Goal: Task Accomplishment & Management: Manage account settings

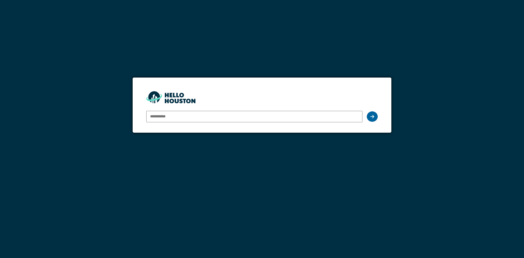
type input "**********"
click at [371, 114] on icon at bounding box center [373, 116] width 4 height 4
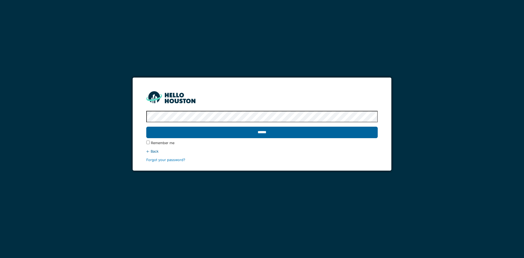
click at [315, 135] on input "******" at bounding box center [261, 132] width 231 height 11
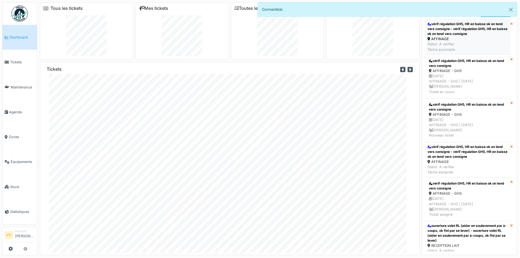
click at [452, 32] on div "vérif régulation GH5, HR en baisse ok on tend vers consigne - vérif régulation …" at bounding box center [468, 29] width 81 height 15
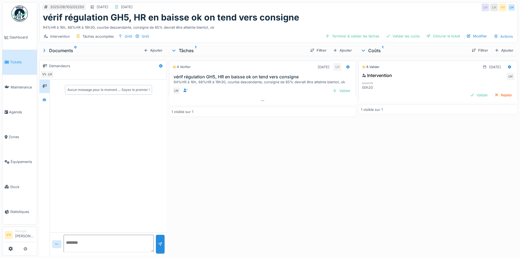
click at [15, 57] on link "Tickets" at bounding box center [19, 62] width 34 height 25
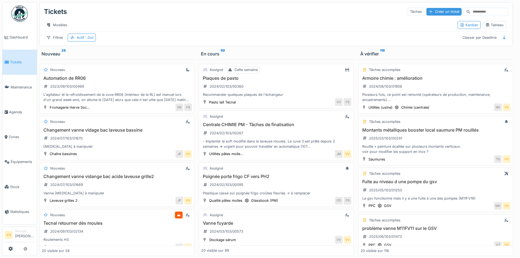
click at [427, 12] on div "Créer un ticket" at bounding box center [444, 11] width 35 height 7
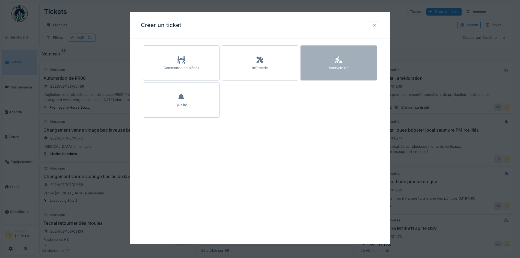
click at [338, 69] on div "Intervention" at bounding box center [339, 67] width 20 height 5
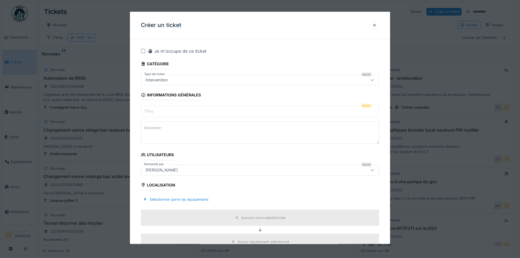
click at [210, 111] on input "Titre" at bounding box center [260, 111] width 238 height 11
type input "*"
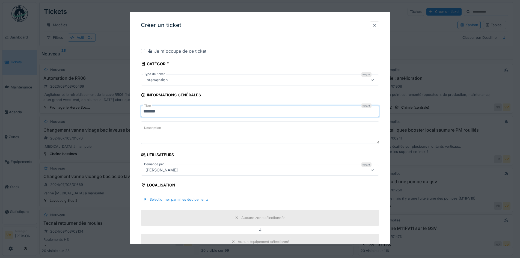
type input "*******"
click at [193, 128] on textarea "Description" at bounding box center [260, 133] width 238 height 22
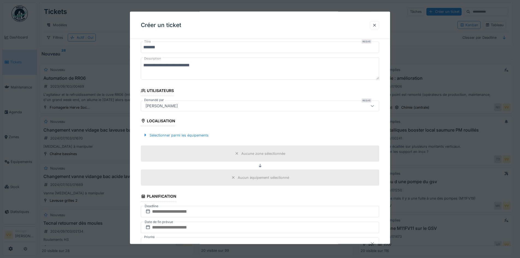
scroll to position [64, 0]
type textarea "**********"
click at [190, 132] on div "Sélectionner parmi les équipements" at bounding box center [176, 134] width 70 height 7
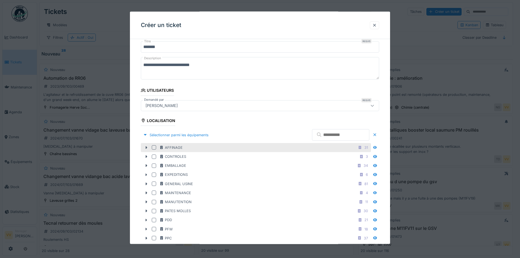
click at [156, 145] on div at bounding box center [155, 147] width 7 height 4
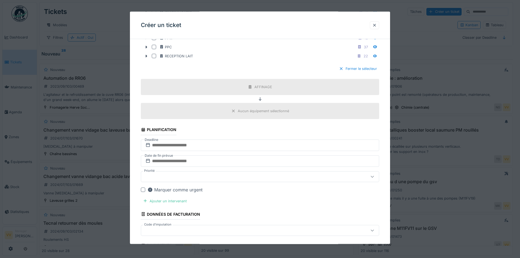
scroll to position [256, 0]
click at [223, 143] on input "text" at bounding box center [260, 144] width 238 height 11
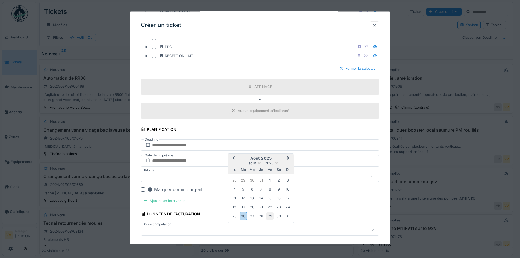
click at [269, 217] on div "29" at bounding box center [269, 215] width 7 height 7
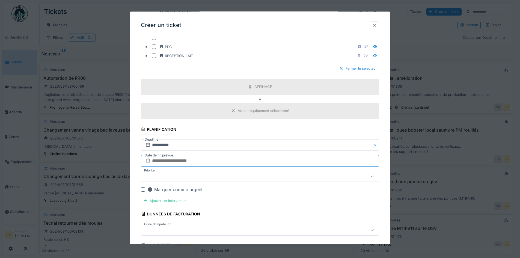
click at [232, 163] on input "text" at bounding box center [260, 160] width 238 height 11
click at [243, 231] on div "26" at bounding box center [243, 232] width 7 height 8
click at [243, 231] on div at bounding box center [246, 230] width 206 height 6
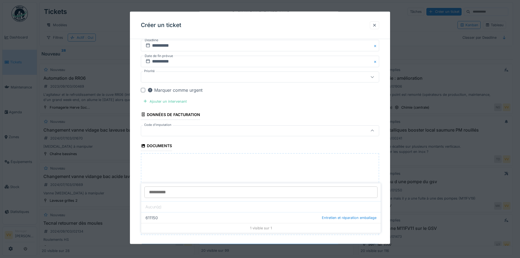
scroll to position [358, 0]
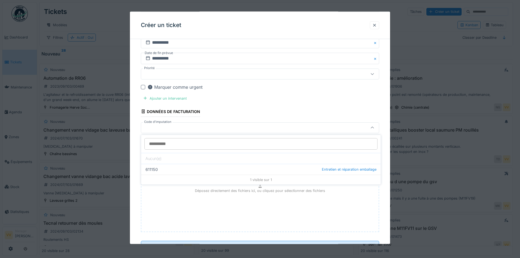
click at [151, 87] on icon at bounding box center [150, 87] width 4 height 4
click at [149, 99] on div "Ajouter un intervenant" at bounding box center [165, 97] width 48 height 7
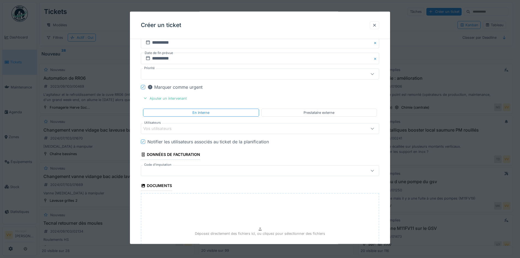
click at [180, 131] on div "Vos utilisateurs" at bounding box center [246, 128] width 206 height 6
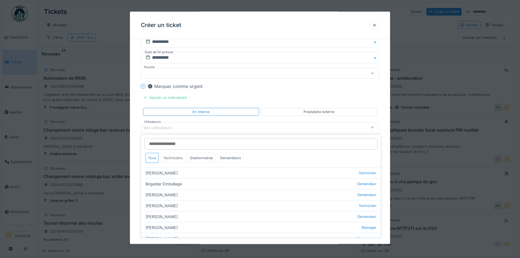
click at [171, 158] on div "Techniciens" at bounding box center [173, 158] width 25 height 10
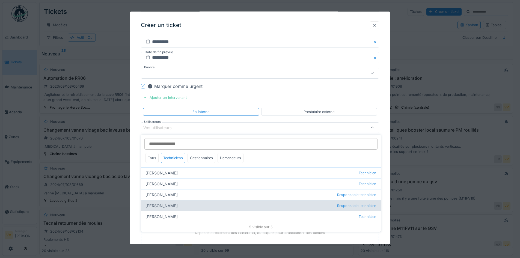
click at [160, 202] on div "Lucas Herbet Responsable technicien" at bounding box center [261, 205] width 240 height 11
type input "*****"
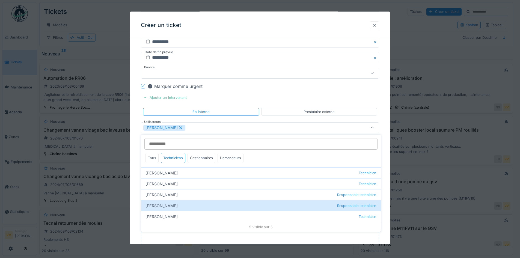
click at [266, 93] on fieldset "**********" at bounding box center [260, 4] width 238 height 640
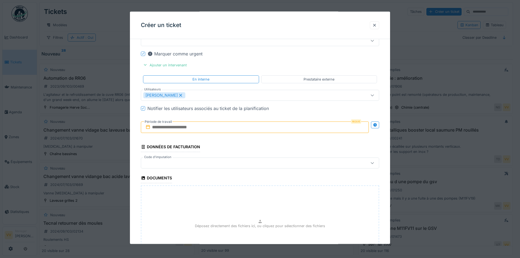
scroll to position [392, 0]
click at [223, 126] on input "text" at bounding box center [255, 126] width 228 height 11
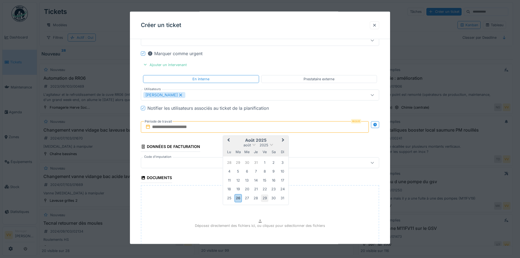
click at [263, 200] on div "29" at bounding box center [264, 197] width 7 height 7
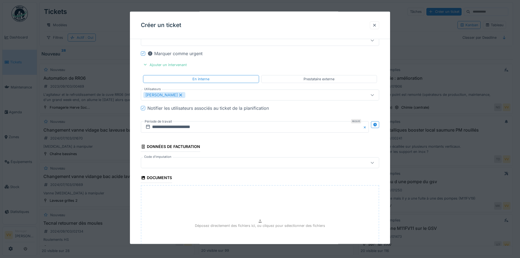
click at [250, 209] on div "Déposez directement des fichiers ici, ou cliquez pour sélectionner des fichiers" at bounding box center [260, 226] width 238 height 82
type input "**********"
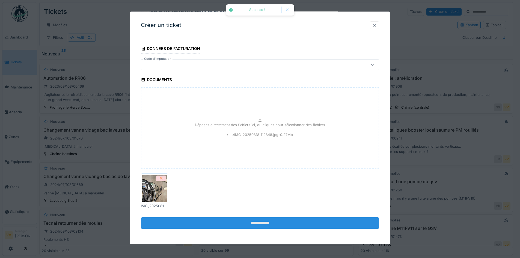
click at [274, 227] on input "**********" at bounding box center [260, 222] width 238 height 11
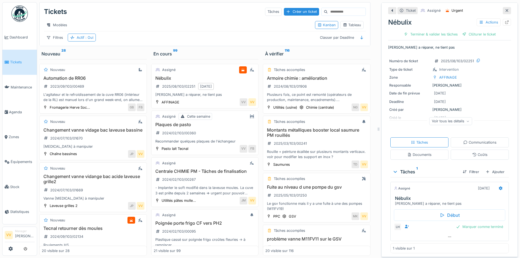
click at [506, 10] on icon at bounding box center [507, 10] width 3 height 3
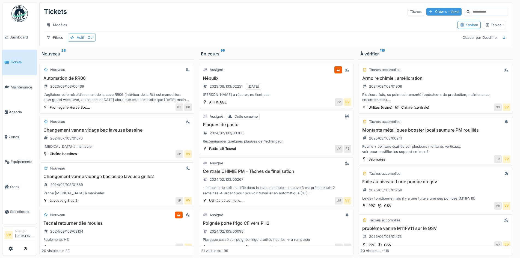
click at [431, 11] on div "Créer un ticket" at bounding box center [444, 11] width 35 height 7
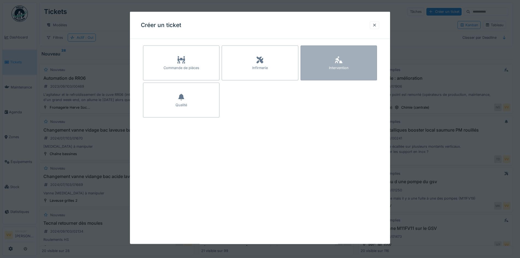
click at [346, 62] on div "Intervention" at bounding box center [339, 63] width 76 height 35
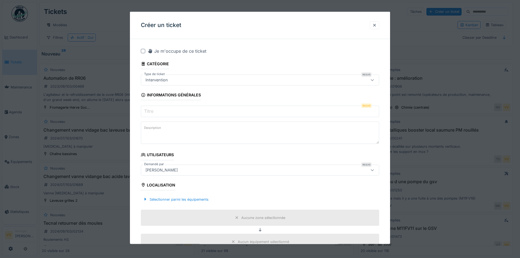
click at [245, 108] on input "Titre" at bounding box center [260, 111] width 238 height 11
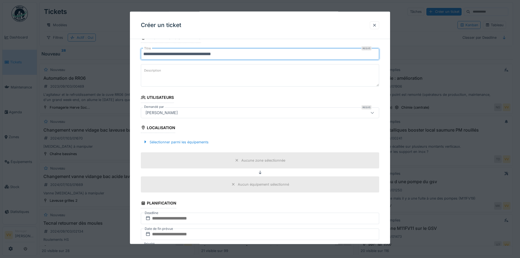
scroll to position [58, 0]
type input "**********"
click at [189, 140] on div "Sélectionner parmi les équipements" at bounding box center [176, 141] width 70 height 7
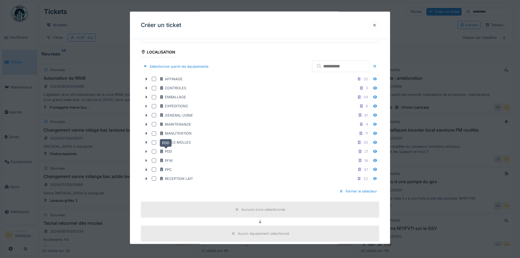
scroll to position [133, 0]
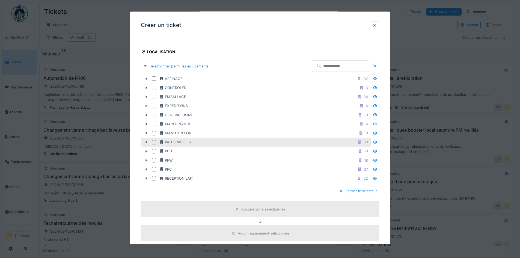
click at [145, 143] on icon at bounding box center [146, 142] width 4 height 4
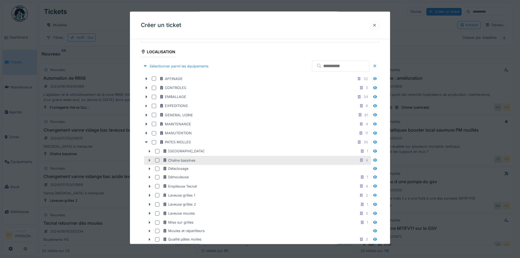
click at [149, 160] on icon at bounding box center [150, 160] width 2 height 3
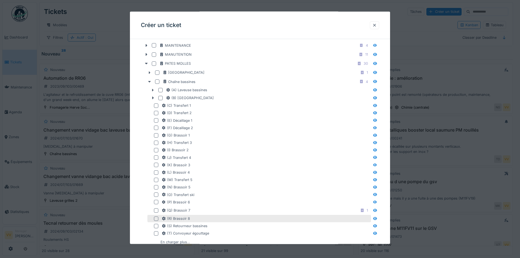
scroll to position [212, 0]
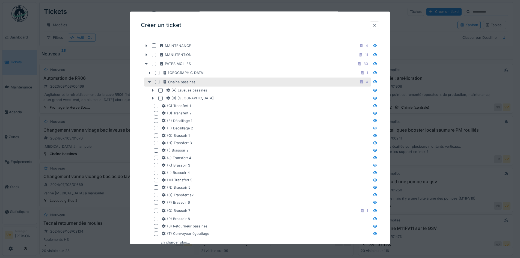
click at [150, 81] on icon at bounding box center [149, 82] width 4 height 4
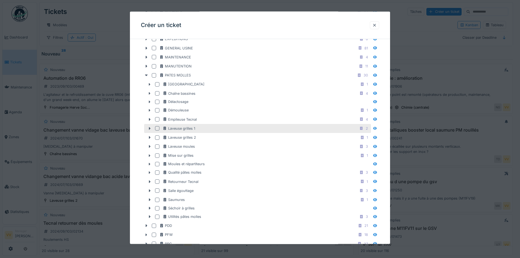
scroll to position [200, 0]
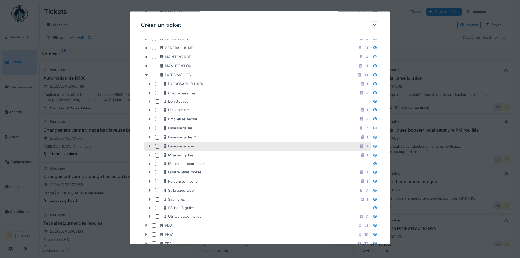
click at [148, 147] on icon at bounding box center [149, 146] width 4 height 4
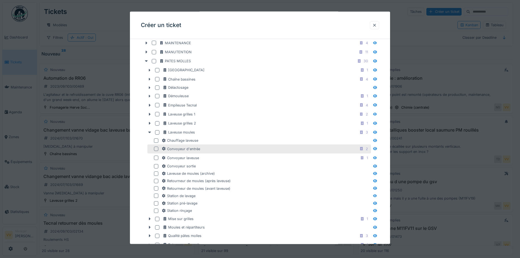
scroll to position [215, 0]
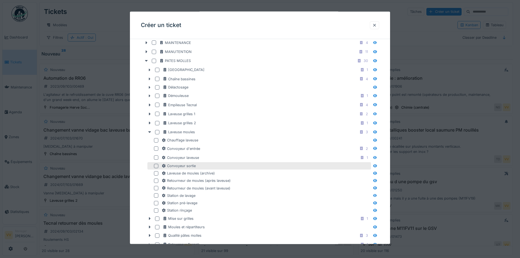
click at [156, 164] on div at bounding box center [156, 166] width 4 height 4
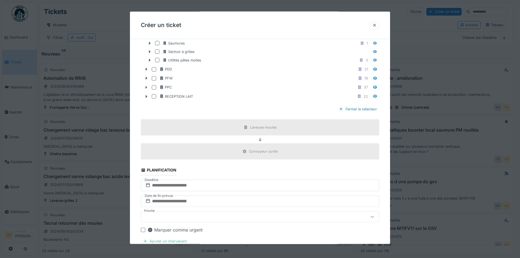
scroll to position [434, 0]
click at [254, 185] on input "text" at bounding box center [260, 184] width 238 height 11
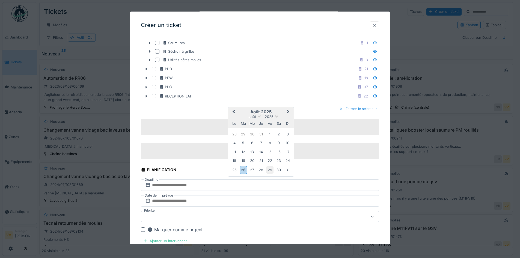
click at [273, 171] on div "29" at bounding box center [269, 169] width 7 height 7
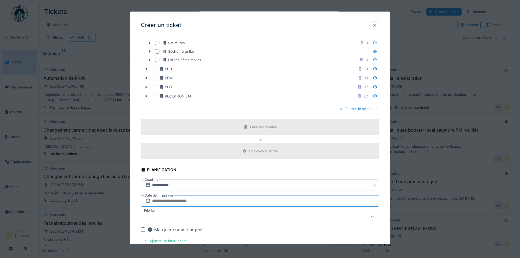
click at [226, 201] on input "text" at bounding box center [260, 200] width 238 height 11
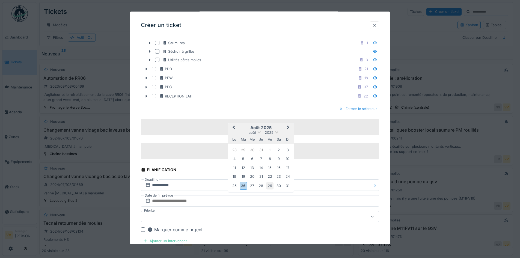
click at [271, 186] on div "29" at bounding box center [269, 185] width 7 height 7
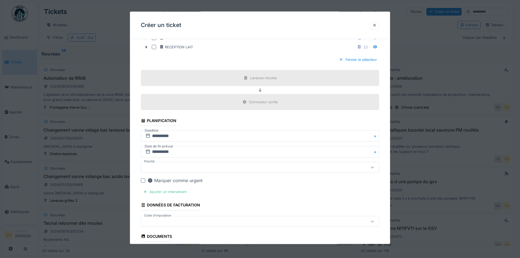
scroll to position [484, 0]
click at [158, 182] on div "Marquer comme urgent" at bounding box center [174, 180] width 55 height 7
click at [158, 191] on div "Ajouter un intervenant" at bounding box center [165, 191] width 48 height 7
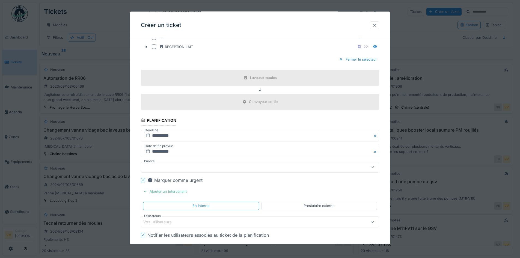
click at [196, 221] on div "Vos utilisateurs" at bounding box center [246, 222] width 206 height 6
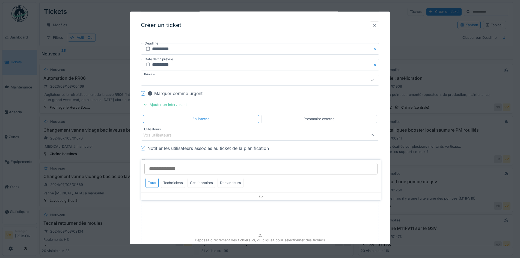
scroll to position [578, 0]
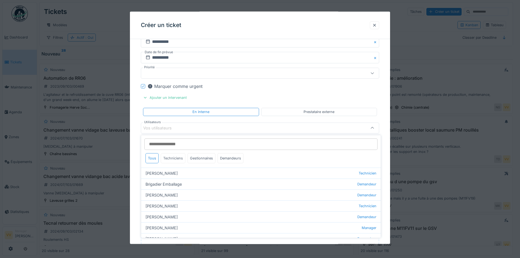
click at [169, 161] on div "Techniciens" at bounding box center [173, 158] width 25 height 10
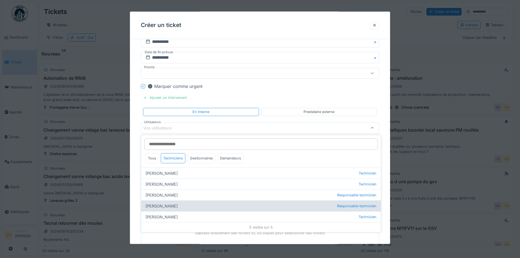
click at [165, 205] on div "Lucas Herbet Responsable technicien" at bounding box center [261, 205] width 240 height 11
type input "*****"
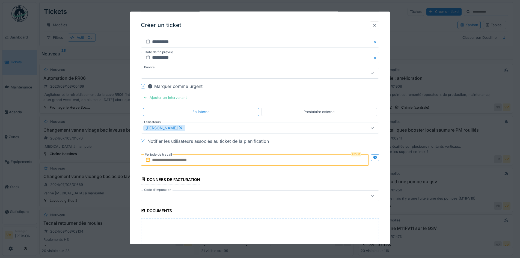
click at [221, 162] on input "text" at bounding box center [255, 159] width 228 height 11
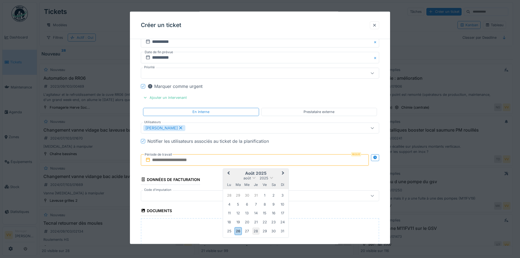
click at [257, 229] on div "28" at bounding box center [255, 230] width 7 height 7
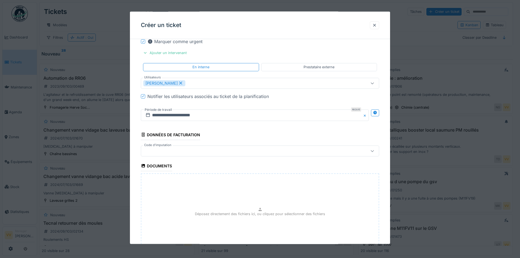
scroll to position [623, 0]
click at [248, 209] on div "Déposez directement des fichiers ici, ou cliquez pour sélectionner des fichiers" at bounding box center [260, 214] width 238 height 82
type input "**********"
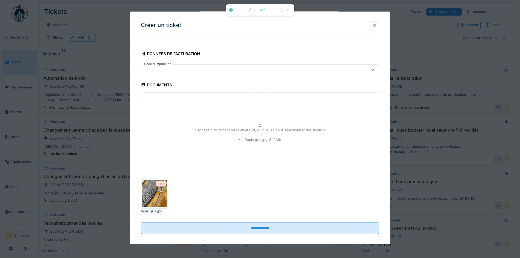
scroll to position [709, 0]
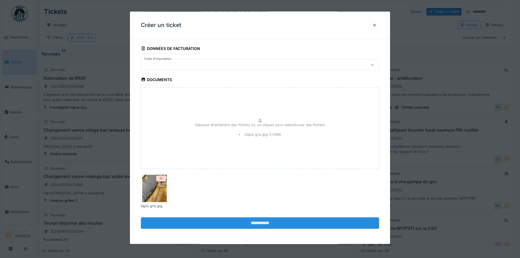
click at [295, 221] on input "**********" at bounding box center [260, 222] width 238 height 11
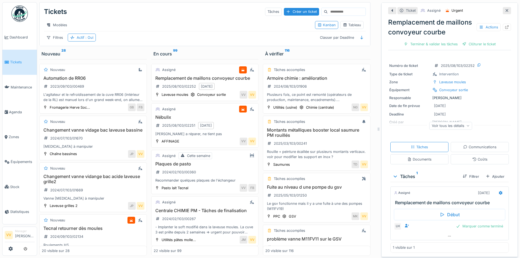
click at [17, 60] on span "Tickets" at bounding box center [22, 62] width 25 height 5
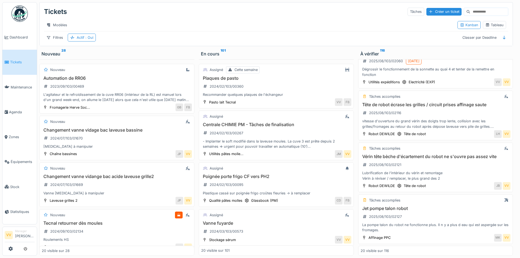
scroll to position [464, 0]
click at [461, 174] on div "Lubrification de l'intérieur du vérin et remontage Vérin à réviser / remplacer,…" at bounding box center [436, 175] width 150 height 10
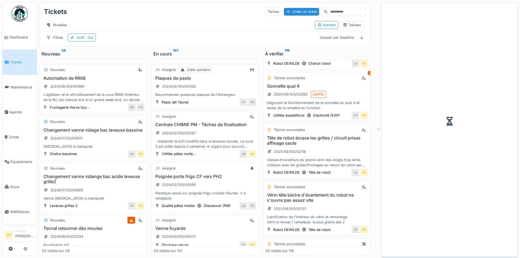
scroll to position [498, 0]
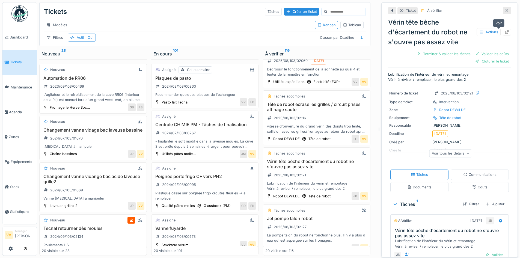
click at [505, 32] on icon at bounding box center [507, 32] width 4 height 4
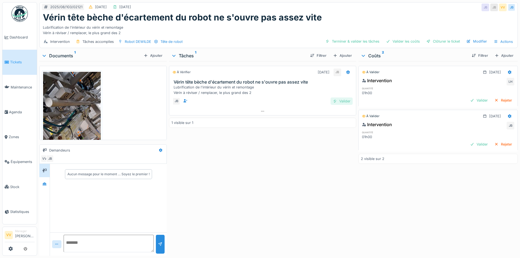
click at [335, 101] on div "Valider" at bounding box center [342, 100] width 22 height 7
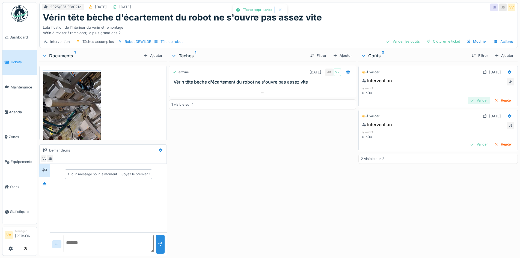
click at [468, 100] on div "Valider" at bounding box center [479, 100] width 22 height 7
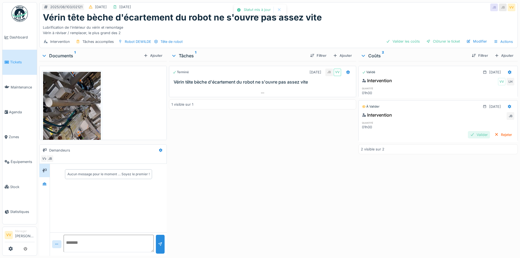
click at [468, 135] on div "Valider" at bounding box center [479, 134] width 22 height 7
click at [438, 38] on div "Clôturer le ticket" at bounding box center [443, 41] width 38 height 7
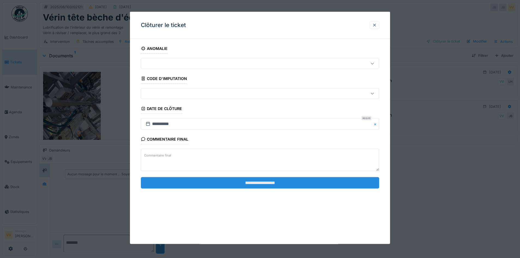
click at [270, 183] on input "**********" at bounding box center [260, 182] width 238 height 11
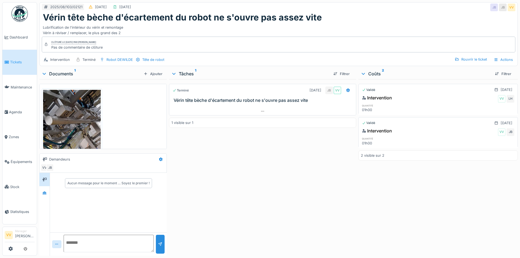
click at [19, 60] on span "Tickets" at bounding box center [22, 62] width 25 height 5
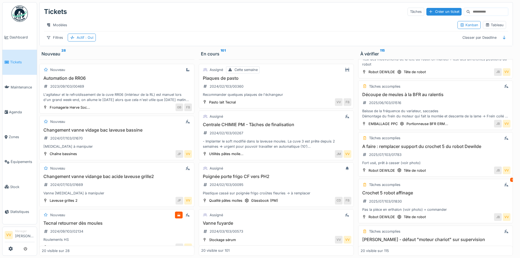
scroll to position [227, 0]
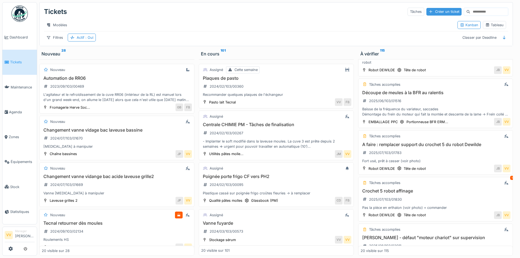
click at [427, 9] on div "Créer un ticket" at bounding box center [444, 11] width 35 height 7
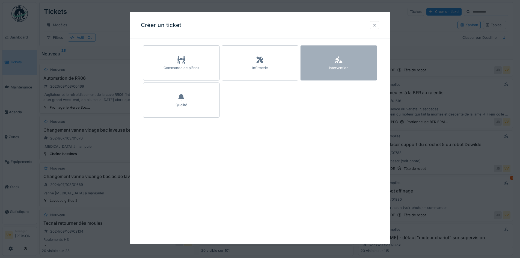
click at [343, 61] on icon at bounding box center [339, 60] width 8 height 7
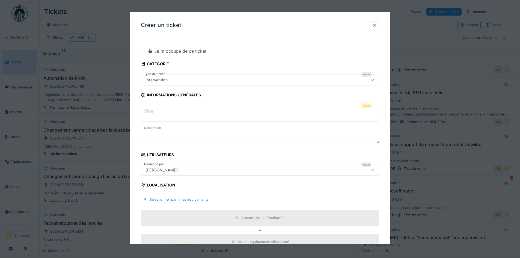
click at [205, 109] on input "Titre" at bounding box center [260, 111] width 238 height 11
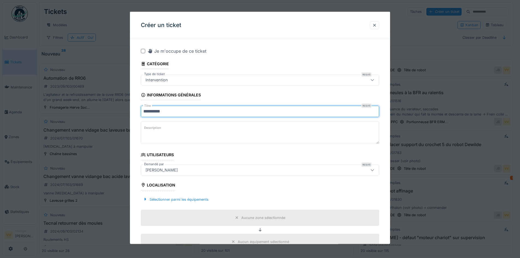
type input "*********"
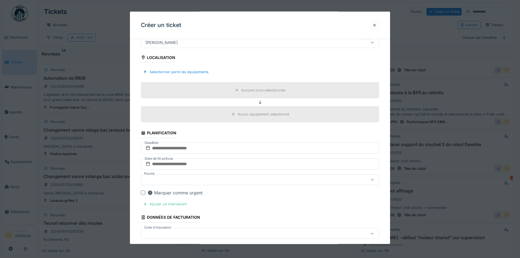
scroll to position [128, 0]
type textarea "**********"
click at [180, 68] on div "Sélectionner parmi les équipements" at bounding box center [176, 71] width 70 height 7
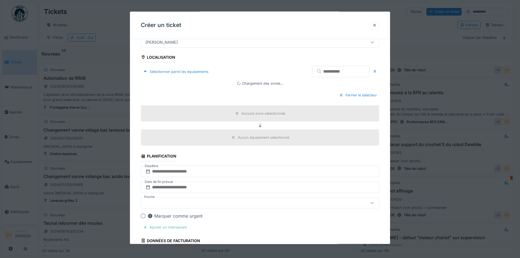
click at [314, 70] on input "text" at bounding box center [340, 71] width 57 height 11
type input "***"
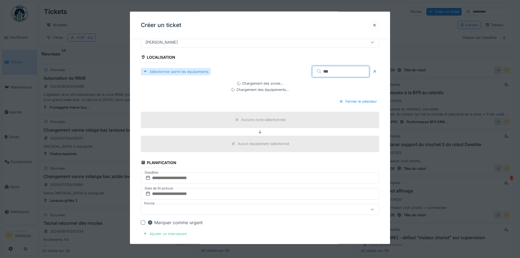
click at [176, 74] on div "Sélectionner parmi les équipements" at bounding box center [176, 71] width 70 height 7
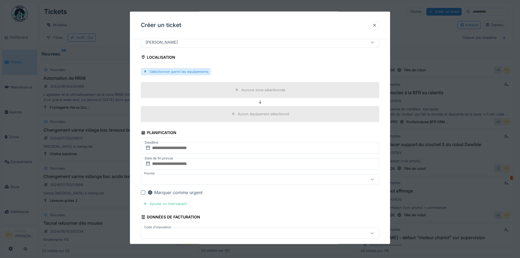
click at [176, 74] on div "Sélectionner parmi les équipements" at bounding box center [176, 71] width 70 height 7
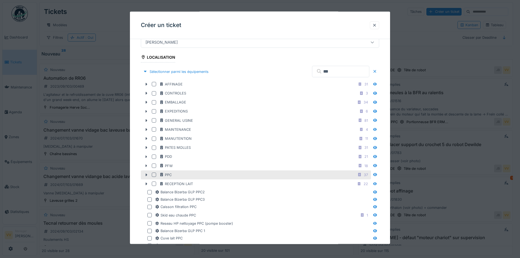
click at [152, 173] on div at bounding box center [154, 175] width 4 height 4
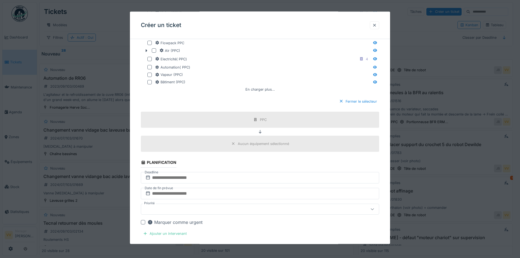
scroll to position [386, 0]
click at [196, 179] on input "text" at bounding box center [260, 176] width 238 height 11
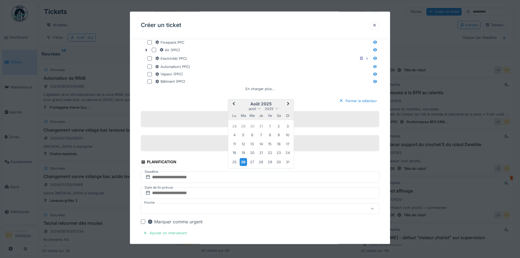
click at [244, 159] on div "26" at bounding box center [243, 162] width 7 height 8
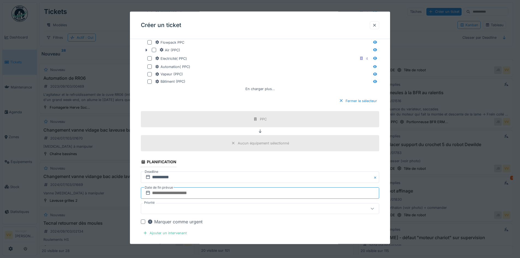
click at [210, 192] on input "text" at bounding box center [260, 192] width 238 height 11
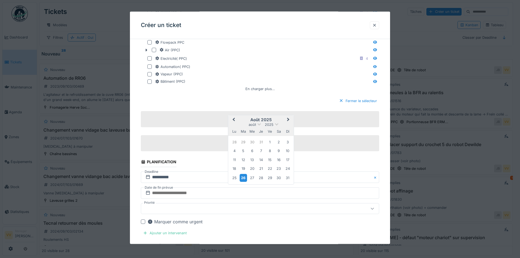
click at [243, 176] on div "26" at bounding box center [243, 178] width 7 height 8
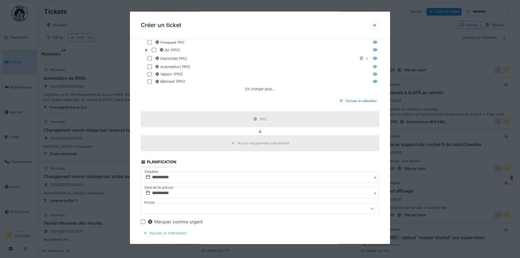
click at [181, 220] on div "Marquer comme urgent" at bounding box center [174, 221] width 55 height 7
click at [187, 207] on div at bounding box center [246, 209] width 206 height 6
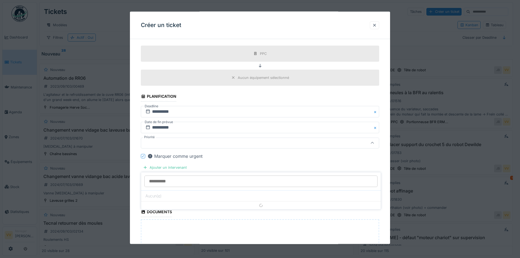
scroll to position [467, 0]
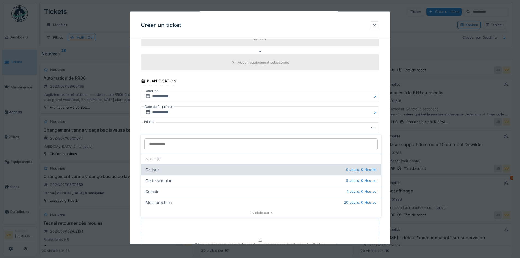
click at [157, 170] on div "Ce jour 0 Jours, 0 Heures" at bounding box center [261, 169] width 240 height 11
type input "**"
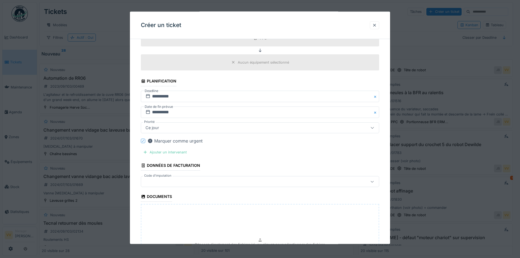
click at [156, 153] on div "Ajouter un intervenant" at bounding box center [165, 152] width 48 height 7
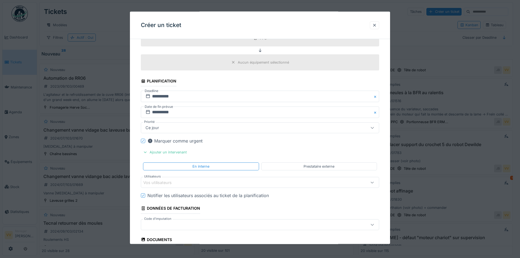
click at [182, 183] on div "Vos utilisateurs" at bounding box center [246, 182] width 206 height 6
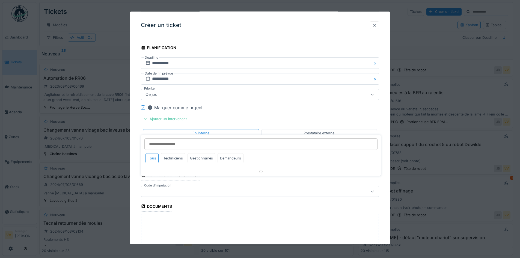
scroll to position [522, 0]
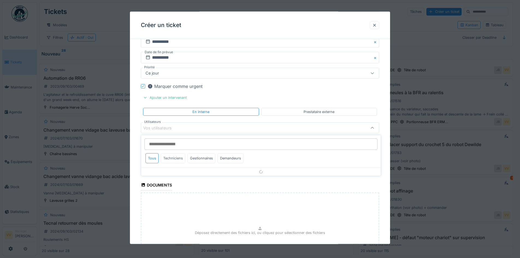
click at [175, 161] on div "Techniciens" at bounding box center [173, 158] width 25 height 10
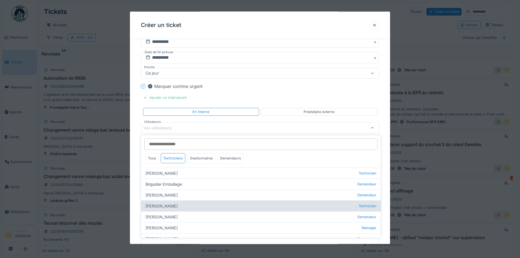
click at [167, 207] on div "Dan Ungureanu Technicien" at bounding box center [261, 205] width 240 height 11
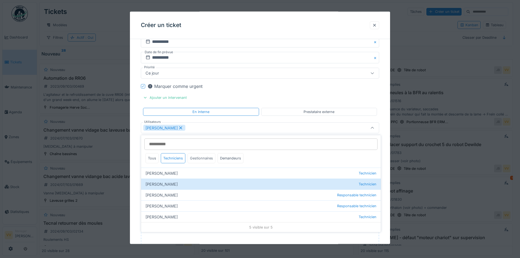
click at [196, 159] on div "Gestionnaires" at bounding box center [202, 158] width 28 height 10
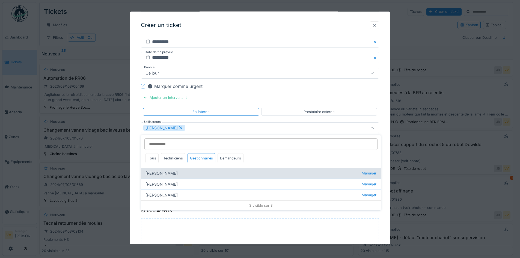
click at [168, 176] on div "Frédéric Beckers Manager" at bounding box center [261, 173] width 240 height 11
type input "*********"
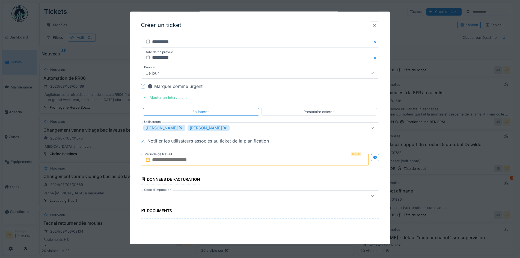
click at [262, 162] on input "text" at bounding box center [255, 159] width 228 height 11
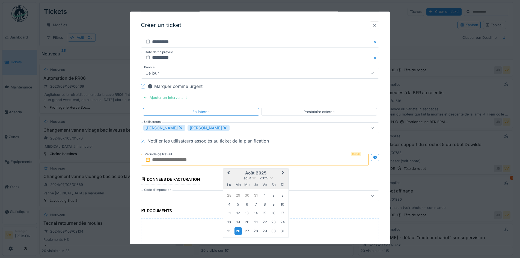
click at [239, 231] on div "26" at bounding box center [238, 231] width 7 height 8
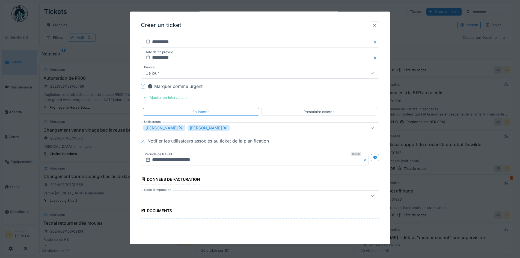
scroll to position [613, 0]
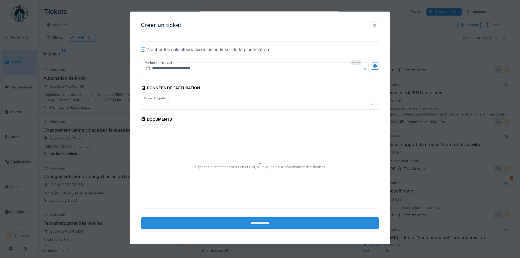
click at [251, 220] on input "**********" at bounding box center [260, 222] width 238 height 11
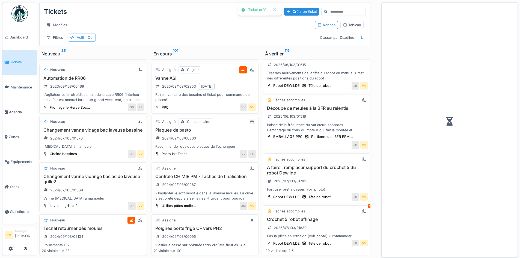
scroll to position [242, 0]
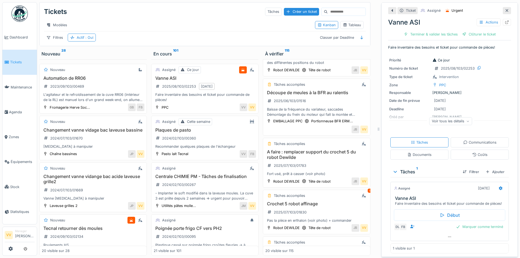
click at [13, 58] on link "Tickets" at bounding box center [19, 62] width 34 height 25
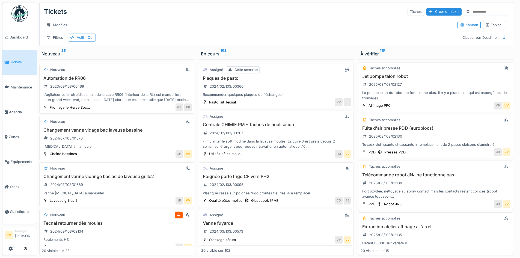
scroll to position [545, 0]
click at [425, 130] on h3 "Fuite d'air presse PDD (euroblocs)" at bounding box center [436, 127] width 150 height 5
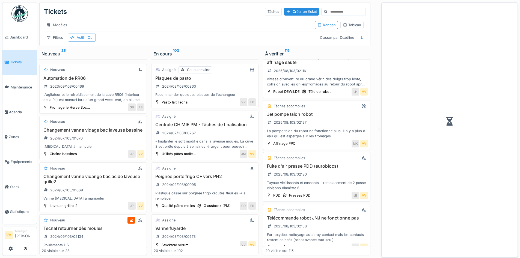
scroll to position [584, 0]
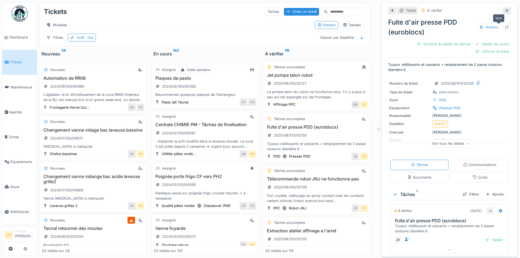
click at [505, 25] on div at bounding box center [507, 27] width 4 height 5
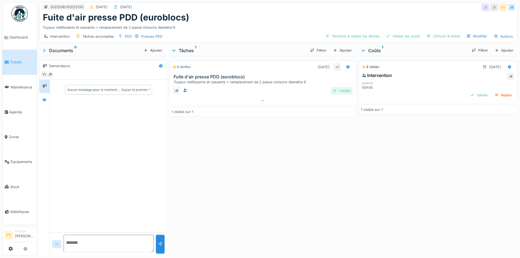
click at [341, 93] on div "Valider" at bounding box center [342, 90] width 22 height 7
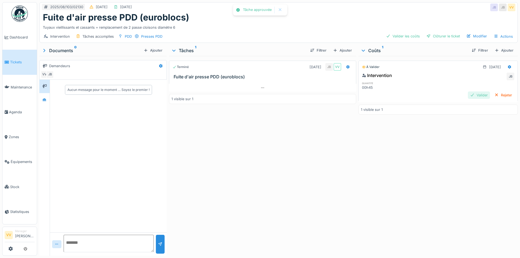
click at [469, 95] on div "Valider" at bounding box center [479, 94] width 22 height 7
click at [440, 35] on div "Clôturer le ticket" at bounding box center [443, 35] width 38 height 7
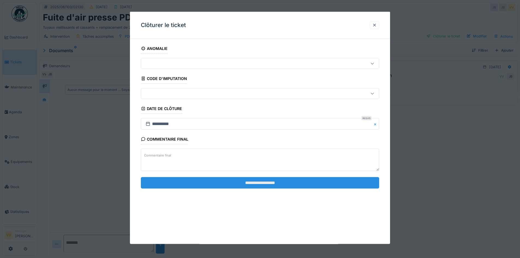
click at [240, 184] on input "**********" at bounding box center [260, 182] width 238 height 11
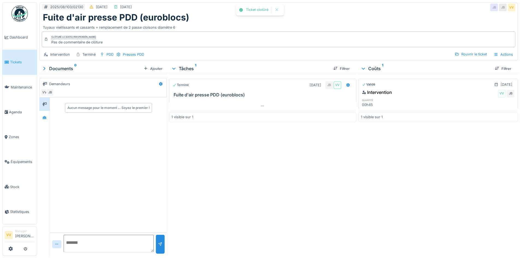
click at [335, 191] on div "Terminé [DATE] JB VV Fuite d'air presse PDD (euroblocs) 1 visible sur 1" at bounding box center [262, 164] width 187 height 180
click at [21, 60] on span "Tickets" at bounding box center [22, 62] width 25 height 5
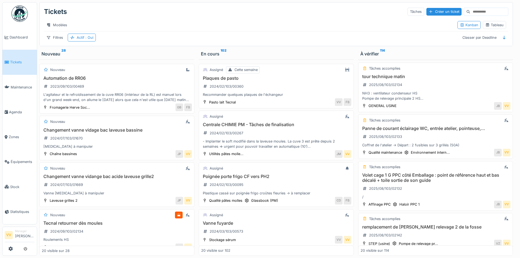
scroll to position [793, 0]
click at [410, 141] on div "Panne de courant éclairage WC, entrée atelier, pointeuse,... 2025/08/103/02133 …" at bounding box center [436, 136] width 150 height 22
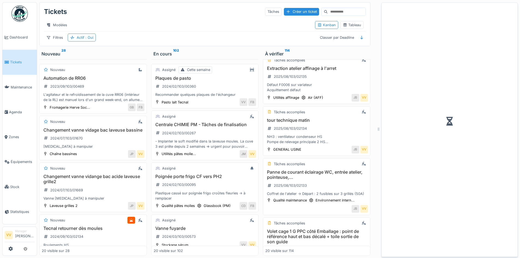
scroll to position [837, 0]
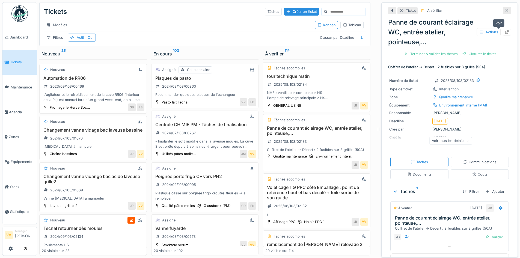
click at [505, 32] on icon at bounding box center [507, 32] width 4 height 4
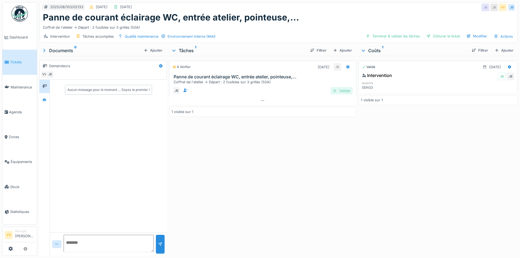
click at [345, 91] on div "Valider" at bounding box center [342, 90] width 22 height 7
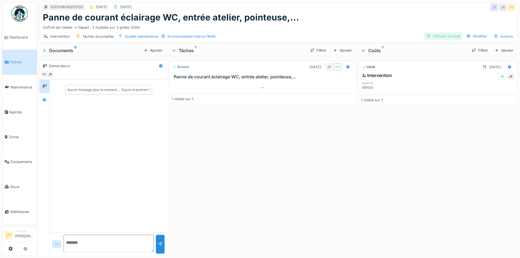
click at [439, 39] on div "Clôturer le ticket" at bounding box center [443, 35] width 38 height 7
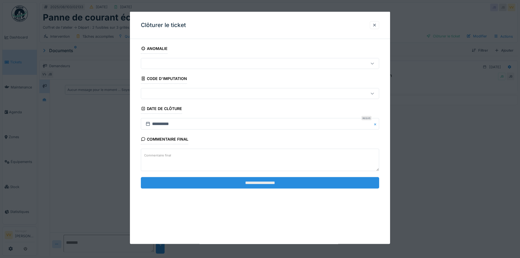
click at [280, 183] on input "**********" at bounding box center [260, 182] width 238 height 11
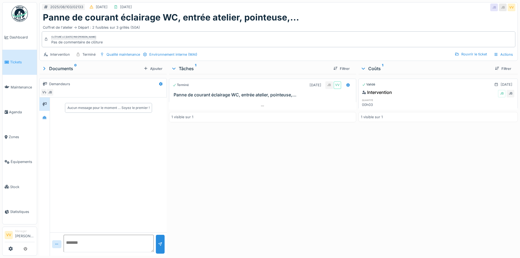
click at [19, 61] on span "Tickets" at bounding box center [22, 62] width 25 height 5
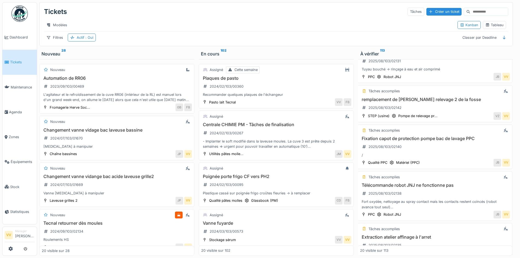
scroll to position [620, 1]
click at [431, 99] on div "Tâches accomplies remplacement de pompe relevage 2 de la fosse 2025/08/103/0214…" at bounding box center [435, 103] width 155 height 37
click at [439, 109] on div "remplacement de pompe relevage 2 de la fosse 2025/08/103/02142" at bounding box center [435, 104] width 150 height 15
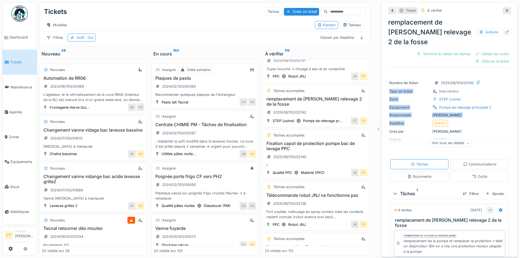
scroll to position [0, 1]
drag, startPoint x: 439, startPoint y: 109, endPoint x: 524, endPoint y: 70, distance: 93.2
click at [520, 70] on html "Dashboard Tickets Maintenance Agenda Zones Équipements Stock Statistiques VV Ma…" at bounding box center [260, 129] width 520 height 258
click at [501, 22] on div "remplacement de pompe relevage 2 de la fosse Actions" at bounding box center [449, 31] width 123 height 29
click at [505, 30] on icon at bounding box center [507, 32] width 4 height 4
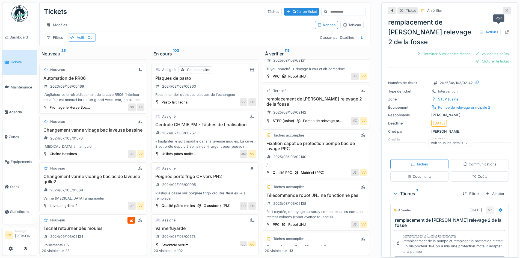
click at [505, 30] on icon at bounding box center [507, 32] width 4 height 4
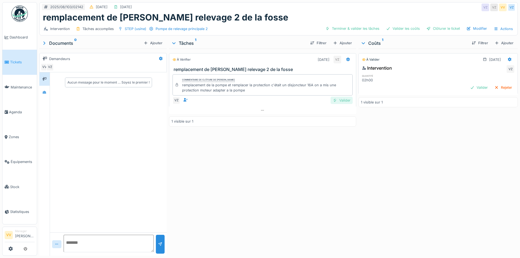
click at [334, 100] on div at bounding box center [335, 100] width 4 height 5
click at [468, 91] on div "Valider" at bounding box center [479, 87] width 22 height 7
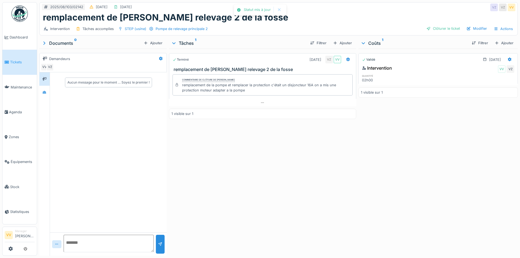
click at [95, 239] on textarea at bounding box center [109, 243] width 90 height 17
type textarea "**********"
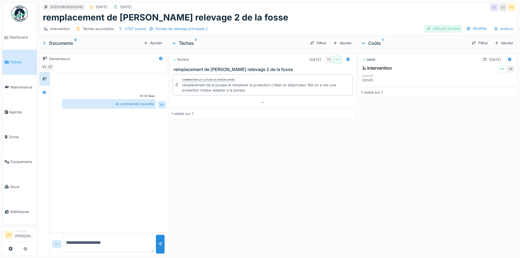
click at [446, 29] on div "Clôturer le ticket" at bounding box center [443, 28] width 38 height 7
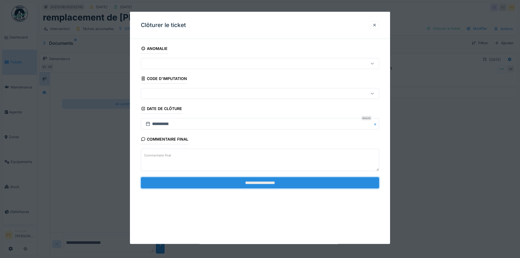
click at [256, 183] on input "**********" at bounding box center [260, 182] width 238 height 11
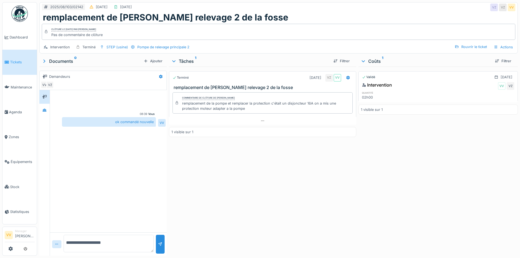
click at [16, 58] on link "Tickets" at bounding box center [19, 62] width 34 height 25
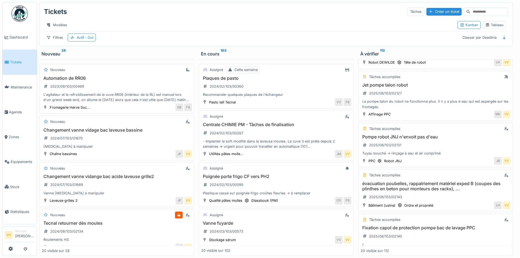
scroll to position [535, 0]
click at [420, 185] on h3 "évacuation poubelles, rappatriement matériel exped B (coupes des plinthes en be…" at bounding box center [436, 186] width 150 height 10
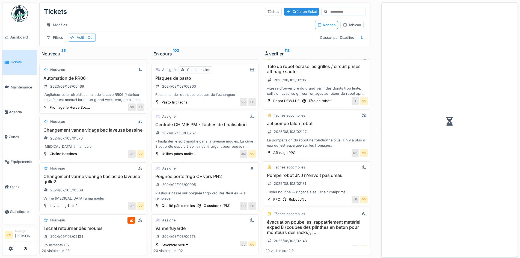
scroll to position [574, 0]
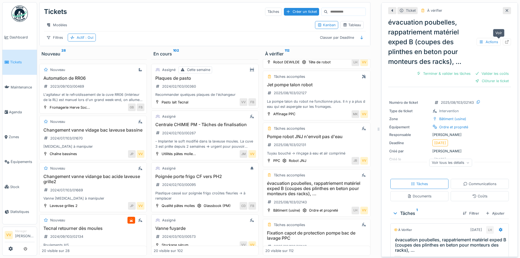
click at [505, 40] on icon at bounding box center [507, 42] width 4 height 4
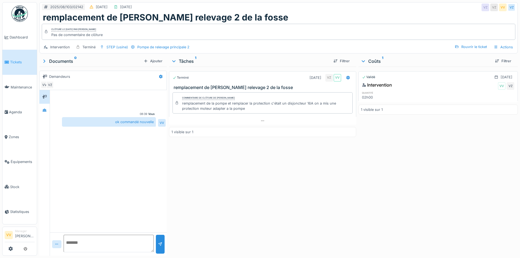
click at [19, 64] on span "Tickets" at bounding box center [22, 62] width 25 height 5
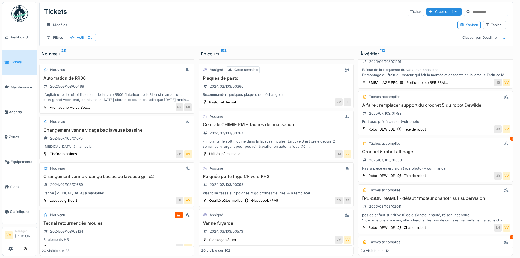
scroll to position [266, 0]
click at [442, 120] on div "A faire : remplacer support du crochet 5 du robot Dewilde 2025/07/103/01783 [GE…" at bounding box center [436, 113] width 150 height 22
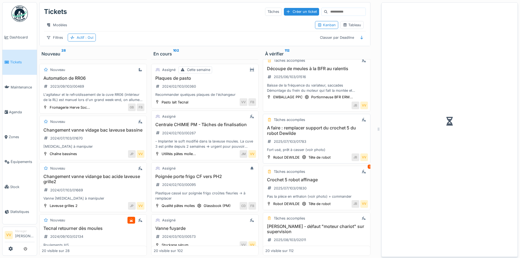
scroll to position [282, 0]
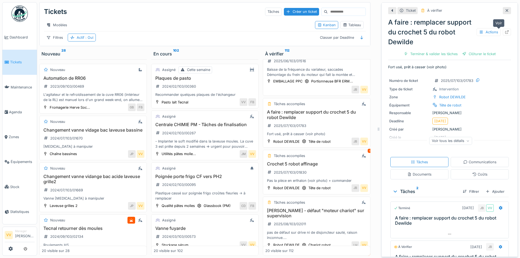
click at [505, 31] on icon at bounding box center [507, 32] width 4 height 4
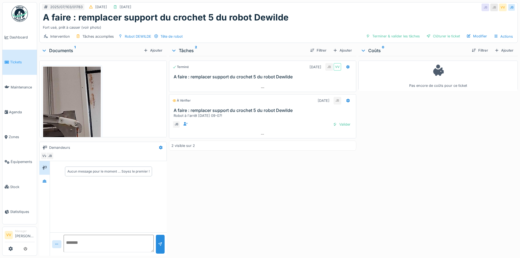
click at [116, 245] on textarea at bounding box center [109, 243] width 90 height 17
type textarea "**********"
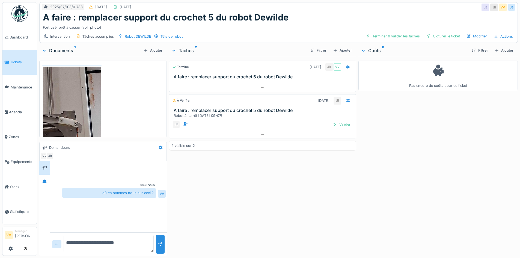
click at [249, 193] on div "Terminé [DATE] JB VV A faire : remplacer support du crochet 5 du robot Dewilde …" at bounding box center [262, 155] width 187 height 198
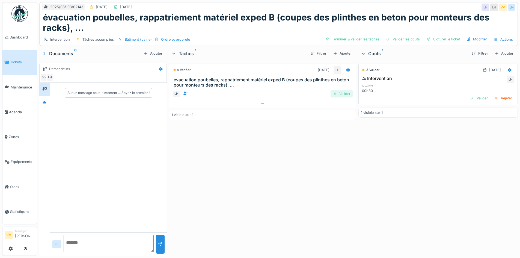
click at [345, 97] on div "Valider" at bounding box center [342, 93] width 22 height 7
click at [468, 97] on div "Valider" at bounding box center [479, 97] width 22 height 7
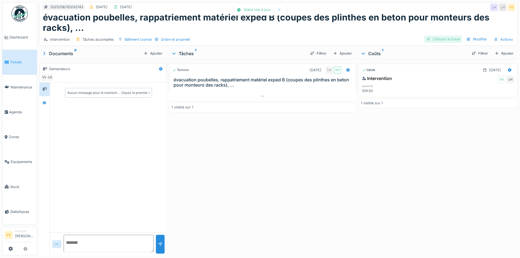
click at [434, 38] on div "Clôturer le ticket" at bounding box center [443, 38] width 38 height 7
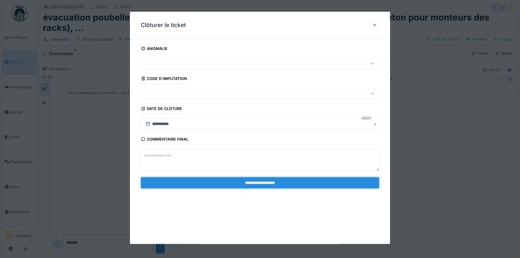
click at [306, 180] on input "**********" at bounding box center [260, 182] width 238 height 11
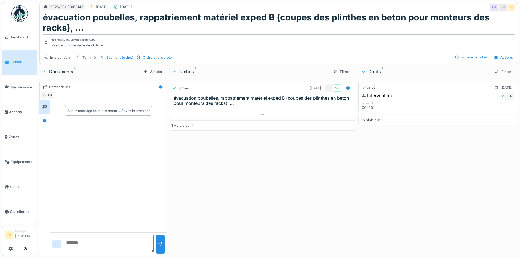
click at [18, 63] on span "Tickets" at bounding box center [22, 62] width 25 height 5
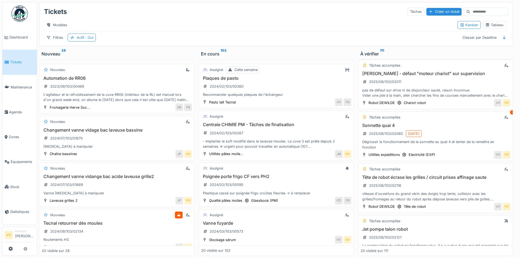
scroll to position [391, 0]
click at [456, 135] on div "Sonnette quai 4 2025/08/103/02060 [DATE] Dégrossir le fonctionnement de la sonn…" at bounding box center [436, 136] width 150 height 27
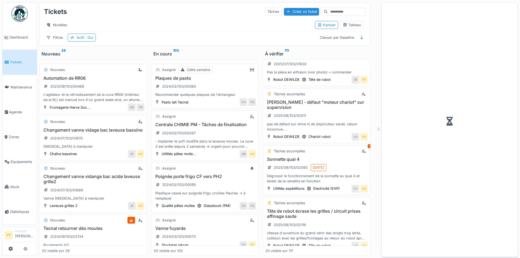
scroll to position [419, 0]
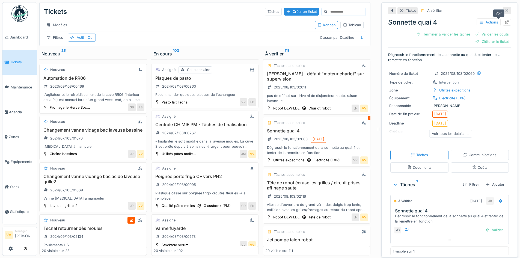
click at [505, 22] on icon at bounding box center [507, 22] width 4 height 4
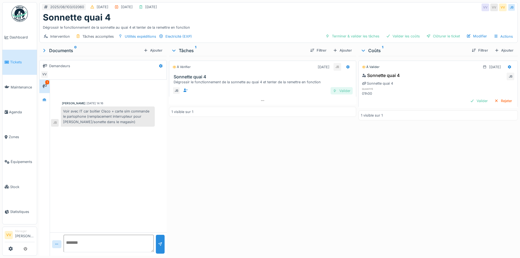
click at [336, 90] on div "Valider" at bounding box center [342, 90] width 22 height 7
click at [468, 101] on div "Valider" at bounding box center [479, 100] width 22 height 7
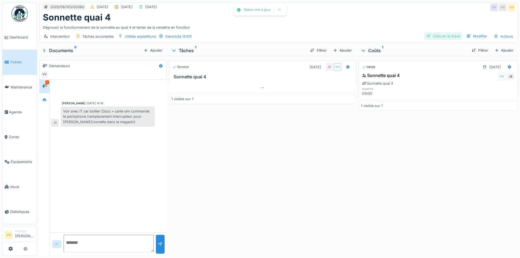
click at [441, 37] on div "Clôturer le ticket" at bounding box center [443, 35] width 38 height 7
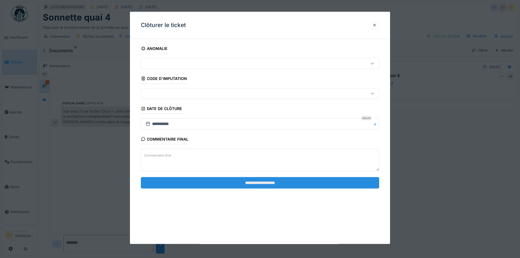
click at [276, 181] on input "**********" at bounding box center [260, 182] width 238 height 11
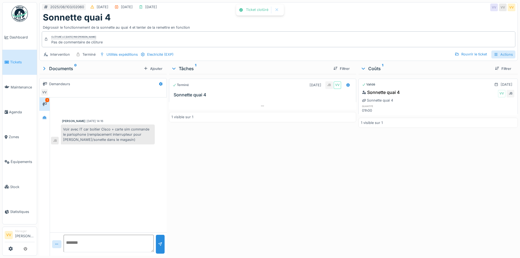
click at [504, 52] on div "Actions" at bounding box center [503, 55] width 24 height 8
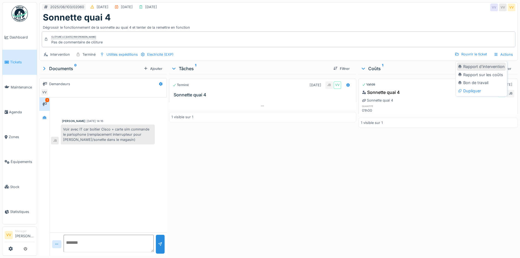
click at [482, 67] on div "Rapport d'intervention" at bounding box center [481, 67] width 49 height 8
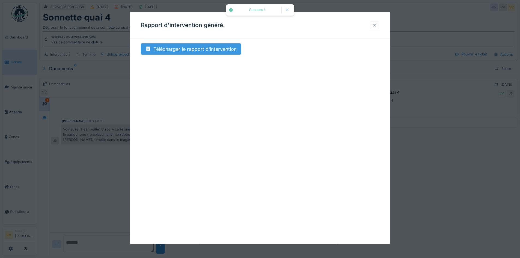
click at [202, 46] on div "Télécharger le rapport d'intervention" at bounding box center [191, 48] width 100 height 11
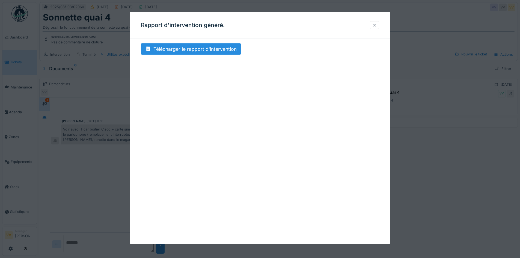
click at [377, 25] on div at bounding box center [374, 24] width 4 height 5
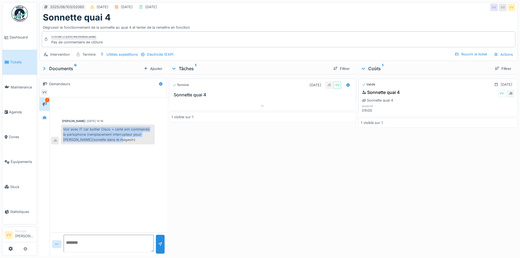
drag, startPoint x: 120, startPoint y: 142, endPoint x: 57, endPoint y: 128, distance: 64.1
click at [57, 128] on div "Voir avec IT car boitier Cisco + carte sim commande le parlophone (remplacement…" at bounding box center [103, 135] width 104 height 20
copy div "Voir avec IT car boitier Cisco + carte sim commande le parlophone (remplacement…"
click at [225, 189] on div "Terminé 06/08/2025 JB VV Sonnette quai 4 1 visible sur 1" at bounding box center [262, 164] width 187 height 180
click at [19, 37] on span "Dashboard" at bounding box center [22, 37] width 25 height 5
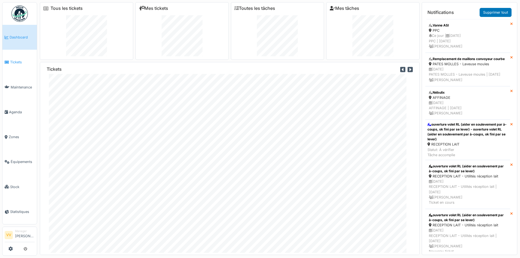
click at [15, 65] on link "Tickets" at bounding box center [19, 62] width 34 height 25
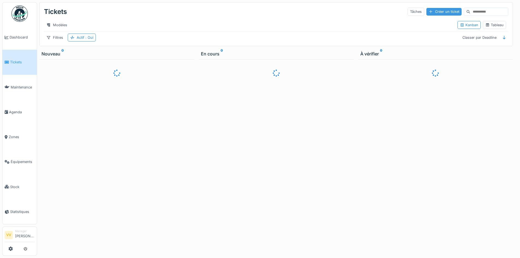
click at [432, 12] on div "Créer un ticket" at bounding box center [444, 11] width 35 height 7
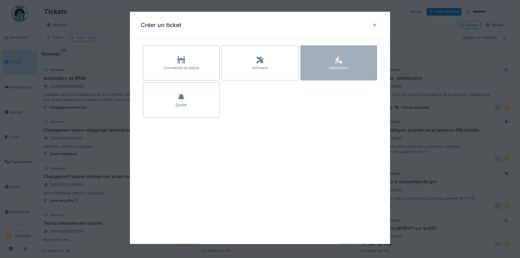
click at [342, 57] on icon at bounding box center [339, 60] width 8 height 7
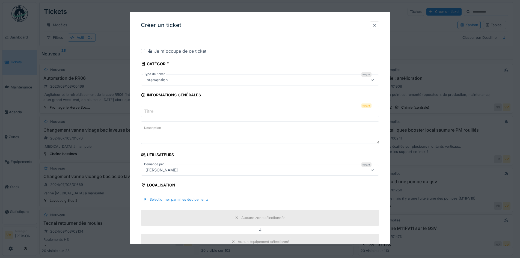
click at [218, 111] on input "Titre" at bounding box center [260, 111] width 238 height 11
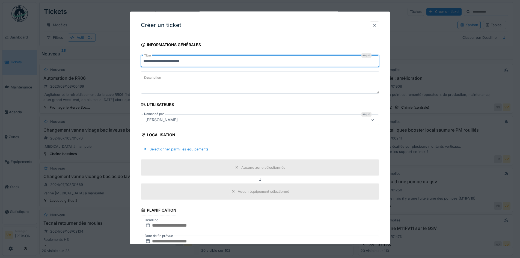
scroll to position [51, 0]
type input "**********"
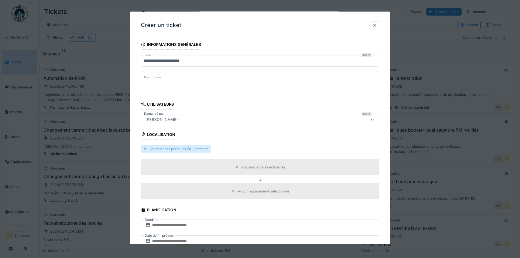
click at [193, 149] on div "Sélectionner parmi les équipements" at bounding box center [176, 148] width 70 height 7
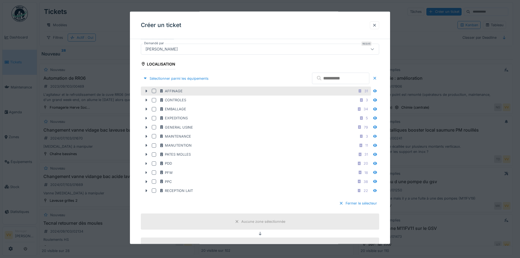
scroll to position [122, 0]
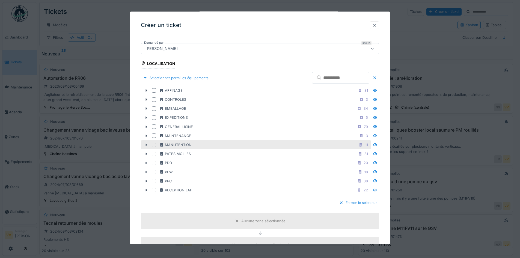
click at [145, 146] on icon at bounding box center [146, 145] width 4 height 4
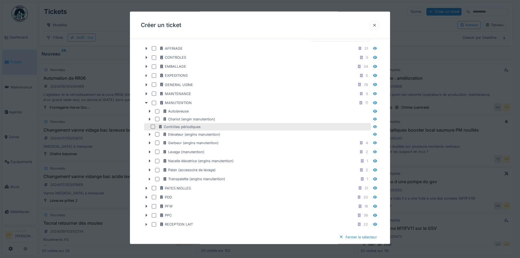
scroll to position [167, 0]
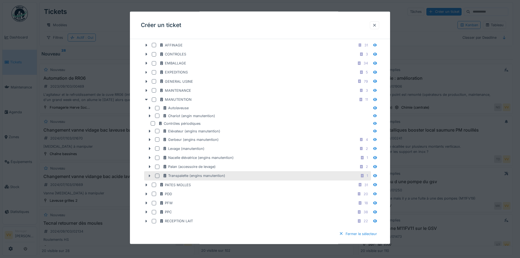
click at [149, 176] on icon at bounding box center [150, 175] width 2 height 3
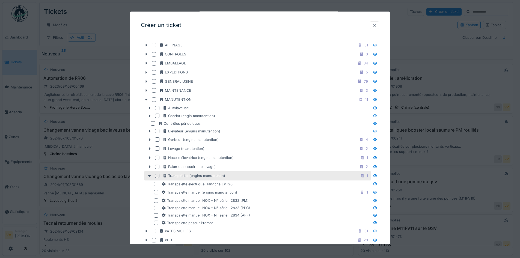
click at [158, 176] on div at bounding box center [157, 176] width 4 height 4
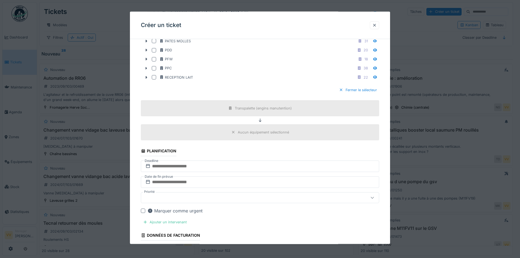
scroll to position [357, 0]
click at [237, 165] on input "text" at bounding box center [260, 165] width 238 height 11
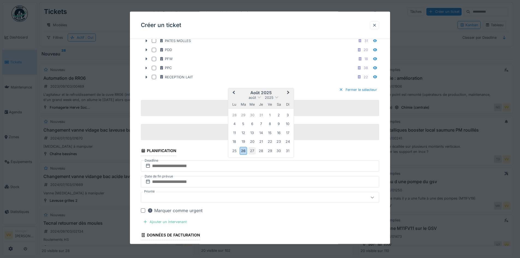
click at [254, 151] on div "27" at bounding box center [251, 150] width 7 height 7
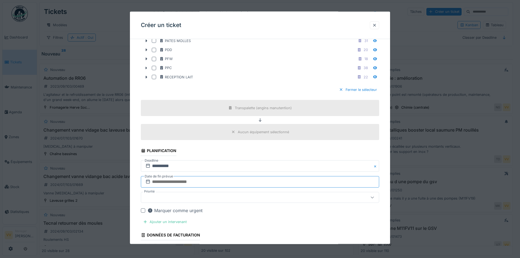
click at [227, 182] on input "text" at bounding box center [260, 181] width 238 height 11
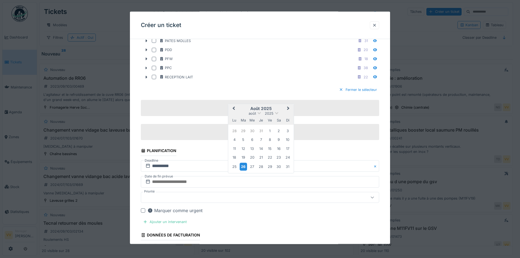
click at [244, 167] on div "26" at bounding box center [243, 166] width 7 height 8
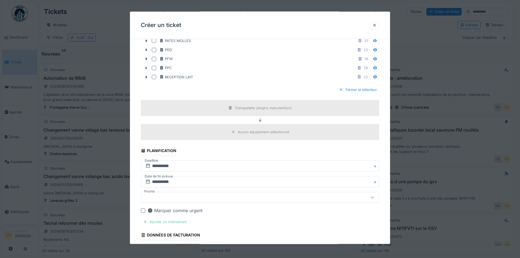
click at [161, 220] on div "Ajouter un intervenant" at bounding box center [165, 221] width 48 height 7
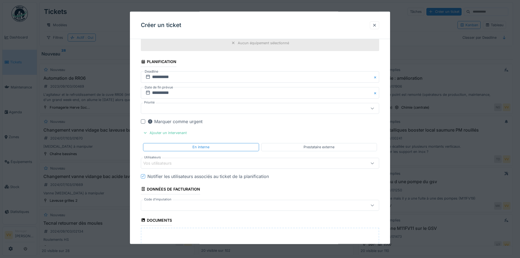
scroll to position [446, 0]
click at [202, 168] on div "Vos utilisateurs" at bounding box center [260, 162] width 238 height 11
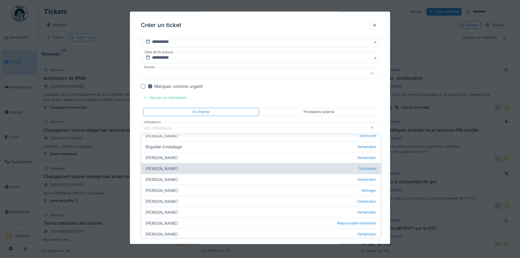
scroll to position [39, 0]
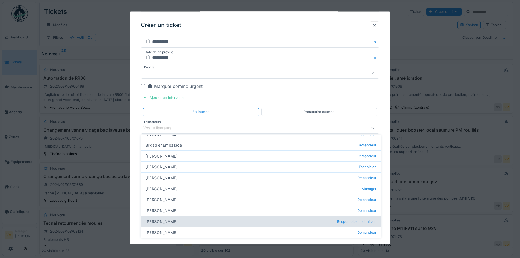
click at [165, 224] on div "Julien Bebronne Responsable technicien" at bounding box center [261, 221] width 240 height 11
type input "****"
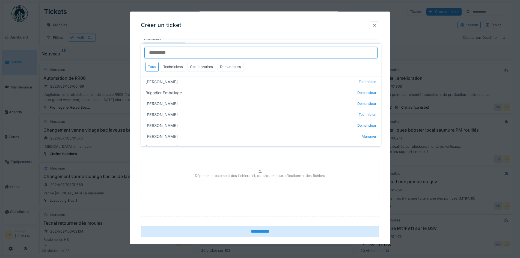
scroll to position [573, 0]
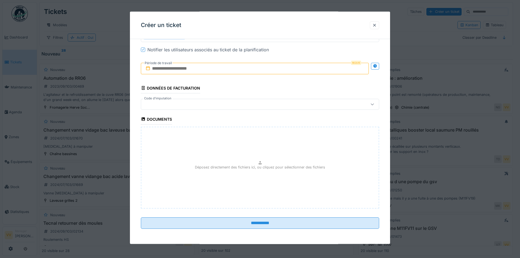
click at [268, 159] on div "Déposez directement des fichiers ici, ou cliquez pour sélectionner des fichiers" at bounding box center [260, 167] width 238 height 82
type input "**********"
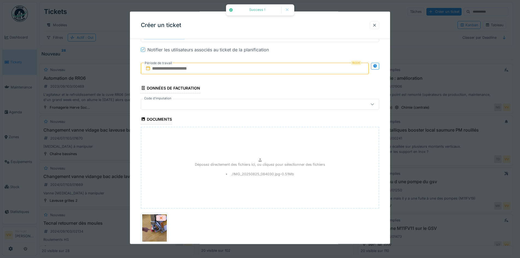
scroll to position [612, 0]
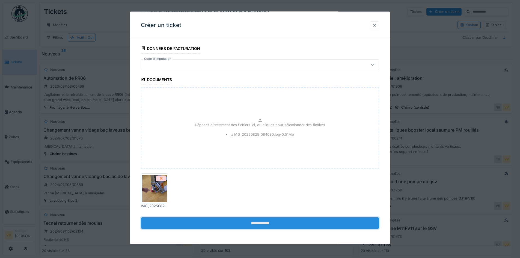
click at [283, 224] on input "**********" at bounding box center [260, 222] width 238 height 11
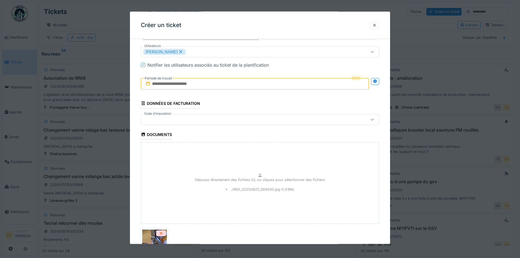
scroll to position [557, 0]
click at [267, 82] on input "text" at bounding box center [255, 83] width 228 height 11
click at [238, 155] on div "26" at bounding box center [238, 155] width 7 height 8
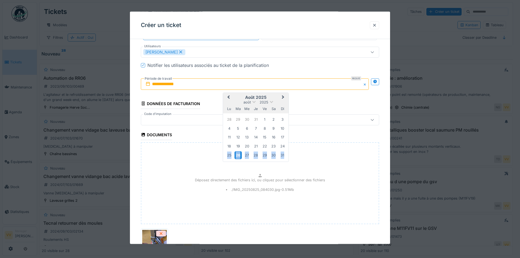
click at [238, 155] on div "26" at bounding box center [238, 155] width 7 height 8
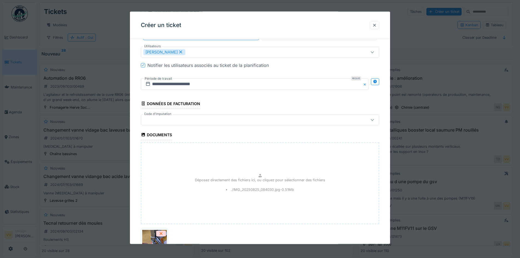
scroll to position [612, 0]
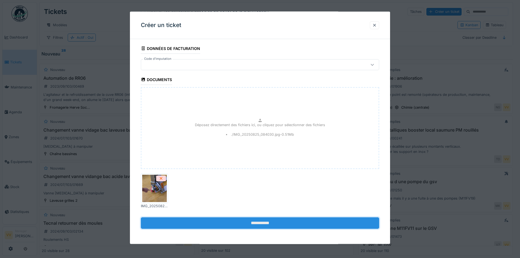
click at [268, 223] on input "**********" at bounding box center [260, 222] width 238 height 11
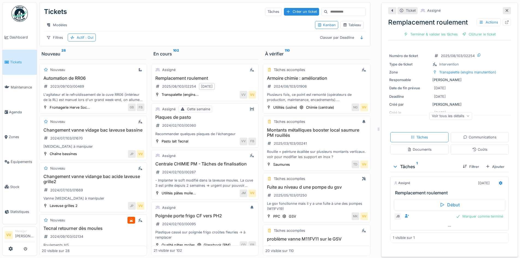
click at [505, 8] on div at bounding box center [507, 10] width 4 height 5
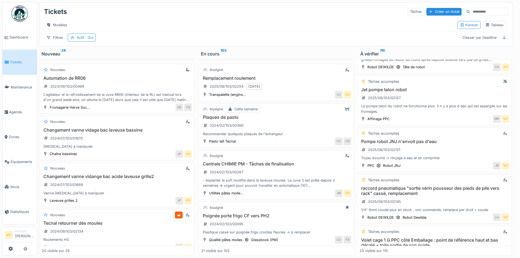
scroll to position [480, 1]
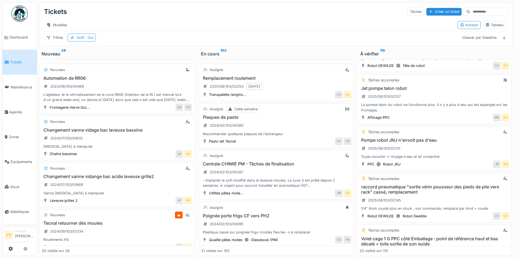
click at [433, 106] on div "La pompe talon du robot ne fonctionne plus. Il n y a plus d eau qui est aspergé…" at bounding box center [435, 107] width 150 height 10
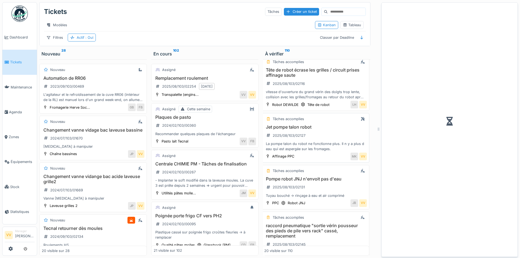
scroll to position [519, 1]
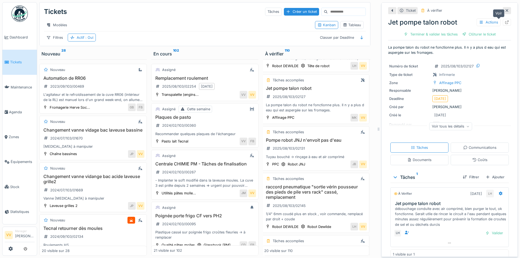
click at [505, 22] on icon at bounding box center [507, 22] width 4 height 4
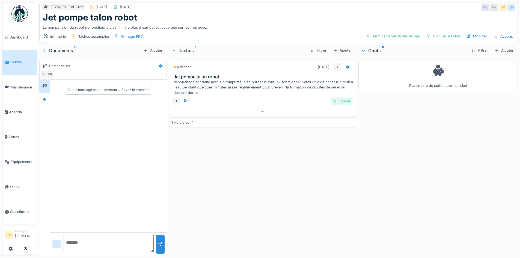
click at [346, 103] on div "Valider" at bounding box center [342, 100] width 22 height 7
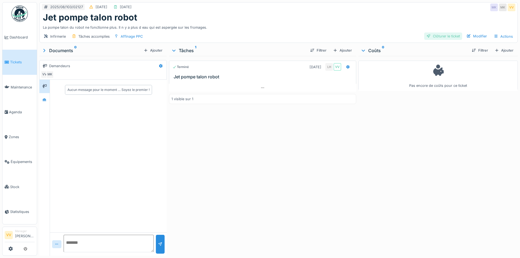
click at [442, 37] on div "Clôturer le ticket" at bounding box center [443, 35] width 38 height 7
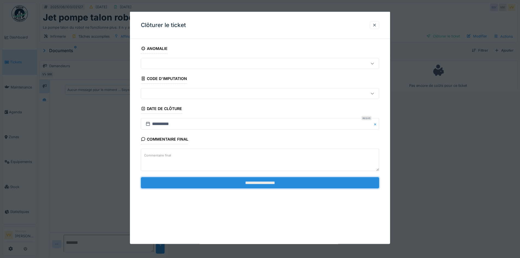
click at [322, 183] on input "**********" at bounding box center [260, 182] width 238 height 11
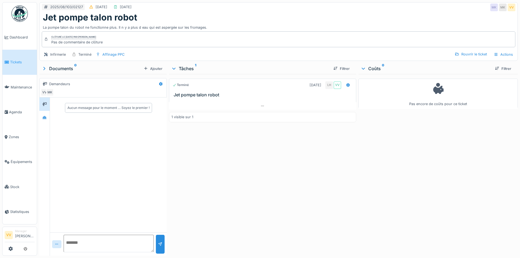
click at [17, 56] on link "Tickets" at bounding box center [19, 62] width 34 height 25
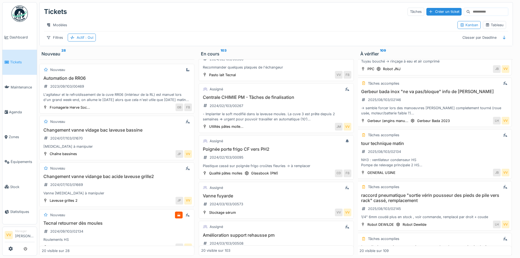
scroll to position [576, 1]
click at [447, 94] on h3 "Gerbeur bada inox "ne va pas/bloque" info de [PERSON_NAME]" at bounding box center [435, 91] width 150 height 5
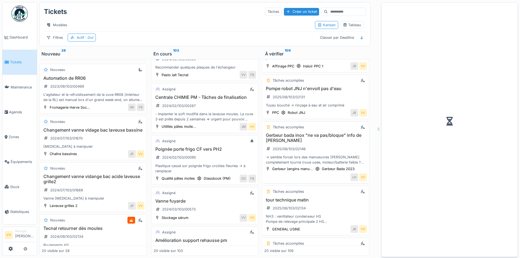
scroll to position [620, 1]
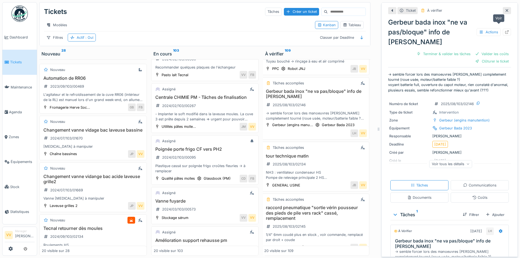
click at [505, 30] on icon at bounding box center [507, 32] width 4 height 4
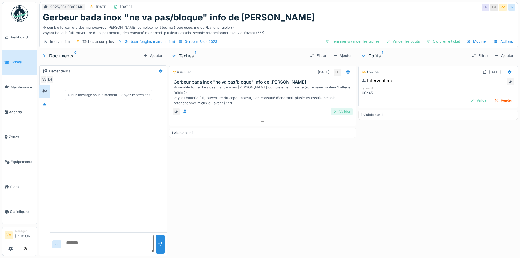
click at [337, 108] on div "Valider" at bounding box center [342, 111] width 22 height 7
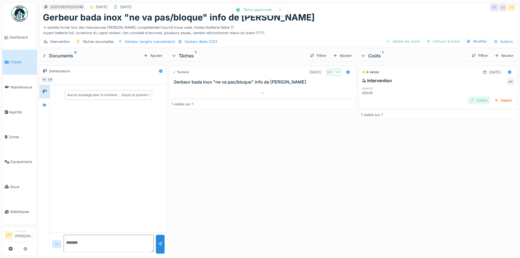
click at [468, 100] on div "Valider" at bounding box center [479, 100] width 22 height 7
click at [442, 42] on div "Clôturer le ticket" at bounding box center [443, 41] width 38 height 7
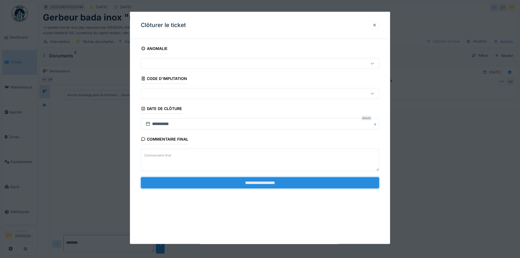
click at [278, 183] on input "**********" at bounding box center [260, 182] width 238 height 11
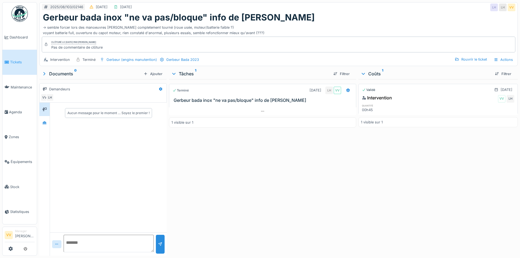
click at [17, 61] on span "Tickets" at bounding box center [22, 62] width 25 height 5
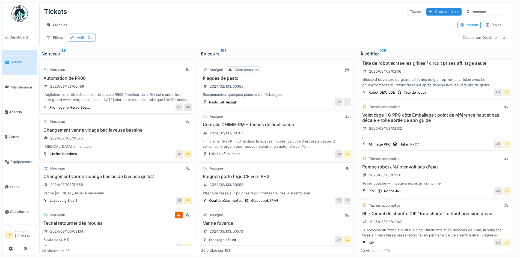
scroll to position [453, 0]
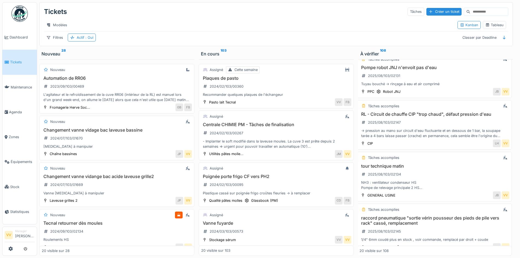
click at [446, 127] on div "RL - Circuit de chauffe CIP "trop chaud", défaut pression d'eau 2025/08/103/021…" at bounding box center [435, 125] width 150 height 27
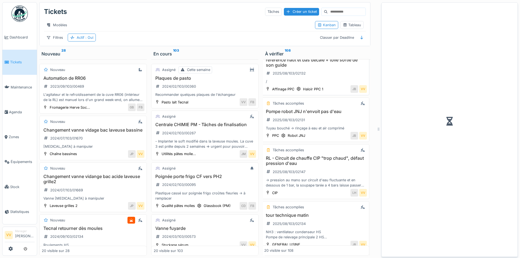
scroll to position [597, 1]
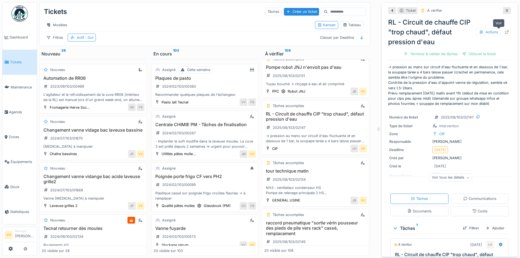
click at [505, 32] on icon at bounding box center [507, 32] width 4 height 4
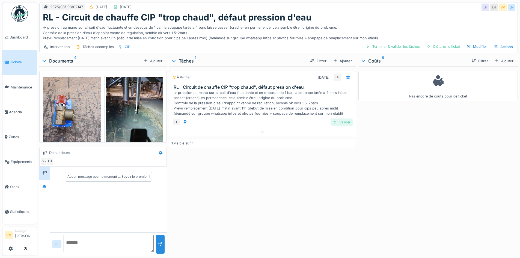
click at [339, 126] on div "Valider" at bounding box center [342, 122] width 22 height 7
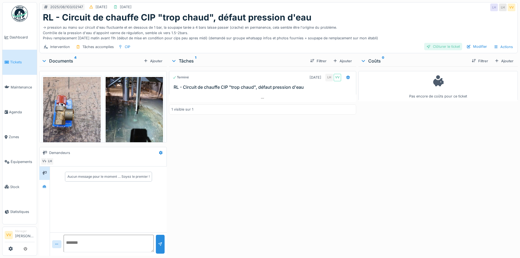
click at [441, 48] on div "Clôturer le ticket" at bounding box center [443, 46] width 38 height 7
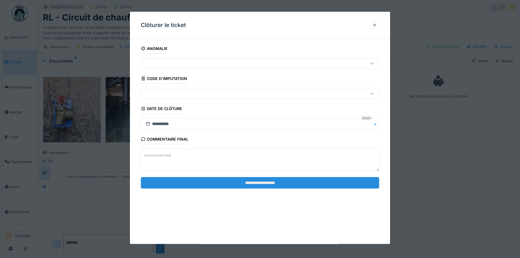
click at [297, 184] on input "**********" at bounding box center [260, 182] width 238 height 11
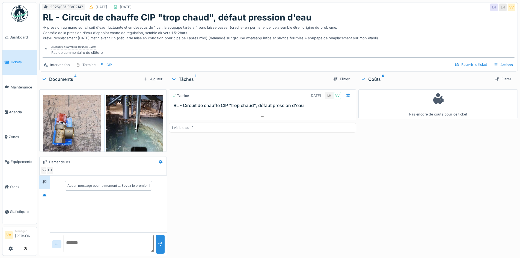
click at [20, 57] on link "Tickets" at bounding box center [19, 62] width 34 height 25
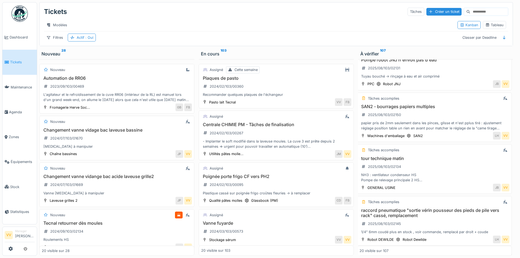
scroll to position [561, 1]
click at [431, 125] on div "papier pris de 2mm seulement dans les pinces, glisse et n'est pplus tiré : ajus…" at bounding box center [435, 125] width 150 height 10
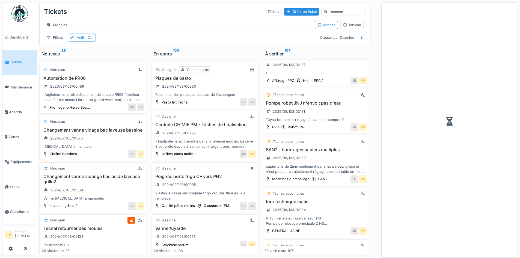
scroll to position [605, 1]
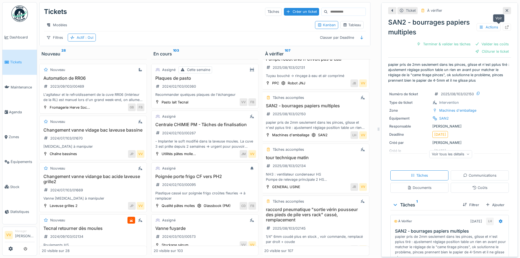
click at [505, 27] on icon at bounding box center [507, 27] width 4 height 4
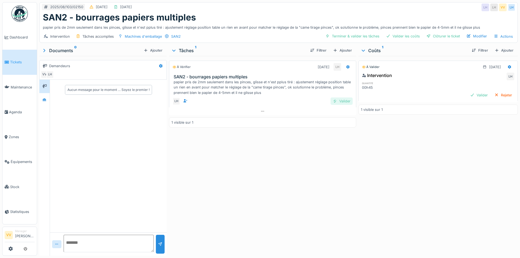
click at [340, 103] on div "Valider" at bounding box center [342, 100] width 22 height 7
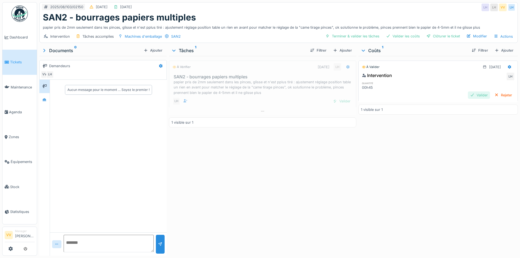
click at [468, 96] on div "Valider" at bounding box center [479, 94] width 22 height 7
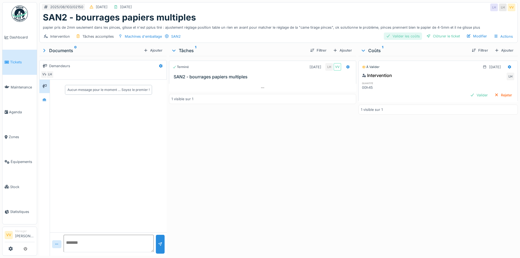
click at [406, 34] on div "Valider les coûts" at bounding box center [403, 35] width 38 height 7
click at [443, 33] on div "Clôturer le ticket" at bounding box center [443, 35] width 38 height 7
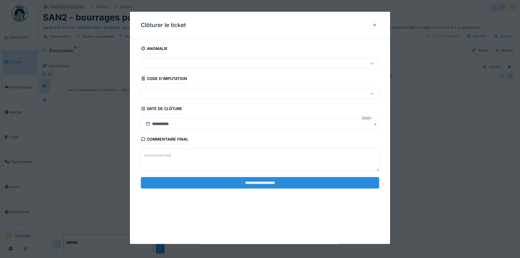
click at [315, 184] on input "**********" at bounding box center [260, 182] width 238 height 11
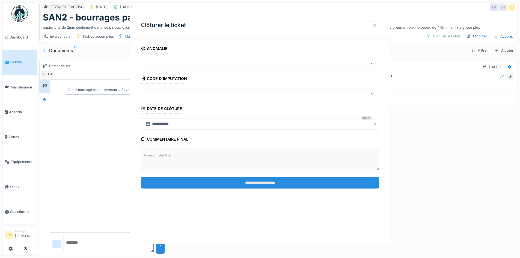
click at [315, 184] on div "**********" at bounding box center [260, 128] width 260 height 232
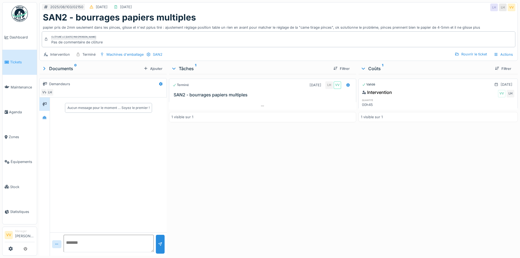
click at [29, 58] on link "Tickets" at bounding box center [19, 62] width 34 height 25
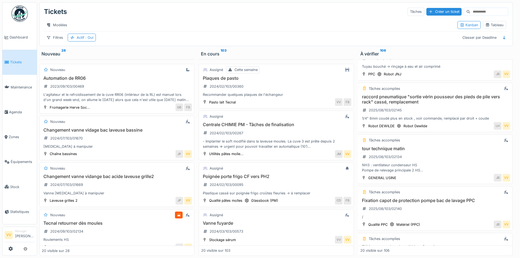
scroll to position [570, 0]
click at [429, 113] on div "raccord pneumatique "sortie vérin pousseur des pieds de pile vers rack" cassé, …" at bounding box center [435, 107] width 150 height 27
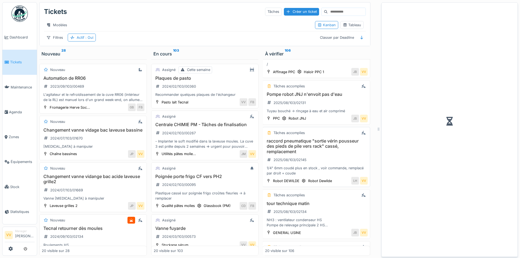
scroll to position [614, 0]
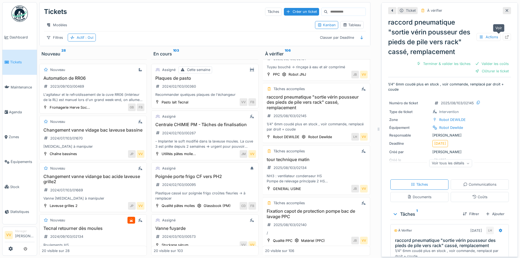
click at [505, 35] on icon at bounding box center [507, 37] width 4 height 4
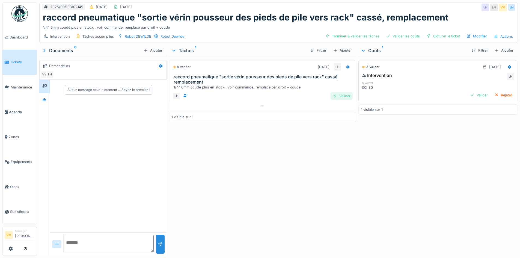
click at [341, 96] on div "Valider" at bounding box center [342, 95] width 22 height 7
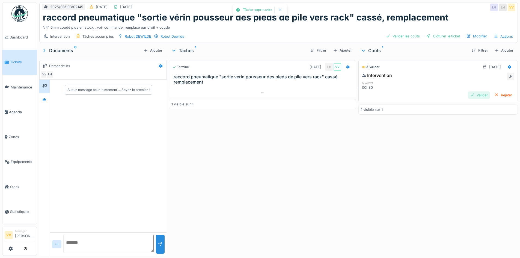
click at [468, 95] on div "Valider" at bounding box center [479, 94] width 22 height 7
click at [441, 34] on div "Clôturer le ticket" at bounding box center [443, 35] width 38 height 7
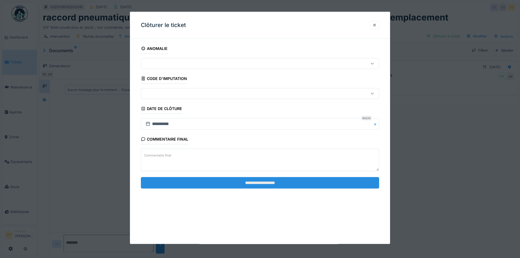
click at [272, 183] on input "**********" at bounding box center [260, 182] width 238 height 11
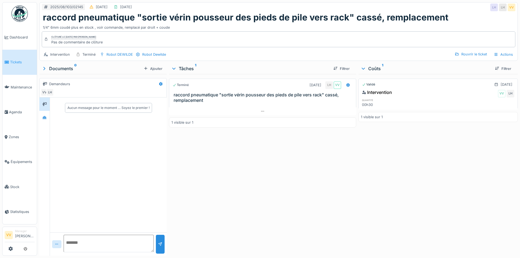
click at [17, 63] on span "Tickets" at bounding box center [22, 62] width 25 height 5
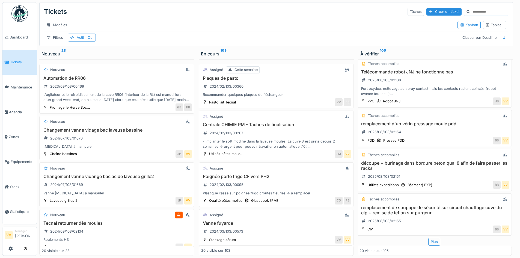
scroll to position [4, 0]
click at [454, 161] on h3 "découpe + burinage dans bordure beton quai 8 afin de faire passer les racks" at bounding box center [435, 166] width 150 height 10
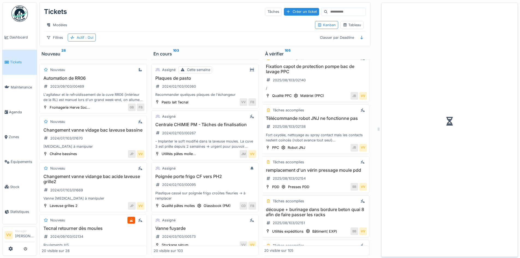
scroll to position [860, 1]
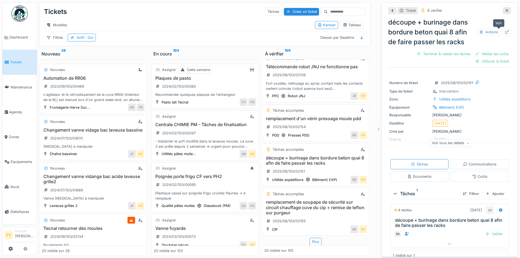
click at [505, 30] on icon at bounding box center [507, 32] width 4 height 4
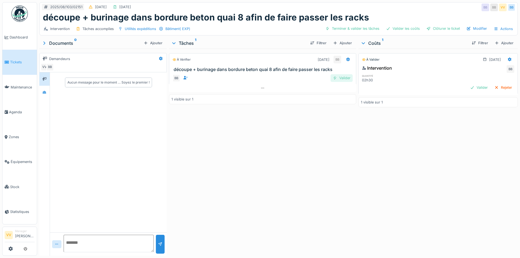
click at [338, 77] on div "Valider" at bounding box center [342, 77] width 22 height 7
click at [475, 88] on div "Valider" at bounding box center [479, 87] width 22 height 7
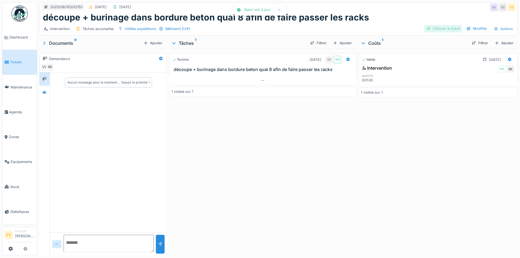
click at [441, 27] on div "Clôturer le ticket" at bounding box center [443, 28] width 38 height 7
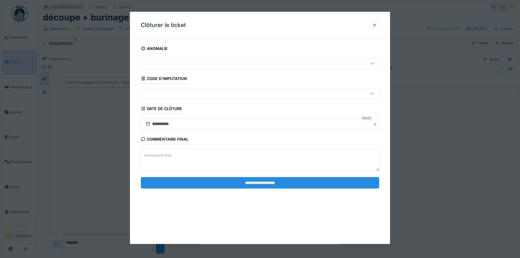
click at [282, 184] on input "**********" at bounding box center [260, 182] width 238 height 11
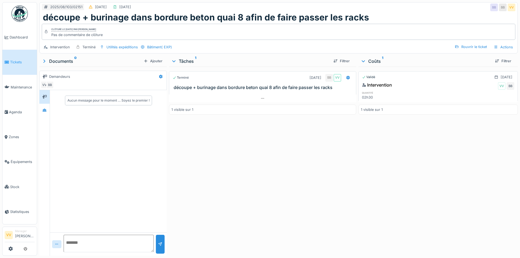
click at [8, 65] on link "Tickets" at bounding box center [19, 62] width 34 height 25
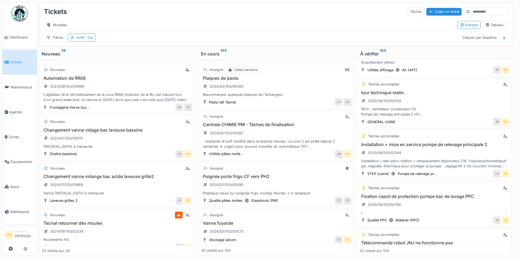
scroll to position [626, 1]
click at [441, 112] on div "NH3 : ventilateur condenseur HS Pompe de relevage principale 2 HS Redémarrage D…" at bounding box center [435, 111] width 150 height 10
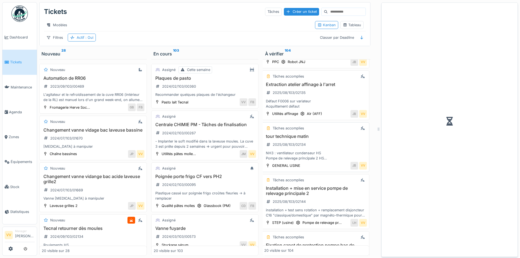
scroll to position [670, 1]
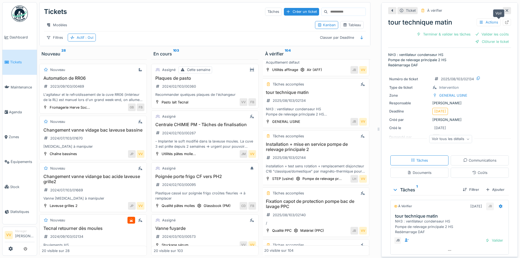
click at [505, 23] on icon at bounding box center [507, 22] width 4 height 4
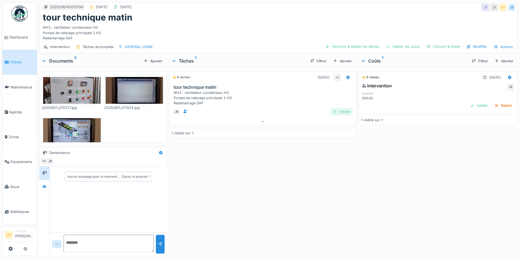
click at [343, 110] on div "Valider" at bounding box center [342, 111] width 22 height 7
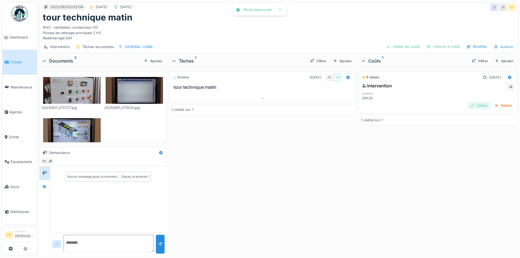
click at [468, 106] on div "Valider" at bounding box center [479, 105] width 22 height 7
click at [452, 47] on div "Clôturer le ticket" at bounding box center [443, 46] width 38 height 7
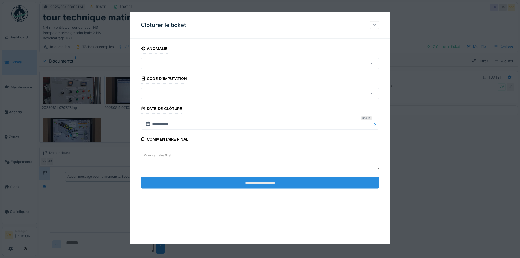
click at [261, 185] on input "**********" at bounding box center [260, 182] width 238 height 11
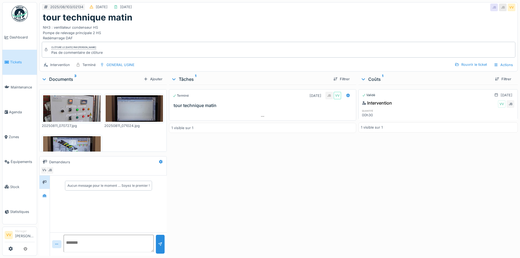
click at [17, 58] on link "Tickets" at bounding box center [19, 62] width 34 height 25
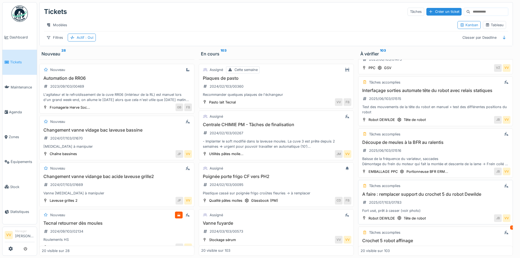
scroll to position [177, 0]
click at [442, 102] on div "Interfaçage sorties automate tête du robot avec relais statiques 2025/06/103/01…" at bounding box center [436, 101] width 150 height 27
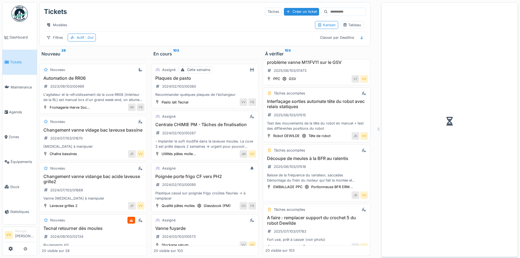
scroll to position [187, 0]
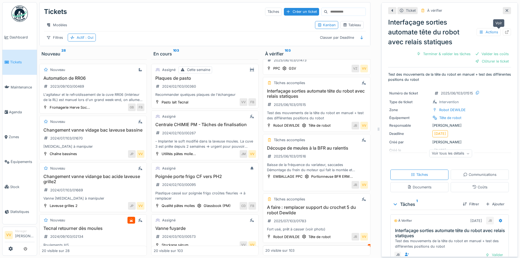
click at [505, 31] on icon at bounding box center [507, 32] width 4 height 4
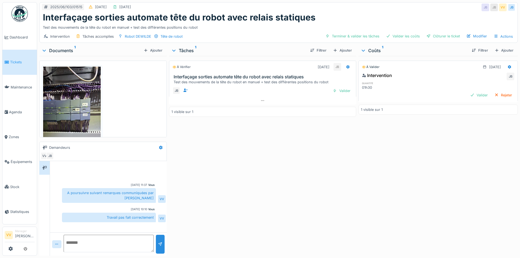
click at [75, 105] on img at bounding box center [72, 129] width 58 height 125
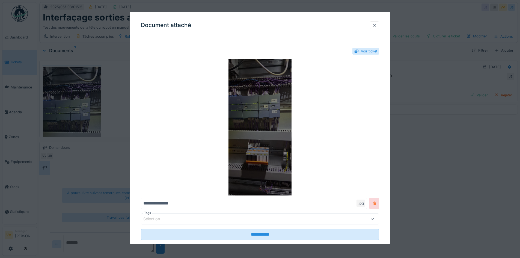
click at [255, 93] on img at bounding box center [260, 127] width 238 height 137
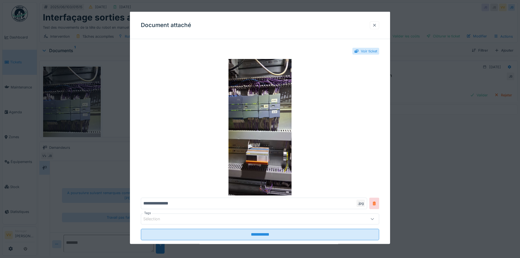
click at [377, 25] on div at bounding box center [374, 24] width 4 height 5
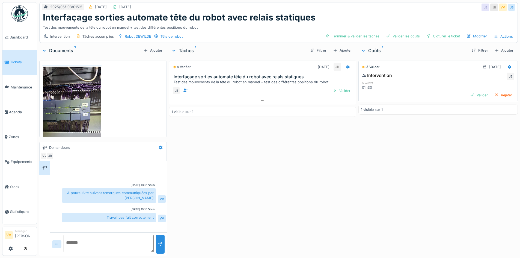
click at [19, 60] on span "Tickets" at bounding box center [22, 62] width 25 height 5
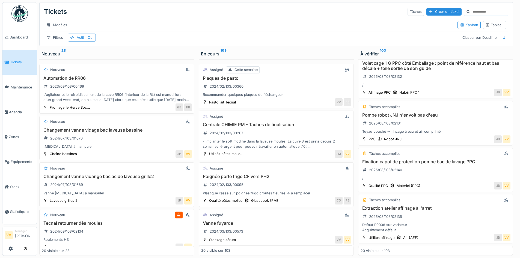
scroll to position [505, 0]
click at [433, 122] on div "Pompe robot JNJ n'envoit pas d'eau 2025/08/103/02131 Tuyau bouché -> rinçage à …" at bounding box center [436, 124] width 150 height 22
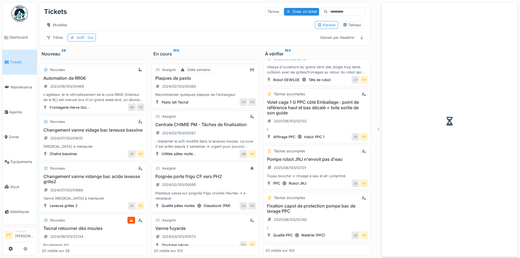
scroll to position [544, 0]
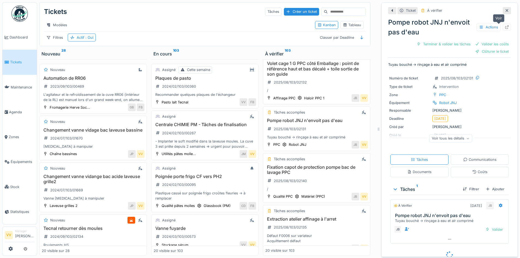
click at [505, 26] on icon at bounding box center [507, 27] width 4 height 4
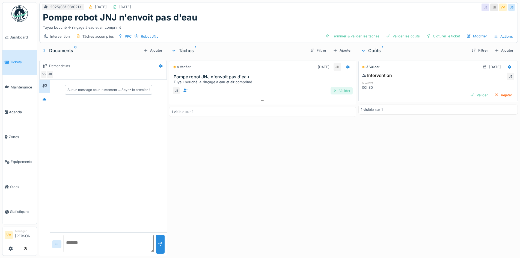
click at [342, 91] on div "Valider" at bounding box center [342, 90] width 22 height 7
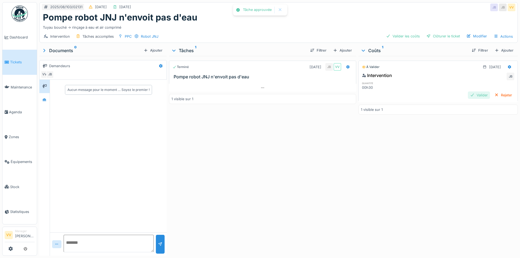
click at [470, 94] on div "Valider" at bounding box center [479, 94] width 22 height 7
click at [437, 34] on div "Clôturer le ticket" at bounding box center [443, 35] width 38 height 7
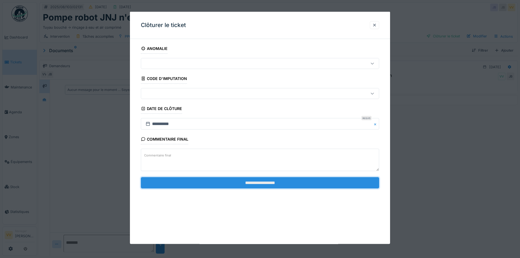
click at [334, 182] on input "**********" at bounding box center [260, 182] width 238 height 11
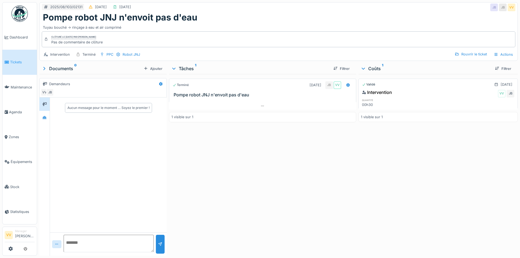
click at [12, 58] on link "Tickets" at bounding box center [19, 62] width 34 height 25
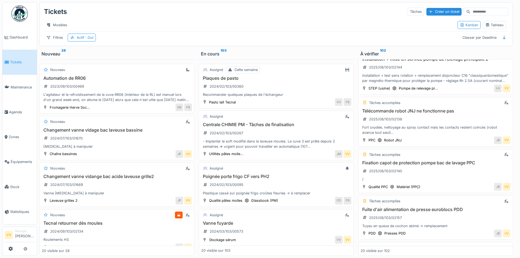
scroll to position [613, 0]
click at [445, 165] on h3 "Fixation capot de protection pompe bac de lavage PPC" at bounding box center [436, 162] width 150 height 5
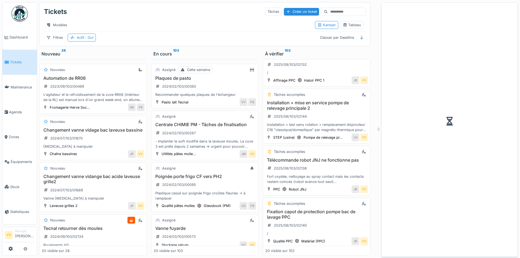
scroll to position [657, 0]
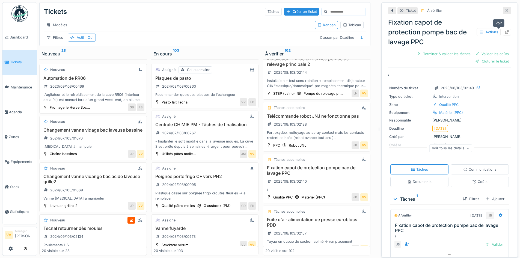
click at [505, 32] on icon at bounding box center [507, 32] width 4 height 4
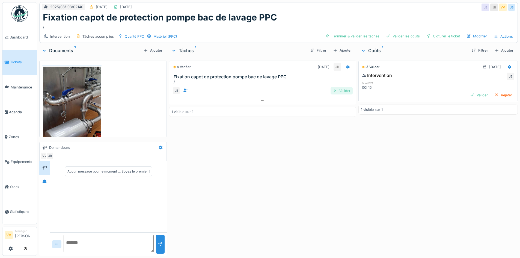
click at [338, 92] on div "Valider" at bounding box center [342, 90] width 22 height 7
click at [469, 97] on div "Valider" at bounding box center [479, 94] width 22 height 7
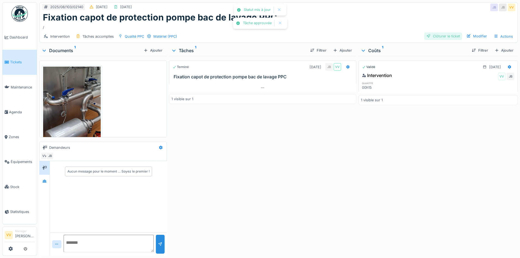
click at [446, 37] on div "Clôturer le ticket" at bounding box center [443, 35] width 38 height 7
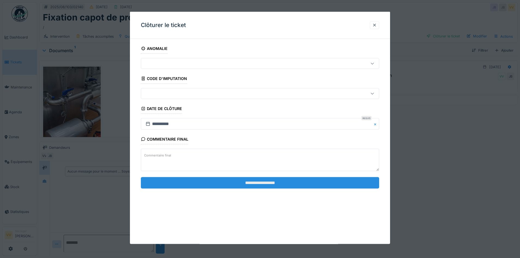
click at [294, 181] on input "**********" at bounding box center [260, 182] width 238 height 11
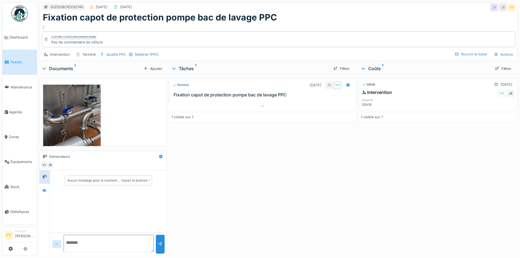
click at [14, 61] on span "Tickets" at bounding box center [22, 62] width 25 height 5
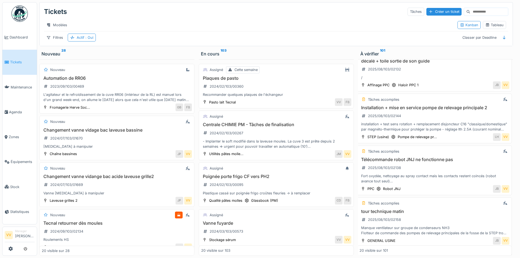
scroll to position [576, 1]
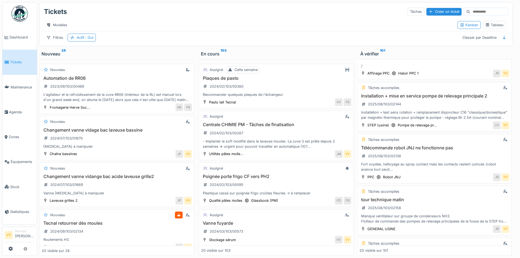
click at [434, 105] on div "Installation + mise en service pompe de relevage principale 2 2025/08/103/02144…" at bounding box center [435, 106] width 150 height 27
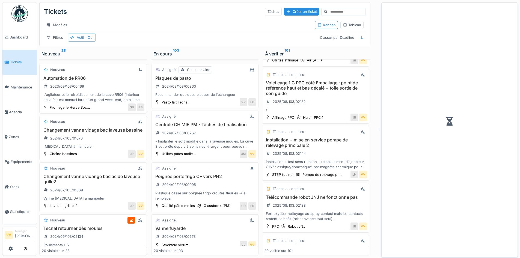
scroll to position [620, 1]
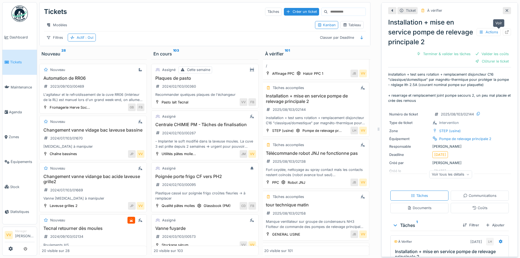
click at [505, 31] on icon at bounding box center [507, 32] width 4 height 4
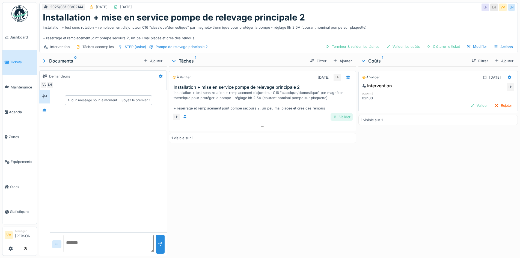
click at [338, 121] on div "Valider" at bounding box center [342, 116] width 22 height 7
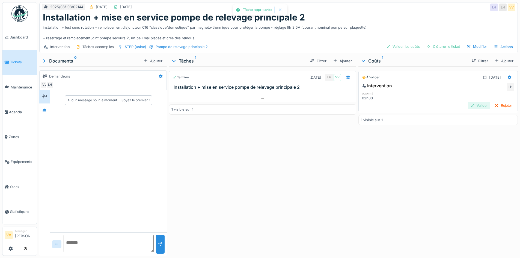
click at [477, 109] on div "Valider" at bounding box center [479, 105] width 22 height 7
click at [446, 50] on div "Clôturer le ticket" at bounding box center [443, 46] width 38 height 7
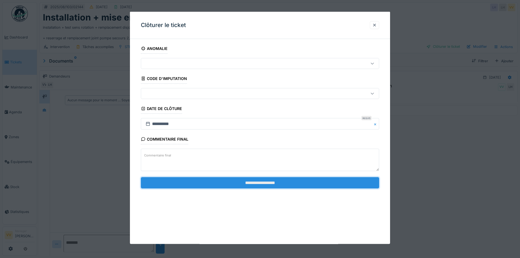
click at [263, 182] on input "**********" at bounding box center [260, 182] width 238 height 11
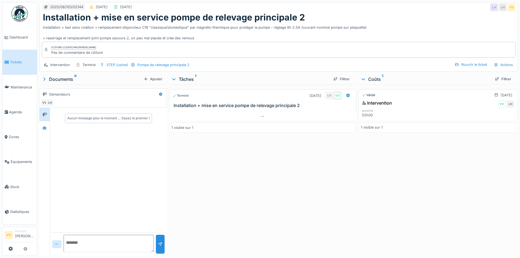
click at [11, 60] on span "Tickets" at bounding box center [22, 62] width 25 height 5
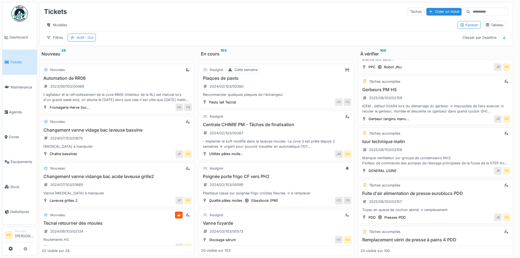
scroll to position [635, 0]
click at [381, 89] on h3 "Gerbeurs PM HS" at bounding box center [436, 89] width 150 height 5
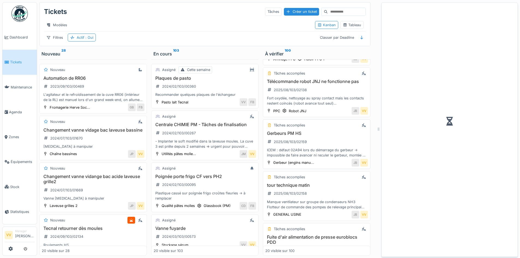
scroll to position [679, 0]
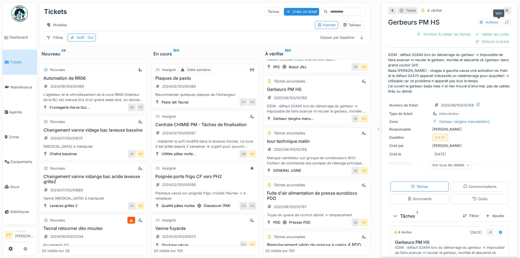
click at [505, 20] on icon at bounding box center [507, 22] width 4 height 4
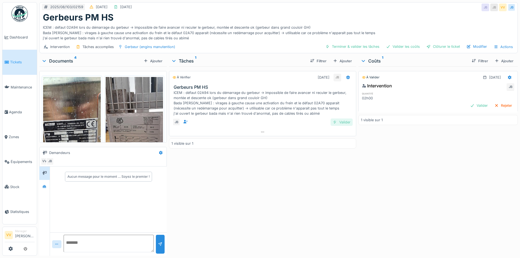
click at [345, 123] on div "Valider" at bounding box center [342, 122] width 22 height 7
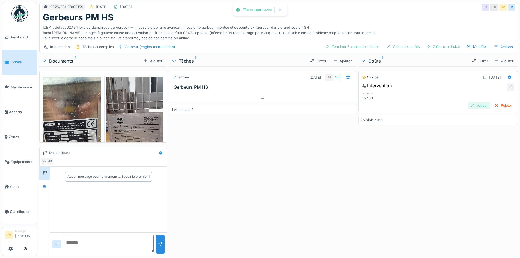
click at [469, 104] on div "Valider" at bounding box center [479, 105] width 22 height 7
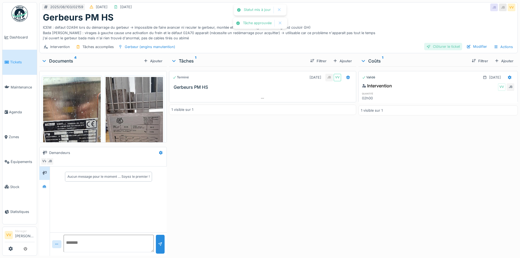
click at [445, 46] on div "Clôturer le ticket" at bounding box center [443, 46] width 38 height 7
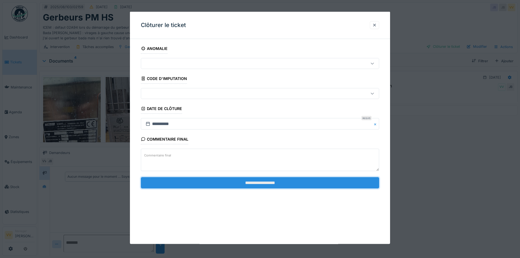
click at [266, 186] on input "**********" at bounding box center [260, 182] width 238 height 11
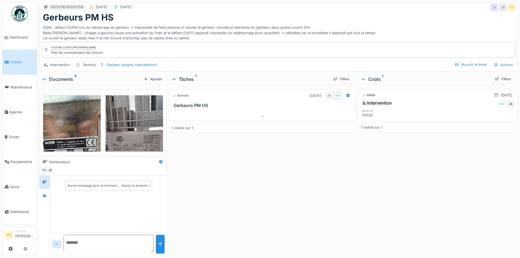
click at [13, 60] on span "Tickets" at bounding box center [22, 62] width 25 height 5
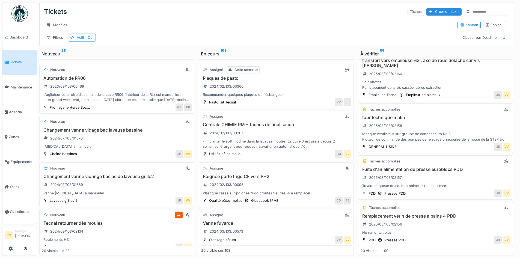
scroll to position [664, 0]
click at [428, 116] on h3 "tour technique matin" at bounding box center [436, 116] width 150 height 5
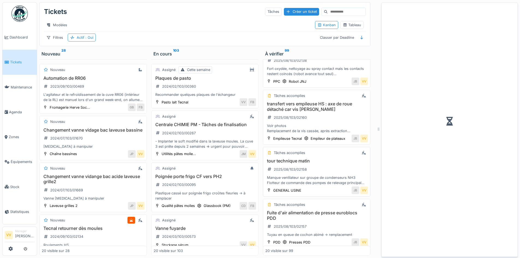
scroll to position [708, 0]
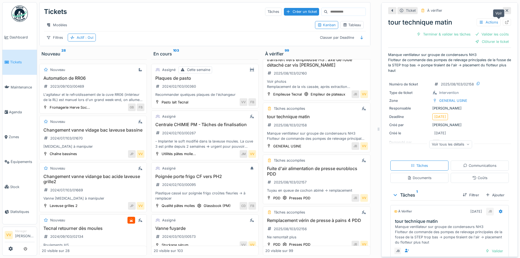
click at [503, 23] on div at bounding box center [507, 22] width 8 height 7
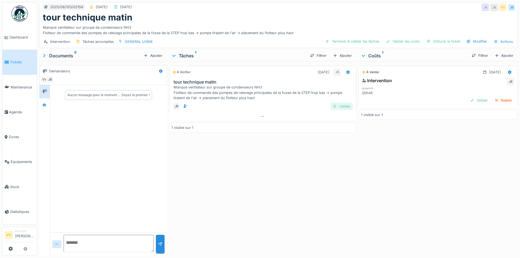
click at [347, 108] on div "Valider" at bounding box center [342, 106] width 22 height 7
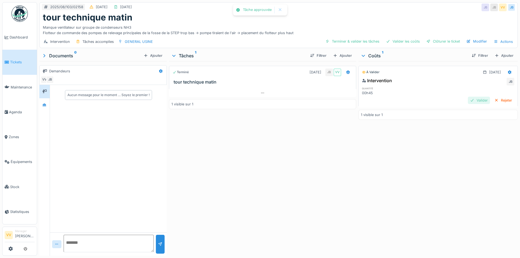
click at [469, 100] on div "Valider" at bounding box center [479, 100] width 22 height 7
click at [437, 40] on div "Clôturer le ticket" at bounding box center [443, 41] width 38 height 7
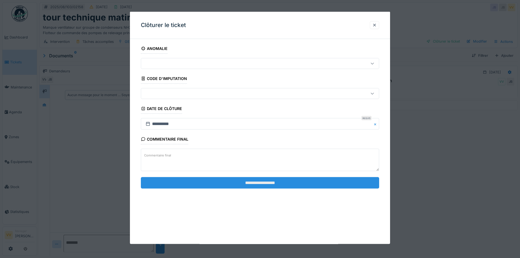
click at [323, 181] on input "**********" at bounding box center [260, 182] width 238 height 11
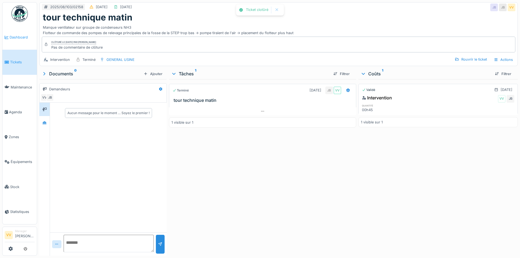
click at [17, 33] on link "Dashboard" at bounding box center [19, 37] width 34 height 25
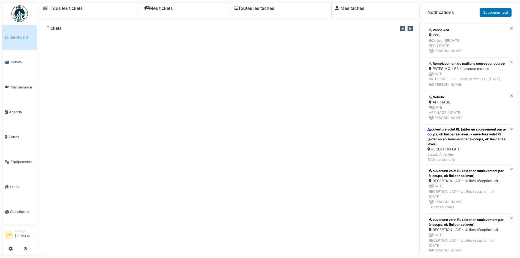
scroll to position [40, 0]
click at [7, 60] on li "Tickets" at bounding box center [20, 62] width 30 height 5
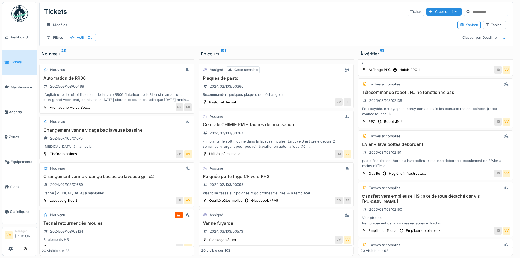
scroll to position [598, 0]
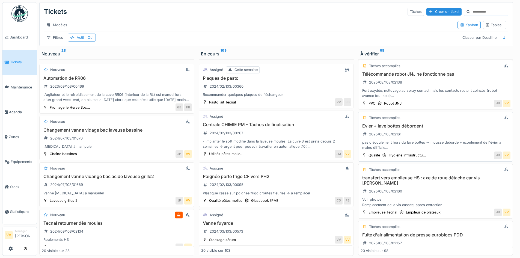
click at [414, 129] on h3 "Evier + lave bottes débordent" at bounding box center [436, 125] width 150 height 5
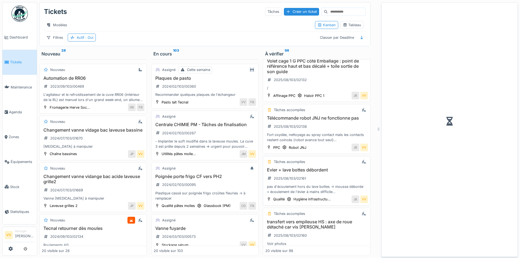
scroll to position [642, 0]
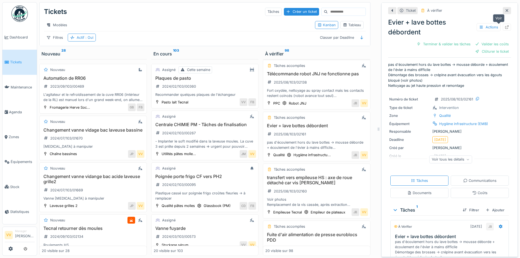
click at [505, 26] on icon at bounding box center [507, 27] width 4 height 4
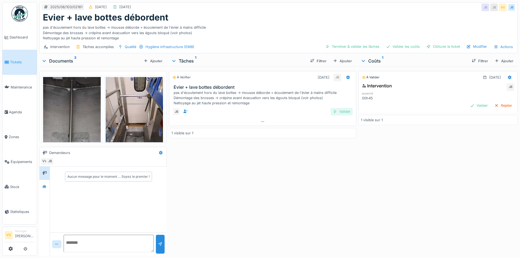
click at [343, 109] on div "Valider" at bounding box center [342, 111] width 22 height 7
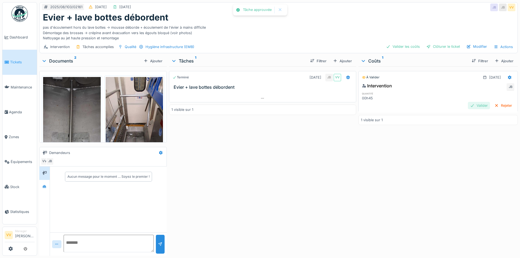
click at [468, 105] on div "Valider" at bounding box center [479, 105] width 22 height 7
click at [442, 43] on div "Clôturer le ticket" at bounding box center [443, 46] width 38 height 7
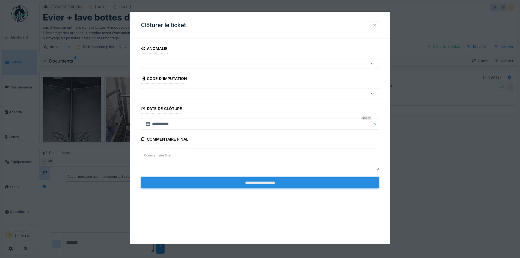
click at [319, 182] on input "**********" at bounding box center [260, 182] width 238 height 11
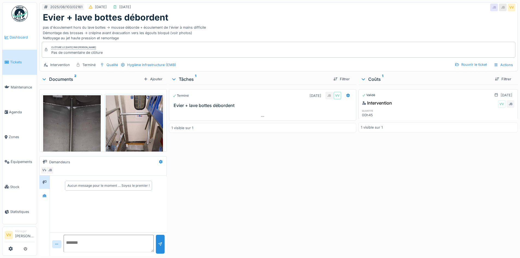
click at [16, 37] on span "Dashboard" at bounding box center [22, 37] width 25 height 5
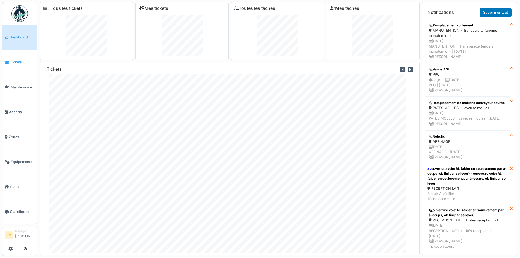
click at [11, 65] on link "Tickets" at bounding box center [19, 62] width 34 height 25
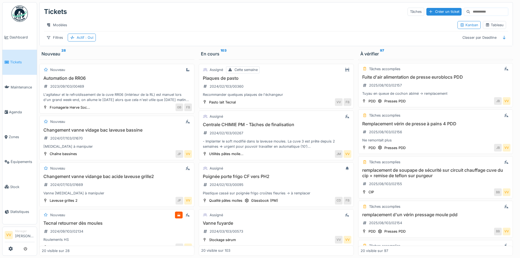
scroll to position [756, 0]
click at [412, 121] on h3 "Remplacement vérin de presse à pains 4 PDD" at bounding box center [436, 123] width 150 height 5
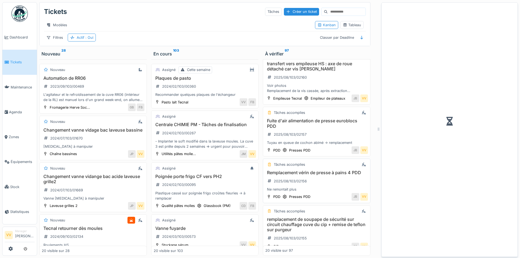
scroll to position [818, 0]
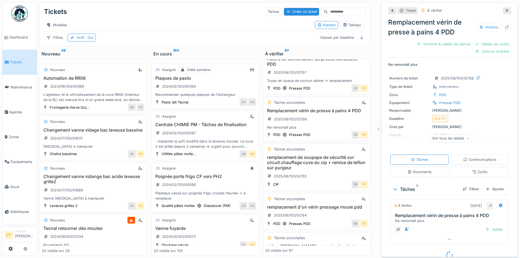
click at [412, 115] on div "Numéro de ticket 2025/08/103/02156 Type de ticket Intervention Zone PDD Équipem…" at bounding box center [449, 110] width 123 height 76
click at [505, 28] on icon at bounding box center [507, 27] width 4 height 4
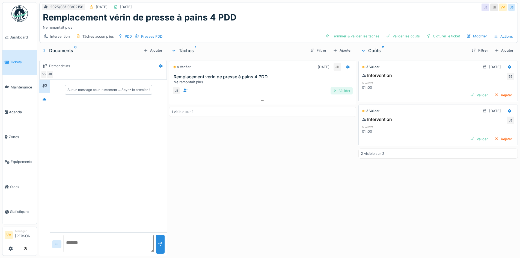
click at [342, 93] on div "Valider" at bounding box center [342, 90] width 22 height 7
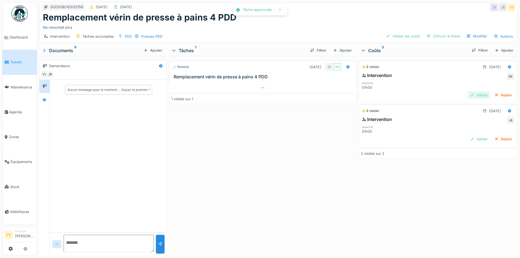
click at [468, 96] on div "Valider" at bounding box center [479, 94] width 22 height 7
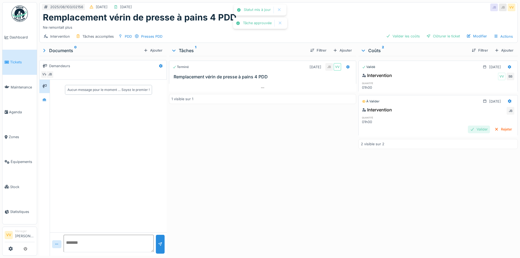
click at [468, 129] on div "Valider" at bounding box center [479, 129] width 22 height 7
click at [437, 39] on div "Clôturer le ticket" at bounding box center [443, 35] width 38 height 7
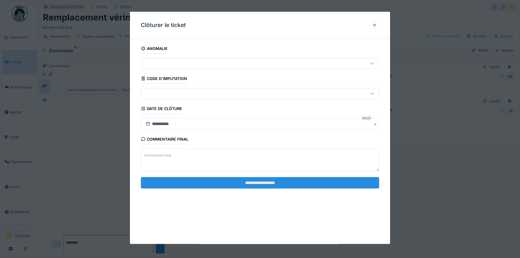
click at [285, 180] on input "**********" at bounding box center [260, 182] width 238 height 11
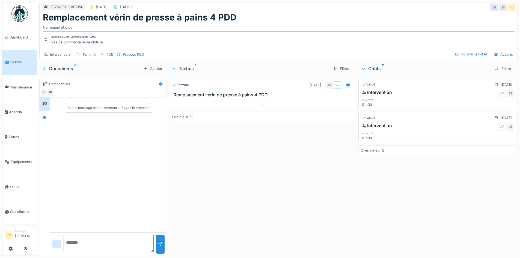
click at [23, 63] on span "Tickets" at bounding box center [22, 62] width 25 height 5
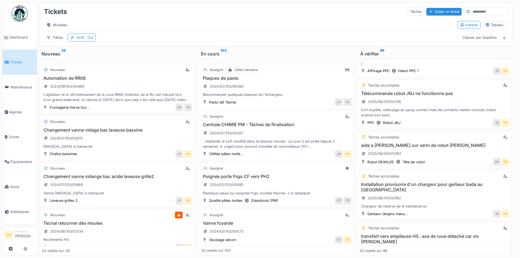
scroll to position [584, 1]
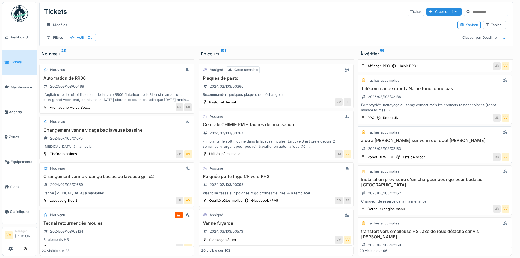
click at [411, 143] on h3 "aide a [PERSON_NAME] sur verin de robot [PERSON_NAME]" at bounding box center [435, 140] width 150 height 5
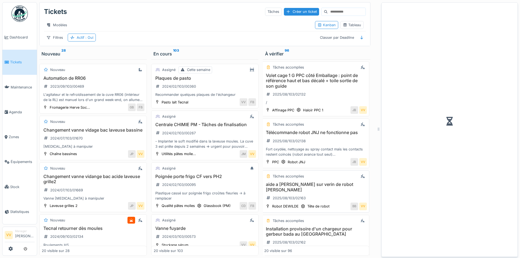
scroll to position [628, 1]
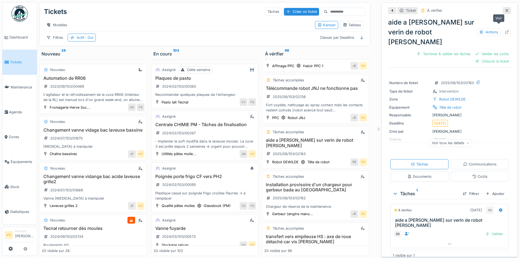
click at [505, 30] on icon at bounding box center [507, 32] width 4 height 4
click at [506, 11] on icon at bounding box center [507, 10] width 3 height 3
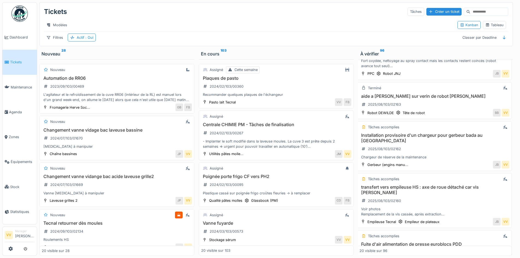
scroll to position [584, 1]
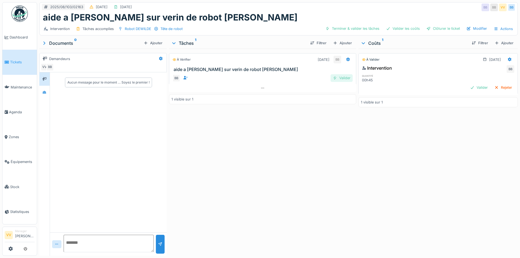
click at [344, 78] on div "Valider" at bounding box center [342, 77] width 22 height 7
click at [468, 89] on div "Valider" at bounding box center [479, 87] width 22 height 7
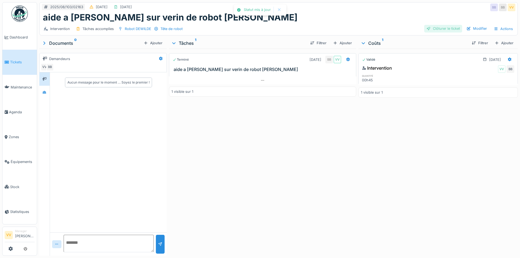
click at [437, 28] on div "Clôturer le ticket" at bounding box center [443, 28] width 38 height 7
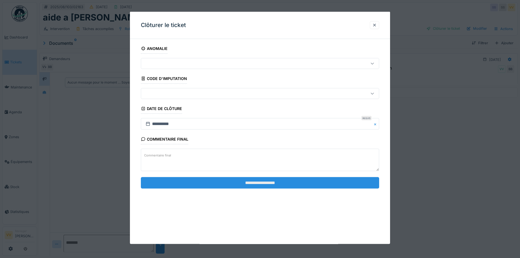
click at [293, 184] on input "**********" at bounding box center [260, 182] width 238 height 11
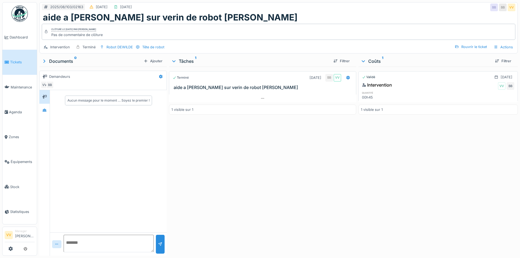
click at [17, 61] on span "Tickets" at bounding box center [22, 62] width 25 height 5
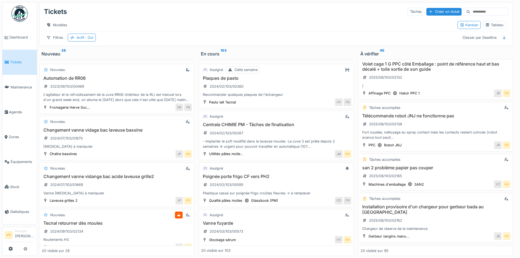
scroll to position [556, 0]
click at [402, 170] on h3 "san 2 problème papier pas couper" at bounding box center [436, 167] width 150 height 5
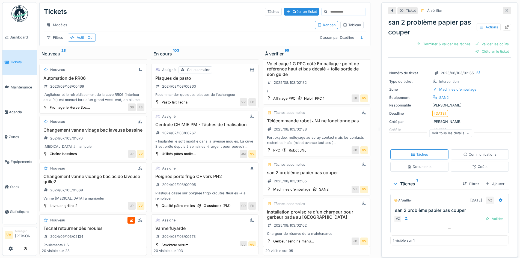
scroll to position [4, 0]
click at [505, 25] on icon at bounding box center [507, 27] width 4 height 4
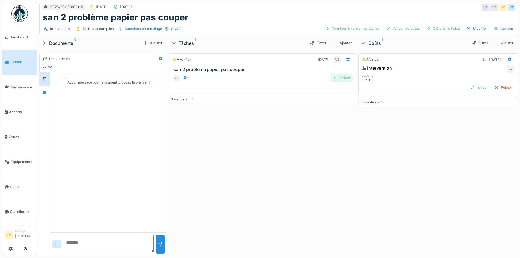
click at [339, 80] on div "Valider" at bounding box center [342, 77] width 22 height 7
click at [470, 88] on div "Valider" at bounding box center [479, 87] width 22 height 7
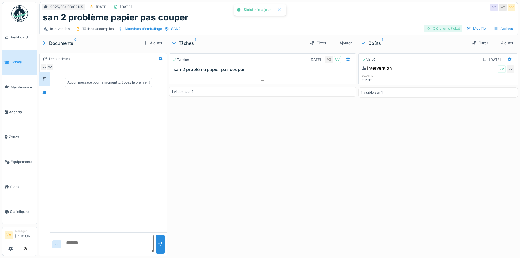
scroll to position [4, 0]
click at [446, 27] on div "Clôturer le ticket" at bounding box center [443, 28] width 38 height 7
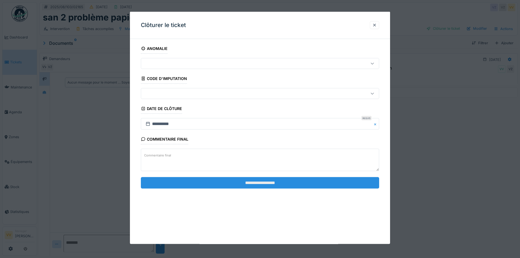
click at [286, 182] on input "**********" at bounding box center [260, 182] width 238 height 11
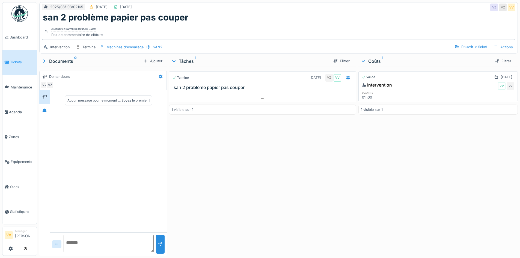
click at [22, 55] on link "Tickets" at bounding box center [19, 62] width 34 height 25
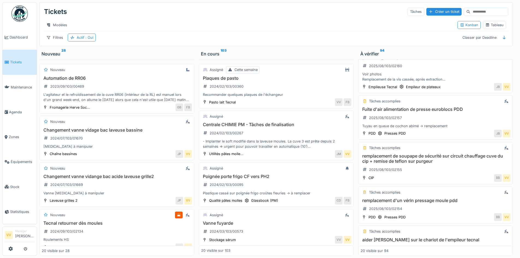
scroll to position [763, 0]
click at [433, 106] on h3 "Fuite d'air alimentation de presse euroblocs PDD" at bounding box center [436, 108] width 150 height 5
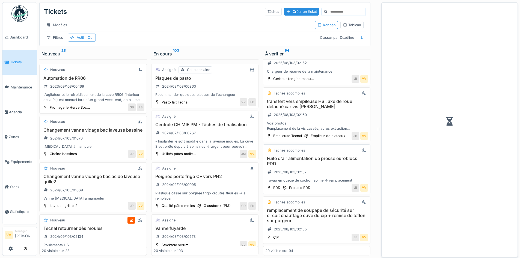
scroll to position [830, 0]
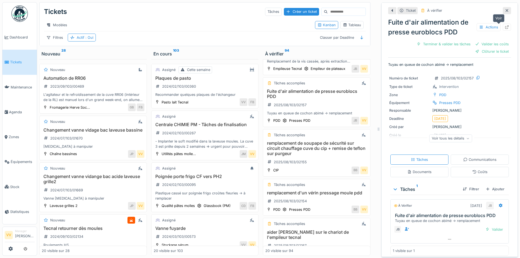
click at [505, 25] on div at bounding box center [507, 27] width 4 height 5
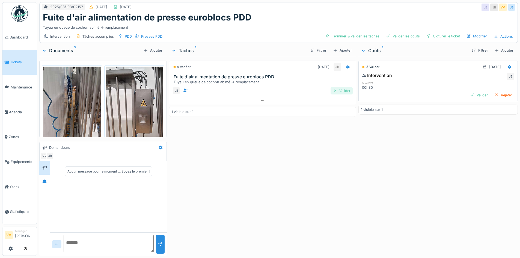
click at [345, 91] on div "Valider" at bounding box center [342, 90] width 22 height 7
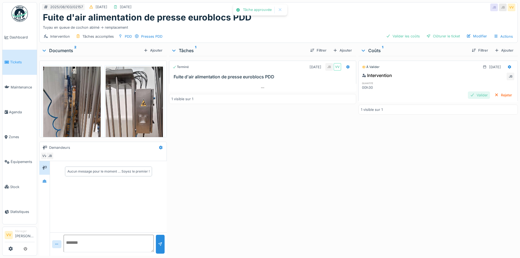
click at [468, 93] on div "Valider" at bounding box center [479, 94] width 22 height 7
click at [442, 36] on div "Clôturer le ticket" at bounding box center [443, 35] width 38 height 7
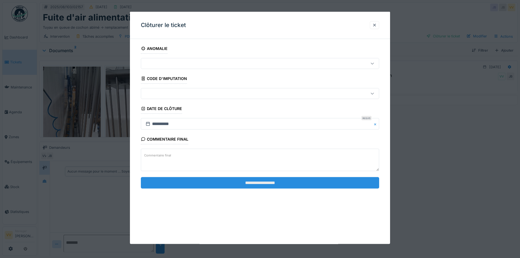
click at [323, 181] on input "**********" at bounding box center [260, 182] width 238 height 11
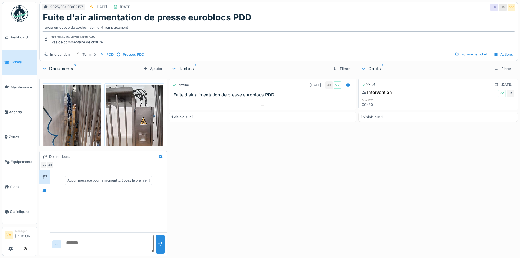
click at [12, 60] on span "Tickets" at bounding box center [22, 62] width 25 height 5
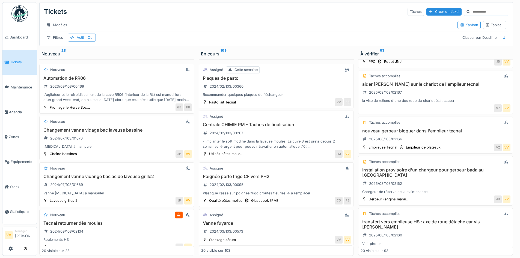
scroll to position [639, 0]
click at [429, 133] on h3 "nouveau gerbeur bloquer dans l'empileur tecnal" at bounding box center [436, 131] width 150 height 5
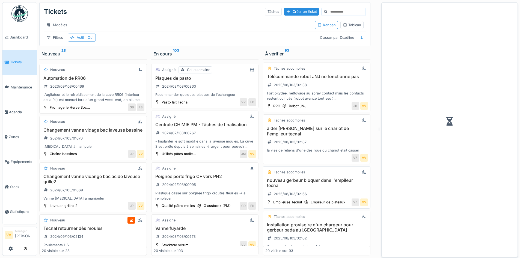
scroll to position [684, 0]
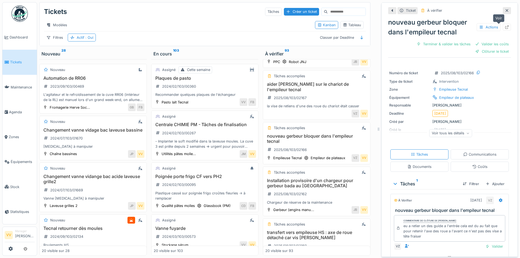
click at [503, 26] on div at bounding box center [507, 27] width 8 height 7
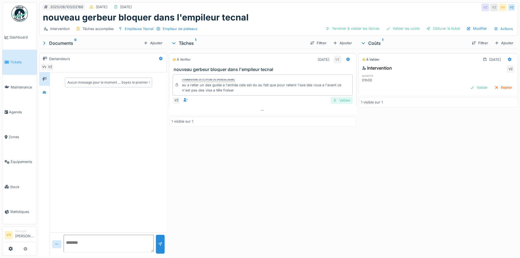
click at [341, 101] on div "Valider" at bounding box center [342, 100] width 22 height 7
click at [470, 88] on div "Valider" at bounding box center [479, 87] width 22 height 7
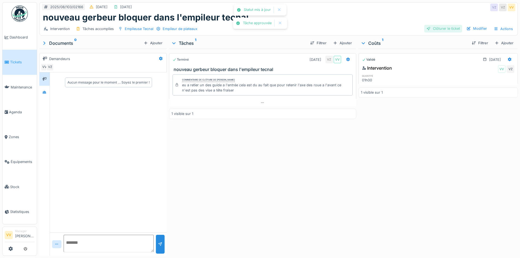
click at [439, 31] on div "Clôturer le ticket" at bounding box center [443, 28] width 38 height 7
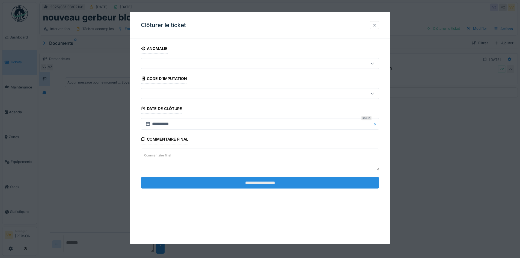
click at [283, 182] on input "**********" at bounding box center [260, 182] width 238 height 11
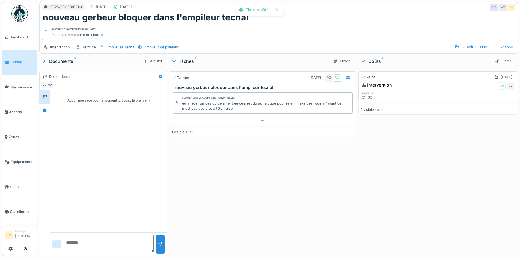
click at [14, 60] on span "Tickets" at bounding box center [22, 62] width 25 height 5
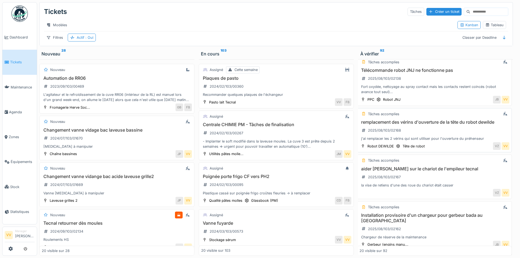
scroll to position [4, 0]
click at [449, 123] on h3 "remplacement des vérins d'ouverture de la tête du robot dewilde" at bounding box center [435, 122] width 150 height 5
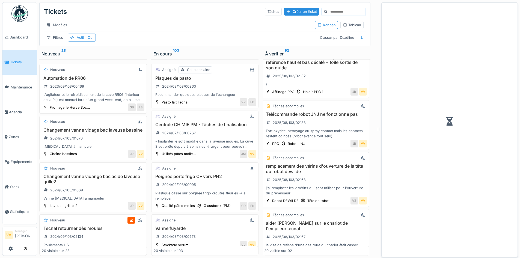
scroll to position [646, 1]
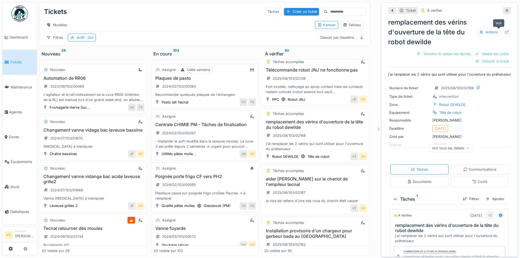
click at [505, 29] on div at bounding box center [507, 31] width 4 height 5
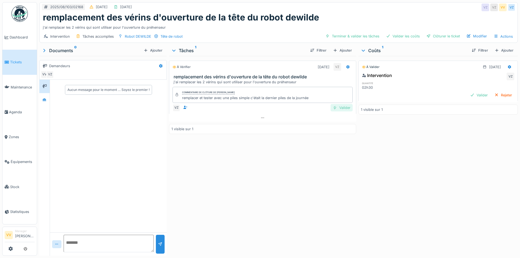
click at [342, 108] on div "Valider" at bounding box center [342, 107] width 22 height 7
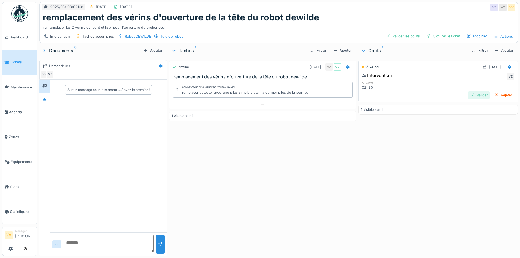
click at [468, 97] on div "Valider" at bounding box center [479, 94] width 22 height 7
click at [446, 35] on div "Clôturer le ticket" at bounding box center [443, 35] width 38 height 7
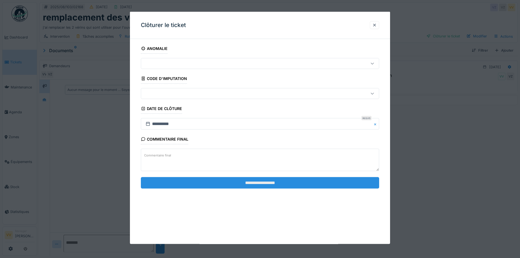
click at [344, 183] on input "**********" at bounding box center [260, 182] width 238 height 11
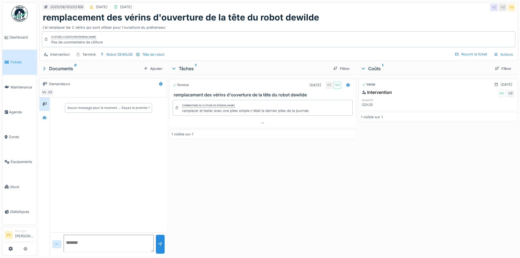
click at [19, 60] on span "Tickets" at bounding box center [22, 62] width 25 height 5
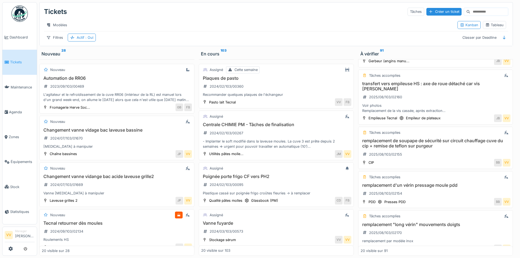
scroll to position [778, 0]
click at [421, 83] on h3 "transfert vers empileuse HS : axe de roue détaché car vis [PERSON_NAME]" at bounding box center [436, 86] width 150 height 10
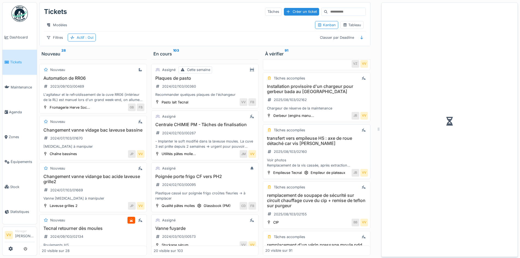
scroll to position [833, 0]
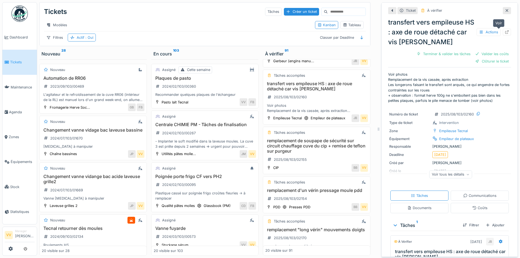
click at [505, 31] on icon at bounding box center [507, 32] width 4 height 4
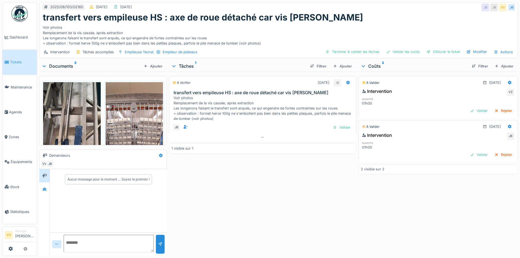
click at [144, 120] on img at bounding box center [135, 144] width 58 height 125
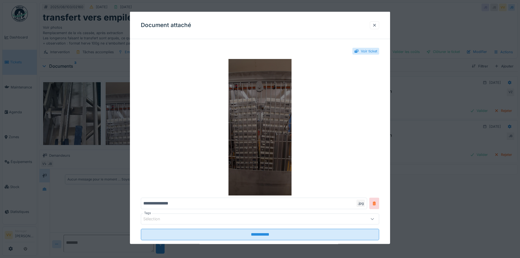
click at [255, 117] on img at bounding box center [260, 127] width 238 height 137
click at [252, 98] on img at bounding box center [260, 127] width 238 height 137
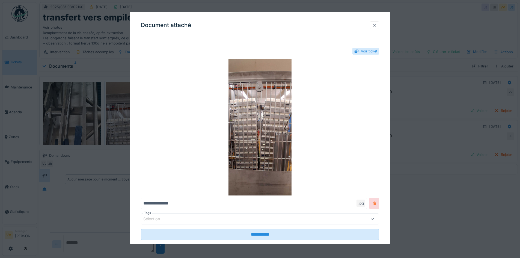
click at [377, 24] on div at bounding box center [374, 24] width 4 height 5
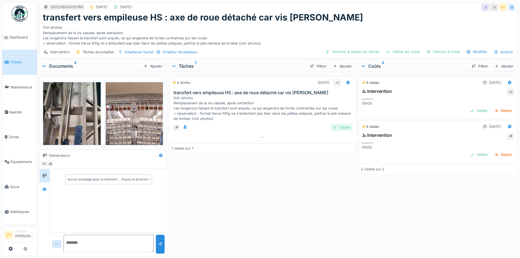
click at [343, 126] on div "Valider" at bounding box center [342, 127] width 22 height 7
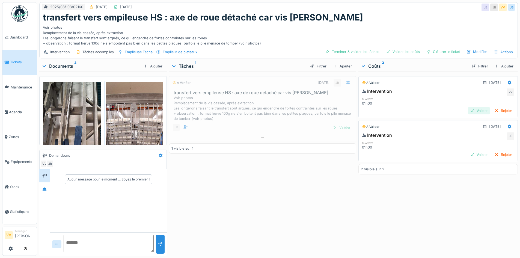
click at [470, 113] on div "Valider" at bounding box center [479, 110] width 22 height 7
click at [468, 150] on div "Intervention JB quantité 01h00 Valider Rejeter" at bounding box center [438, 146] width 159 height 30
click at [468, 155] on div "Valider" at bounding box center [479, 154] width 22 height 7
click at [468, 110] on div "Valider" at bounding box center [479, 110] width 22 height 7
click at [468, 154] on div "Valider" at bounding box center [479, 154] width 22 height 7
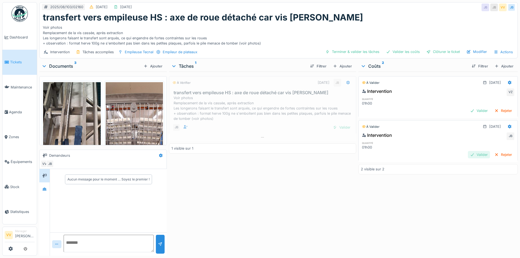
click at [468, 153] on div "Valider" at bounding box center [479, 154] width 22 height 7
click at [468, 109] on div "Valider" at bounding box center [479, 110] width 22 height 7
click at [355, 48] on div "Intervention Tâches accomplies Empileuse Tecnal Empileur de plateaux Terminer &…" at bounding box center [279, 52] width 478 height 12
click at [354, 51] on div "Terminer & valider les tâches" at bounding box center [352, 51] width 58 height 7
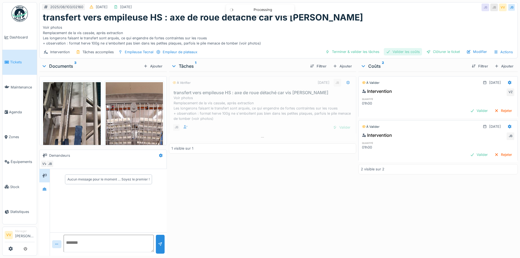
click at [402, 51] on div "Valider les coûts" at bounding box center [403, 51] width 38 height 7
click at [443, 52] on div "Clôturer le ticket" at bounding box center [443, 51] width 38 height 7
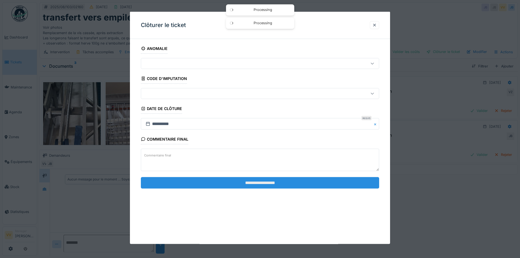
click at [265, 183] on input "**********" at bounding box center [260, 182] width 238 height 11
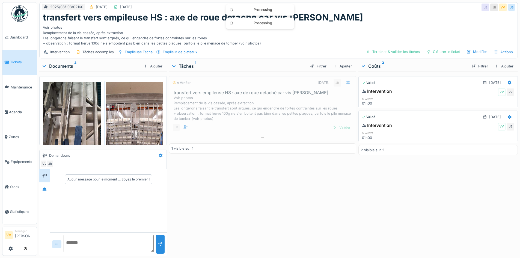
click at [19, 62] on span "Tickets" at bounding box center [22, 62] width 25 height 5
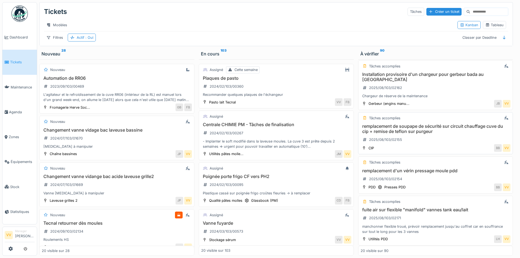
scroll to position [795, 0]
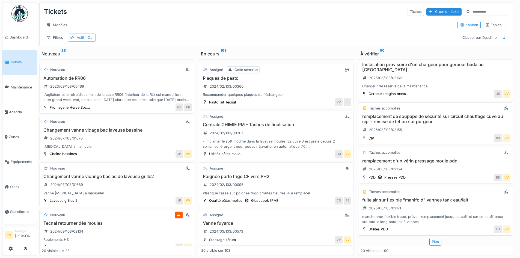
click at [434, 197] on h3 "fuite air sur flexible "manifold" vannes tank eau/lait" at bounding box center [436, 199] width 150 height 5
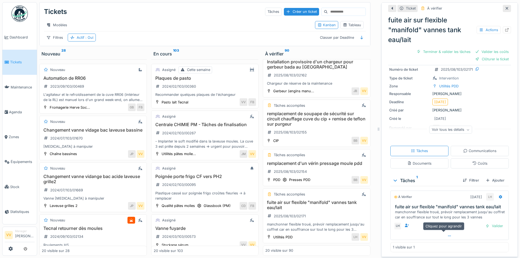
scroll to position [4, 0]
click at [505, 27] on div at bounding box center [507, 29] width 4 height 5
click at [19, 62] on span "Tickets" at bounding box center [22, 62] width 25 height 5
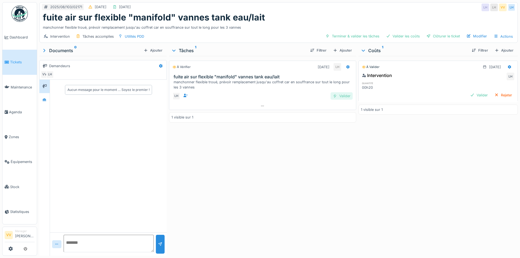
click at [346, 94] on div "Valider" at bounding box center [342, 95] width 22 height 7
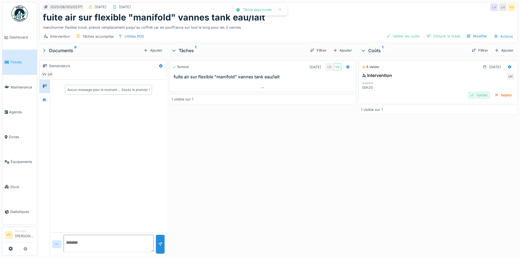
click at [468, 95] on div "Valider" at bounding box center [479, 94] width 22 height 7
click at [437, 35] on div "Clôturer le ticket" at bounding box center [443, 35] width 38 height 7
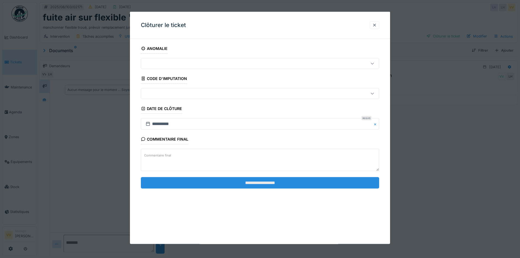
click at [265, 180] on input "**********" at bounding box center [260, 182] width 238 height 11
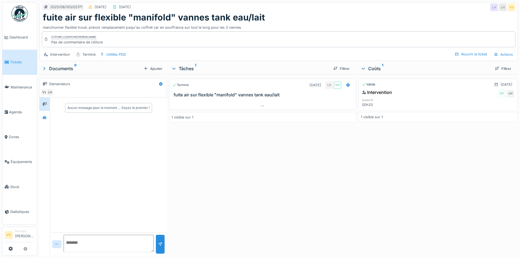
click at [295, 195] on div "Terminé 12/08/2025 LH VV fuite air sur flexible "manifold" vannes tank eau/lait…" at bounding box center [262, 164] width 187 height 180
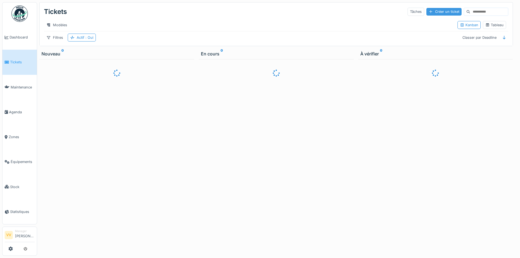
click at [427, 11] on div "Créer un ticket" at bounding box center [444, 11] width 35 height 7
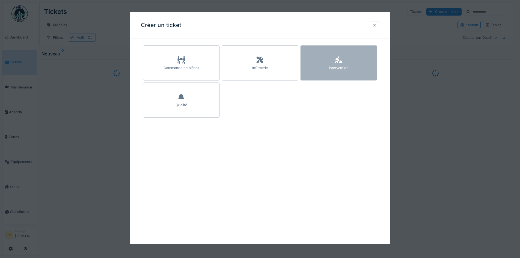
click at [343, 57] on icon at bounding box center [339, 60] width 8 height 7
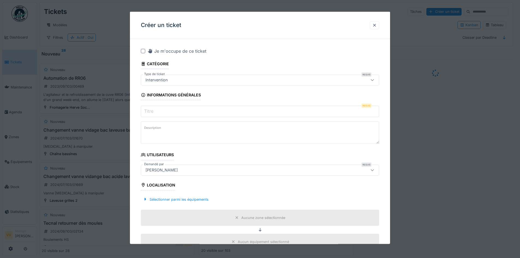
click at [179, 109] on input "Titre" at bounding box center [260, 111] width 238 height 11
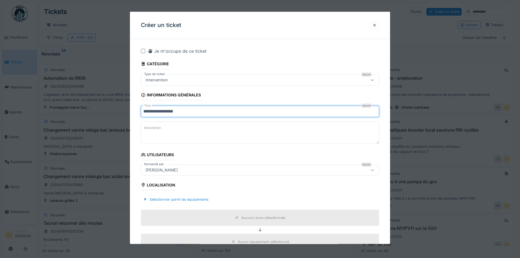
type input "**********"
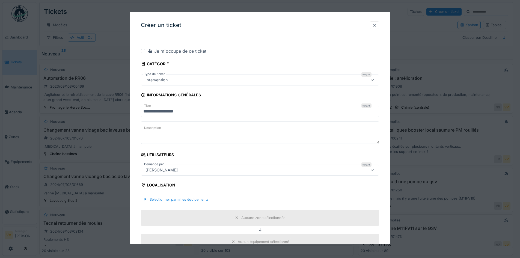
click at [175, 130] on textarea "Description" at bounding box center [260, 133] width 238 height 22
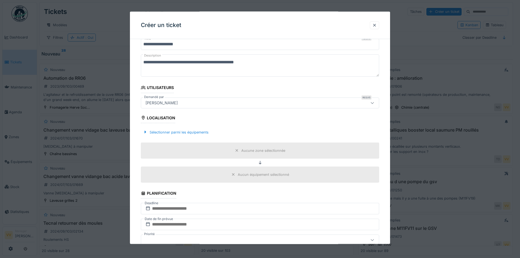
scroll to position [67, 0]
click at [195, 129] on div "Sélectionner parmi les équipements" at bounding box center [176, 131] width 70 height 7
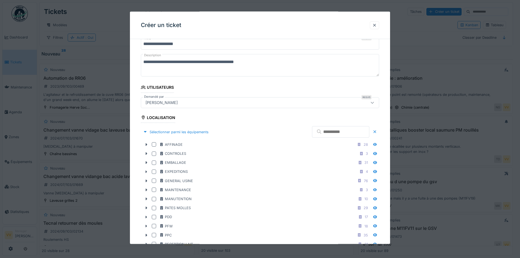
click at [294, 58] on textarea "**********" at bounding box center [260, 65] width 238 height 22
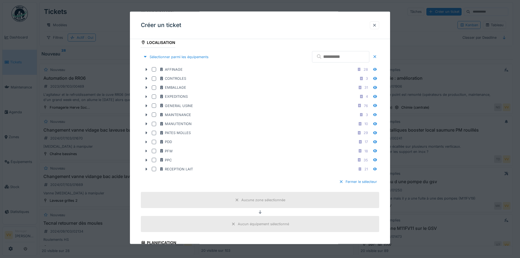
scroll to position [123, 0]
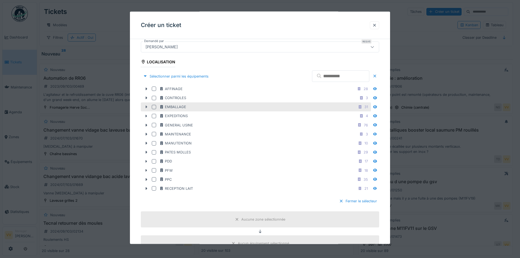
type textarea "**********"
click at [146, 104] on div at bounding box center [146, 107] width 9 height 6
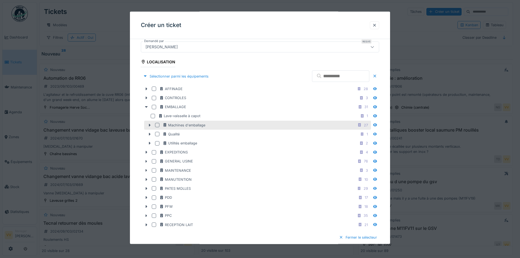
click at [157, 125] on div at bounding box center [157, 125] width 4 height 4
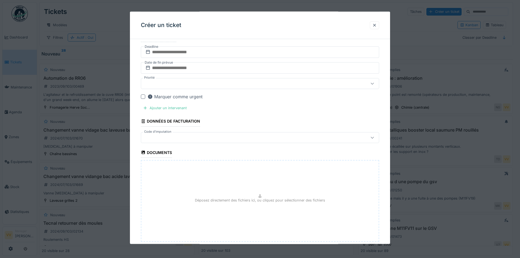
scroll to position [418, 0]
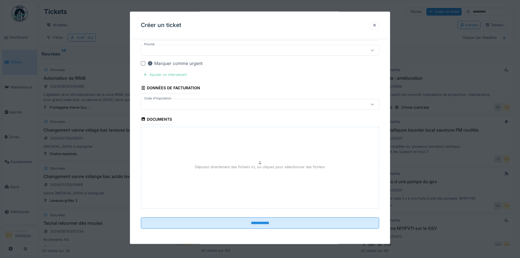
click at [179, 74] on div "Ajouter un intervenant" at bounding box center [165, 74] width 48 height 7
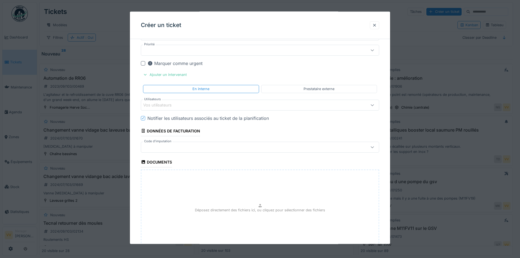
click at [160, 62] on div "Marquer comme urgent" at bounding box center [174, 63] width 55 height 7
click at [165, 102] on div "Vos utilisateurs" at bounding box center [161, 105] width 36 height 6
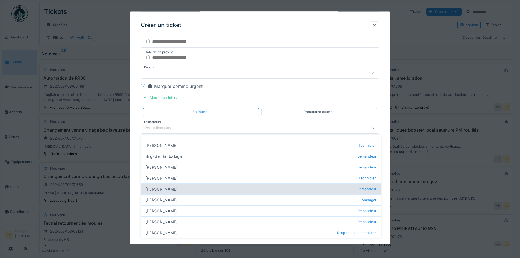
scroll to position [0, 0]
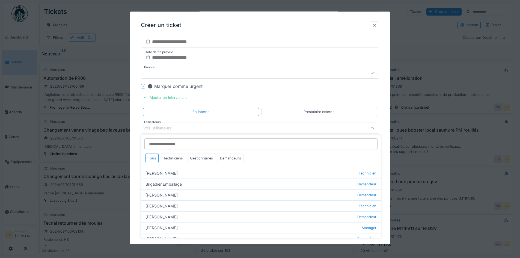
click at [176, 160] on div "Techniciens" at bounding box center [173, 158] width 25 height 10
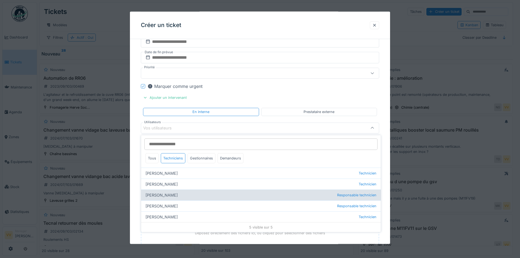
click at [159, 195] on div "Julien Bebronne Responsable technicien" at bounding box center [261, 194] width 240 height 11
type input "****"
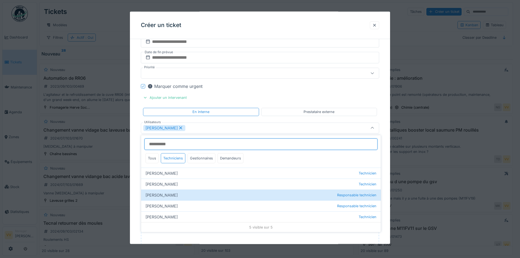
scroll to position [487, 0]
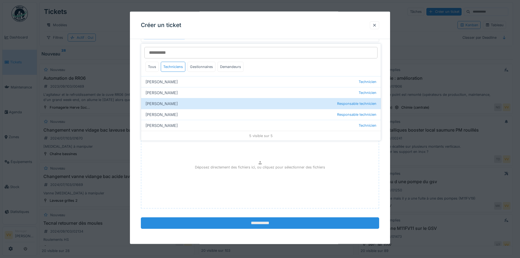
click at [259, 224] on input "**********" at bounding box center [260, 222] width 238 height 11
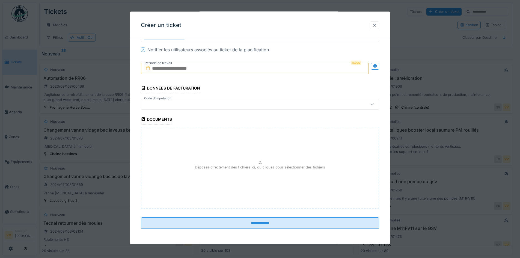
click at [234, 72] on input "text" at bounding box center [255, 68] width 228 height 11
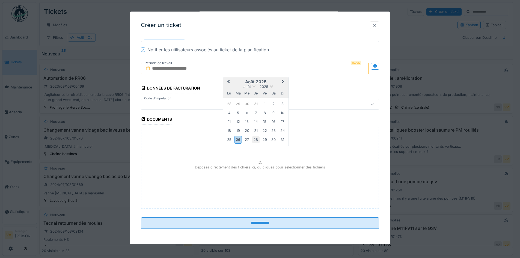
click at [255, 138] on div "28" at bounding box center [255, 139] width 7 height 7
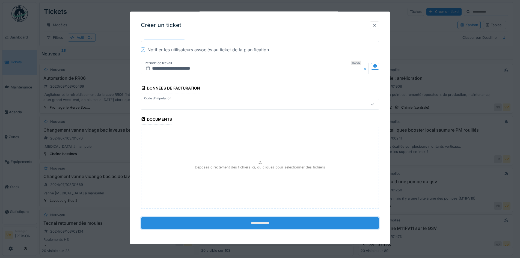
click at [251, 224] on input "**********" at bounding box center [260, 222] width 238 height 11
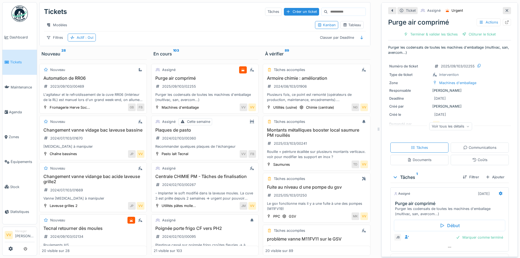
click at [10, 62] on span "Tickets" at bounding box center [22, 62] width 25 height 5
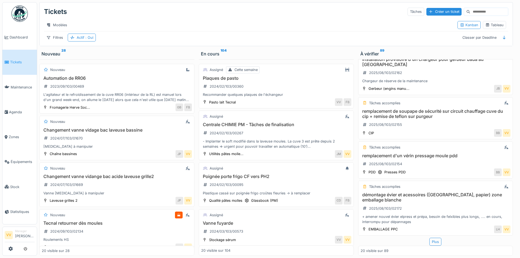
scroll to position [4, 0]
click at [425, 192] on h3 "démontage évier et acessoires ([GEOGRAPHIC_DATA], papier) zone emballage blanche" at bounding box center [436, 197] width 150 height 10
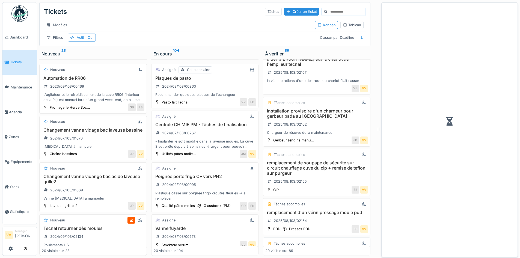
scroll to position [860, 0]
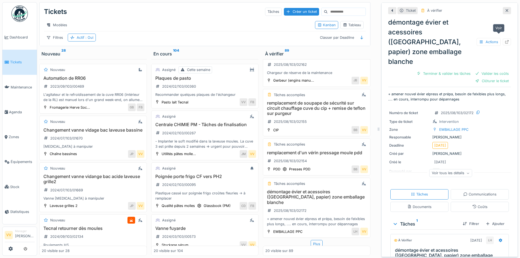
click at [505, 40] on icon at bounding box center [507, 42] width 4 height 4
click at [503, 7] on div at bounding box center [507, 10] width 8 height 7
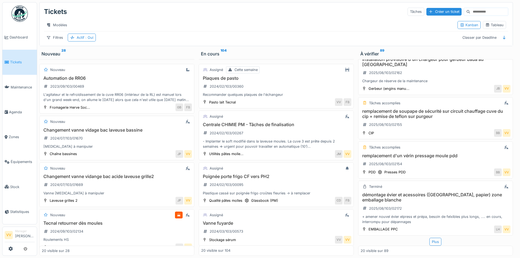
scroll to position [800, 0]
click at [430, 238] on div "Plus" at bounding box center [436, 242] width 12 height 8
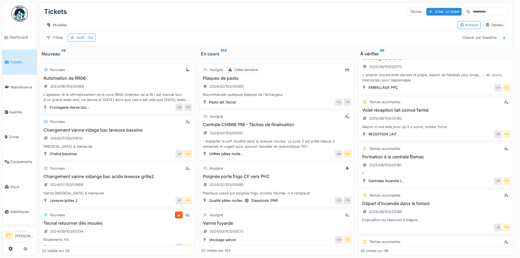
scroll to position [939, 0]
click at [386, 107] on h3 "Volet réception lait coincé fermé" at bounding box center [436, 109] width 150 height 5
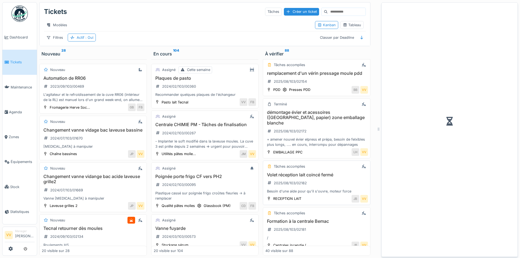
scroll to position [1009, 0]
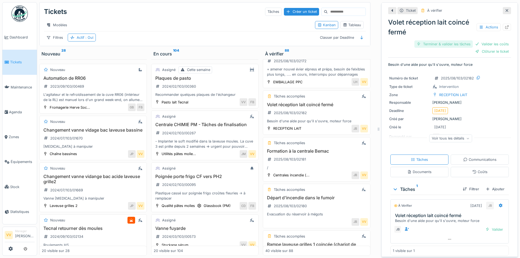
click at [445, 40] on div "Terminer & valider les tâches" at bounding box center [443, 43] width 58 height 7
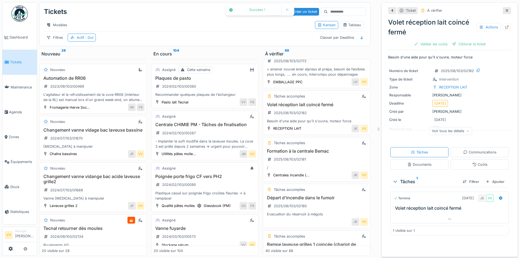
click at [484, 39] on div "Volet réception lait coincé fermé Actions Valider les coûts Clôturer le ticket" at bounding box center [449, 32] width 123 height 34
click at [428, 40] on div "Valider les coûts" at bounding box center [431, 43] width 38 height 7
click at [454, 41] on div "Clôturer le ticket" at bounding box center [450, 43] width 38 height 7
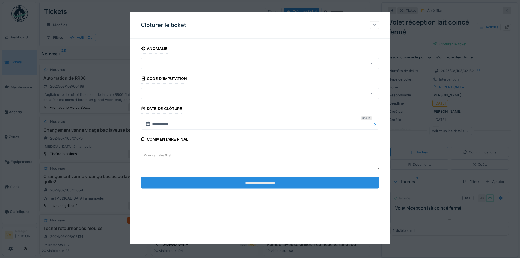
click at [341, 182] on input "**********" at bounding box center [260, 182] width 238 height 11
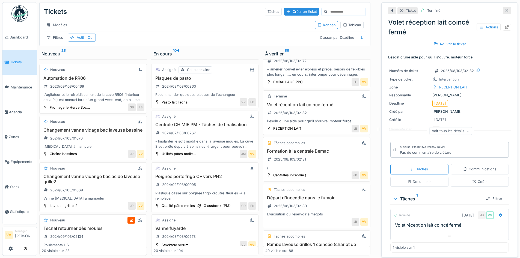
click at [505, 9] on icon at bounding box center [507, 11] width 4 height 4
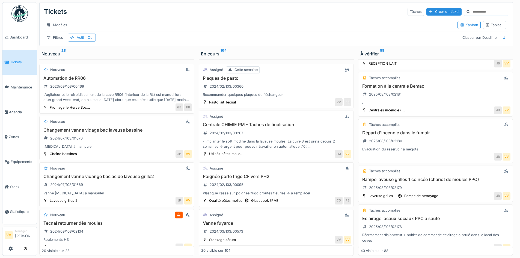
scroll to position [939, 0]
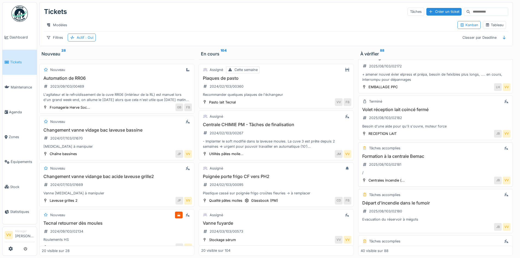
click at [433, 155] on div "Formation à la centrale Bemac 2025/08/103/02181 /" at bounding box center [436, 165] width 150 height 22
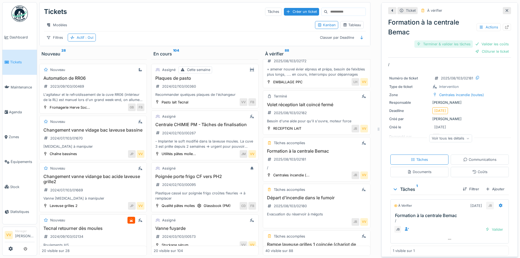
click at [435, 43] on div "Terminer & valider les tâches" at bounding box center [443, 43] width 58 height 7
click at [479, 42] on div "Valider les coûts" at bounding box center [492, 43] width 38 height 7
click at [481, 54] on div "Clôturer le ticket" at bounding box center [492, 51] width 38 height 7
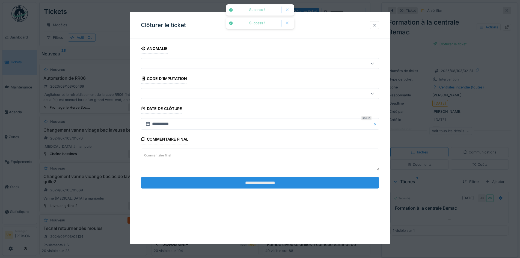
click at [282, 185] on input "**********" at bounding box center [260, 182] width 238 height 11
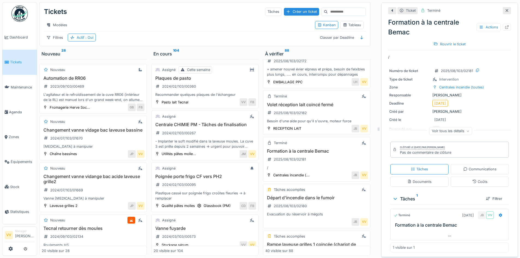
click at [19, 63] on span "Tickets" at bounding box center [22, 62] width 25 height 5
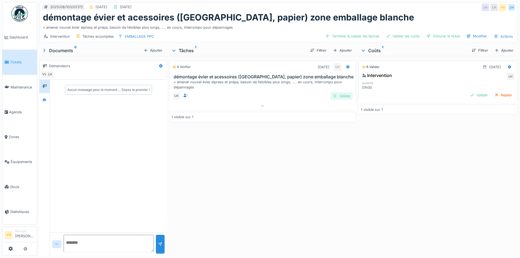
click at [334, 99] on div "Valider" at bounding box center [342, 95] width 22 height 7
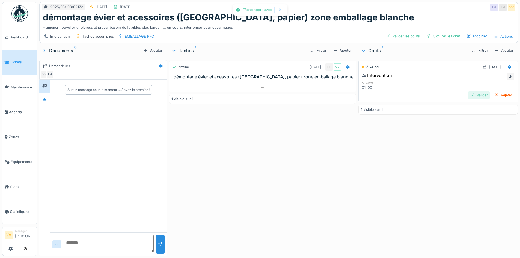
click at [468, 95] on div "Valider" at bounding box center [479, 94] width 22 height 7
click at [443, 35] on div "Clôturer le ticket" at bounding box center [443, 35] width 38 height 7
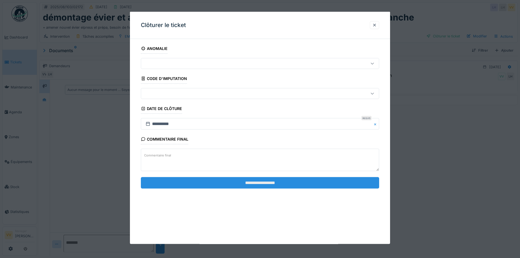
click at [295, 182] on input "**********" at bounding box center [260, 182] width 238 height 11
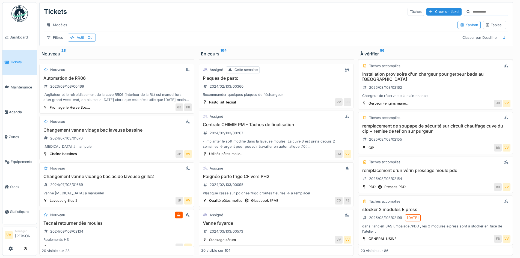
scroll to position [783, 0]
click at [422, 127] on h3 "remplacement de soupape de sécurité sur circuit chauffage cuve du cip + remise …" at bounding box center [436, 128] width 150 height 10
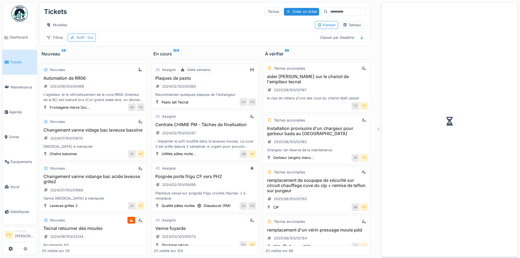
scroll to position [837, 0]
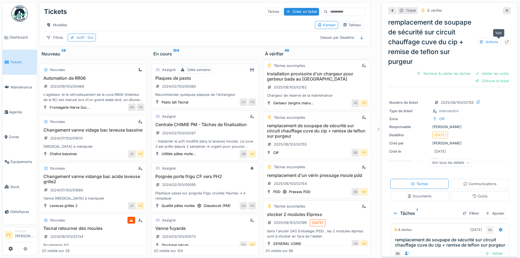
click at [505, 42] on icon at bounding box center [507, 42] width 4 height 4
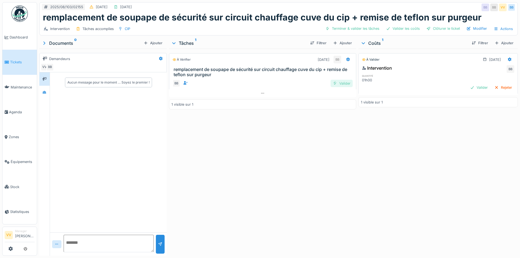
click at [338, 84] on div "Valider" at bounding box center [342, 83] width 22 height 7
click at [468, 85] on div "Valider" at bounding box center [479, 87] width 22 height 7
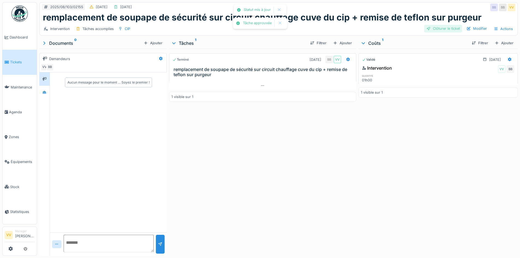
click at [433, 28] on div "Clôturer le ticket" at bounding box center [443, 28] width 38 height 7
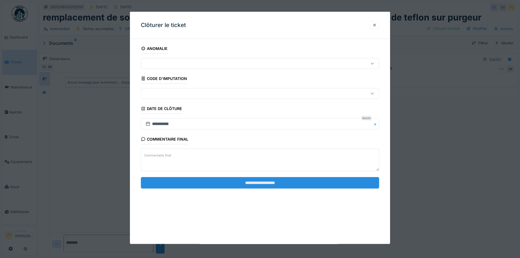
click at [328, 179] on input "**********" at bounding box center [260, 182] width 238 height 11
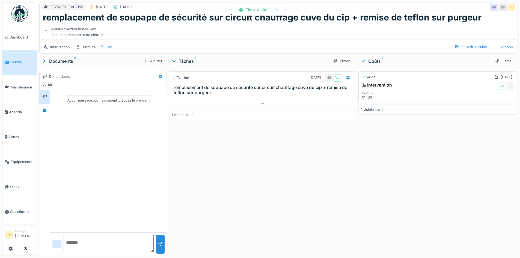
click at [11, 53] on link "Tickets" at bounding box center [19, 62] width 34 height 25
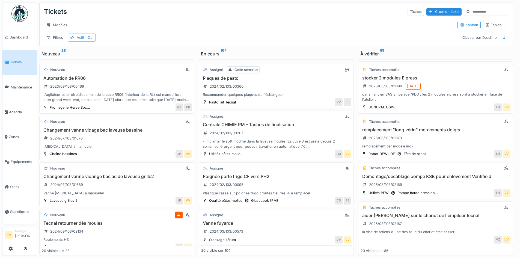
scroll to position [646, 0]
click at [392, 130] on h3 "remplacement "long vérin" mouvements doigts" at bounding box center [436, 130] width 150 height 5
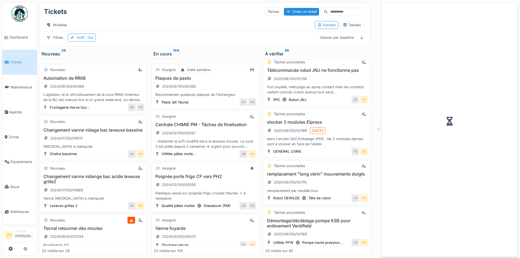
scroll to position [690, 0]
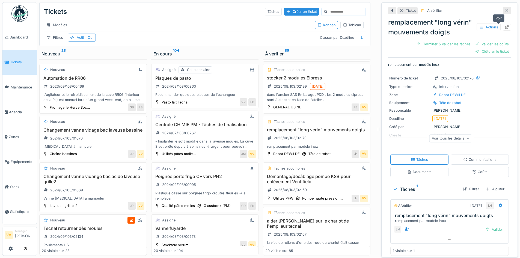
click at [503, 24] on div at bounding box center [507, 27] width 8 height 7
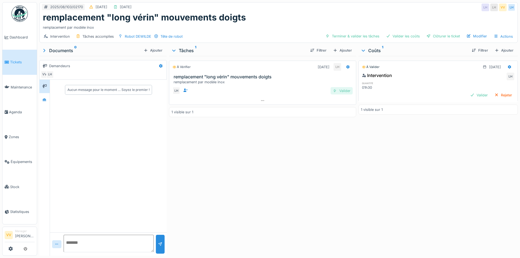
click at [344, 91] on div "Valider" at bounding box center [342, 90] width 22 height 7
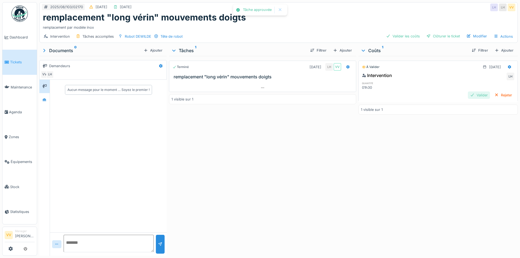
click at [468, 94] on div "Valider" at bounding box center [479, 94] width 22 height 7
click at [443, 35] on div "Clôturer le ticket" at bounding box center [443, 35] width 38 height 7
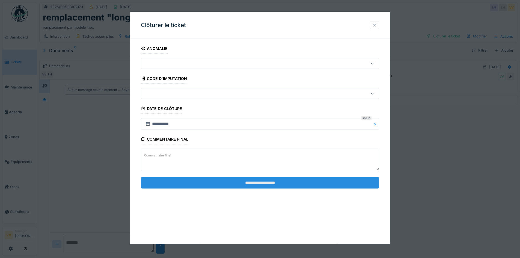
click at [311, 180] on input "**********" at bounding box center [260, 182] width 238 height 11
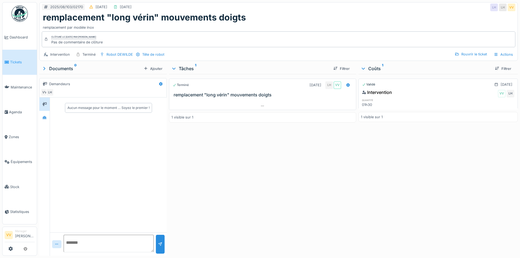
click at [11, 64] on span "Tickets" at bounding box center [22, 62] width 25 height 5
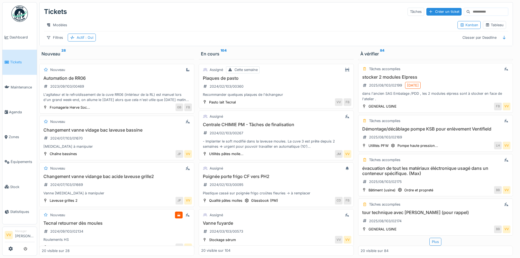
scroll to position [4, 0]
click at [428, 166] on h3 "évacuation de tout les matériaux éléctronique usagé dans un conteneur spécifiqu…" at bounding box center [436, 171] width 150 height 10
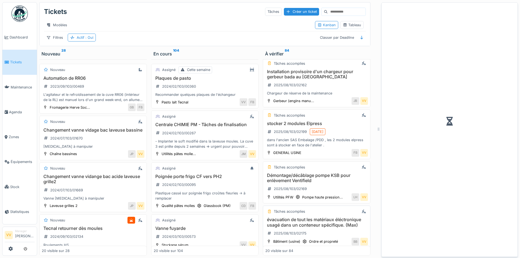
scroll to position [842, 0]
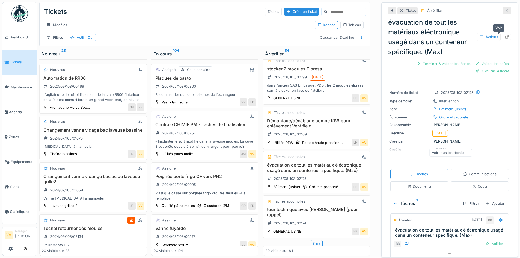
click at [503, 34] on div at bounding box center [507, 37] width 8 height 7
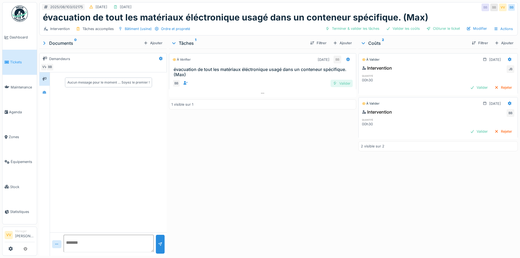
click at [338, 82] on div "Valider" at bounding box center [342, 83] width 22 height 7
click at [468, 85] on div "Valider" at bounding box center [479, 87] width 22 height 7
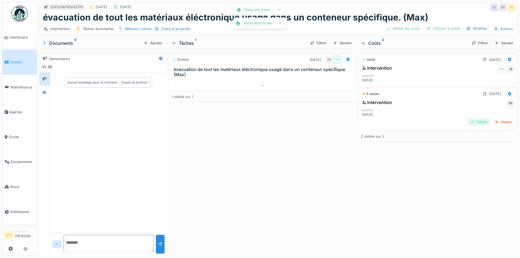
click at [470, 121] on div "Valider" at bounding box center [479, 121] width 22 height 7
click at [439, 25] on div "Clôturer le ticket" at bounding box center [443, 28] width 38 height 7
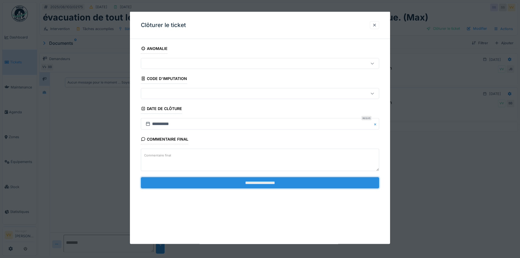
click at [324, 186] on input "**********" at bounding box center [260, 182] width 238 height 11
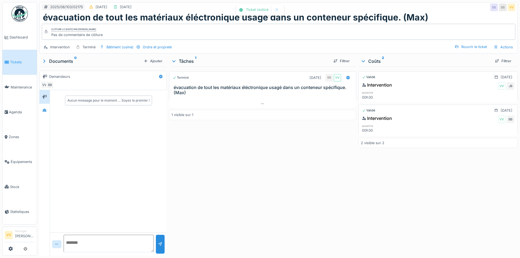
click at [374, 222] on div "Validé [DATE] Intervention VV JB quantité 00h30 Validé [DATE] Intervention VV B…" at bounding box center [438, 160] width 159 height 187
click at [11, 61] on span "Tickets" at bounding box center [22, 62] width 25 height 5
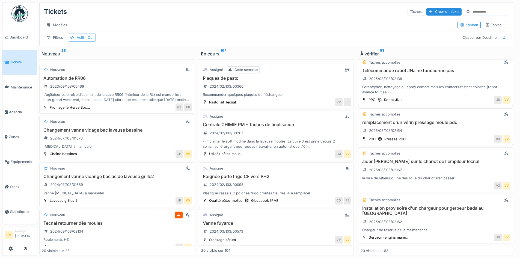
scroll to position [602, 0]
click at [425, 124] on h3 "remplacement d'un vérin pressage moule pdd" at bounding box center [436, 122] width 150 height 5
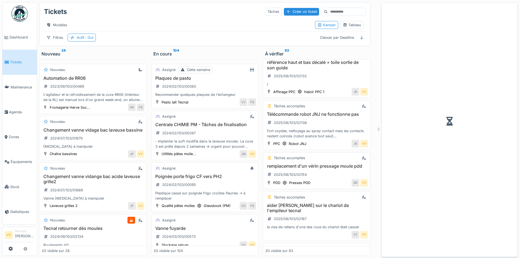
scroll to position [646, 0]
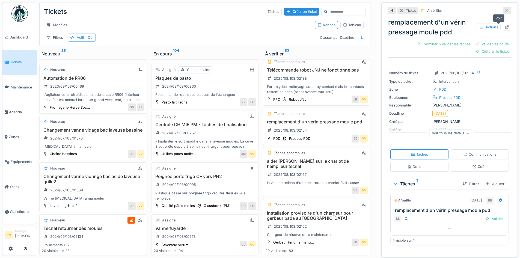
click at [505, 28] on icon at bounding box center [507, 27] width 4 height 4
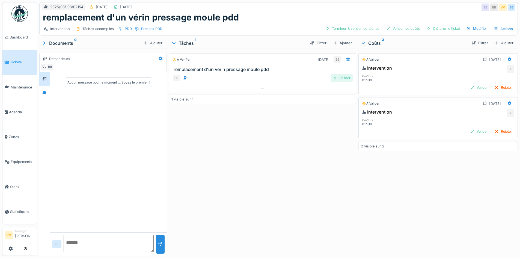
click at [341, 76] on div "Valider" at bounding box center [342, 77] width 22 height 7
click at [468, 87] on div "Valider" at bounding box center [479, 87] width 22 height 7
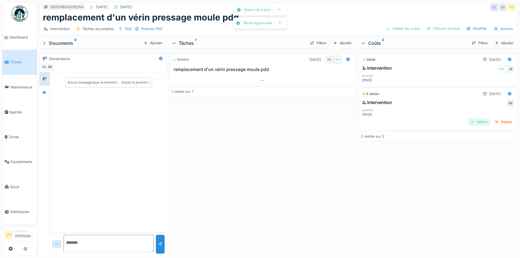
click at [470, 120] on div "Valider" at bounding box center [479, 121] width 22 height 7
click at [443, 30] on div "Clôturer le ticket" at bounding box center [443, 28] width 38 height 7
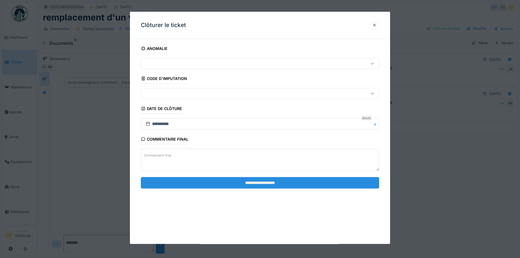
click at [307, 181] on input "**********" at bounding box center [260, 182] width 238 height 11
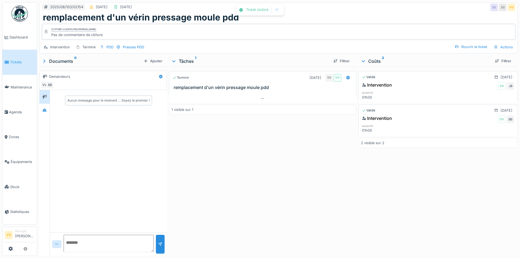
click at [406, 205] on div "Validé 12/08/2025 Intervention VV JB quantité 01h00 Validé 12/08/2025 Intervent…" at bounding box center [438, 160] width 159 height 187
click at [16, 58] on link "Tickets" at bounding box center [19, 62] width 34 height 25
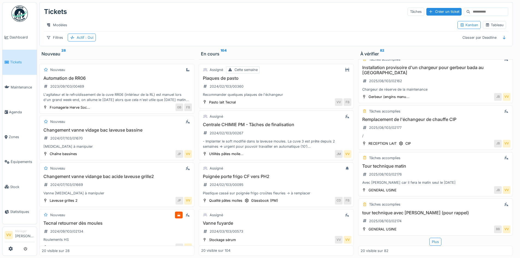
scroll to position [4, 0]
click at [387, 117] on div "Remplacement de l'échangeur de chauffe CIP 2025/08/103/02177 /" at bounding box center [436, 128] width 150 height 22
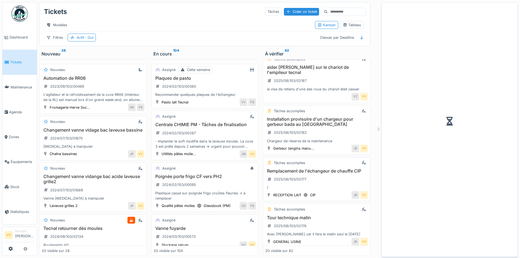
scroll to position [846, 0]
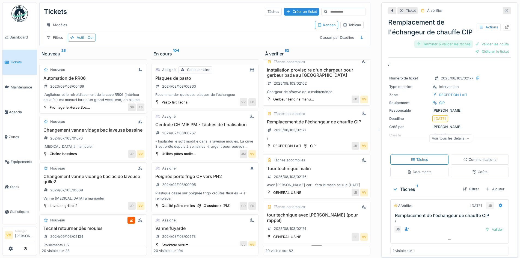
click at [441, 48] on div "Terminer & valider les tâches" at bounding box center [443, 43] width 58 height 7
click at [486, 48] on div "Valider les coûts" at bounding box center [492, 43] width 38 height 7
click at [484, 55] on div "Clôturer le ticket" at bounding box center [492, 51] width 38 height 7
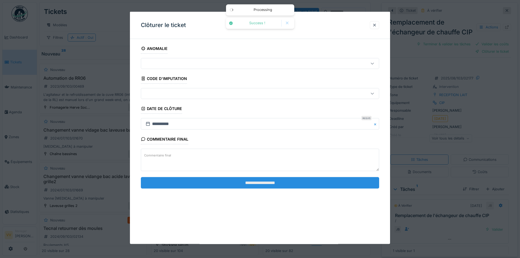
click at [302, 180] on input "**********" at bounding box center [260, 182] width 238 height 11
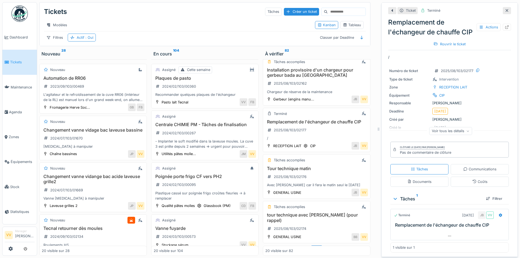
click at [506, 9] on icon at bounding box center [507, 10] width 3 height 3
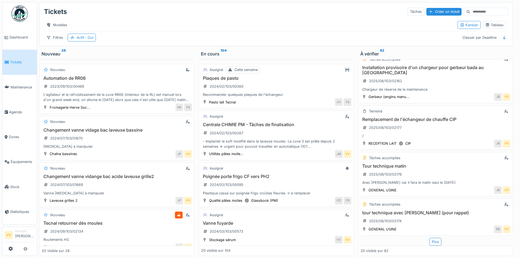
scroll to position [797, 0]
click at [416, 210] on h3 "tour technique avec Julien (pour rappel)" at bounding box center [436, 212] width 150 height 5
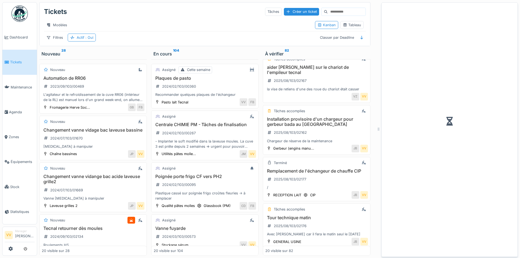
scroll to position [846, 0]
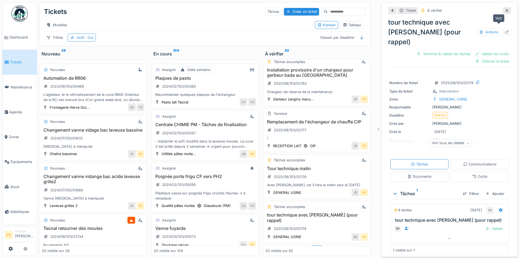
click at [505, 30] on icon at bounding box center [507, 32] width 4 height 4
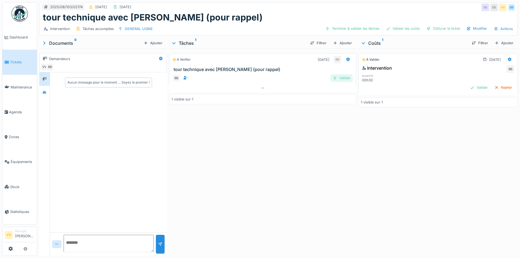
click at [344, 76] on div "Valider" at bounding box center [342, 77] width 22 height 7
click at [468, 85] on div "Valider" at bounding box center [479, 87] width 22 height 7
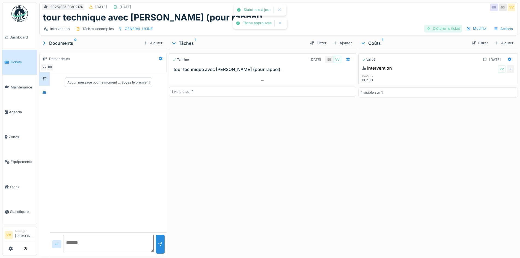
click at [445, 27] on div "Clôturer le ticket" at bounding box center [443, 28] width 38 height 7
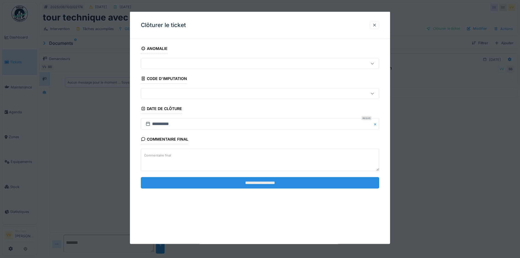
click at [267, 185] on input "**********" at bounding box center [260, 182] width 238 height 11
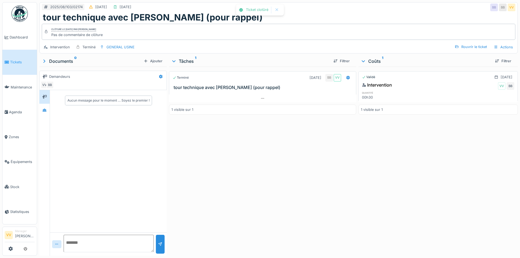
click at [289, 148] on div "Terminé 13/08/2025 BB VV tour technique avec Julien (pour rappel) 1 visible sur…" at bounding box center [262, 160] width 187 height 187
click at [12, 60] on span "Tickets" at bounding box center [22, 62] width 25 height 5
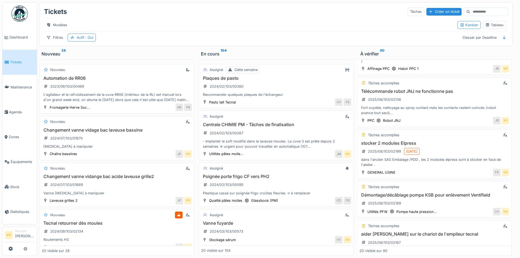
scroll to position [581, 1]
click at [387, 144] on div "Tâches accomplies stocker 2 modules Elpress 2025/08/103/02199 20/08/2025 dans l…" at bounding box center [434, 154] width 155 height 50
click at [468, 146] on h3 "stocker 2 modules Elpress" at bounding box center [435, 142] width 150 height 5
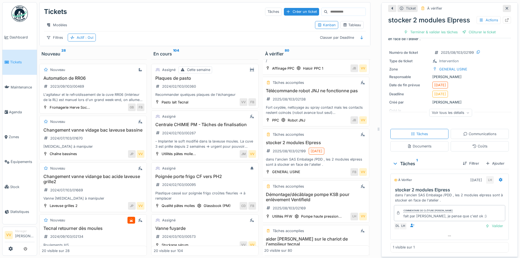
scroll to position [14, 0]
click at [433, 31] on div "Terminer & valider les tâches" at bounding box center [431, 31] width 58 height 7
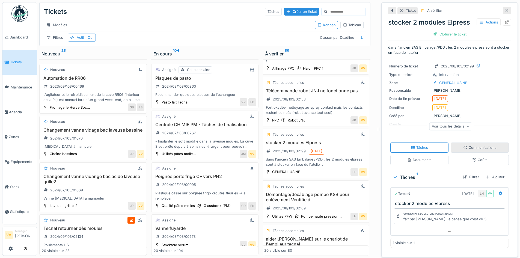
scroll to position [4, 0]
click at [443, 31] on div "Clôturer le ticket" at bounding box center [450, 34] width 38 height 7
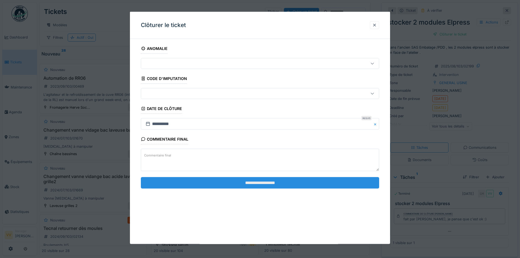
click at [342, 183] on input "**********" at bounding box center [260, 182] width 238 height 11
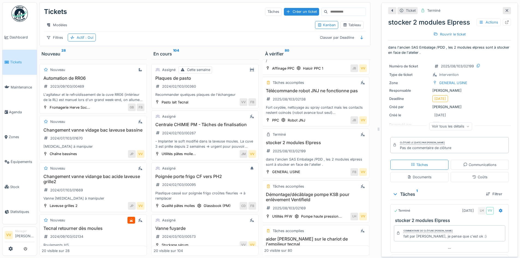
click at [12, 63] on span "Tickets" at bounding box center [22, 62] width 25 height 5
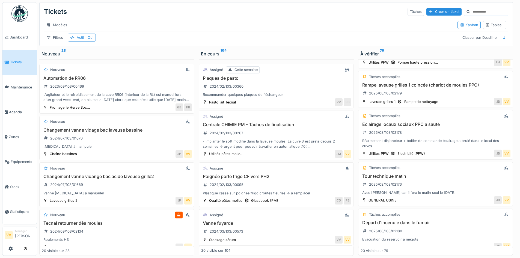
scroll to position [797, 0]
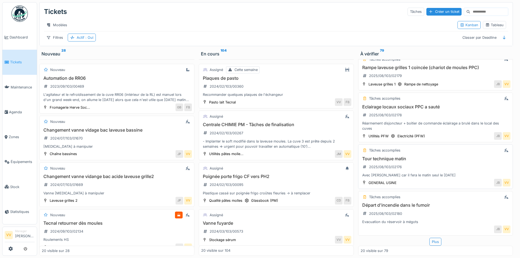
click at [391, 156] on h3 "Tour technique matin" at bounding box center [436, 158] width 150 height 5
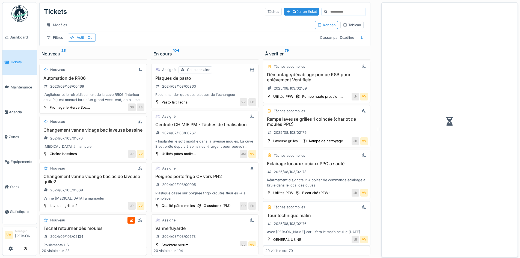
scroll to position [851, 0]
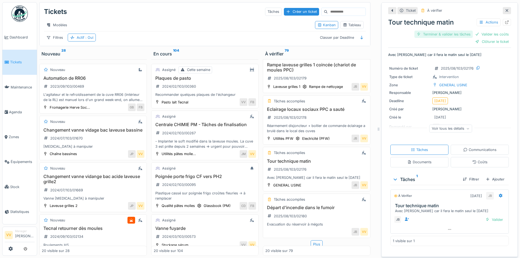
click at [446, 35] on div "Terminer & valider les tâches" at bounding box center [443, 34] width 58 height 7
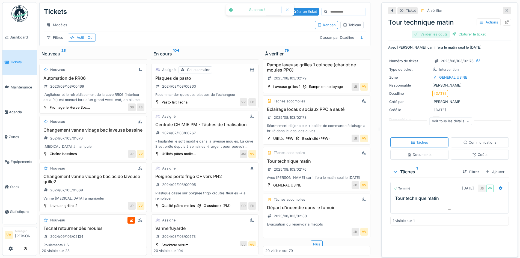
click at [431, 32] on div "Valider les coûts" at bounding box center [431, 34] width 38 height 7
click at [458, 35] on div "Clôturer le ticket" at bounding box center [450, 34] width 38 height 7
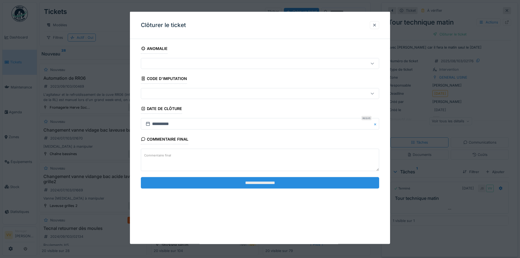
click at [360, 185] on input "**********" at bounding box center [260, 182] width 238 height 11
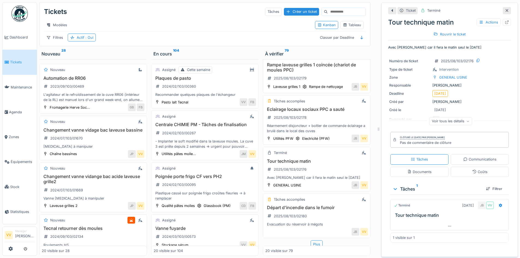
click at [505, 12] on icon at bounding box center [507, 11] width 4 height 4
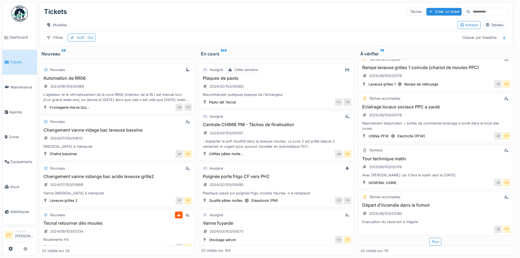
scroll to position [797, 0]
click at [18, 63] on span "Tickets" at bounding box center [22, 62] width 25 height 5
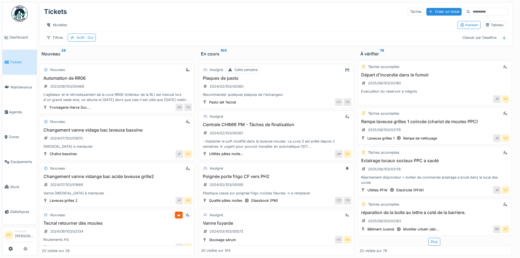
scroll to position [4, 0]
click at [428, 210] on div "réparation de la boite au lettre a coté de la barriere. 2025/08/103/02183" at bounding box center [435, 217] width 150 height 15
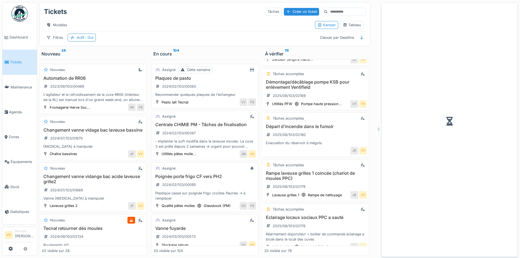
scroll to position [844, 1]
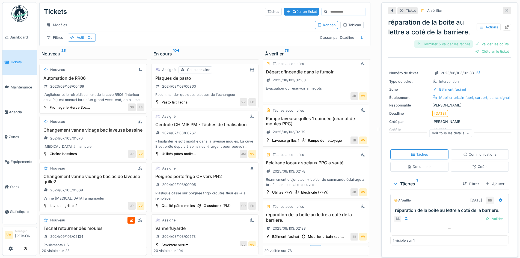
click at [436, 40] on div "Terminer & valider les tâches" at bounding box center [443, 43] width 58 height 7
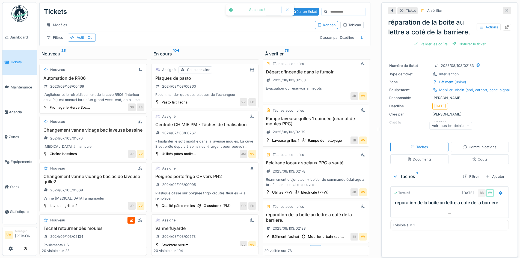
click at [487, 39] on div "réparation de la boite au lettre a coté de la barriere. Actions Valider les coû…" at bounding box center [449, 32] width 123 height 34
click at [428, 40] on div "Valider les coûts" at bounding box center [431, 43] width 38 height 7
click at [451, 43] on div "Clôturer le ticket" at bounding box center [450, 43] width 38 height 7
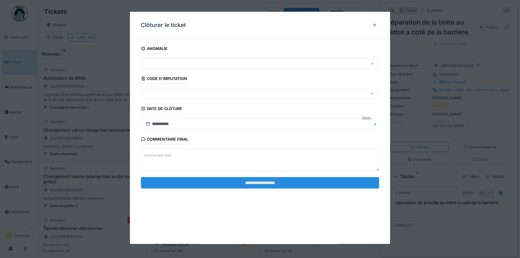
click at [346, 186] on input "**********" at bounding box center [260, 182] width 238 height 11
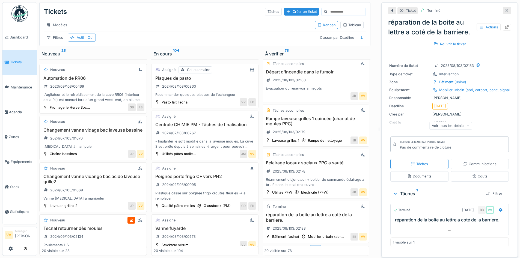
click at [505, 9] on icon at bounding box center [507, 11] width 4 height 4
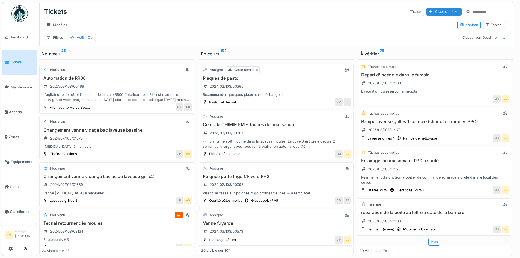
scroll to position [790, 1]
click at [17, 52] on link "Tickets" at bounding box center [19, 62] width 34 height 25
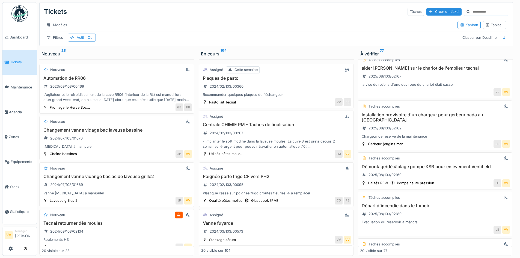
scroll to position [658, 1]
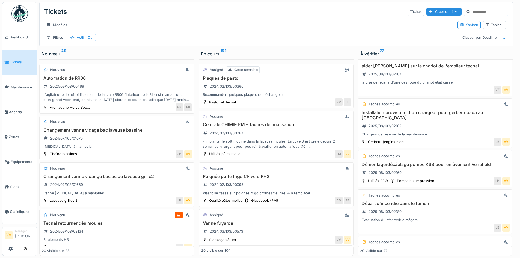
click at [417, 162] on h3 "Démontage/décâblage pompe KSB pour enlèvement Ventifield" at bounding box center [435, 164] width 150 height 5
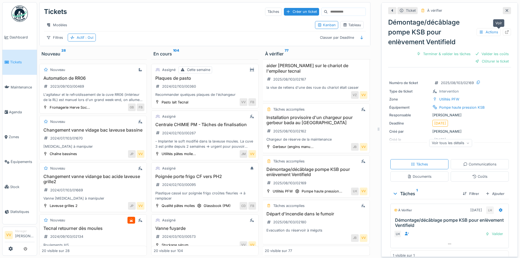
click at [503, 29] on div at bounding box center [507, 32] width 8 height 7
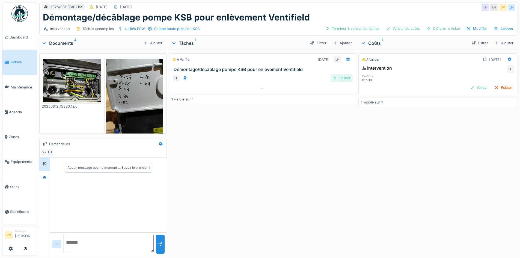
click at [340, 78] on div "Valider" at bounding box center [342, 77] width 22 height 7
click at [468, 86] on div "Valider" at bounding box center [479, 87] width 22 height 7
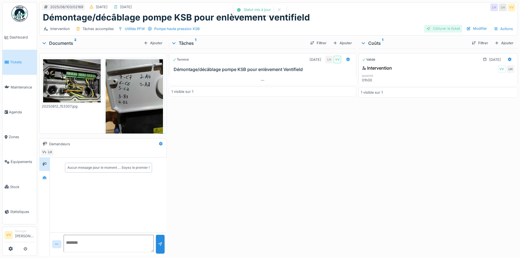
click at [434, 26] on div "Clôturer le ticket" at bounding box center [443, 28] width 38 height 7
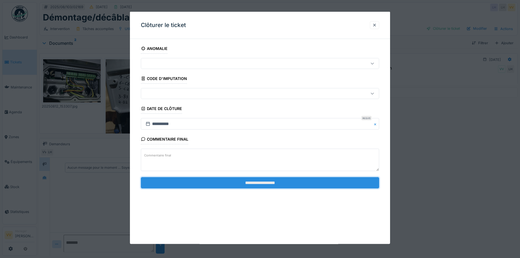
click at [271, 183] on input "**********" at bounding box center [260, 182] width 238 height 11
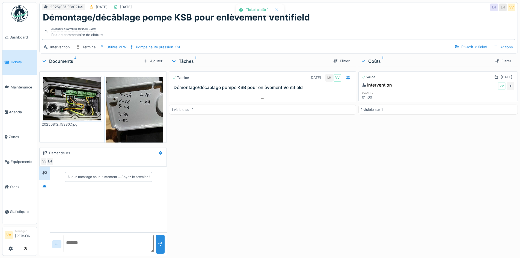
click at [359, 156] on div "Validé [DATE] Intervention VV LH quantité 01h00 1 visible sur 1" at bounding box center [438, 160] width 159 height 187
click at [15, 62] on span "Tickets" at bounding box center [22, 62] width 25 height 5
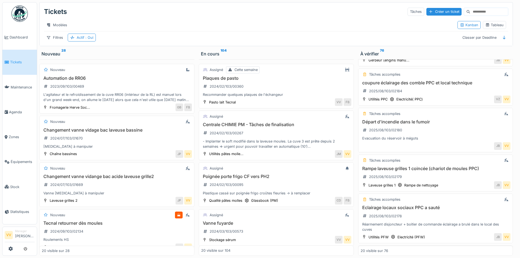
scroll to position [790, 0]
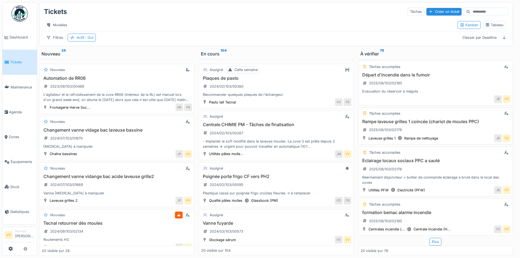
click at [454, 119] on h3 "Rampe laveuse grilles 1 coincée (chariot de moules PPC)" at bounding box center [436, 121] width 150 height 5
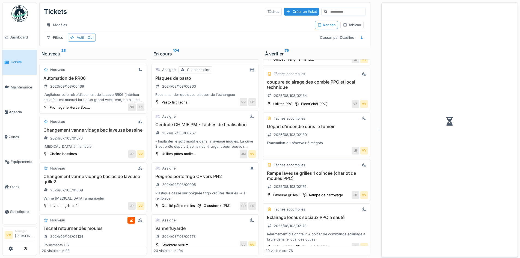
scroll to position [844, 0]
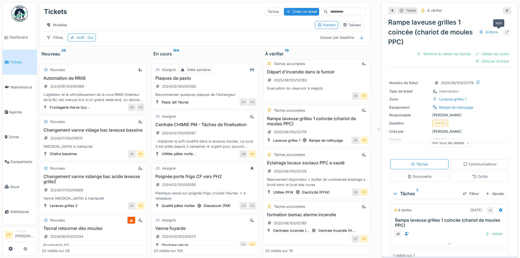
click at [505, 31] on icon at bounding box center [507, 32] width 4 height 4
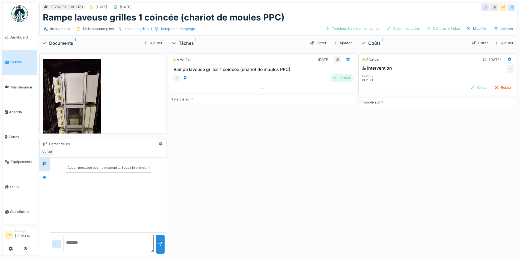
click at [334, 77] on div at bounding box center [335, 77] width 4 height 5
click at [470, 87] on div "Valider" at bounding box center [479, 87] width 22 height 7
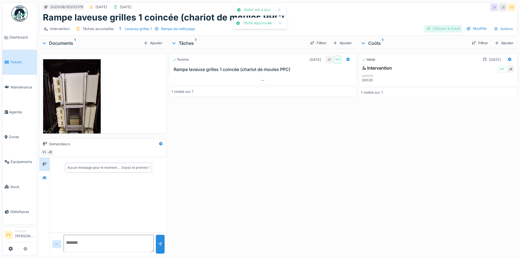
click at [445, 28] on div "Clôturer le ticket" at bounding box center [443, 28] width 38 height 7
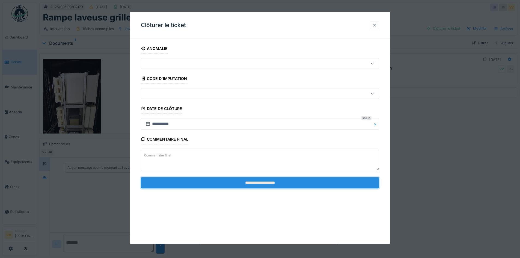
click at [317, 183] on input "**********" at bounding box center [260, 182] width 238 height 11
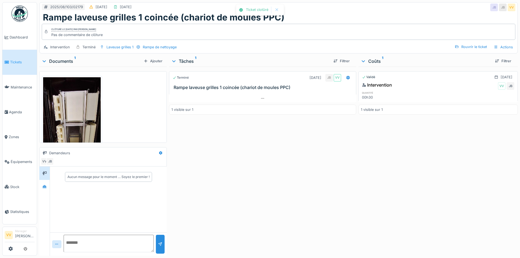
click at [333, 188] on div "Terminé 13/08/2025 JB VV Rampe laveuse grilles 1 coincée (chariot de moules PPC…" at bounding box center [262, 160] width 187 height 187
click at [11, 60] on span "Tickets" at bounding box center [22, 62] width 25 height 5
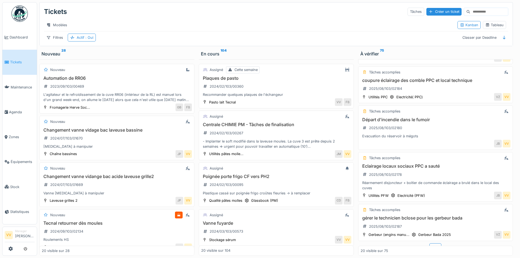
scroll to position [781, 0]
click at [402, 121] on h3 "Départ d'incendie dans le fumoir" at bounding box center [436, 119] width 150 height 5
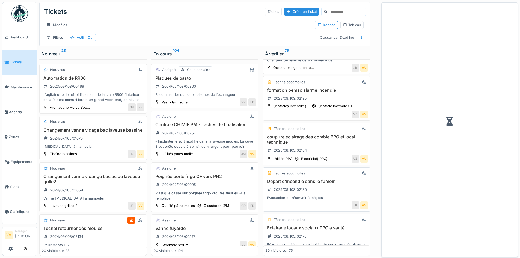
scroll to position [838, 0]
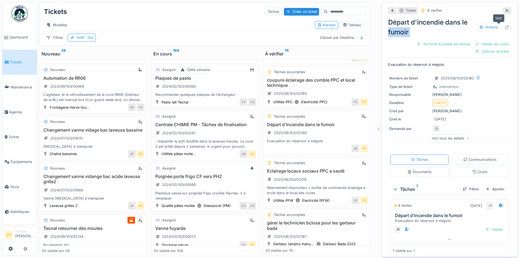
drag, startPoint x: 504, startPoint y: 27, endPoint x: 500, endPoint y: 27, distance: 4.1
click at [500, 27] on div "Ticket À vérifier Départ d'incendie dans le fumoir Actions Terminer & valider l…" at bounding box center [449, 129] width 137 height 254
click at [505, 27] on icon at bounding box center [507, 27] width 4 height 4
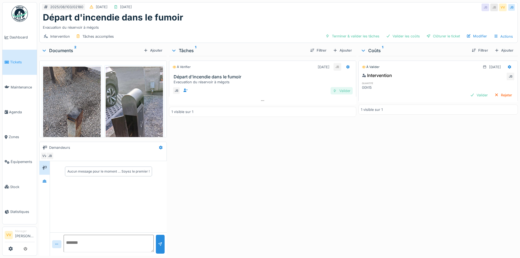
click at [341, 90] on div "Valider" at bounding box center [342, 90] width 22 height 7
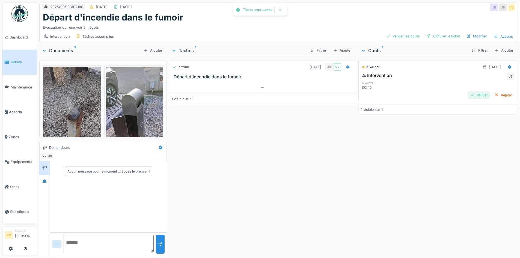
click at [468, 94] on div "Valider" at bounding box center [479, 94] width 22 height 7
click at [430, 35] on div "Clôturer le ticket" at bounding box center [443, 35] width 38 height 7
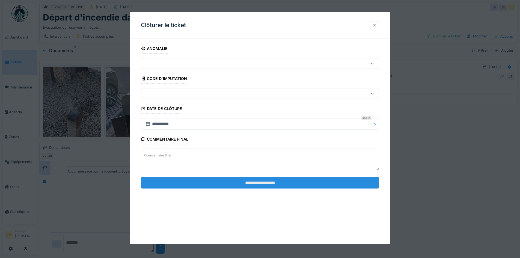
click at [305, 185] on input "**********" at bounding box center [260, 182] width 238 height 11
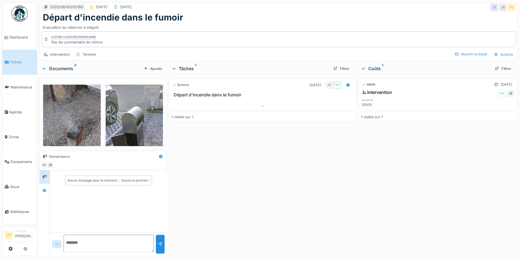
click at [11, 60] on span "Tickets" at bounding box center [22, 62] width 25 height 5
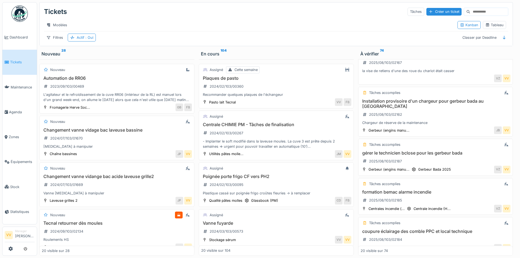
scroll to position [670, 0]
click at [434, 150] on h3 "gérer le technicien bclose pour les gerbeur bada" at bounding box center [436, 152] width 150 height 5
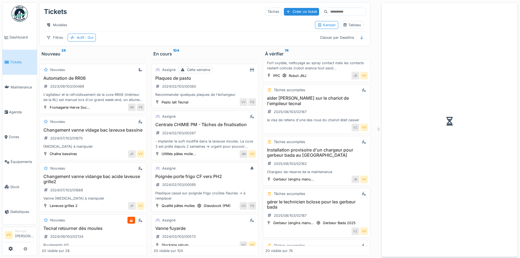
scroll to position [714, 0]
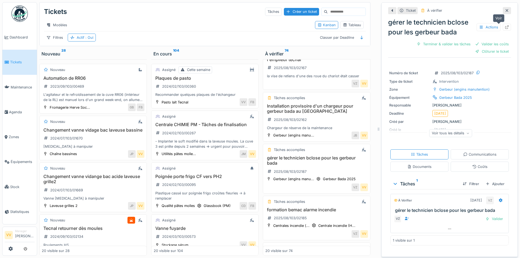
click at [503, 26] on div at bounding box center [507, 27] width 8 height 7
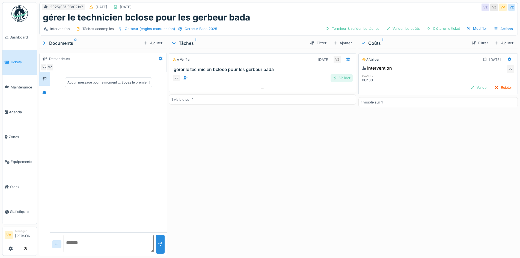
click at [345, 78] on div "Valider" at bounding box center [342, 77] width 22 height 7
click at [468, 84] on div "Valider" at bounding box center [479, 87] width 22 height 7
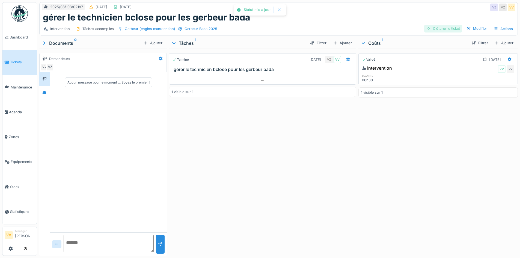
click at [432, 30] on div "Clôturer le ticket" at bounding box center [443, 28] width 38 height 7
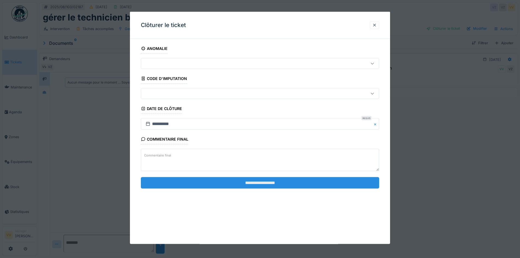
click at [292, 181] on input "**********" at bounding box center [260, 182] width 238 height 11
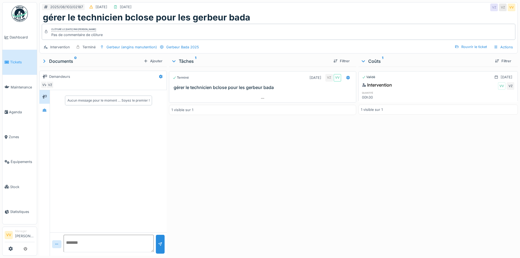
click at [12, 61] on span "Tickets" at bounding box center [22, 62] width 25 height 5
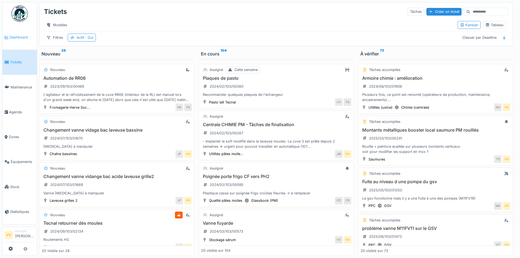
click at [22, 39] on span "Dashboard" at bounding box center [22, 37] width 25 height 5
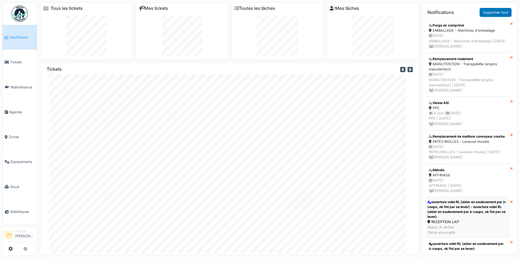
click at [458, 219] on div "ouverture volet RL (aider en soulevement par à-coups, ok fini par se lever) - o…" at bounding box center [468, 210] width 81 height 20
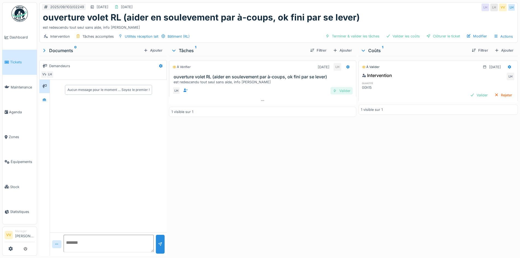
click at [338, 90] on div "Valider" at bounding box center [342, 90] width 22 height 7
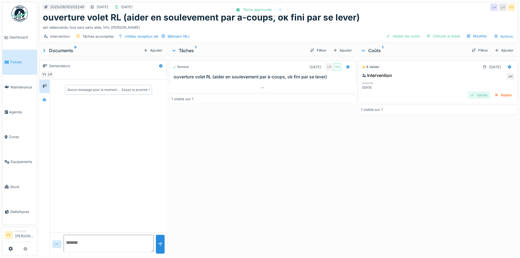
click at [468, 96] on div "Valider" at bounding box center [479, 94] width 22 height 7
click at [449, 36] on div "Clôturer le ticket" at bounding box center [443, 35] width 38 height 7
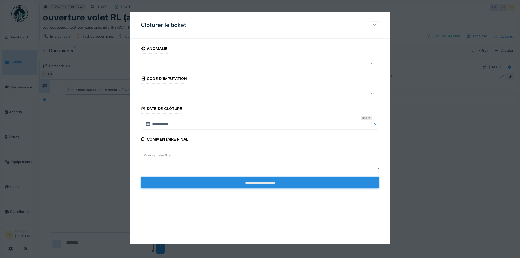
click at [273, 182] on input "**********" at bounding box center [260, 182] width 238 height 11
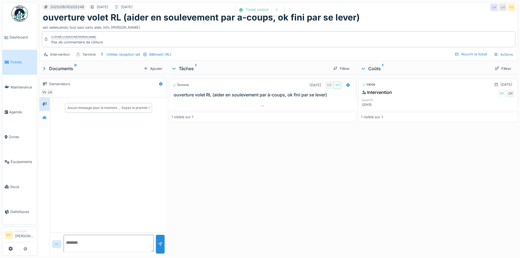
click at [19, 60] on span "Tickets" at bounding box center [22, 62] width 25 height 5
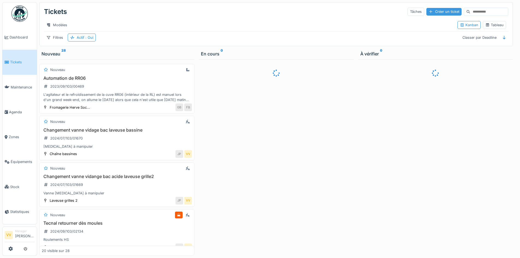
click at [427, 11] on div "Créer un ticket" at bounding box center [444, 11] width 35 height 7
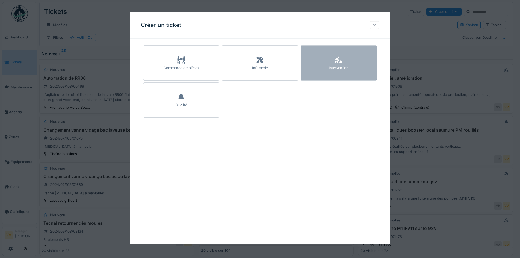
click at [350, 66] on div "Intervention" at bounding box center [339, 63] width 76 height 35
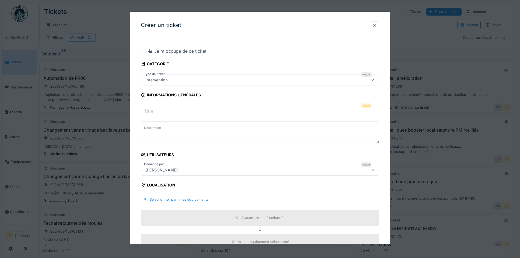
click at [250, 110] on input "Titre" at bounding box center [260, 111] width 238 height 11
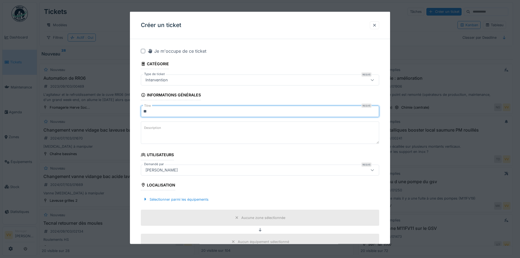
type input "*"
type input "**********"
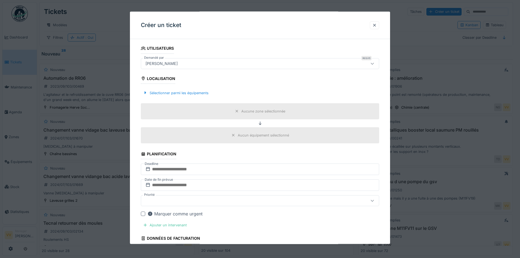
scroll to position [107, 0]
type textarea "**********"
click at [194, 90] on div "Sélectionner parmi les équipements" at bounding box center [176, 92] width 70 height 7
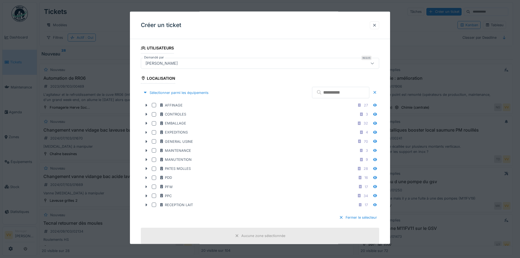
click at [312, 92] on input "text" at bounding box center [340, 92] width 57 height 11
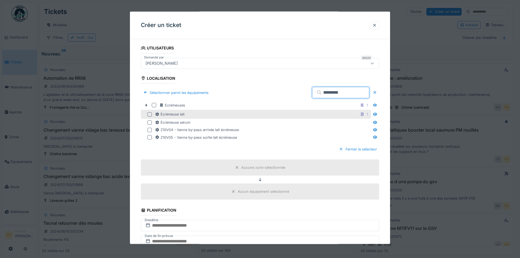
type input "*********"
click at [151, 113] on div at bounding box center [149, 114] width 4 height 4
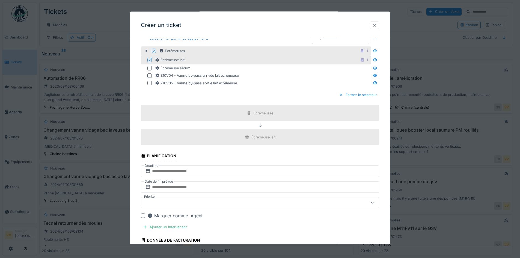
scroll to position [162, 0]
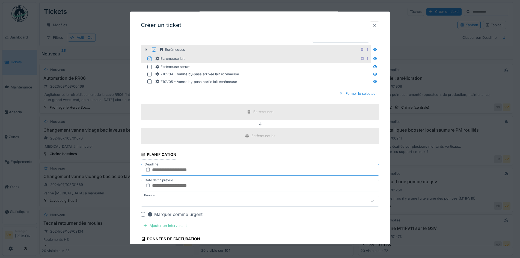
click at [228, 171] on input "text" at bounding box center [260, 169] width 238 height 11
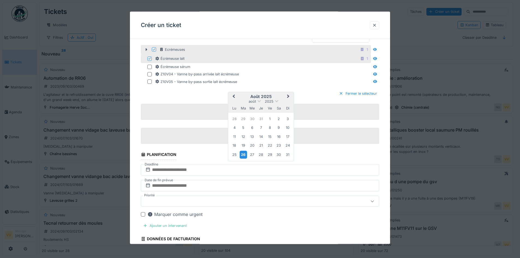
click at [243, 153] on div "26" at bounding box center [243, 154] width 7 height 8
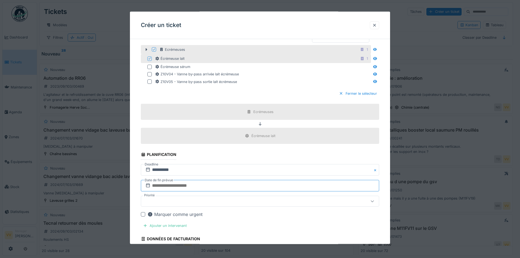
click at [196, 184] on input "text" at bounding box center [260, 185] width 238 height 11
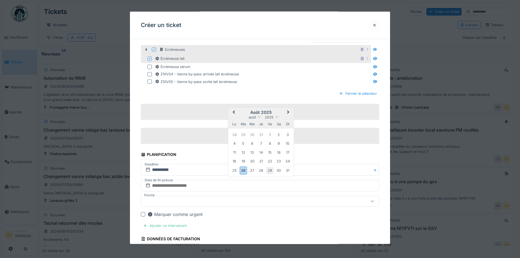
click at [270, 171] on div "29" at bounding box center [269, 170] width 7 height 7
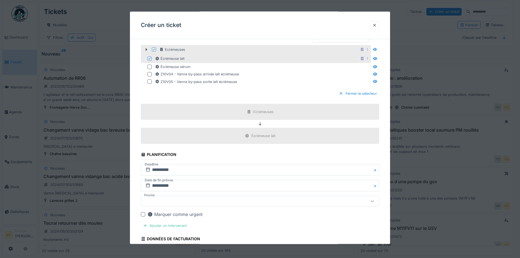
click at [175, 202] on div at bounding box center [246, 201] width 206 height 6
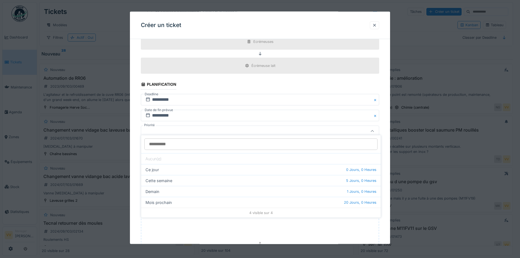
scroll to position [236, 0]
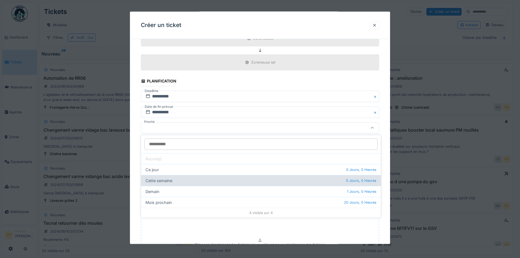
click at [169, 182] on div "Cette semaine 5 Jours, 0 Heures" at bounding box center [261, 180] width 240 height 11
type input "**"
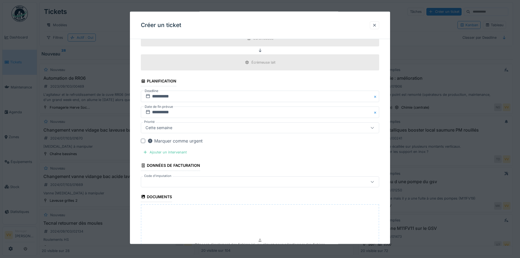
click at [144, 141] on div at bounding box center [143, 141] width 4 height 4
click at [152, 152] on div "Ajouter un intervenant" at bounding box center [165, 152] width 48 height 7
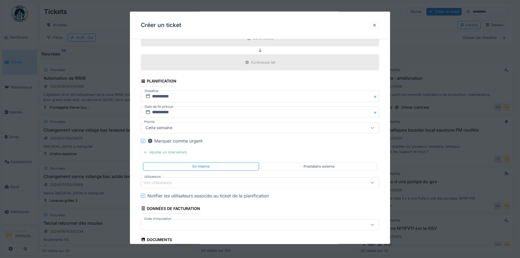
click at [189, 183] on div "Vos utilisateurs" at bounding box center [246, 182] width 206 height 6
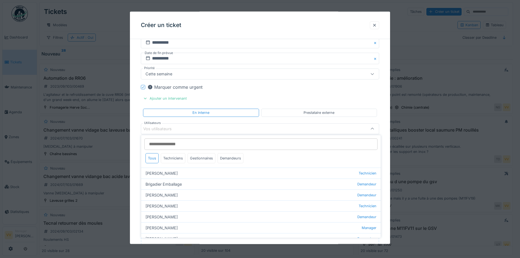
scroll to position [291, 0]
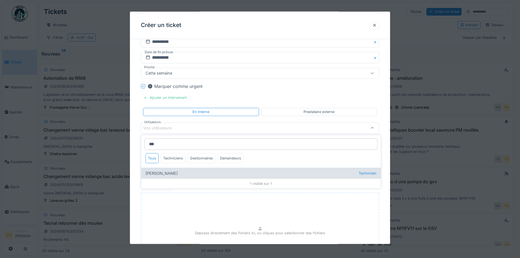
type input "***"
click at [177, 177] on div "Dan Ungureanu Technicien" at bounding box center [261, 173] width 240 height 11
type input "****"
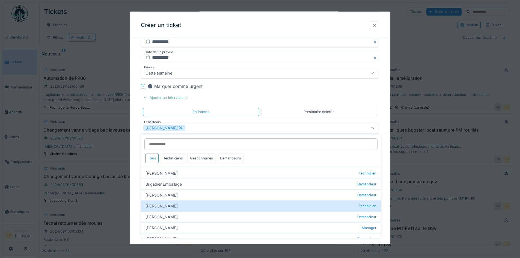
click at [356, 92] on fieldset "**********" at bounding box center [260, 39] width 238 height 572
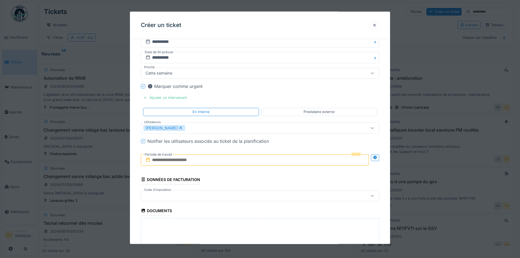
click at [262, 161] on input "text" at bounding box center [255, 159] width 228 height 11
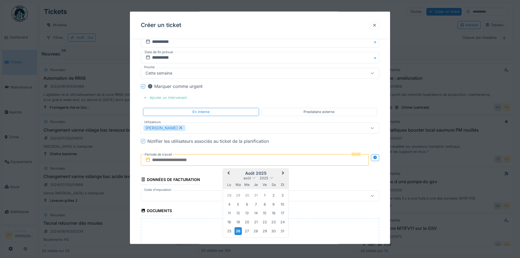
click at [240, 230] on div "26" at bounding box center [238, 231] width 7 height 8
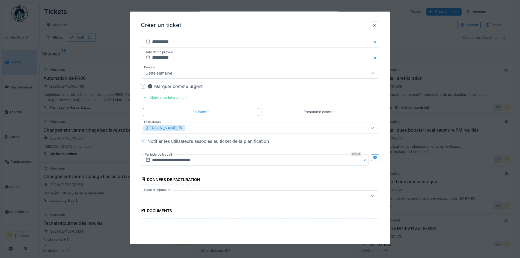
scroll to position [382, 0]
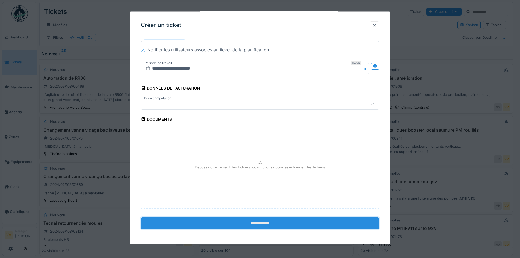
click at [245, 221] on input "**********" at bounding box center [260, 222] width 238 height 11
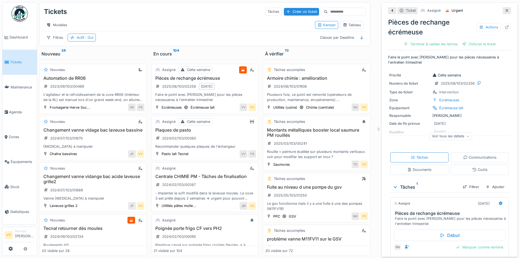
click at [14, 57] on link "Tickets" at bounding box center [19, 62] width 34 height 25
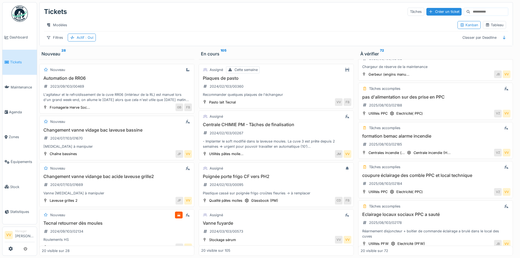
scroll to position [726, 0]
click at [407, 94] on h3 "pas d'alimentation sur des prise en PPC" at bounding box center [436, 96] width 150 height 5
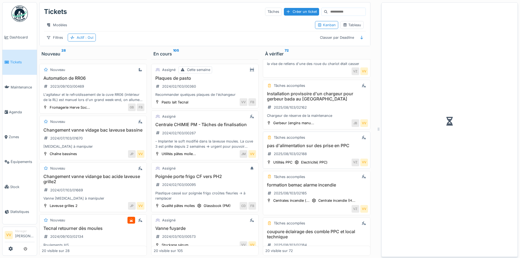
scroll to position [775, 0]
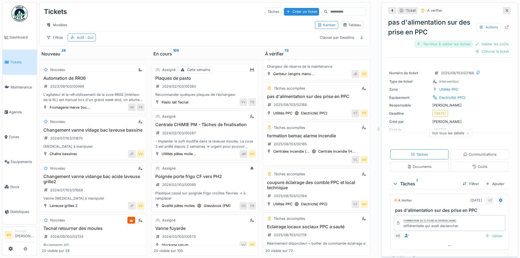
click at [433, 43] on div "Terminer & valider les tâches" at bounding box center [443, 43] width 58 height 7
click at [491, 45] on div "Valider les coûts" at bounding box center [492, 43] width 38 height 7
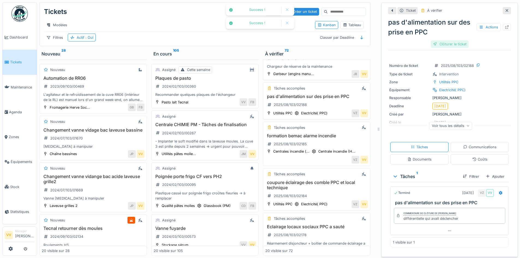
click at [437, 44] on div "Clôturer le ticket" at bounding box center [450, 43] width 38 height 7
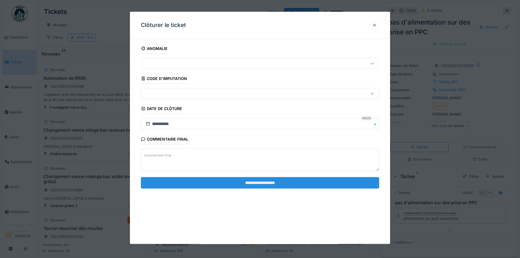
click at [288, 181] on input "**********" at bounding box center [260, 182] width 238 height 11
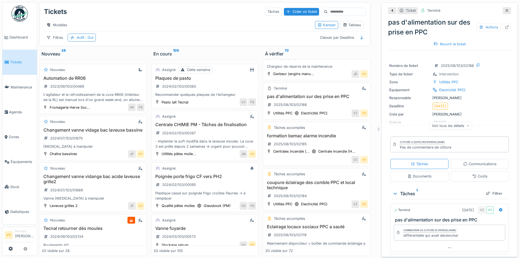
click at [5, 64] on li "Tickets" at bounding box center [20, 62] width 30 height 5
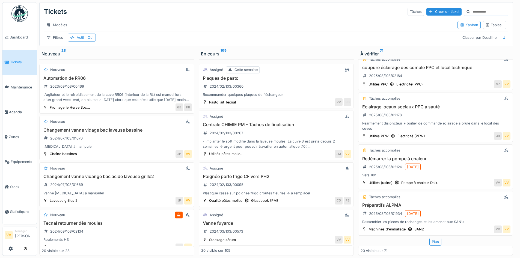
scroll to position [4, 0]
click at [388, 156] on h3 "Redémarrer la pompe à chaleur" at bounding box center [436, 158] width 150 height 5
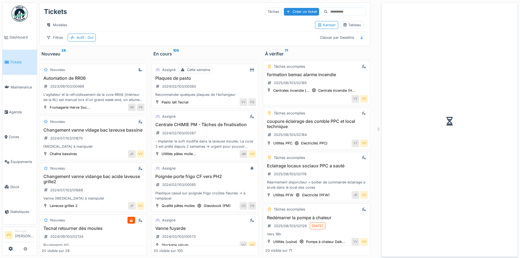
scroll to position [854, 0]
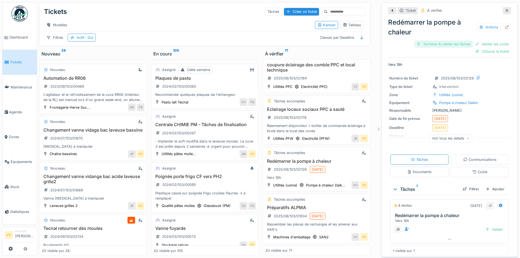
click at [437, 42] on div "Terminer & valider les tâches" at bounding box center [443, 43] width 58 height 7
click at [486, 38] on div "Redémarrer la pompe à chaleur Actions Terminer & valider les tâches Valider les…" at bounding box center [449, 35] width 123 height 41
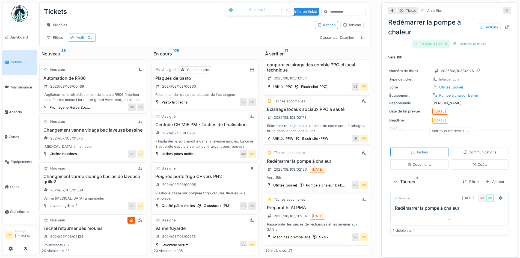
click at [432, 42] on div "Valider les coûts" at bounding box center [431, 43] width 38 height 7
click at [467, 39] on div "Redémarrer la pompe à chaleur Actions Clôturer le ticket" at bounding box center [449, 32] width 123 height 34
click at [448, 41] on div "Clôturer le ticket" at bounding box center [450, 43] width 38 height 7
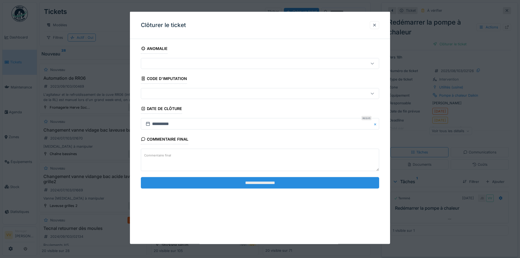
click at [309, 187] on input "**********" at bounding box center [260, 182] width 238 height 11
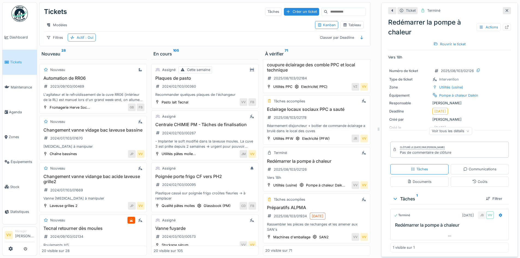
click at [506, 9] on icon at bounding box center [507, 10] width 3 height 3
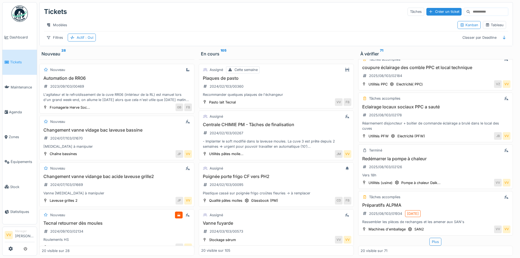
scroll to position [797, 0]
click at [16, 60] on span "Tickets" at bounding box center [22, 62] width 25 height 5
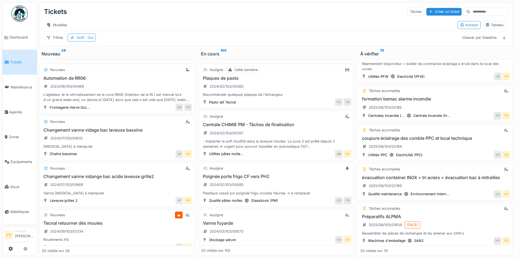
scroll to position [790, 0]
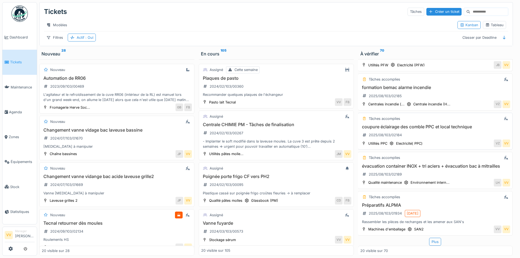
click at [445, 125] on h3 "coupure éclairage des comble PPC et local technique" at bounding box center [435, 126] width 150 height 5
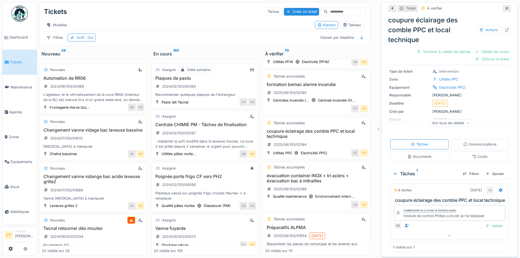
scroll to position [26, 0]
click at [505, 28] on icon at bounding box center [507, 30] width 4 height 4
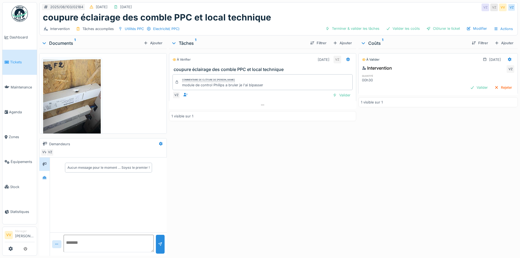
click at [73, 87] on img at bounding box center [72, 97] width 58 height 77
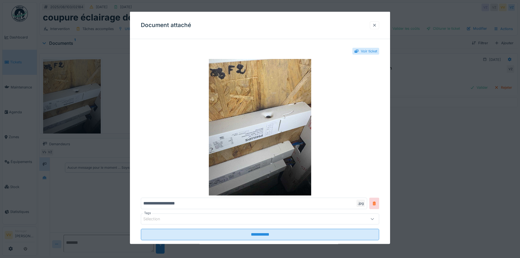
click at [376, 25] on div at bounding box center [374, 24] width 4 height 5
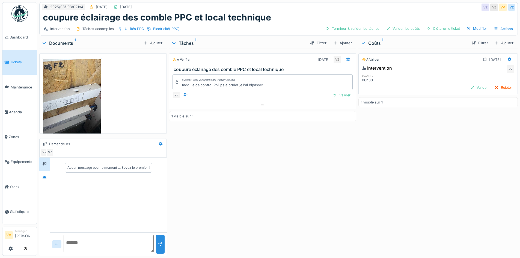
click at [84, 94] on img at bounding box center [72, 97] width 58 height 77
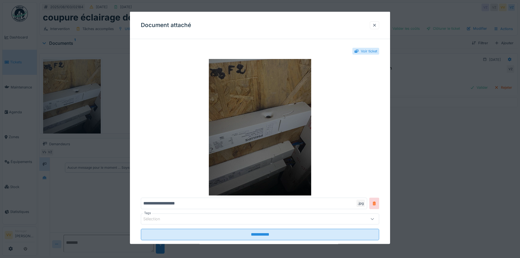
click at [263, 89] on img at bounding box center [260, 127] width 238 height 137
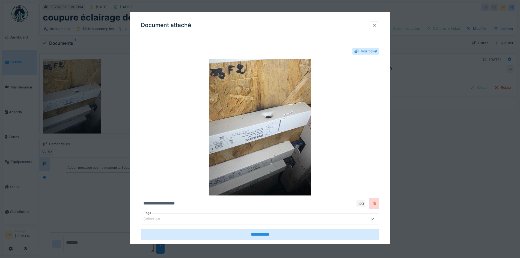
click at [372, 24] on div at bounding box center [374, 25] width 9 height 8
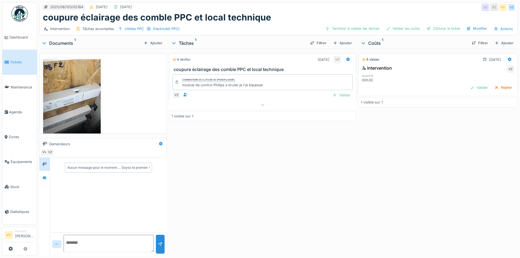
click at [12, 61] on span "Tickets" at bounding box center [22, 62] width 25 height 5
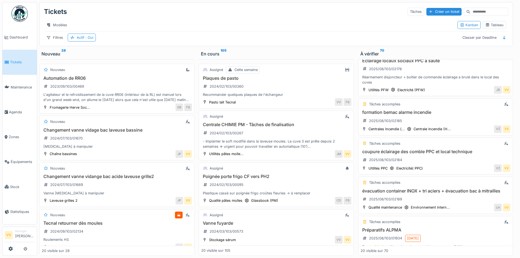
scroll to position [762, 0]
click at [419, 109] on h3 "formation bemac alarme incendie" at bounding box center [436, 111] width 150 height 5
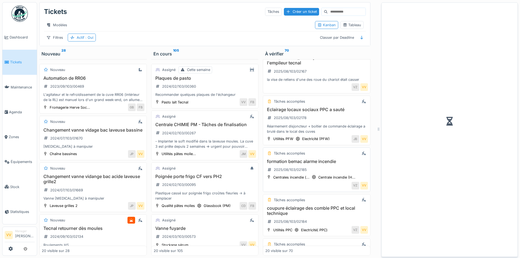
scroll to position [812, 0]
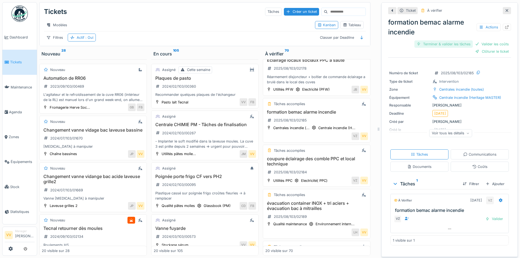
click at [440, 42] on div "Terminer & valider les tâches" at bounding box center [443, 43] width 58 height 7
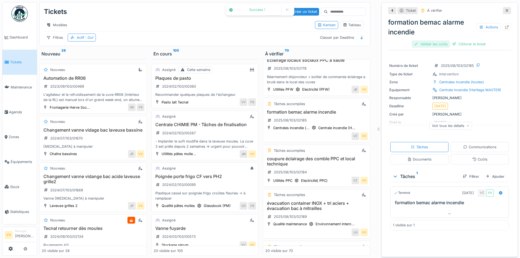
click at [433, 45] on div "Valider les coûts" at bounding box center [431, 43] width 38 height 7
click at [453, 44] on div "Clôturer le ticket" at bounding box center [450, 43] width 38 height 7
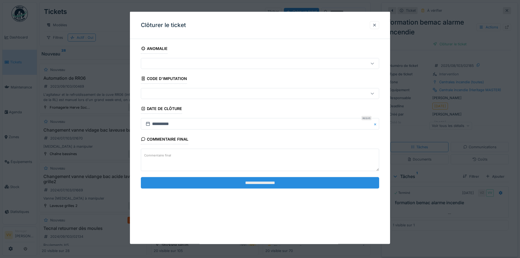
click at [299, 183] on input "**********" at bounding box center [260, 182] width 238 height 11
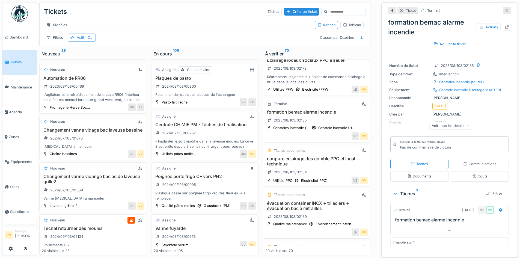
click at [15, 60] on span "Tickets" at bounding box center [22, 62] width 25 height 5
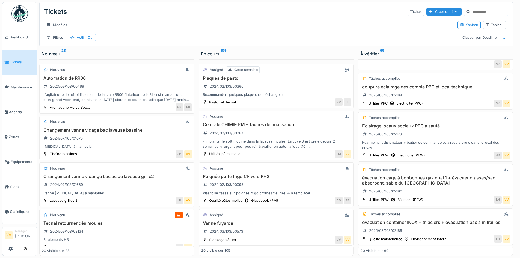
scroll to position [737, 0]
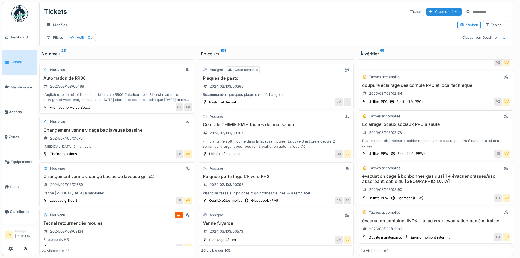
click at [410, 122] on h3 "Eclairage locaux sociaux PPC a sauté" at bounding box center [436, 124] width 150 height 5
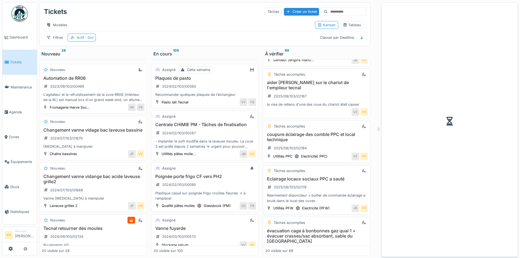
scroll to position [786, 0]
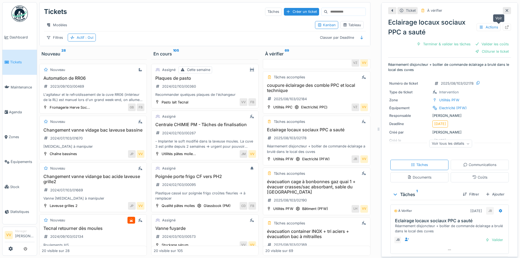
click at [505, 27] on icon at bounding box center [507, 27] width 4 height 4
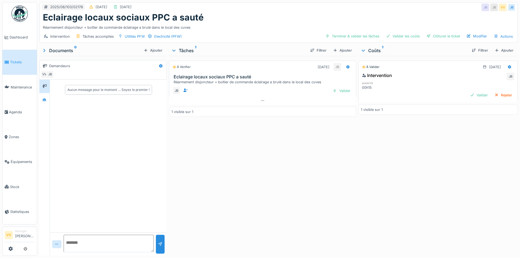
click at [14, 60] on span "Tickets" at bounding box center [22, 62] width 25 height 5
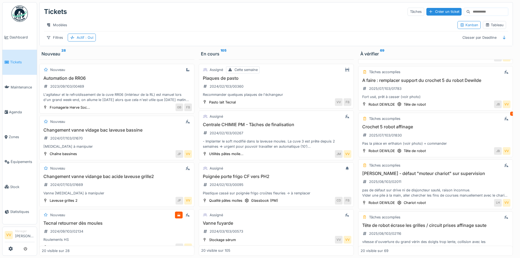
scroll to position [294, 0]
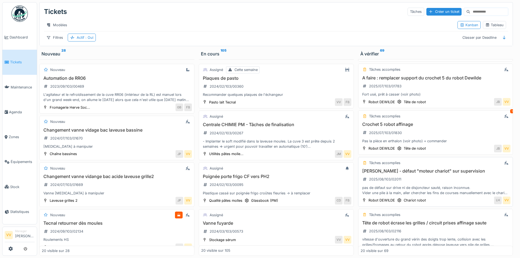
click at [399, 193] on div "pas de défaut sur drive ni de disjoncteur sauté, raison inconnue. Vider une pil…" at bounding box center [436, 190] width 150 height 10
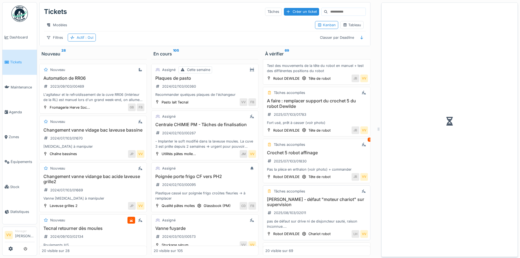
scroll to position [312, 0]
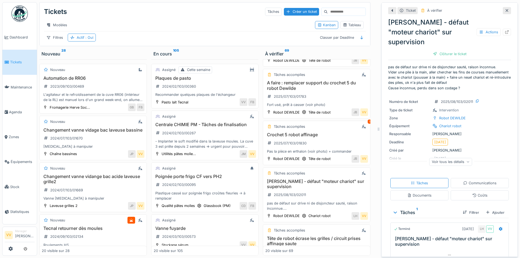
click at [503, 7] on div at bounding box center [507, 10] width 8 height 7
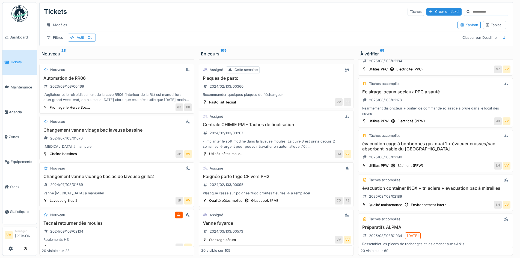
scroll to position [795, 0]
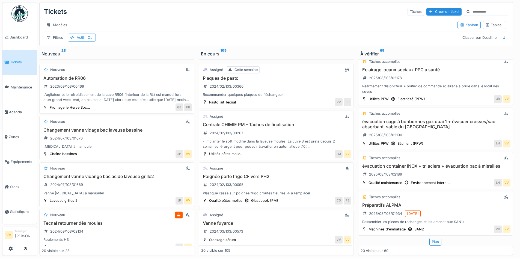
click at [418, 154] on div "Tâches accomplies évacuation container INOX + tri aciers + évacuation bac à mit…" at bounding box center [435, 170] width 155 height 37
click at [443, 164] on h3 "évacuation container INOX + tri aciers + évacuation bac à mitrailles" at bounding box center [436, 166] width 150 height 5
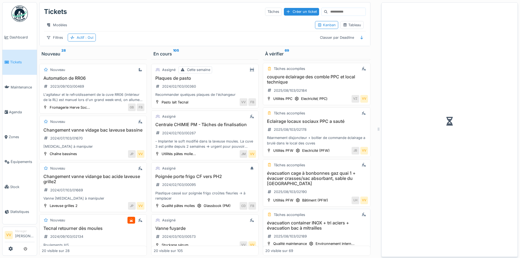
scroll to position [849, 0]
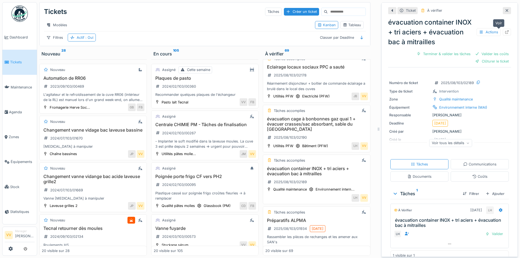
click at [505, 30] on icon at bounding box center [507, 32] width 4 height 4
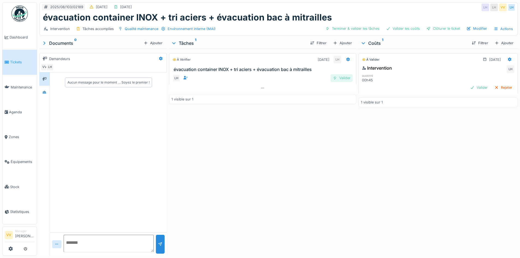
click at [342, 78] on div "Valider" at bounding box center [342, 77] width 22 height 7
click at [476, 85] on div "Valider" at bounding box center [479, 87] width 22 height 7
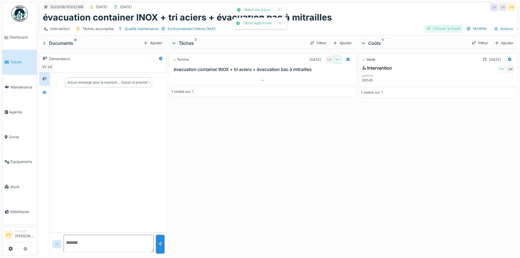
click at [446, 28] on div "Clôturer le ticket" at bounding box center [443, 28] width 38 height 7
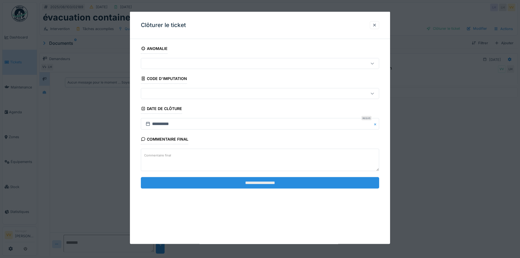
click at [294, 178] on input "**********" at bounding box center [260, 182] width 238 height 11
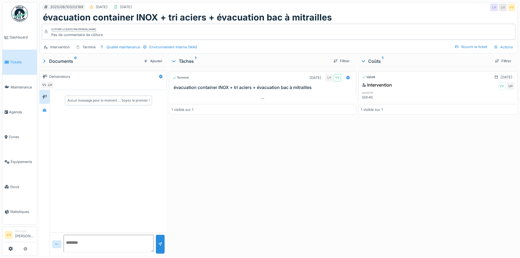
click at [20, 64] on link "Tickets" at bounding box center [19, 62] width 34 height 25
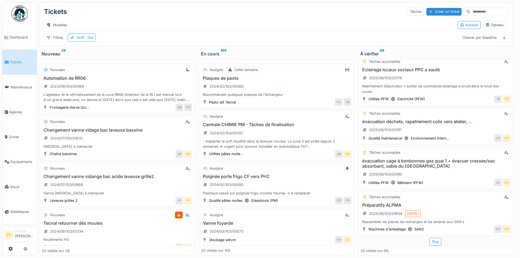
scroll to position [4, 0]
click at [430, 238] on div "Plus" at bounding box center [436, 242] width 12 height 8
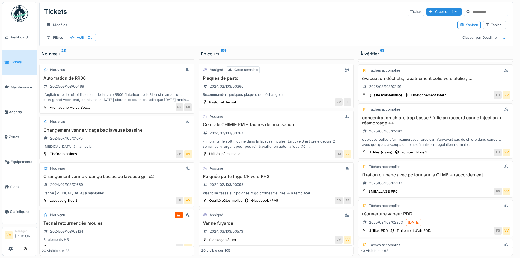
scroll to position [966, 0]
click at [385, 69] on div "Tâches accomplies évacuation déchets, rapatriement colis vers atelier, ... 2025…" at bounding box center [435, 82] width 155 height 37
click at [418, 77] on div "évacuation déchets, rapatriement colis vers atelier, ... 2025/08/103/02191" at bounding box center [436, 82] width 150 height 15
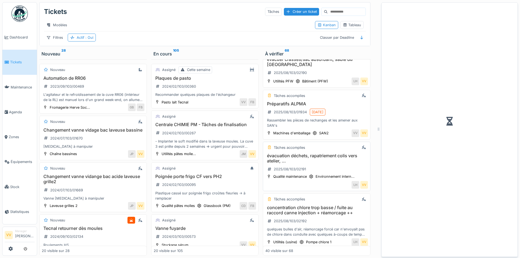
scroll to position [1044, 0]
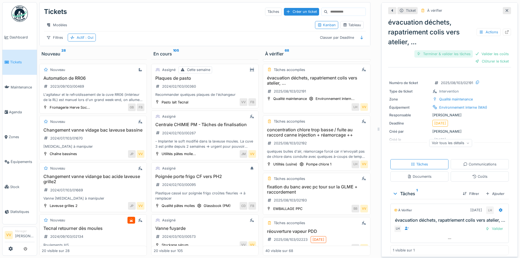
click at [435, 50] on div "Terminer & valider les tâches" at bounding box center [443, 53] width 58 height 7
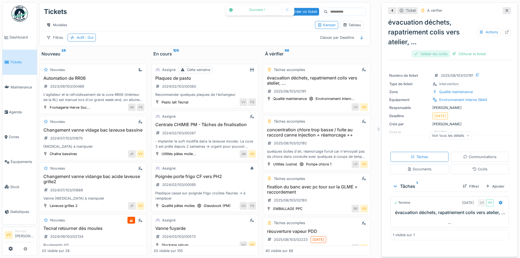
click at [431, 50] on div "Valider les coûts" at bounding box center [431, 53] width 38 height 7
click at [451, 50] on div "Clôturer le ticket" at bounding box center [450, 53] width 38 height 7
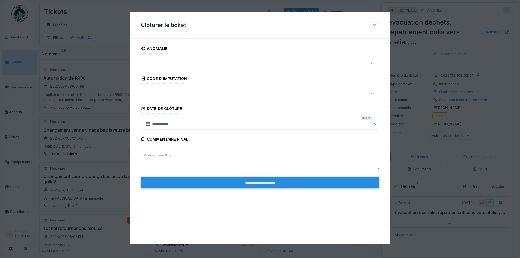
click at [327, 186] on input "**********" at bounding box center [260, 182] width 238 height 11
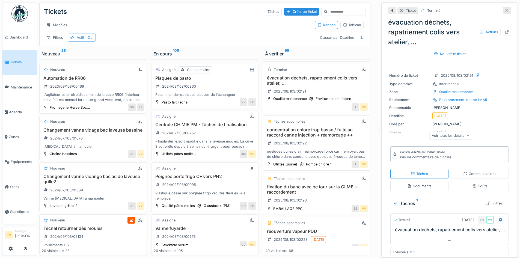
click at [505, 9] on icon at bounding box center [507, 11] width 4 height 4
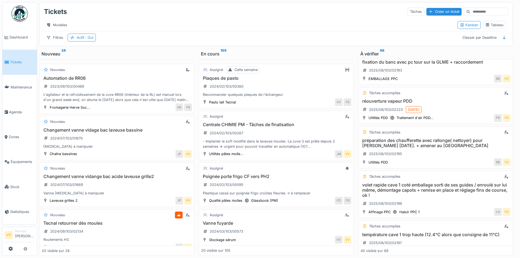
scroll to position [1080, 0]
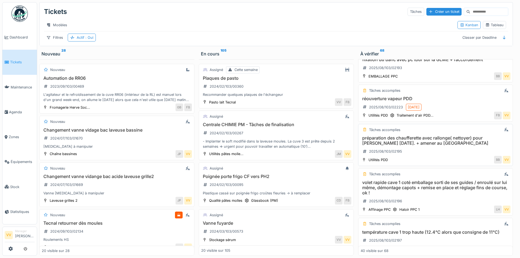
click at [400, 135] on h3 "préparation des chaufferette avec rallonge( nettoyer) pour poutine lundi. + ame…" at bounding box center [436, 140] width 150 height 10
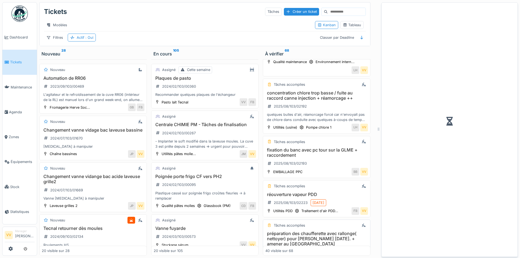
scroll to position [1176, 0]
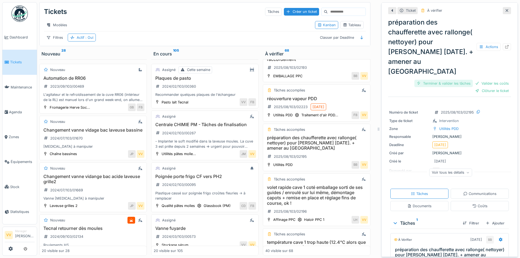
click at [433, 80] on div "Terminer & valider les tâches" at bounding box center [443, 83] width 58 height 7
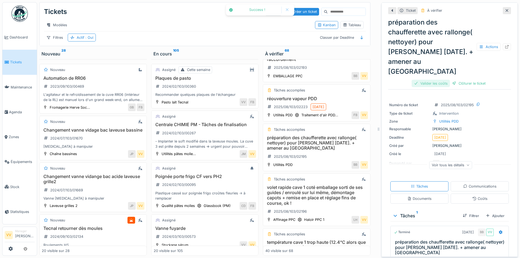
click at [436, 80] on div "Valider les coûts" at bounding box center [431, 83] width 38 height 7
click at [447, 80] on div "Clôturer le ticket" at bounding box center [450, 83] width 38 height 7
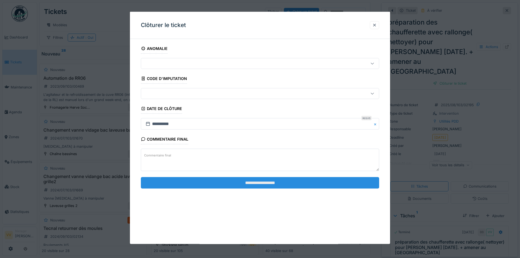
click at [253, 181] on input "**********" at bounding box center [260, 182] width 238 height 11
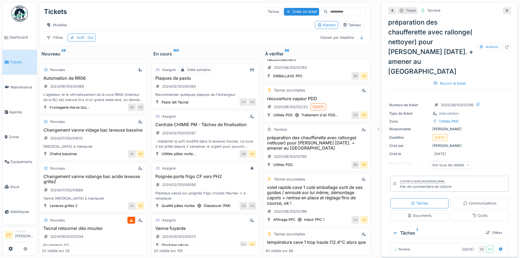
click at [506, 9] on icon at bounding box center [507, 10] width 3 height 3
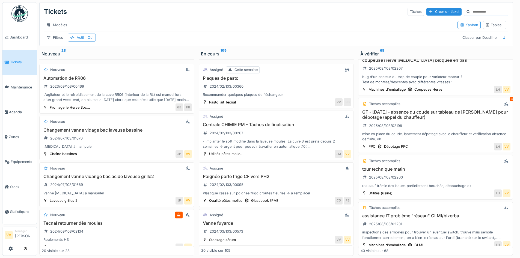
scroll to position [1564, 0]
click at [395, 112] on h3 "GT - 12/08/25 - absence du coude sur tableau de pontage pour dépotage (appel du…" at bounding box center [436, 114] width 150 height 10
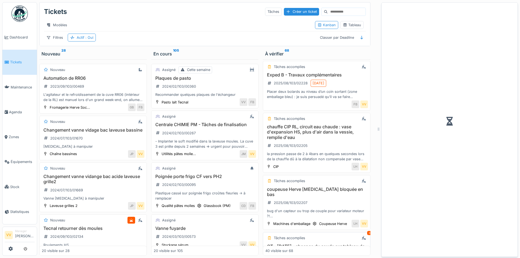
scroll to position [1693, 0]
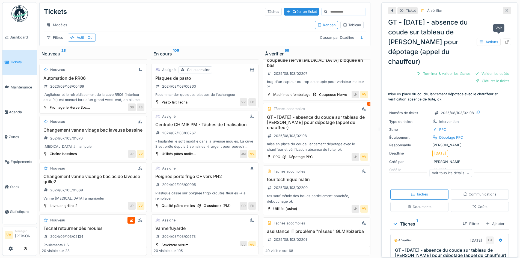
click at [505, 40] on icon at bounding box center [507, 42] width 4 height 4
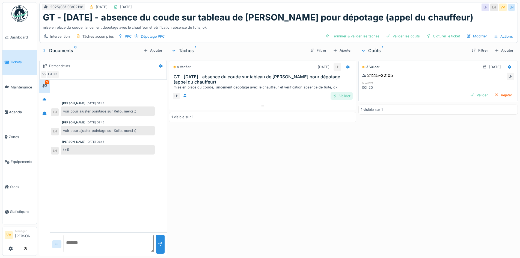
click at [342, 97] on div "Valider" at bounding box center [342, 95] width 22 height 7
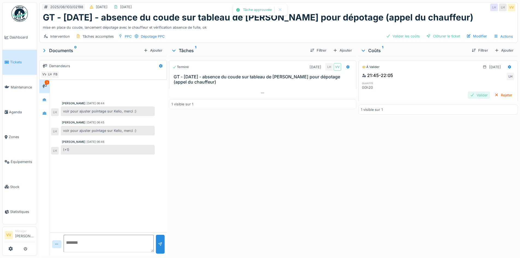
click at [468, 95] on div "Valider" at bounding box center [479, 94] width 22 height 7
click at [446, 33] on div "Clôturer le ticket" at bounding box center [443, 35] width 38 height 7
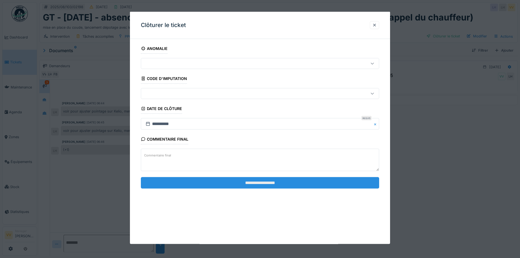
click at [226, 183] on input "**********" at bounding box center [260, 182] width 238 height 11
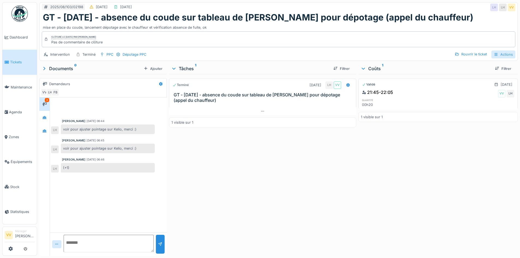
click at [499, 54] on div "Actions" at bounding box center [503, 55] width 24 height 8
click at [485, 67] on div "Rapport d'intervention" at bounding box center [481, 67] width 49 height 8
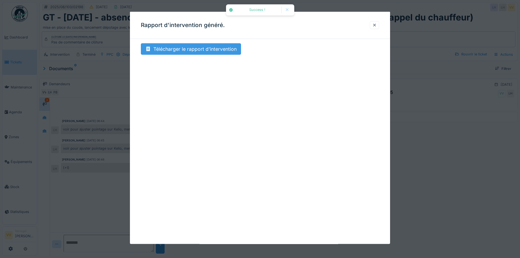
click at [202, 52] on div "Télécharger le rapport d'intervention" at bounding box center [191, 48] width 100 height 11
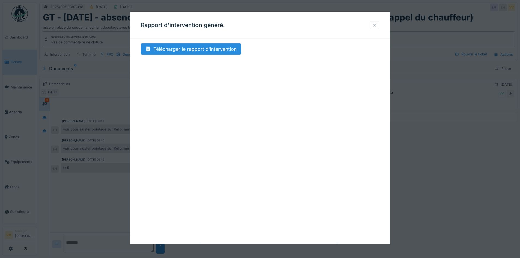
click at [374, 23] on div at bounding box center [374, 25] width 9 height 8
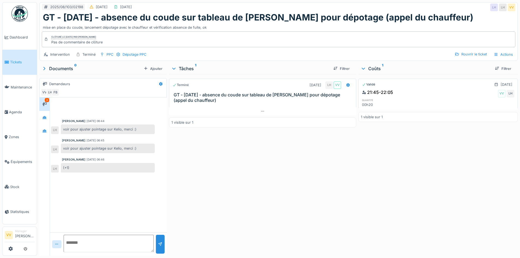
click at [13, 60] on span "Tickets" at bounding box center [22, 62] width 25 height 5
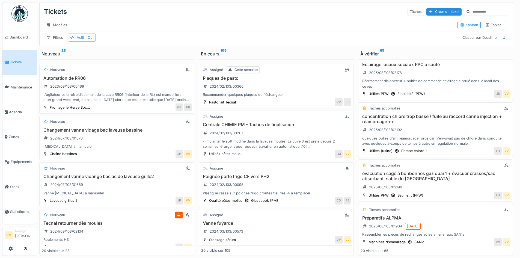
scroll to position [813, 0]
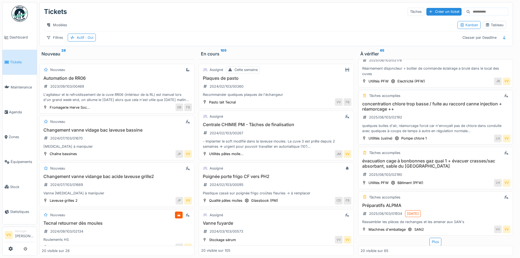
click at [406, 110] on div "concentration chlore trop basse / fuite au raccord canne injection + réamorcage…" at bounding box center [436, 117] width 150 height 32
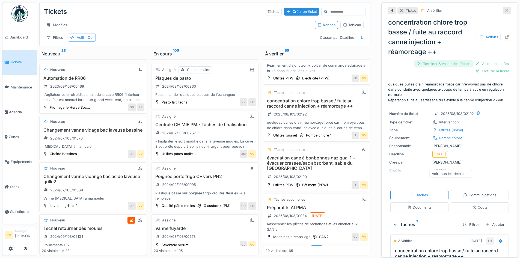
click at [437, 63] on div "Terminer & valider les tâches" at bounding box center [443, 63] width 58 height 7
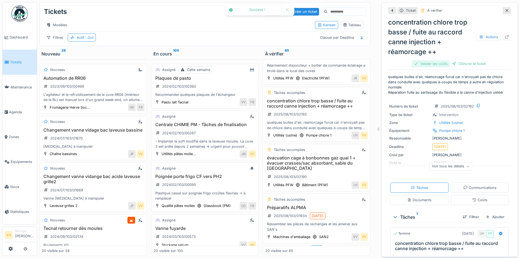
click at [437, 63] on div "Valider les coûts" at bounding box center [431, 63] width 38 height 7
click at [453, 64] on div "Clôturer le ticket" at bounding box center [450, 63] width 38 height 7
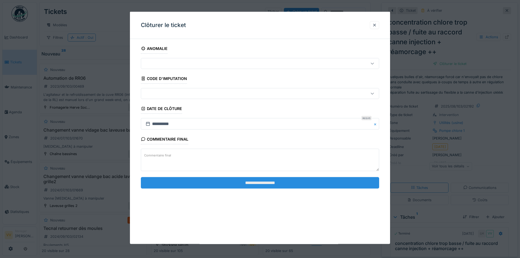
click at [269, 181] on input "**********" at bounding box center [260, 182] width 238 height 11
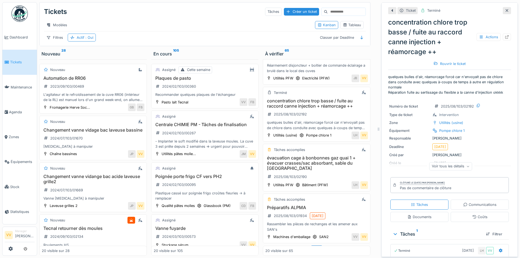
click at [18, 61] on span "Tickets" at bounding box center [22, 62] width 25 height 5
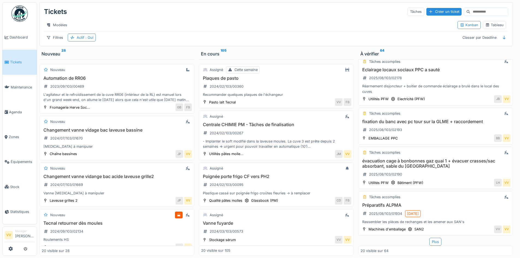
scroll to position [4, 0]
click at [386, 203] on h3 "Préparatifs ALPMA" at bounding box center [436, 205] width 150 height 5
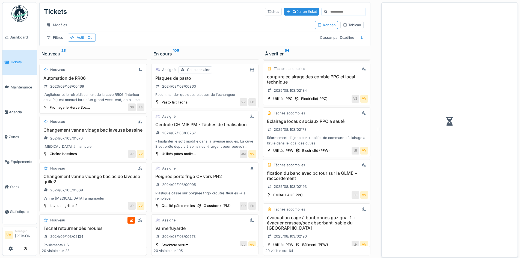
scroll to position [849, 0]
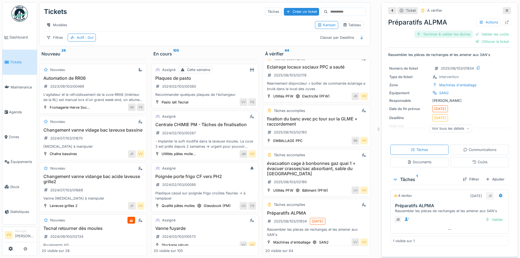
click at [442, 31] on div "Terminer & valider les tâches" at bounding box center [443, 34] width 58 height 7
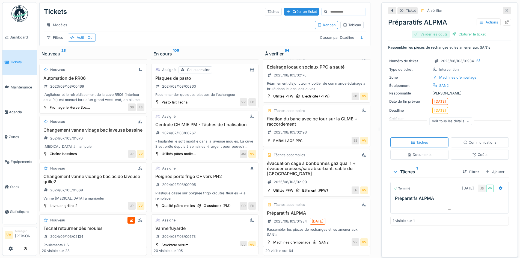
click at [431, 31] on div "Valider les coûts" at bounding box center [431, 34] width 38 height 7
click at [449, 31] on div "Clôturer le ticket" at bounding box center [450, 34] width 38 height 7
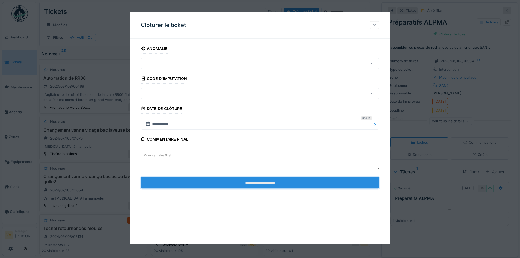
click at [310, 182] on input "**********" at bounding box center [260, 182] width 238 height 11
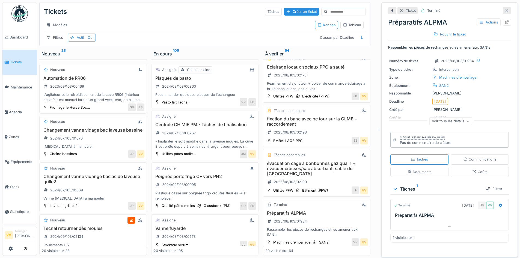
click at [505, 8] on div at bounding box center [507, 10] width 4 height 5
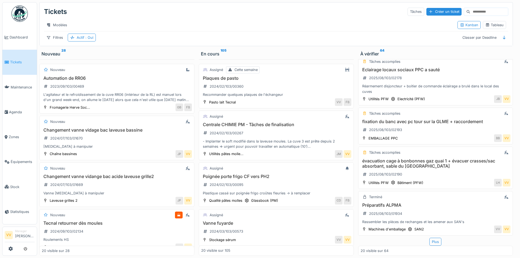
scroll to position [795, 0]
click at [430, 238] on div "Plus" at bounding box center [436, 242] width 12 height 8
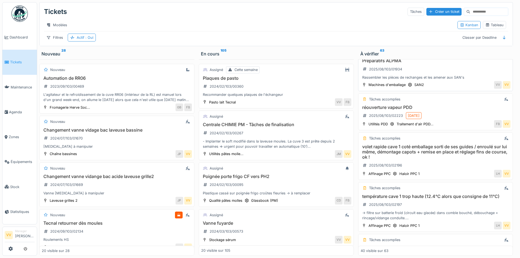
scroll to position [936, 0]
click at [388, 105] on h3 "réouverture vapeur PDD" at bounding box center [436, 107] width 150 height 5
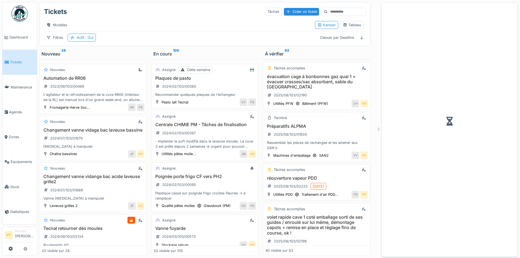
scroll to position [1001, 0]
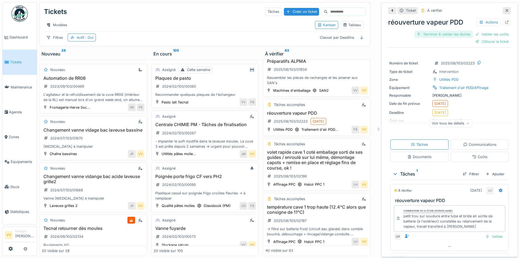
click at [436, 32] on div "Terminer & valider les tâches" at bounding box center [443, 34] width 58 height 7
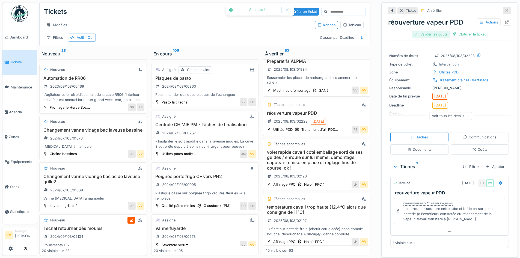
click at [436, 31] on div "Valider les coûts" at bounding box center [431, 34] width 38 height 7
click at [447, 31] on div "Clôturer le ticket" at bounding box center [450, 34] width 38 height 7
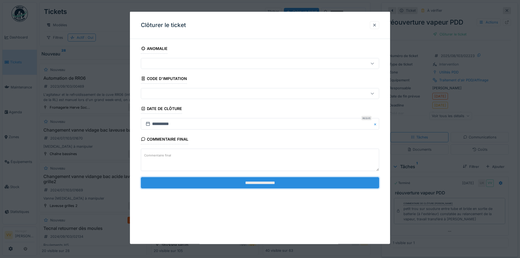
click at [272, 183] on input "**********" at bounding box center [260, 182] width 238 height 11
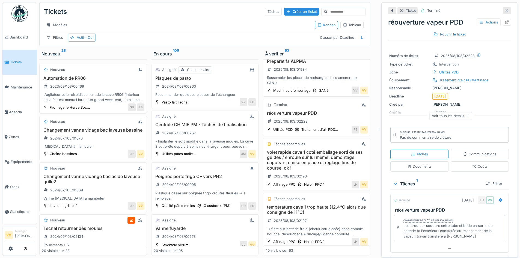
click at [506, 9] on icon at bounding box center [507, 10] width 3 height 3
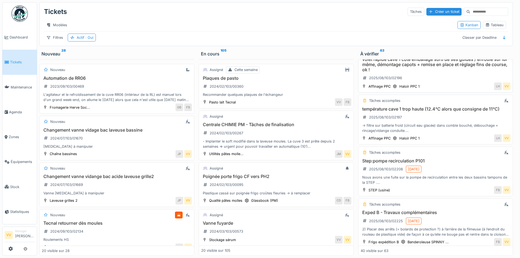
scroll to position [1024, 0]
click at [401, 106] on h3 "température cave 1 trop haute (12.4°C alors que consigne de 11°C)" at bounding box center [436, 108] width 150 height 5
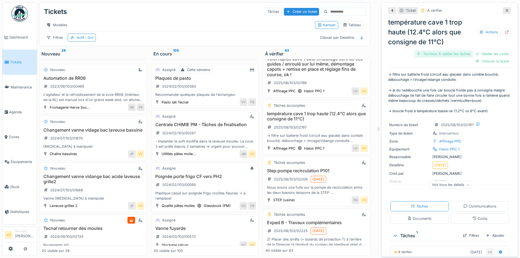
click at [425, 50] on div "Terminer & valider les tâches" at bounding box center [443, 53] width 58 height 7
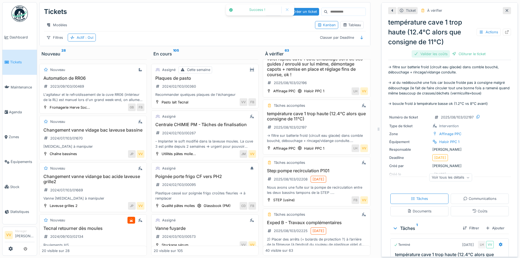
click at [414, 50] on div "Valider les coûts" at bounding box center [431, 53] width 38 height 7
click at [436, 50] on div "Clôturer le ticket" at bounding box center [450, 53] width 38 height 7
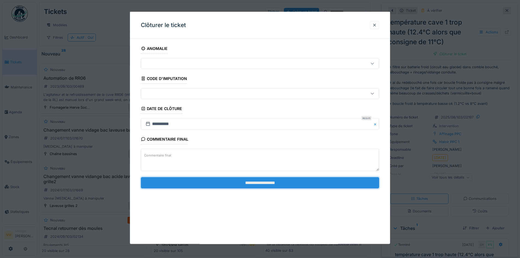
click at [301, 186] on input "**********" at bounding box center [260, 182] width 238 height 11
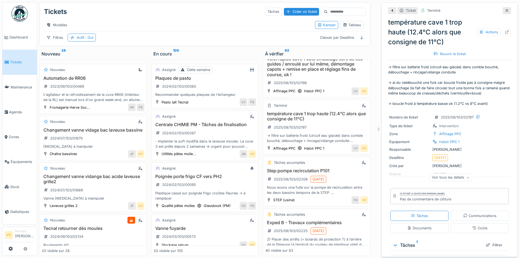
click at [505, 9] on icon at bounding box center [507, 11] width 4 height 4
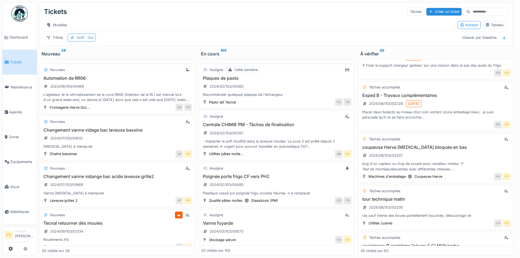
scroll to position [1240, 0]
click at [378, 93] on h3 "Exped B - Travaux complémentaires" at bounding box center [436, 95] width 150 height 5
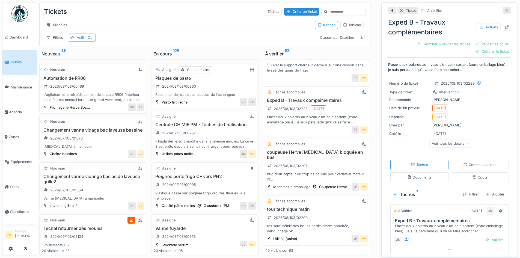
scroll to position [15, 0]
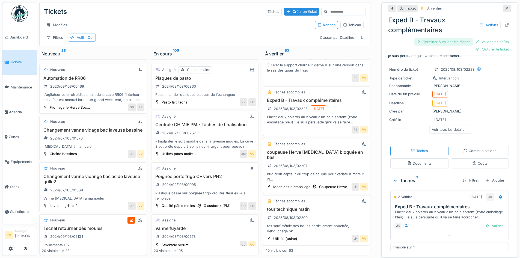
click at [442, 38] on div "Terminer & valider les tâches" at bounding box center [443, 41] width 58 height 7
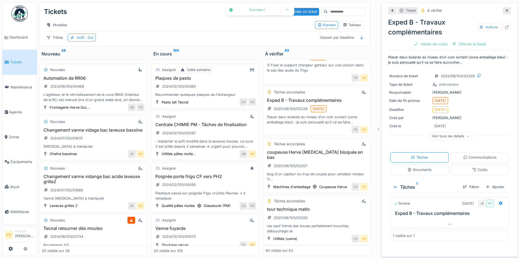
scroll to position [0, 0]
click at [425, 40] on div "Valider les coûts" at bounding box center [431, 43] width 38 height 7
click at [451, 40] on div "Clôturer le ticket" at bounding box center [450, 43] width 38 height 7
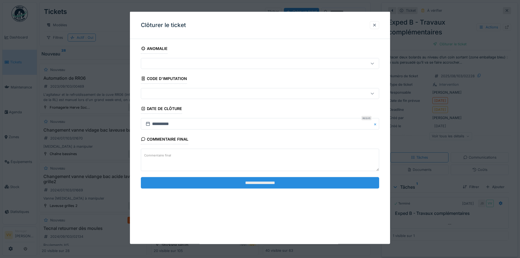
click at [305, 180] on input "**********" at bounding box center [260, 182] width 238 height 11
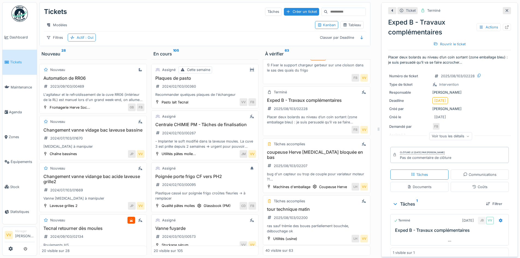
click at [505, 9] on icon at bounding box center [507, 11] width 4 height 4
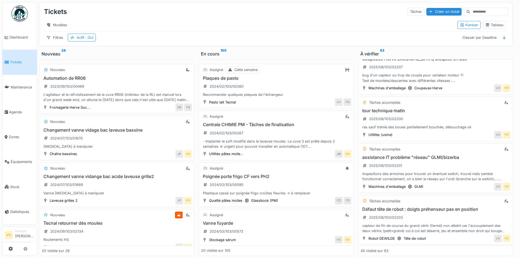
scroll to position [1240, 0]
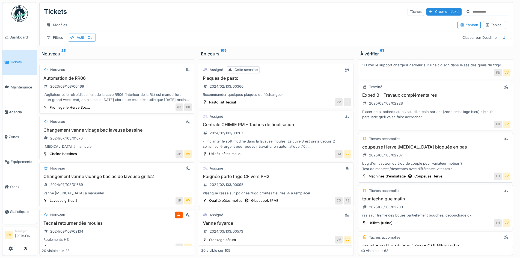
click at [421, 146] on div "coupeuse Herve guillotine bloquée en bas 2025/08/103/02207 bug d'un capteur ou …" at bounding box center [436, 157] width 150 height 27
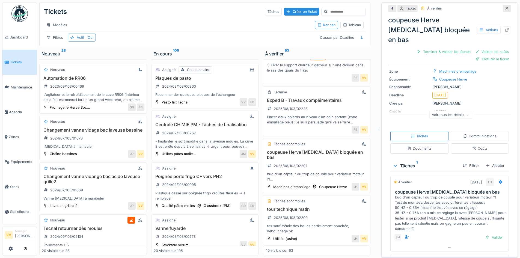
scroll to position [60, 0]
click at [442, 48] on div "Terminer & valider les tâches" at bounding box center [443, 51] width 58 height 7
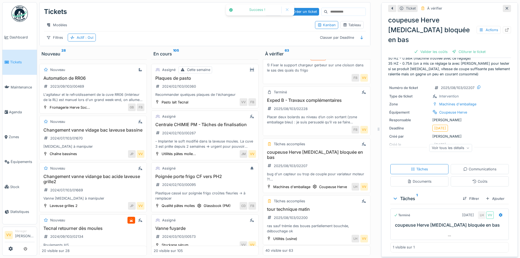
scroll to position [15, 0]
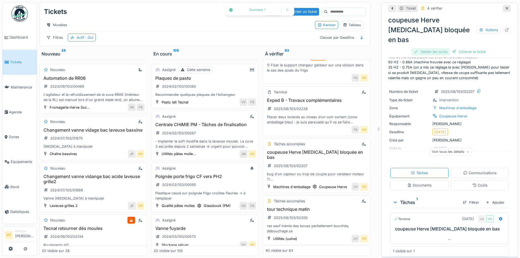
click at [428, 48] on div "Valider les coûts" at bounding box center [431, 51] width 38 height 7
click at [436, 48] on div "Clôturer le ticket" at bounding box center [450, 51] width 38 height 7
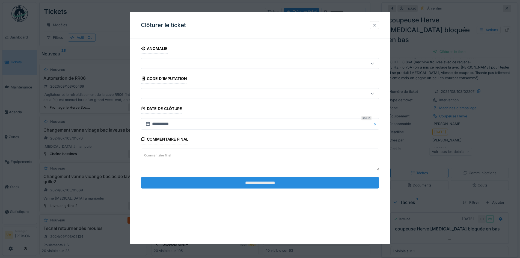
click at [266, 184] on input "**********" at bounding box center [260, 182] width 238 height 11
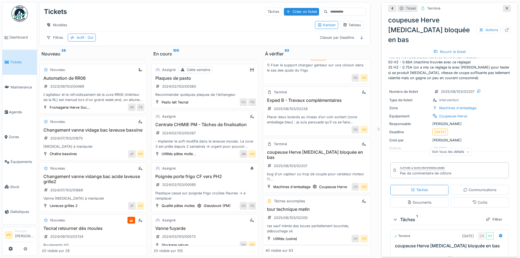
click at [17, 65] on link "Tickets" at bounding box center [19, 62] width 34 height 25
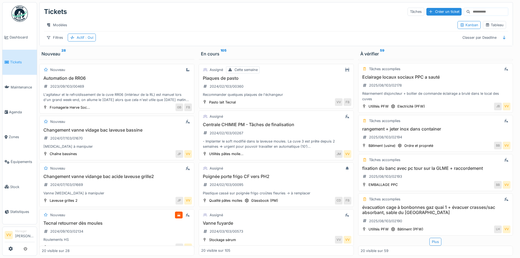
scroll to position [4, 0]
click at [406, 205] on h3 "évacuation cage à bonbonnes gaz quai 1 + évacuer crasses/sac absorbant, sable d…" at bounding box center [436, 210] width 150 height 10
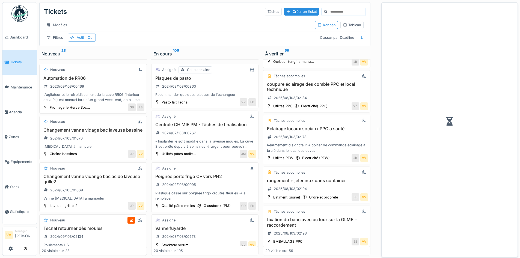
scroll to position [842, 0]
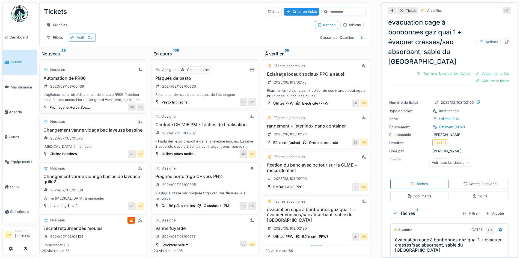
click at [422, 55] on div "évacuation cage à bonbonnes gaz quai 1 + évacuer crasses/sac absorbant, sable d…" at bounding box center [449, 50] width 123 height 70
click at [426, 70] on div "Terminer & valider les tâches" at bounding box center [443, 73] width 58 height 7
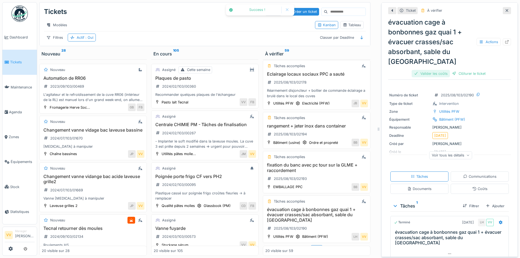
click at [433, 70] on div "Valider les coûts" at bounding box center [431, 73] width 38 height 7
click at [448, 70] on div "Clôturer le ticket" at bounding box center [450, 73] width 38 height 7
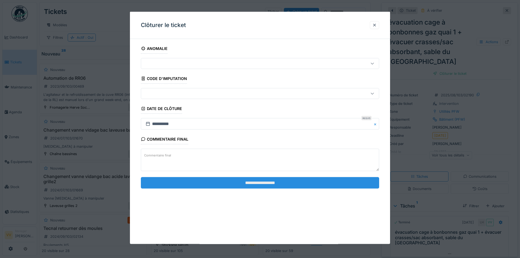
click at [229, 184] on input "**********" at bounding box center [260, 182] width 238 height 11
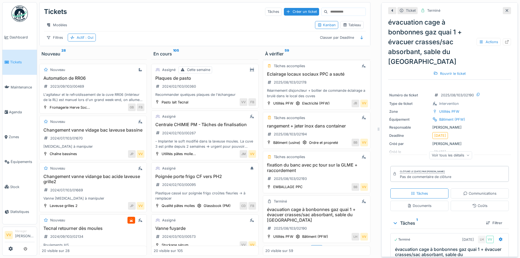
click at [15, 63] on span "Tickets" at bounding box center [22, 62] width 25 height 5
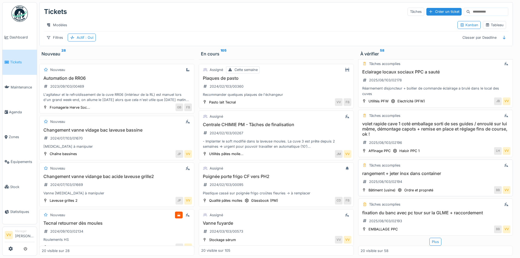
scroll to position [4, 0]
click at [430, 238] on div "Plus" at bounding box center [436, 242] width 12 height 8
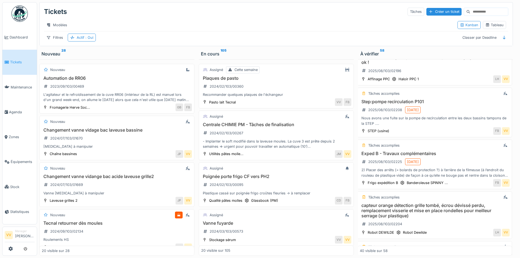
scroll to position [990, 1]
click at [375, 99] on h3 "Step:pompe recirculation P101" at bounding box center [435, 101] width 150 height 5
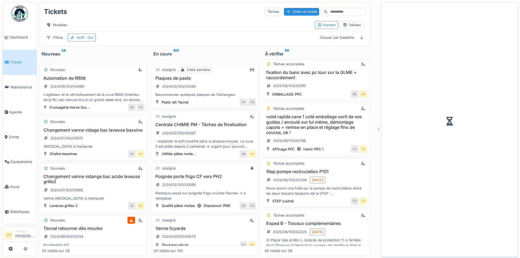
scroll to position [1055, 1]
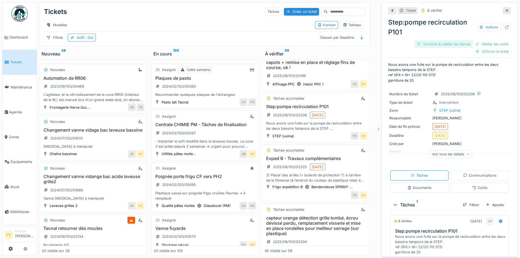
click at [433, 40] on div "Terminer & valider les tâches" at bounding box center [443, 43] width 58 height 7
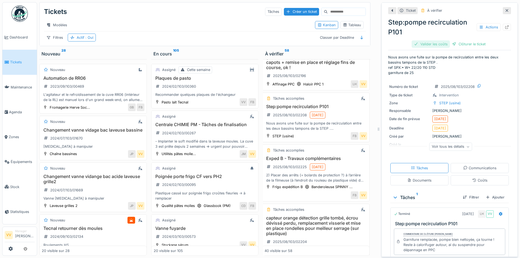
click at [426, 40] on div "Valider les coûts" at bounding box center [431, 43] width 38 height 7
click at [445, 40] on div "Clôturer le ticket" at bounding box center [450, 43] width 38 height 7
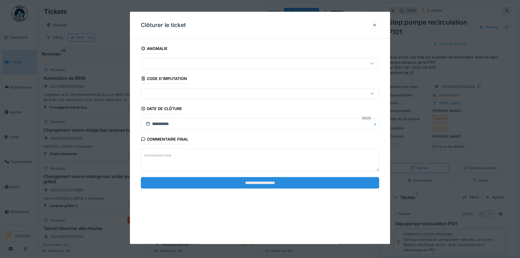
click at [318, 180] on input "**********" at bounding box center [260, 182] width 238 height 11
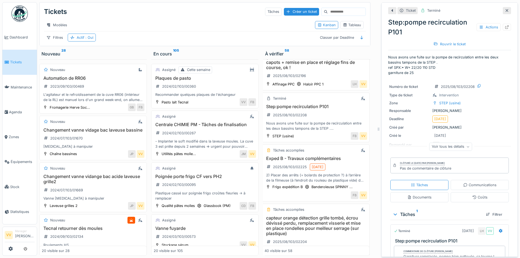
click at [505, 8] on div at bounding box center [507, 10] width 4 height 5
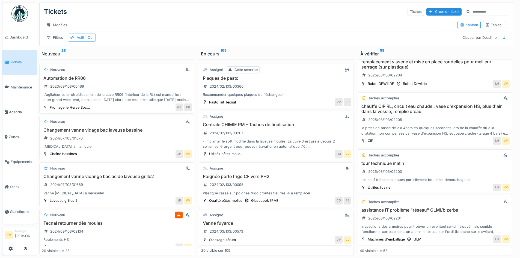
scroll to position [1139, 1]
click at [370, 161] on h3 "tour technique matin" at bounding box center [435, 163] width 150 height 5
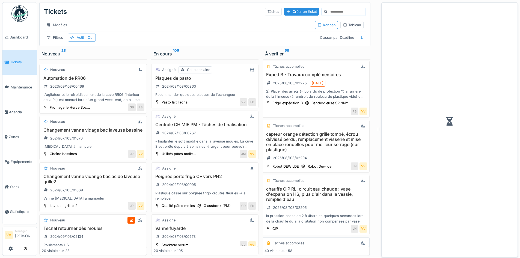
scroll to position [1216, 1]
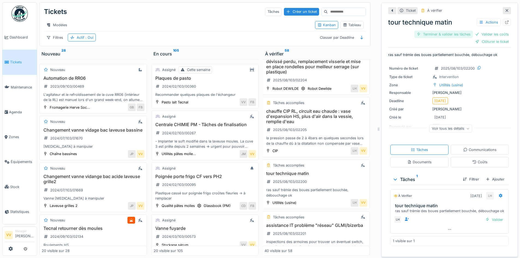
click at [429, 31] on div "Terminer & valider les tâches" at bounding box center [443, 34] width 58 height 7
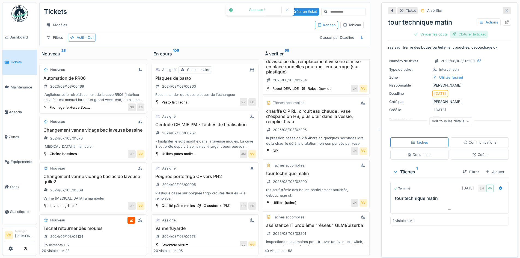
click at [479, 31] on div "Clôturer le ticket" at bounding box center [469, 34] width 38 height 7
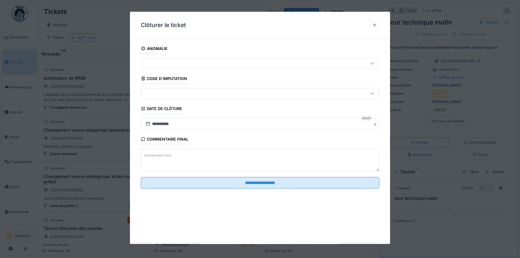
click at [375, 23] on div at bounding box center [374, 24] width 4 height 5
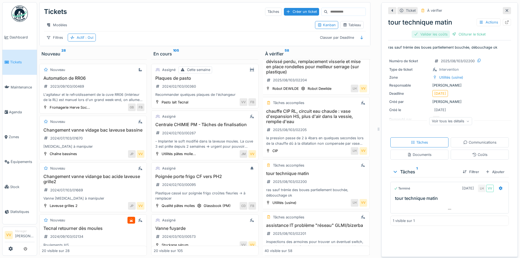
click at [421, 31] on div "Valider les coûts" at bounding box center [431, 34] width 38 height 7
click at [462, 31] on div "Clôturer le ticket" at bounding box center [450, 34] width 38 height 7
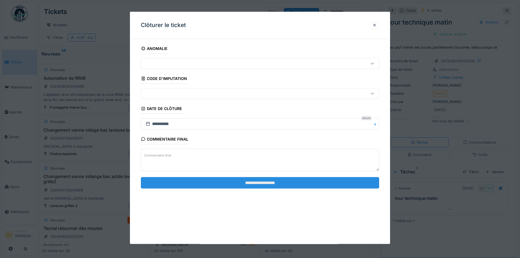
click at [282, 186] on input "**********" at bounding box center [260, 182] width 238 height 11
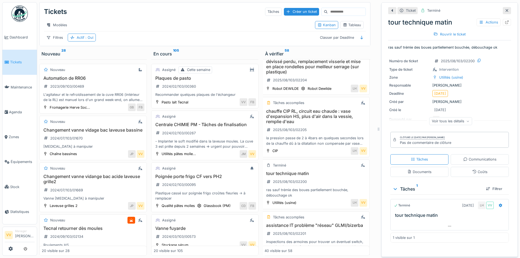
click at [505, 9] on icon at bounding box center [507, 11] width 4 height 4
click at [366, 8] on input at bounding box center [347, 12] width 38 height 8
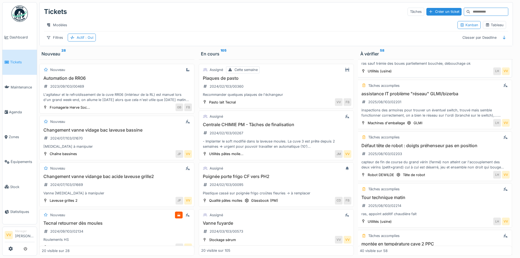
scroll to position [1260, 1]
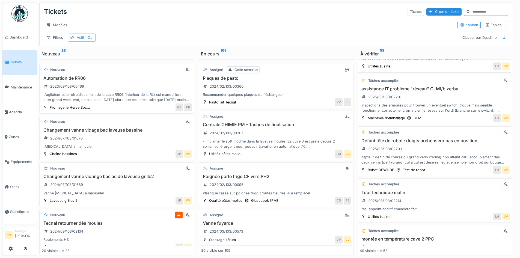
click at [371, 86] on h3 "assistance IT problème "réseau" GLMI/bizerba" at bounding box center [435, 88] width 150 height 5
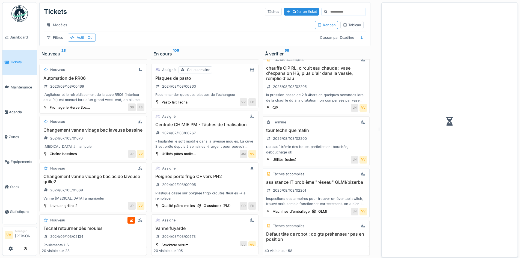
scroll to position [1353, 1]
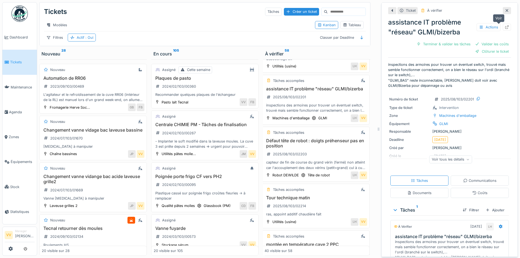
click at [505, 25] on icon at bounding box center [507, 27] width 4 height 4
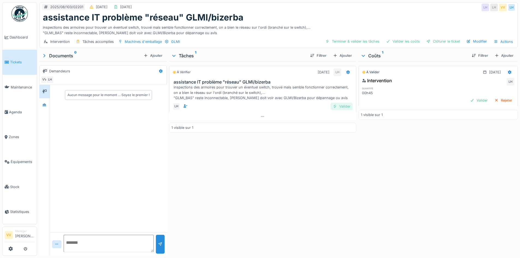
click at [337, 106] on div "Valider" at bounding box center [342, 106] width 22 height 7
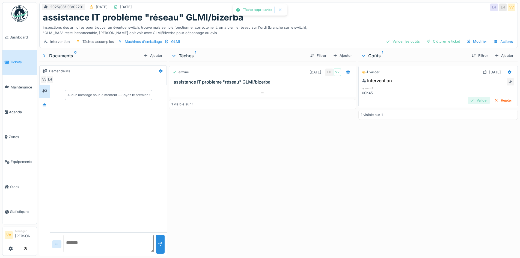
click at [469, 97] on div "Valider" at bounding box center [479, 100] width 22 height 7
click at [434, 43] on div "Clôturer le ticket" at bounding box center [443, 41] width 38 height 7
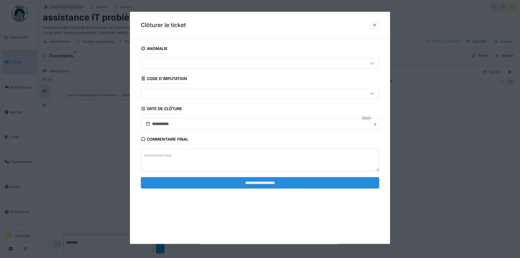
click at [310, 180] on input "**********" at bounding box center [260, 182] width 238 height 11
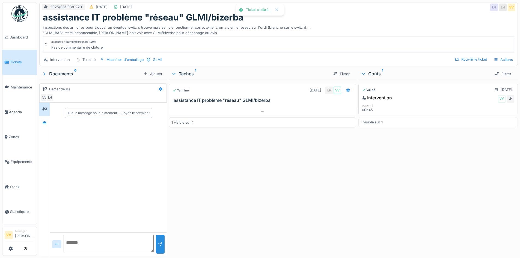
click at [347, 175] on div "Terminé [DATE] LH VV assistance IT problème "réseau" GLMI/bizerba 1 visible sur…" at bounding box center [262, 166] width 187 height 174
click at [17, 56] on link "Tickets" at bounding box center [19, 62] width 34 height 25
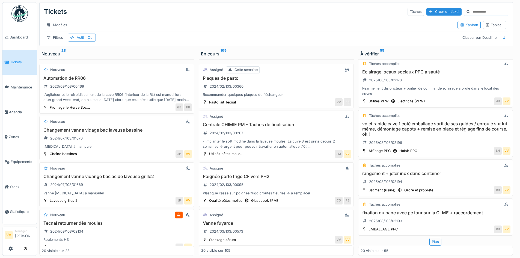
scroll to position [4, 0]
click at [424, 162] on div "Tâches accomplies" at bounding box center [436, 165] width 150 height 7
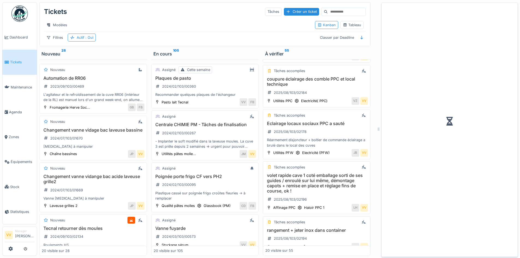
scroll to position [847, 0]
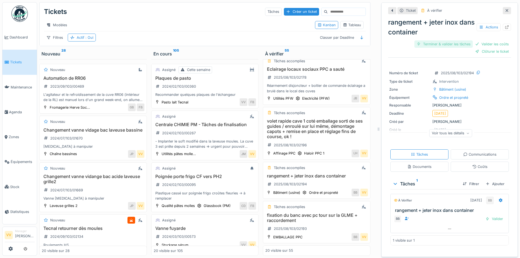
click at [437, 40] on div "Terminer & valider les tâches" at bounding box center [443, 43] width 58 height 7
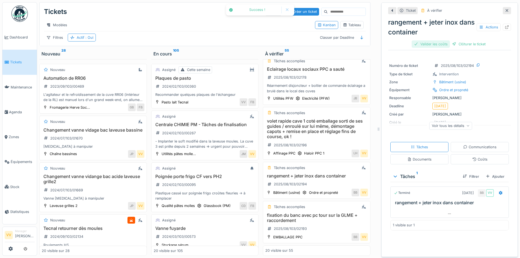
click at [420, 41] on div "Valider les coûts" at bounding box center [431, 43] width 38 height 7
click at [450, 40] on div "Clôturer le ticket" at bounding box center [450, 43] width 38 height 7
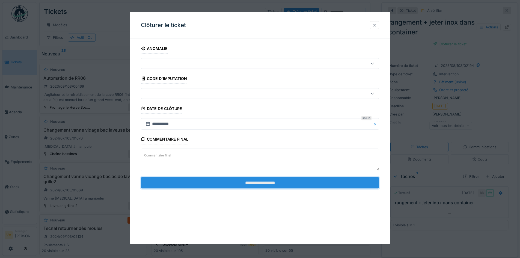
click at [315, 181] on input "**********" at bounding box center [260, 182] width 238 height 11
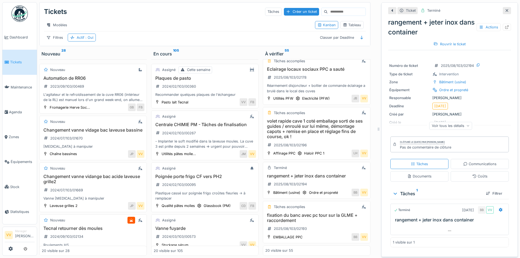
click at [503, 7] on div at bounding box center [507, 10] width 8 height 7
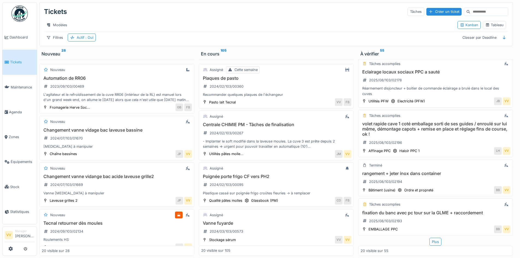
scroll to position [793, 0]
click at [430, 238] on div "Plus" at bounding box center [436, 242] width 12 height 8
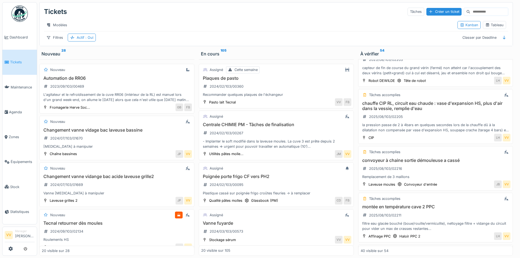
scroll to position [1079, 0]
click at [388, 100] on h3 "chauffe CIP RL, circuit eau chaude : vase d'expansion HS, plus d'air dans la ve…" at bounding box center [436, 105] width 150 height 10
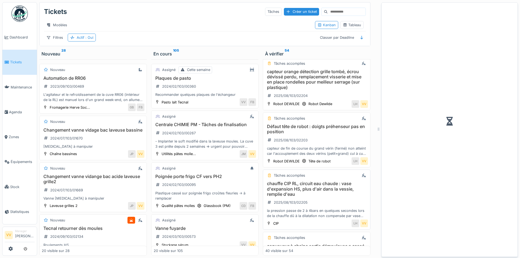
scroll to position [1160, 0]
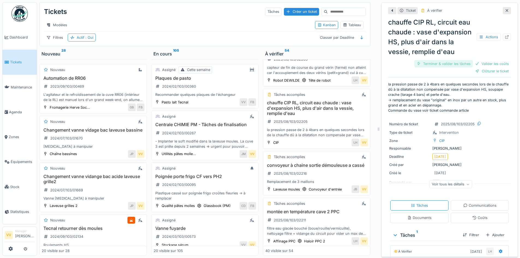
click at [437, 67] on div "Terminer & valider les tâches" at bounding box center [443, 63] width 58 height 7
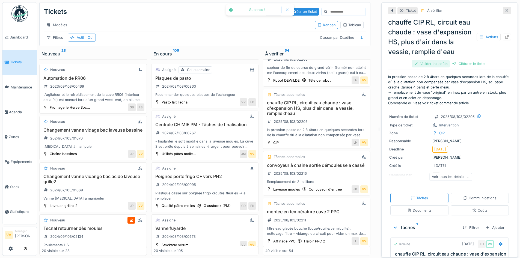
click at [437, 67] on div "Valider les coûts" at bounding box center [431, 63] width 38 height 7
click at [448, 67] on div "Clôturer le ticket" at bounding box center [450, 63] width 38 height 7
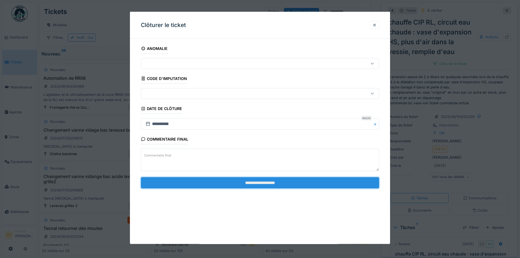
click at [308, 185] on input "**********" at bounding box center [260, 182] width 238 height 11
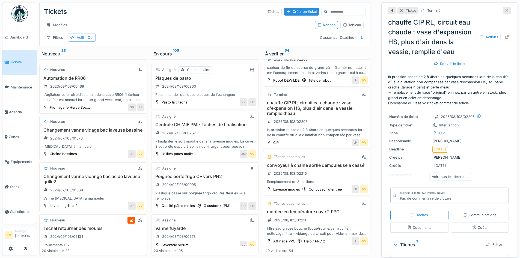
click at [505, 9] on icon at bounding box center [507, 11] width 4 height 4
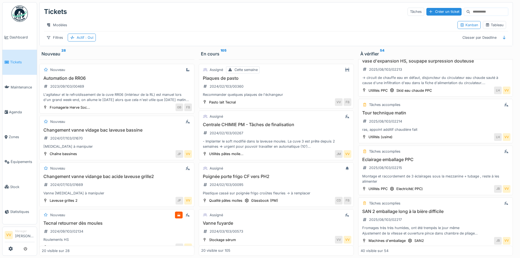
scroll to position [1334, 0]
click at [383, 110] on h3 "Tour technique matin" at bounding box center [436, 112] width 150 height 5
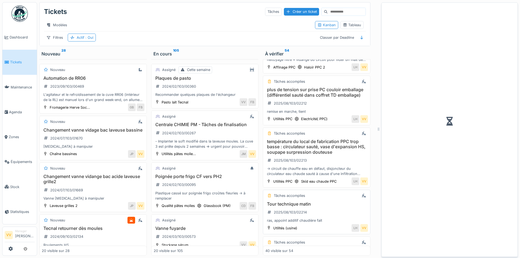
scroll to position [1436, 0]
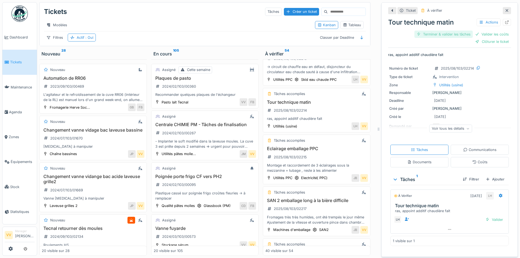
click at [446, 31] on div "Terminer & valider les tâches" at bounding box center [443, 34] width 58 height 7
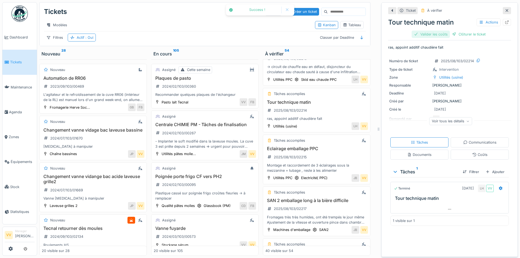
click at [433, 31] on div "Valider les coûts" at bounding box center [431, 34] width 38 height 7
click at [450, 31] on div "Clôturer le ticket" at bounding box center [450, 34] width 38 height 7
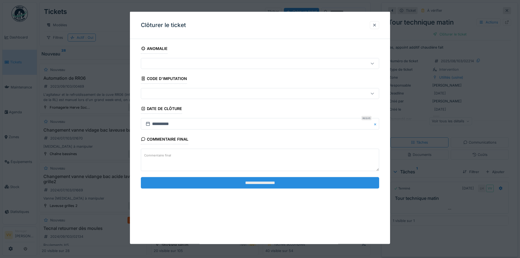
click at [310, 180] on input "**********" at bounding box center [260, 182] width 238 height 11
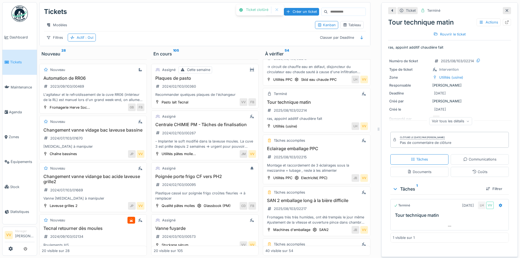
click at [505, 9] on icon at bounding box center [507, 11] width 4 height 4
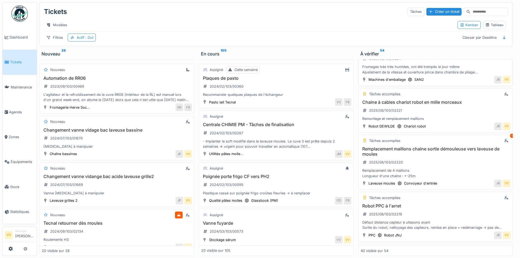
scroll to position [1495, 0]
click at [425, 99] on h3 "Chaine à cables chariot robot en mille morceaux" at bounding box center [436, 101] width 150 height 5
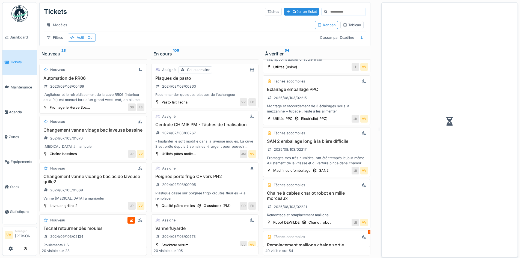
scroll to position [1597, 0]
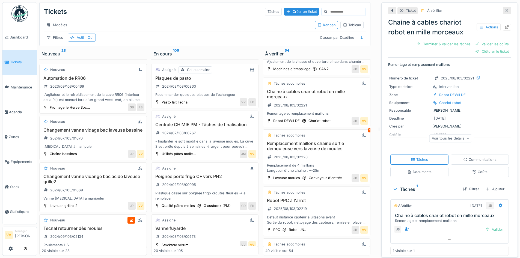
click at [505, 9] on icon at bounding box center [507, 11] width 4 height 4
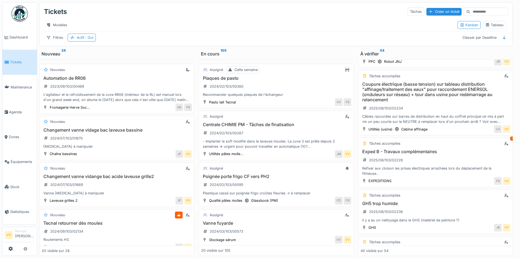
scroll to position [1669, 0]
click at [407, 84] on h3 "Coupure électrique (basse tension) sur tableau distribution "affinage/traitemen…" at bounding box center [436, 91] width 150 height 21
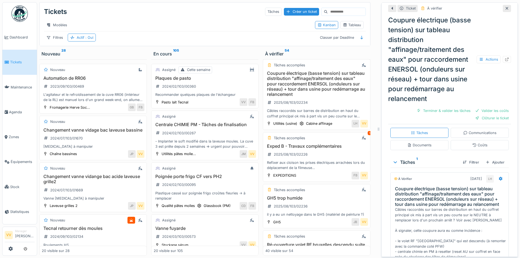
scroll to position [145, 0]
click at [506, 7] on icon at bounding box center [507, 8] width 3 height 3
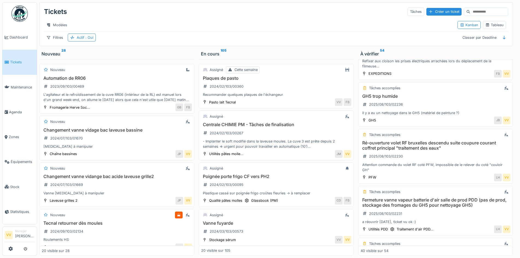
scroll to position [1669, 0]
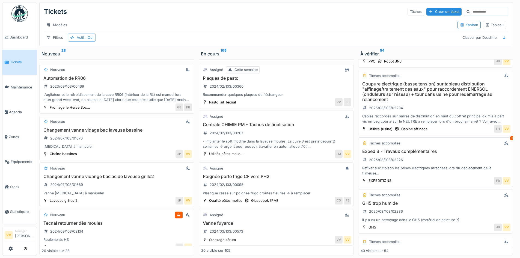
click at [377, 149] on h3 "Exped B - Travaux complémentaires" at bounding box center [436, 151] width 150 height 5
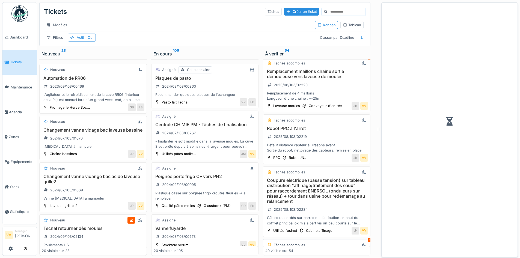
scroll to position [1776, 0]
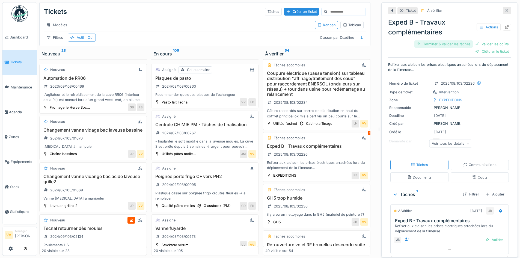
click at [424, 40] on div "Terminer & valider les tâches" at bounding box center [443, 43] width 58 height 7
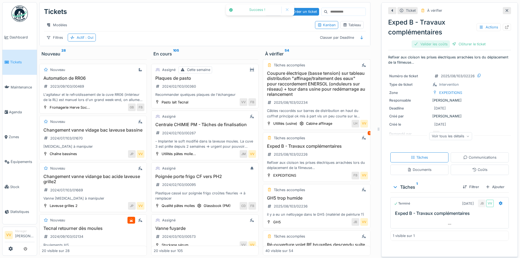
click at [428, 40] on div "Valider les coûts" at bounding box center [431, 43] width 38 height 7
click at [445, 40] on div "Clôturer le ticket" at bounding box center [450, 43] width 38 height 7
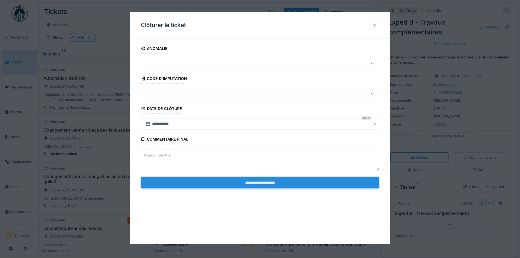
click at [283, 184] on input "**********" at bounding box center [260, 182] width 238 height 11
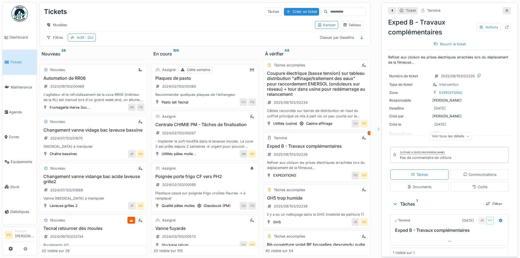
click at [506, 9] on icon at bounding box center [507, 10] width 3 height 3
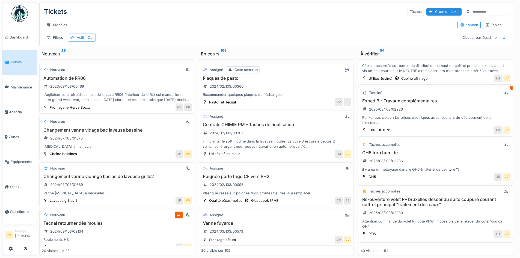
scroll to position [1720, 0]
click at [398, 156] on div "2025/08/103/02236" at bounding box center [383, 160] width 44 height 9
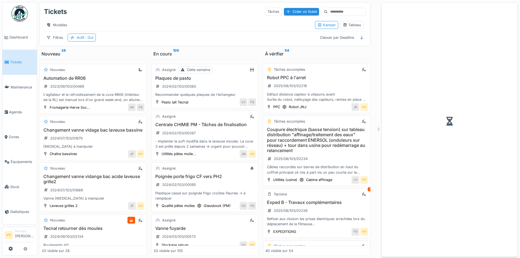
scroll to position [1832, 0]
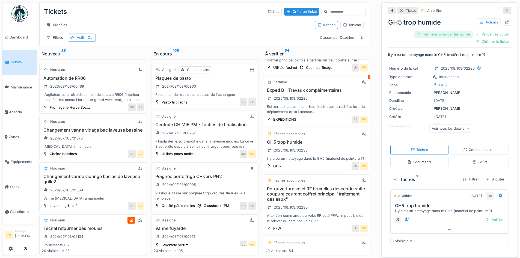
click at [438, 31] on div "Terminer & valider les tâches" at bounding box center [443, 34] width 58 height 7
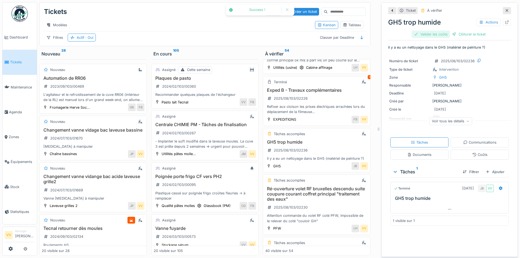
click at [428, 31] on div "Valider les coûts" at bounding box center [431, 34] width 38 height 7
click at [450, 31] on div "Clôturer le ticket" at bounding box center [450, 34] width 38 height 7
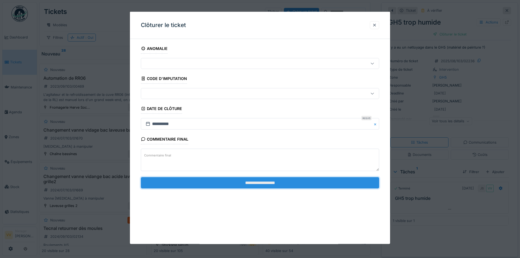
click at [315, 182] on input "**********" at bounding box center [260, 182] width 238 height 11
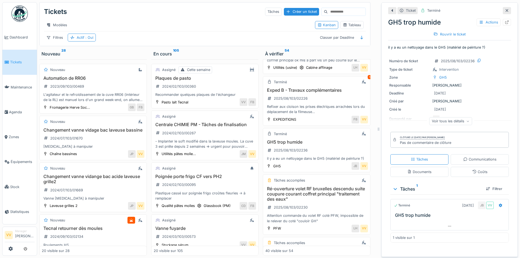
click at [505, 9] on icon at bounding box center [507, 11] width 4 height 4
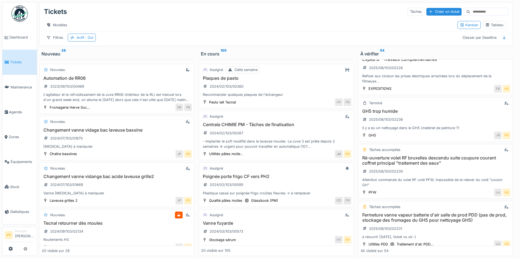
scroll to position [1761, 0]
click at [430, 155] on h3 "Ré-ouverture volet RF bruxelles descendu suite coupure courant coffret principa…" at bounding box center [436, 160] width 150 height 10
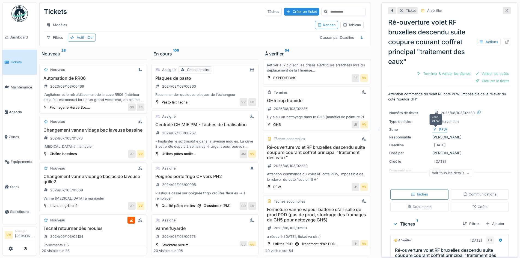
scroll to position [55, 0]
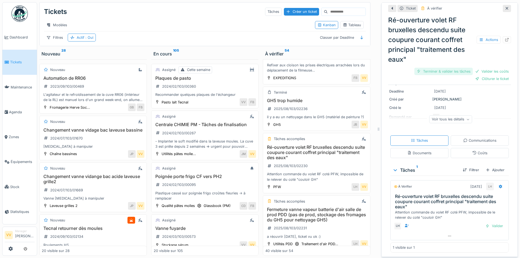
click at [435, 68] on div "Terminer & valider les tâches" at bounding box center [443, 71] width 58 height 7
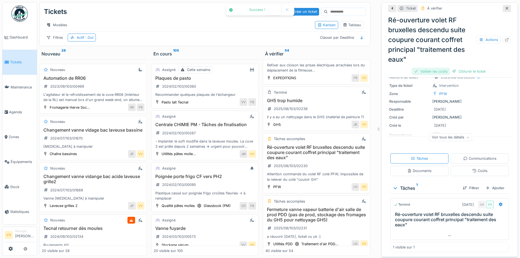
click at [422, 68] on div "Valider les coûts" at bounding box center [431, 71] width 38 height 7
click at [439, 68] on div "Clôturer le ticket" at bounding box center [450, 71] width 38 height 7
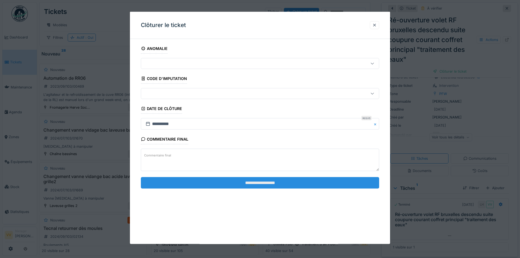
click at [278, 184] on input "**********" at bounding box center [260, 182] width 238 height 11
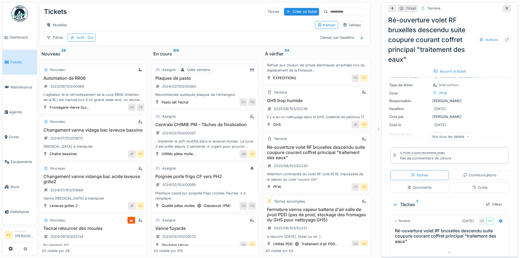
click at [506, 7] on icon at bounding box center [507, 8] width 3 height 3
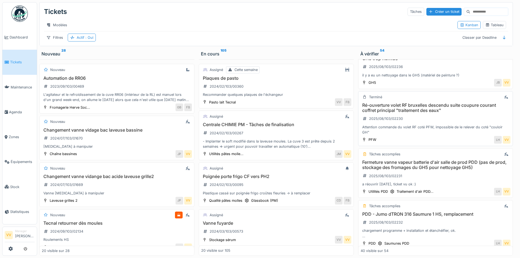
scroll to position [1831, 0]
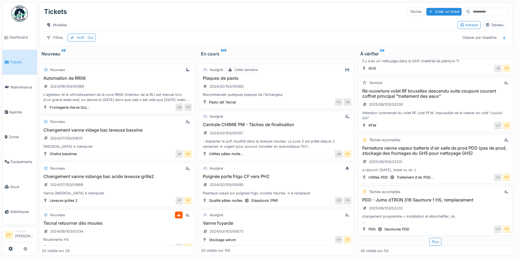
click at [424, 197] on h3 "PDD - Jumo dTRON 316 Saumure 1 HS, remplacement" at bounding box center [436, 199] width 150 height 5
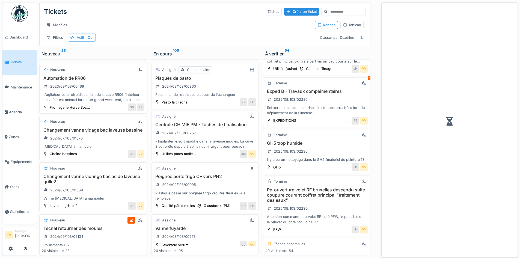
scroll to position [1948, 0]
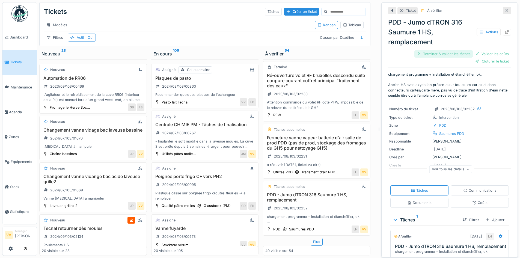
click at [436, 50] on div "Terminer & valider les tâches" at bounding box center [443, 53] width 58 height 7
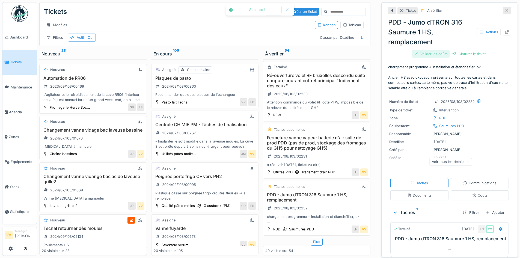
click at [434, 50] on div "Valider les coûts" at bounding box center [431, 53] width 38 height 7
click at [452, 50] on div "Clôturer le ticket" at bounding box center [450, 53] width 38 height 7
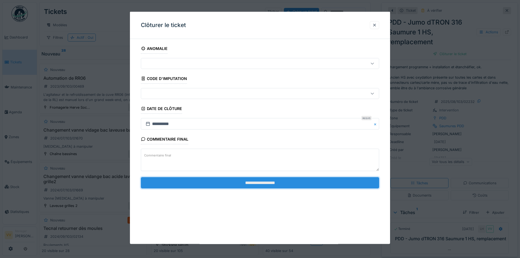
click at [325, 181] on input "**********" at bounding box center [260, 182] width 238 height 11
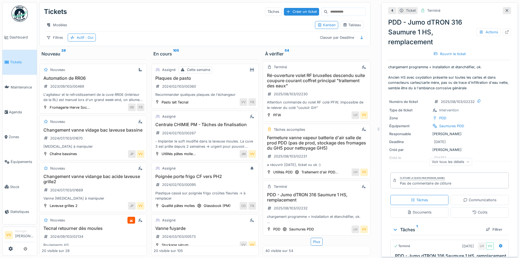
click at [505, 8] on div at bounding box center [507, 10] width 4 height 5
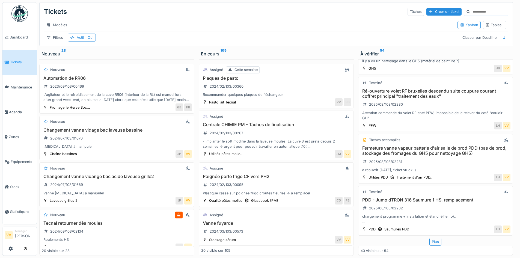
scroll to position [1831, 0]
click at [430, 238] on div "Plus" at bounding box center [436, 242] width 12 height 8
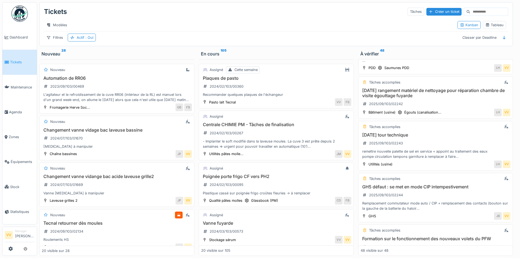
scroll to position [1989, 0]
click at [392, 88] on h3 "22/8/25 rangement matériel de nettoyage pour réparation chambre de visite égout…" at bounding box center [436, 93] width 150 height 10
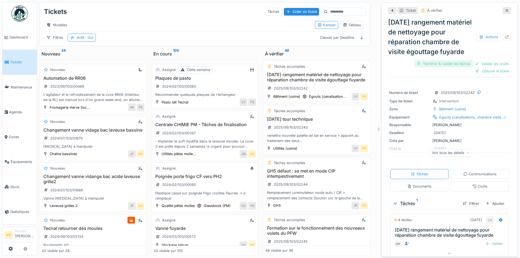
click at [442, 67] on div "Terminer & valider les tâches" at bounding box center [443, 63] width 58 height 7
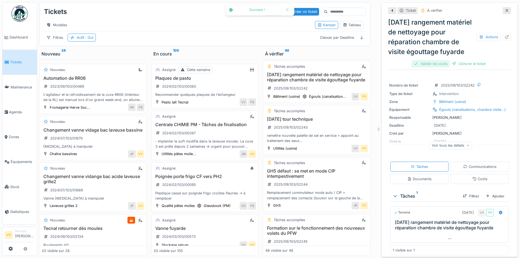
click at [422, 67] on div "Valider les coûts" at bounding box center [431, 63] width 38 height 7
click at [443, 67] on div "Clôturer le ticket" at bounding box center [450, 63] width 38 height 7
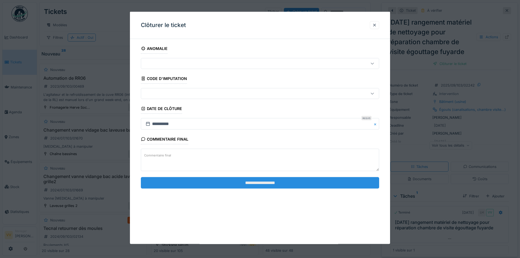
click at [316, 180] on input "**********" at bounding box center [260, 182] width 238 height 11
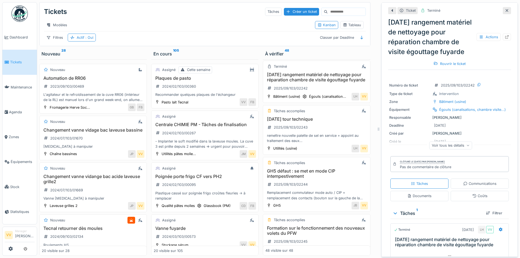
click at [505, 9] on icon at bounding box center [507, 11] width 4 height 4
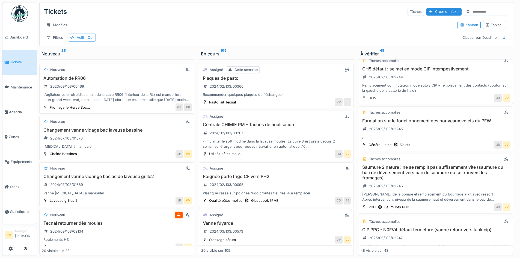
scroll to position [2107, 0]
click at [424, 120] on div "Formation sur le fonctionnement des nouveaux volets du PFW 2025/09/103/02245 /" at bounding box center [436, 129] width 150 height 22
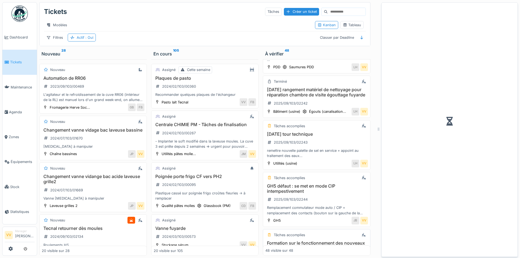
scroll to position [2253, 0]
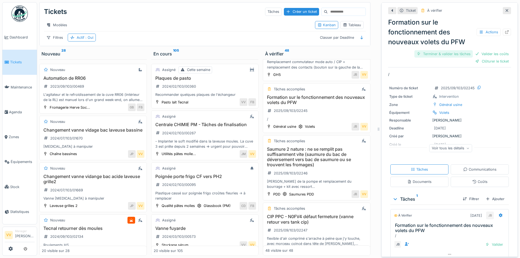
click at [427, 50] on div "Terminer & valider les tâches" at bounding box center [443, 53] width 58 height 7
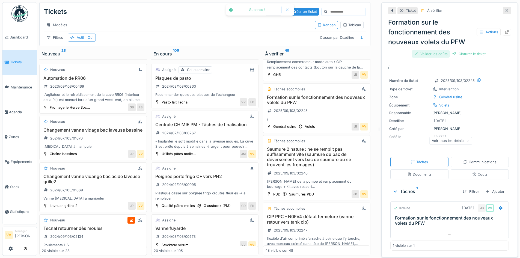
click at [427, 50] on div "Valider les coûts" at bounding box center [431, 53] width 38 height 7
click at [448, 50] on div "Clôturer le ticket" at bounding box center [450, 53] width 38 height 7
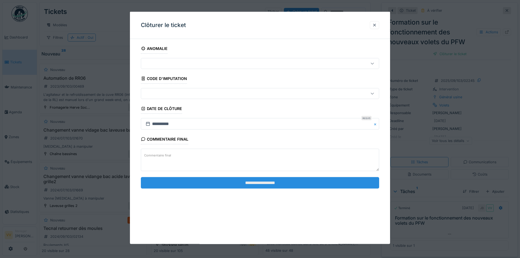
click at [344, 184] on input "**********" at bounding box center [260, 182] width 238 height 11
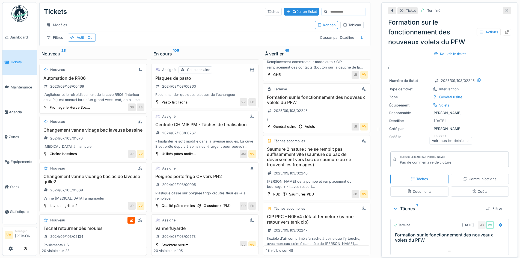
click at [505, 9] on icon at bounding box center [507, 11] width 4 height 4
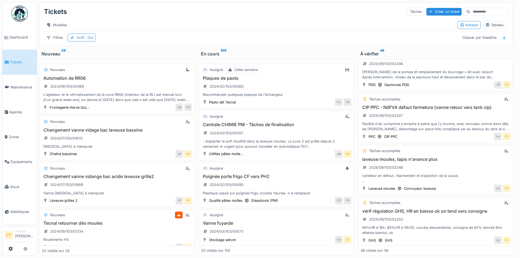
scroll to position [2235, 0]
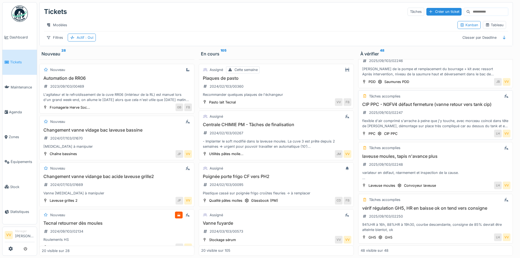
click at [414, 102] on h3 "CIP PPC - N0FV4 défaut fermeture (vanne retour vers tank cip)" at bounding box center [436, 104] width 150 height 5
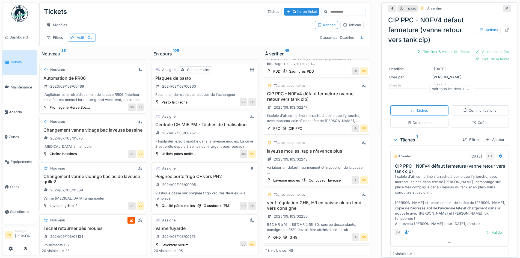
scroll to position [98, 0]
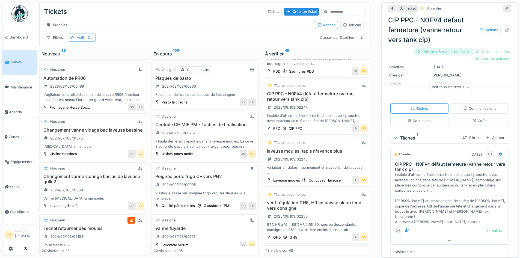
click at [440, 48] on div "Terminer & valider les tâches" at bounding box center [443, 51] width 58 height 7
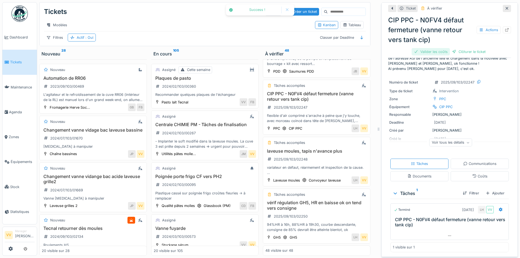
click at [428, 48] on div "Valider les coûts" at bounding box center [431, 51] width 38 height 7
click at [449, 50] on div "Clôturer le ticket" at bounding box center [450, 51] width 38 height 7
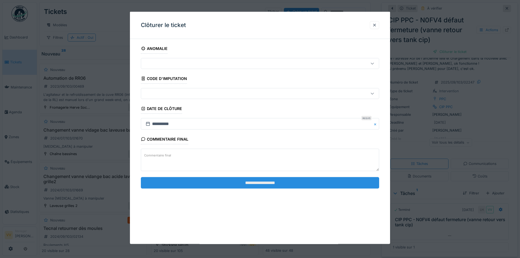
click at [290, 184] on input "**********" at bounding box center [260, 182] width 238 height 11
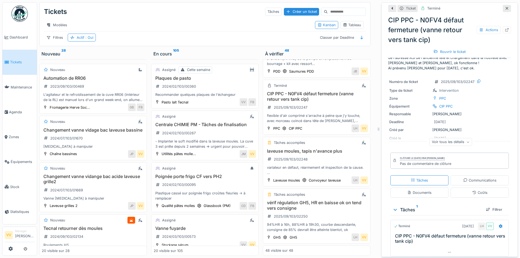
click at [505, 7] on icon at bounding box center [507, 9] width 4 height 4
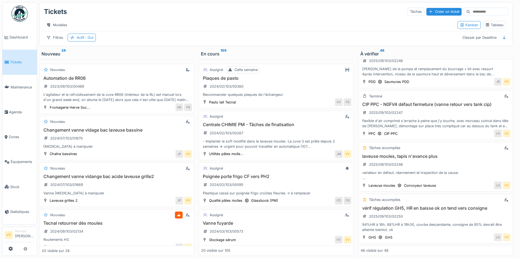
scroll to position [2235, 0]
click at [394, 154] on h3 "laveuse moules, tapis n'avance plus" at bounding box center [436, 156] width 150 height 5
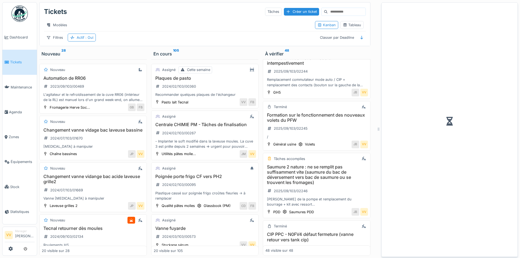
scroll to position [2397, 0]
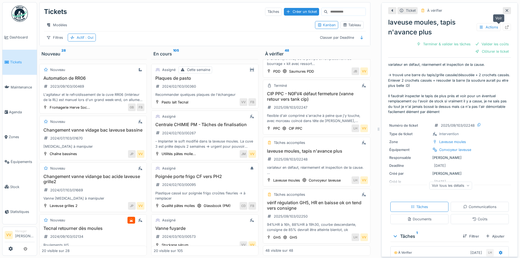
click at [505, 25] on icon at bounding box center [507, 27] width 4 height 4
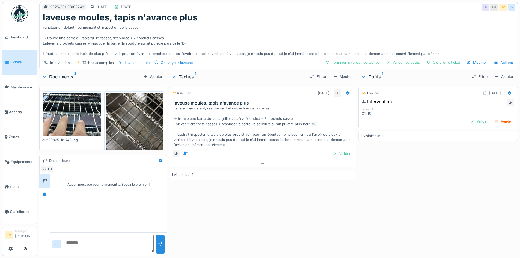
click at [88, 243] on textarea at bounding box center [109, 243] width 90 height 17
type textarea "**********"
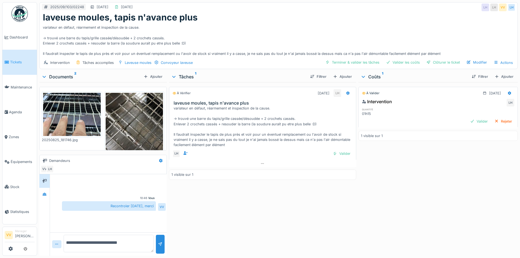
click at [189, 47] on div "variateur en défaut, réarmement et inspection de la cause. -> trouvé une barre …" at bounding box center [279, 40] width 472 height 34
click at [12, 61] on span "Tickets" at bounding box center [22, 62] width 25 height 5
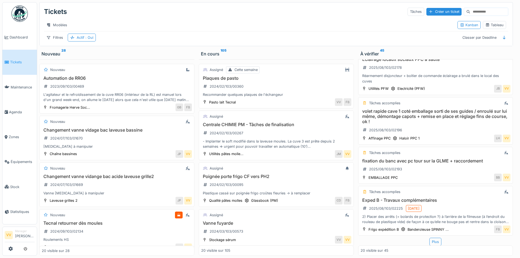
scroll to position [4, 0]
click at [402, 198] on h3 "Exped B - Travaux complémentaires" at bounding box center [436, 200] width 150 height 5
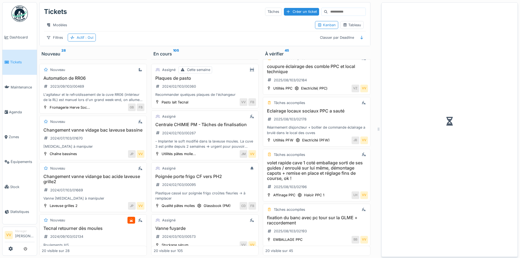
scroll to position [860, 0]
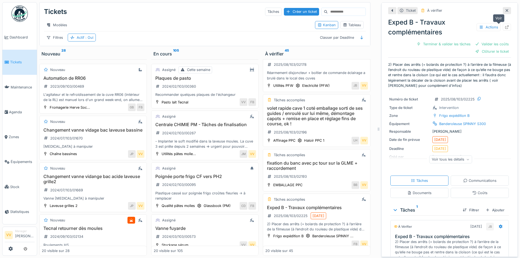
click at [505, 25] on icon at bounding box center [507, 27] width 4 height 4
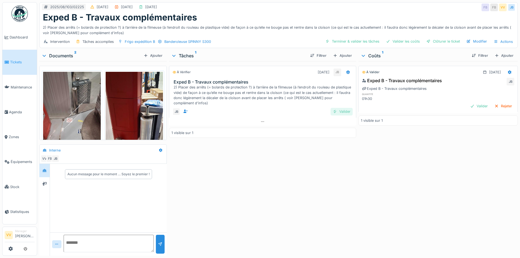
click at [338, 108] on div "Valider" at bounding box center [342, 111] width 22 height 7
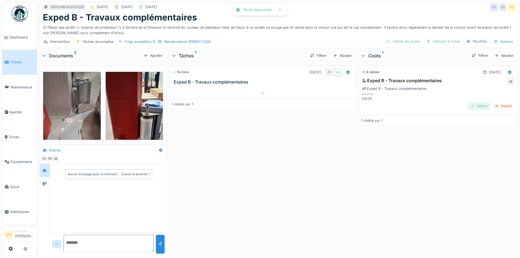
click at [468, 103] on div "Valider" at bounding box center [479, 105] width 22 height 7
click at [448, 43] on div "Clôturer le ticket" at bounding box center [443, 41] width 38 height 7
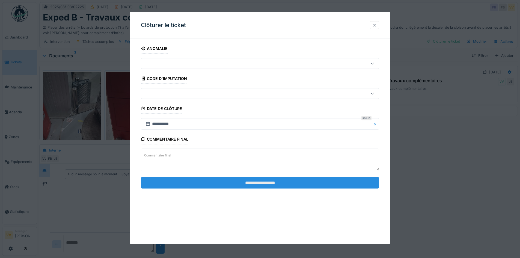
click at [282, 186] on input "**********" at bounding box center [260, 182] width 238 height 11
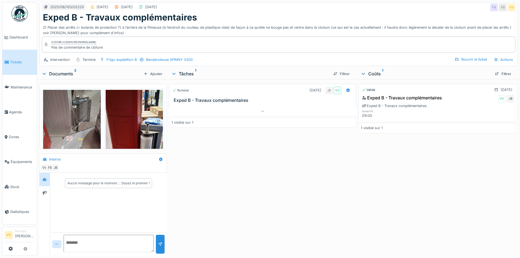
click at [12, 63] on span "Tickets" at bounding box center [22, 62] width 25 height 5
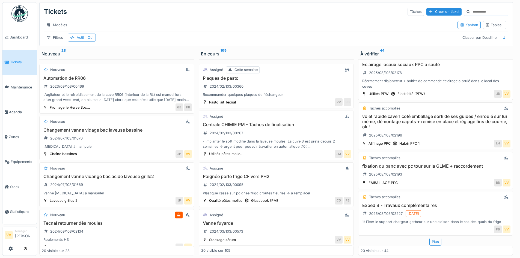
scroll to position [4, 0]
click at [386, 203] on h3 "Exped B - Travaux complémentaires" at bounding box center [436, 205] width 150 height 5
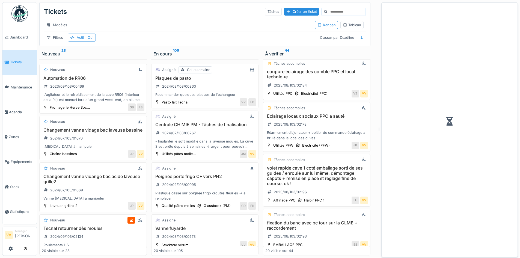
scroll to position [855, 0]
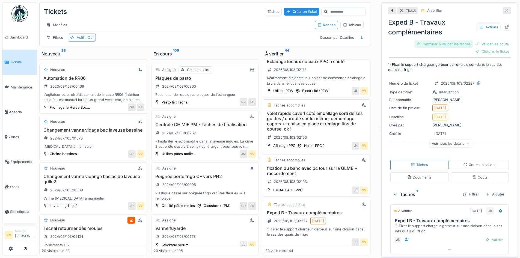
click at [436, 40] on div "Terminer & valider les tâches" at bounding box center [443, 43] width 58 height 7
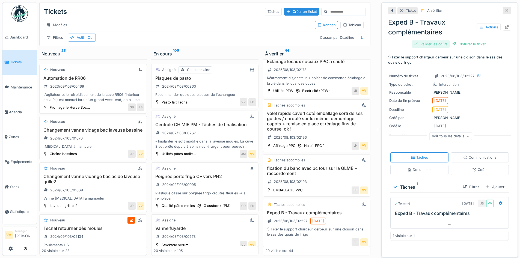
click at [430, 41] on div "Valider les coûts" at bounding box center [431, 43] width 38 height 7
click at [441, 40] on div "Clôturer le ticket" at bounding box center [450, 43] width 38 height 7
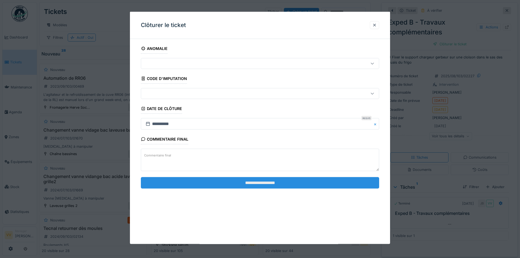
click at [324, 180] on input "**********" at bounding box center [260, 182] width 238 height 11
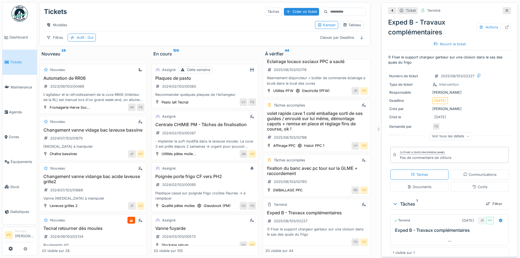
click at [505, 9] on icon at bounding box center [507, 11] width 4 height 4
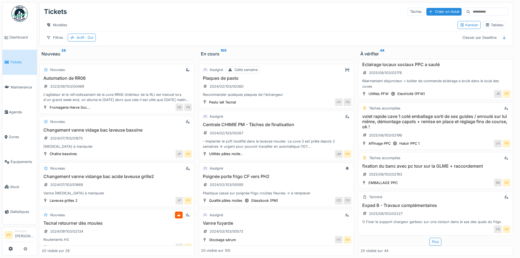
scroll to position [800, 0]
click at [430, 238] on div "Plus" at bounding box center [436, 242] width 12 height 8
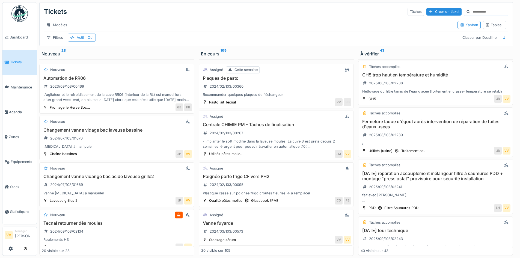
scroll to position [1766, 0]
click at [420, 119] on h3 "Fermeture taque d'égout après intervention de réparation de fuites d'eaux usées" at bounding box center [436, 124] width 150 height 10
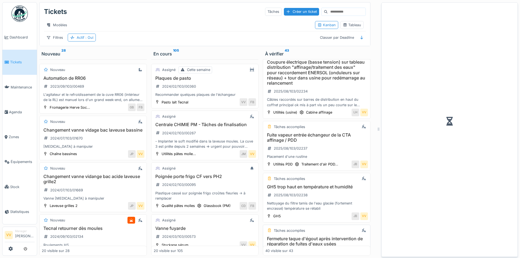
scroll to position [1896, 0]
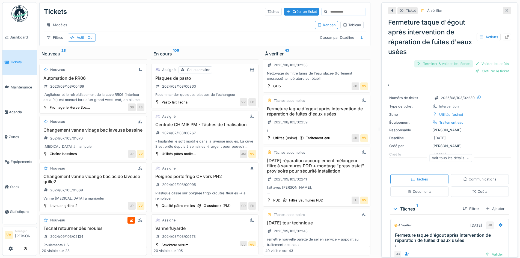
click at [440, 63] on div "Terminer & valider les tâches" at bounding box center [443, 63] width 58 height 7
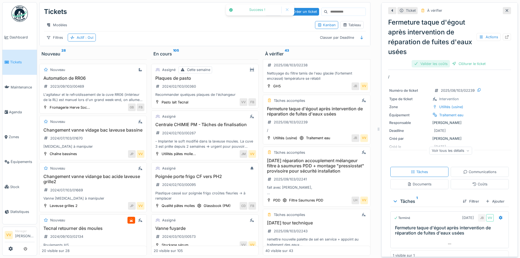
click at [429, 60] on div "Valider les coûts" at bounding box center [431, 63] width 38 height 7
click at [440, 60] on div "Clôturer le ticket" at bounding box center [450, 63] width 38 height 7
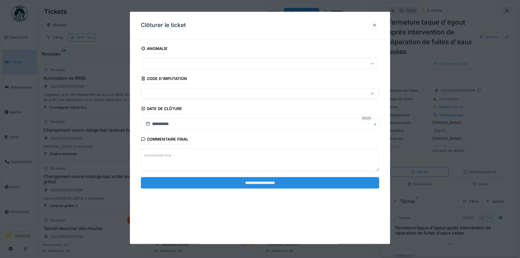
click at [343, 182] on input "**********" at bounding box center [260, 182] width 238 height 11
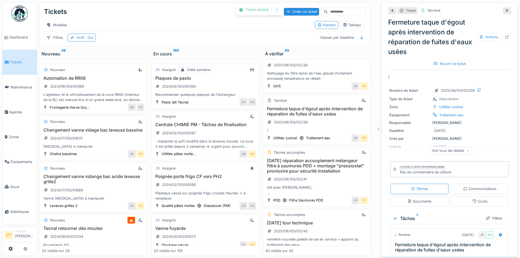
click at [505, 9] on icon at bounding box center [507, 11] width 4 height 4
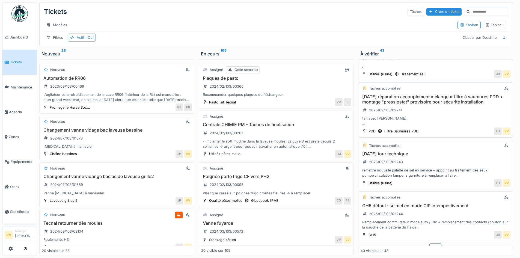
scroll to position [1843, 0]
click at [378, 150] on h3 "22/8/25 tour technique" at bounding box center [436, 152] width 150 height 5
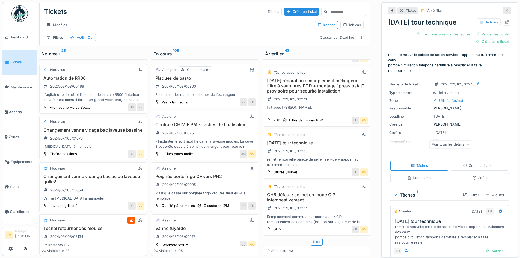
scroll to position [26, 0]
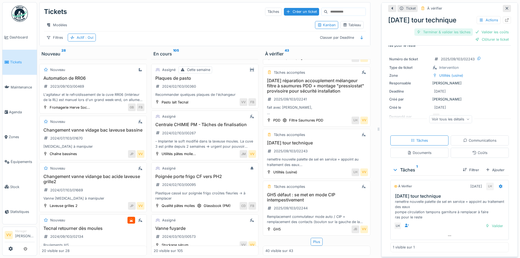
click at [438, 29] on div "Terminer & valider les tâches" at bounding box center [443, 31] width 58 height 7
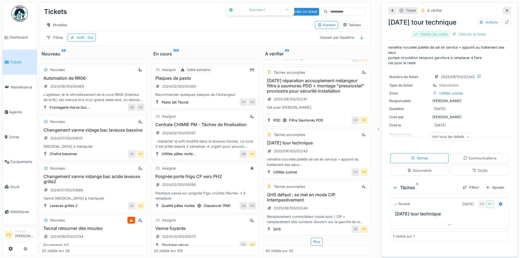
click at [424, 31] on div "Valider les coûts" at bounding box center [431, 34] width 38 height 7
click at [439, 31] on div "Clôturer le ticket" at bounding box center [450, 34] width 38 height 7
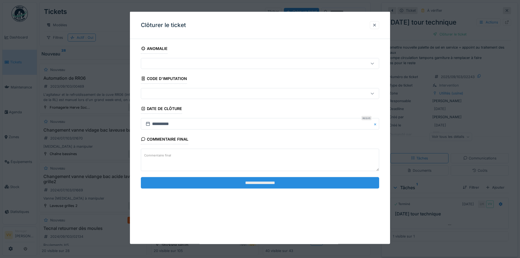
click at [330, 184] on input "**********" at bounding box center [260, 182] width 238 height 11
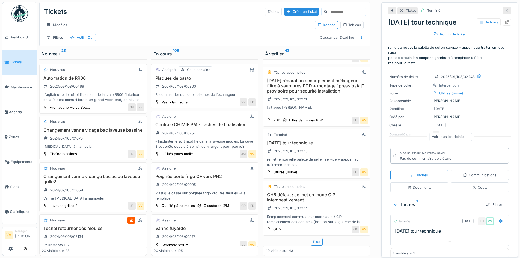
click at [503, 10] on div at bounding box center [507, 10] width 8 height 7
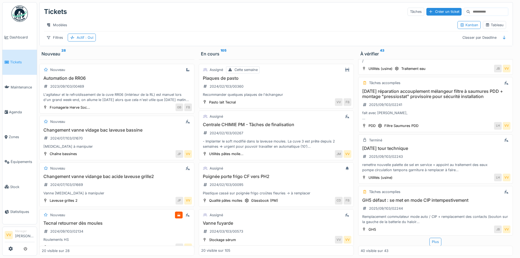
scroll to position [1843, 0]
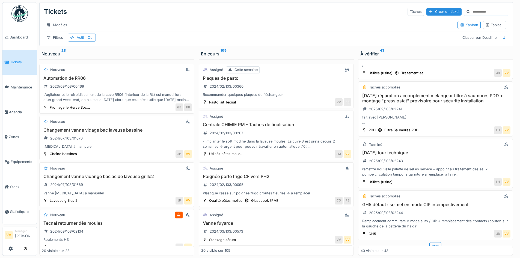
click at [17, 70] on link "Tickets" at bounding box center [19, 62] width 34 height 25
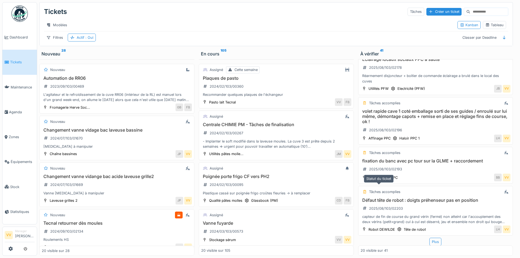
scroll to position [4, 0]
click at [430, 238] on div "Plus" at bounding box center [436, 242] width 12 height 8
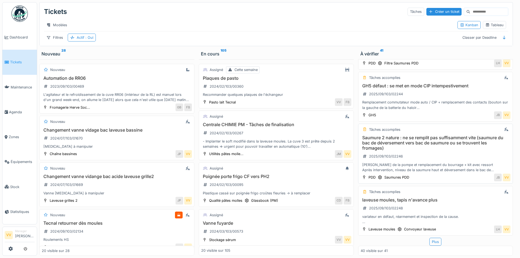
scroll to position [1867, 0]
click at [431, 238] on div "Plus" at bounding box center [436, 242] width 12 height 8
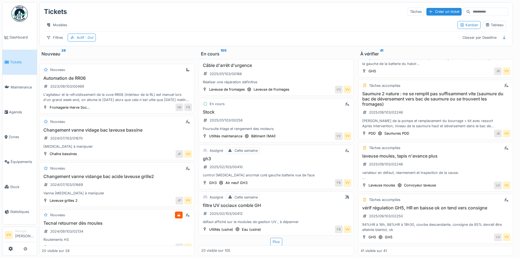
scroll to position [813, 0]
click at [18, 63] on span "Tickets" at bounding box center [22, 62] width 25 height 5
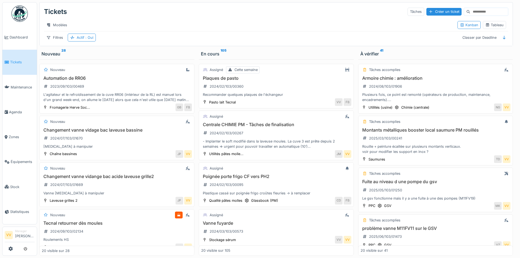
click at [472, 10] on input at bounding box center [489, 12] width 38 height 8
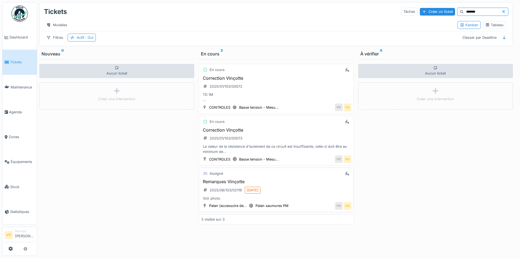
type input "*******"
click at [292, 184] on h3 "Remarques Vinçotte" at bounding box center [276, 181] width 150 height 5
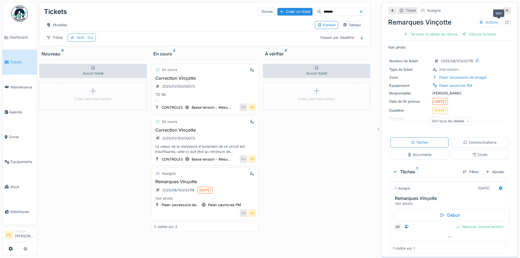
click at [505, 21] on icon at bounding box center [507, 22] width 4 height 4
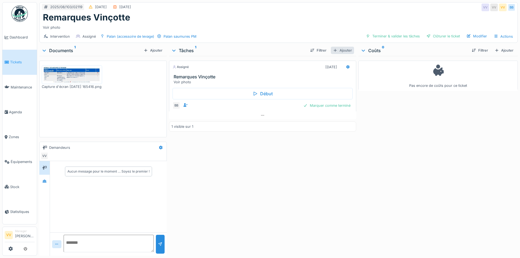
click at [343, 50] on div "Ajouter" at bounding box center [342, 50] width 23 height 7
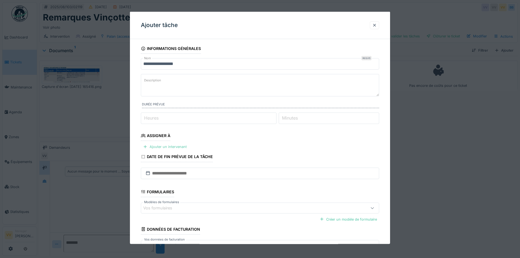
click at [173, 146] on div "Ajouter un intervenant" at bounding box center [165, 146] width 48 height 7
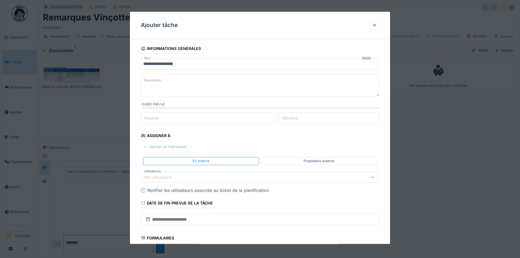
click at [160, 179] on div "Vos utilisateurs" at bounding box center [161, 177] width 36 height 6
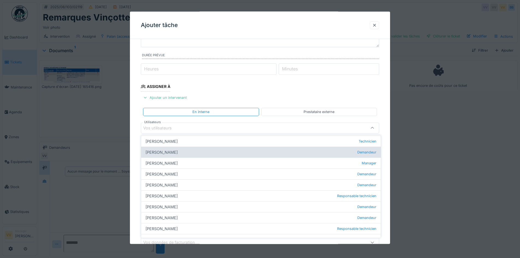
scroll to position [66, 0]
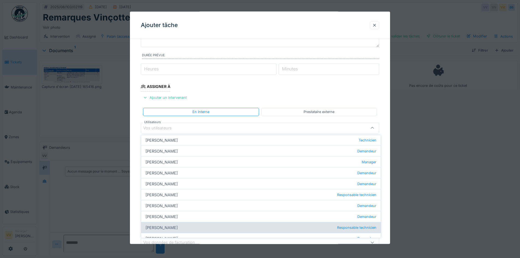
click at [175, 228] on div "[PERSON_NAME] Responsable technicien" at bounding box center [261, 227] width 240 height 11
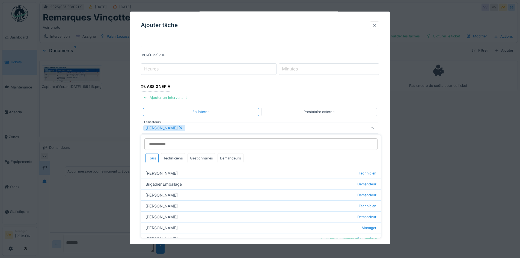
click at [199, 156] on div "Gestionnaires" at bounding box center [202, 158] width 28 height 10
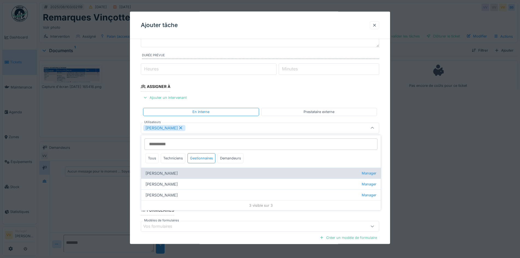
click at [165, 173] on div "[PERSON_NAME] Manager" at bounding box center [261, 173] width 240 height 11
type input "**********"
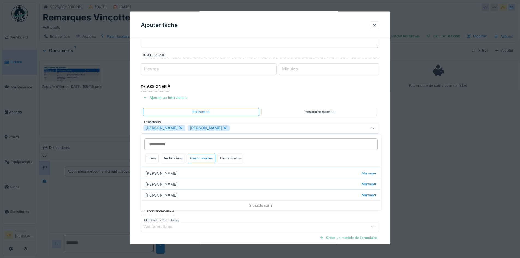
click at [340, 87] on fieldset "**********" at bounding box center [260, 141] width 238 height 295
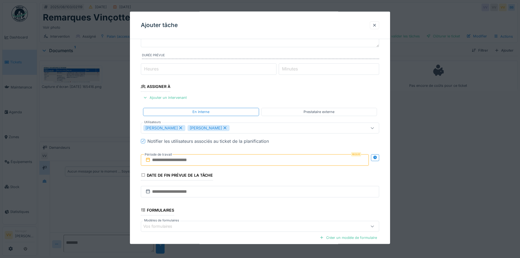
click at [253, 160] on input "text" at bounding box center [255, 159] width 228 height 11
click at [235, 228] on div "26" at bounding box center [238, 231] width 7 height 8
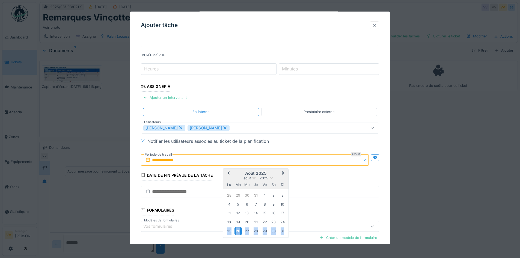
click at [235, 228] on div "26" at bounding box center [238, 231] width 7 height 8
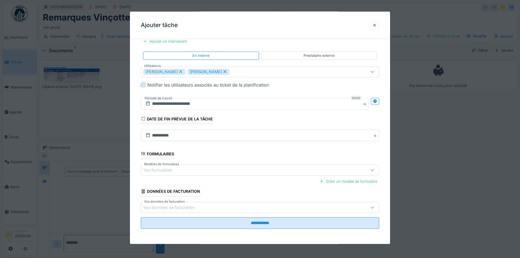
scroll to position [4, 0]
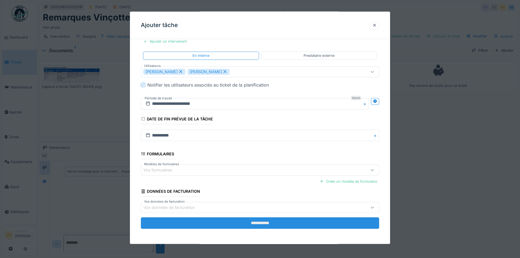
click at [244, 220] on input "**********" at bounding box center [260, 222] width 238 height 11
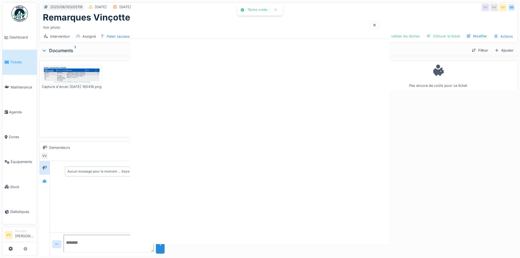
scroll to position [0, 0]
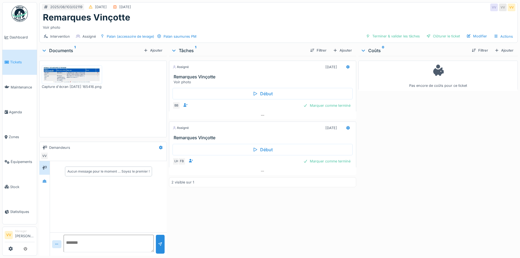
click at [8, 64] on link "Tickets" at bounding box center [19, 62] width 34 height 25
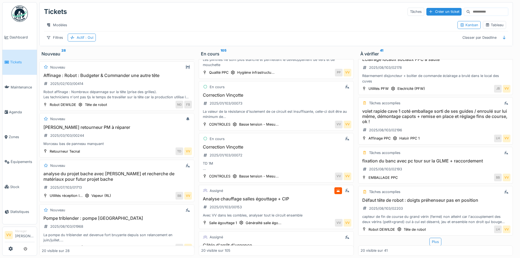
scroll to position [247, 0]
click at [136, 181] on h3 "analyse du projet bache avec [PERSON_NAME] et recherche de matériaux pour futur…" at bounding box center [117, 176] width 150 height 10
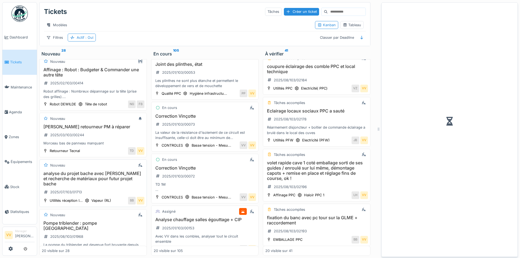
scroll to position [860, 0]
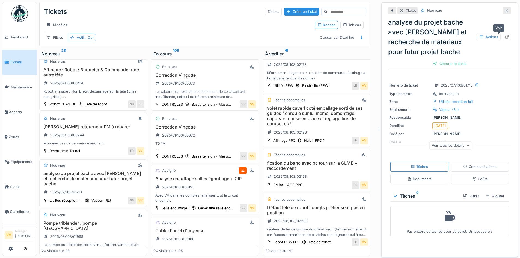
click at [505, 37] on icon at bounding box center [507, 37] width 4 height 4
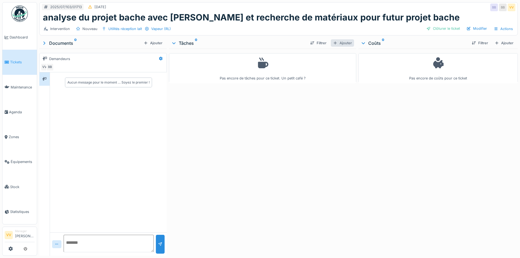
click at [345, 43] on div "Ajouter" at bounding box center [342, 42] width 23 height 7
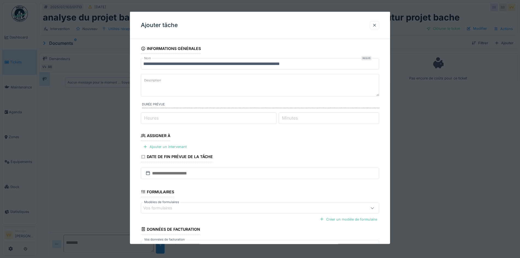
click at [173, 150] on fieldset "**********" at bounding box center [260, 157] width 238 height 228
click at [169, 143] on div "Ajouter un intervenant" at bounding box center [165, 146] width 48 height 7
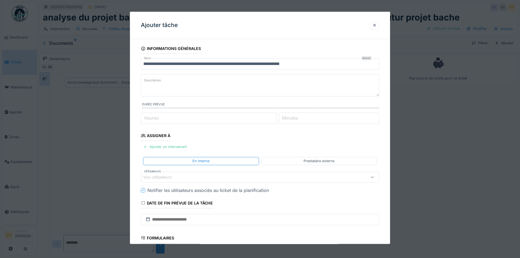
click at [162, 176] on div "Vos utilisateurs" at bounding box center [161, 177] width 36 height 6
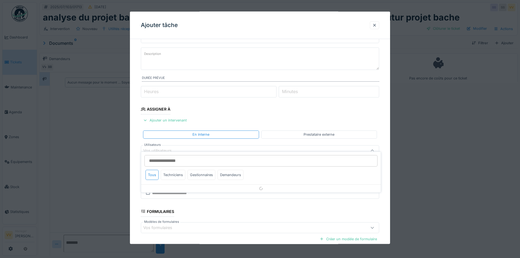
scroll to position [49, 0]
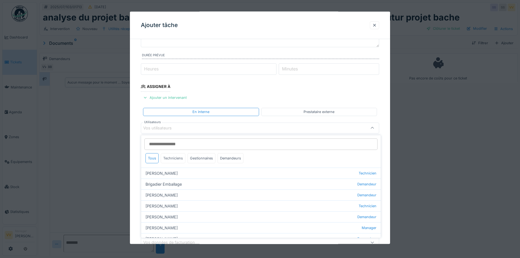
click at [175, 161] on div "Techniciens" at bounding box center [173, 158] width 25 height 10
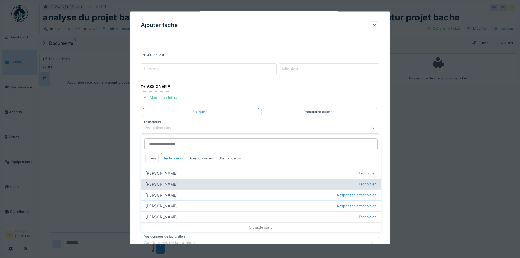
click at [161, 185] on div "Dan Ungureanu Technicien" at bounding box center [261, 184] width 240 height 11
type input "****"
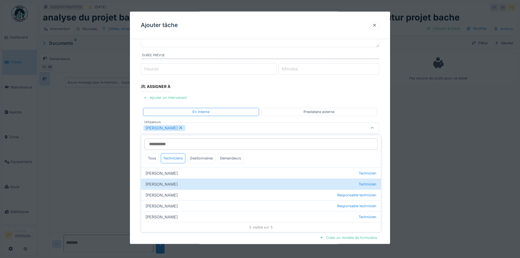
click at [311, 101] on fieldset "**********" at bounding box center [260, 141] width 238 height 295
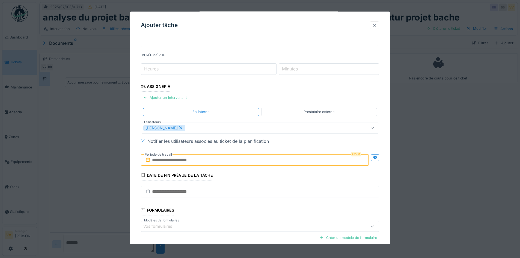
click at [170, 161] on input "text" at bounding box center [255, 159] width 228 height 11
click at [242, 229] on div "26" at bounding box center [238, 231] width 7 height 8
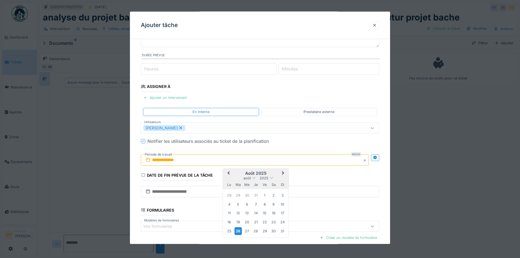
click at [242, 229] on div "26" at bounding box center [238, 231] width 7 height 8
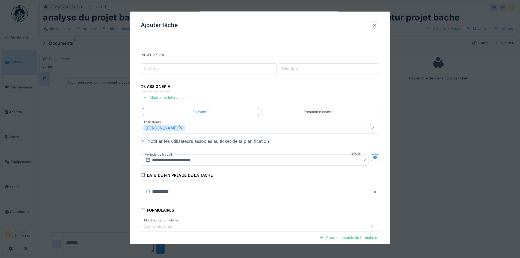
scroll to position [105, 0]
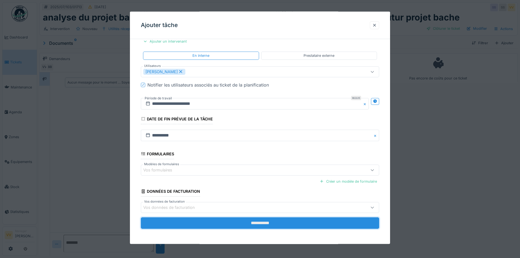
click at [277, 223] on input "**********" at bounding box center [260, 222] width 238 height 11
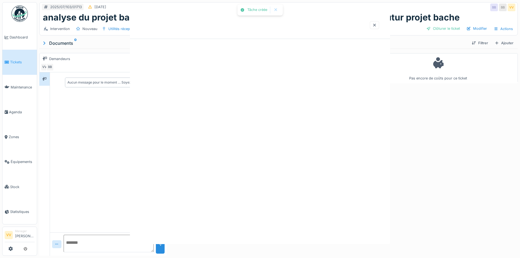
scroll to position [0, 0]
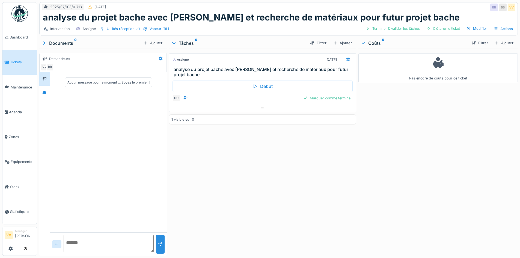
click at [9, 54] on link "Tickets" at bounding box center [19, 62] width 34 height 25
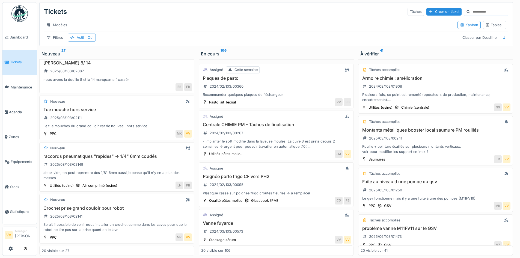
scroll to position [675, 0]
click at [91, 111] on h3 "Tue mouche hors service" at bounding box center [117, 108] width 150 height 5
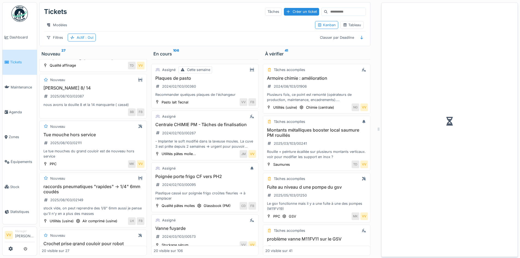
scroll to position [706, 0]
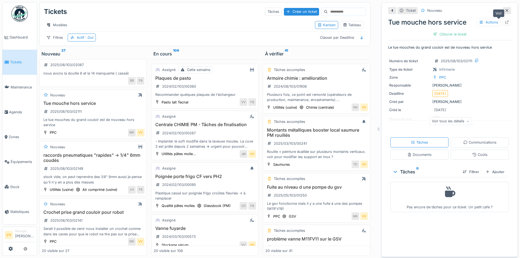
click at [505, 22] on icon at bounding box center [507, 22] width 4 height 4
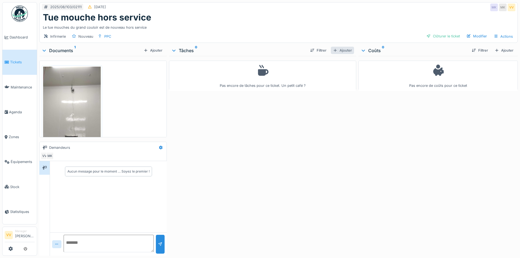
click at [337, 52] on div "Ajouter" at bounding box center [342, 50] width 23 height 7
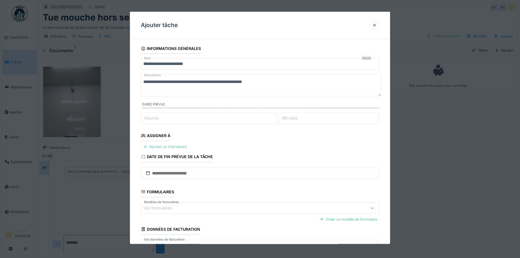
click at [184, 146] on div "Ajouter un intervenant" at bounding box center [165, 146] width 48 height 7
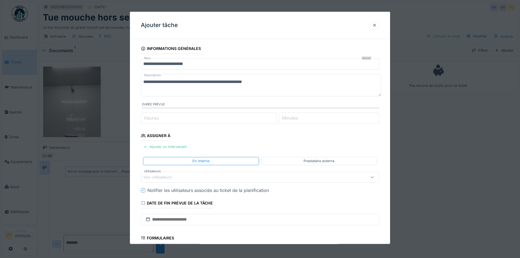
click at [193, 177] on div "Vos utilisateurs" at bounding box center [246, 177] width 206 height 6
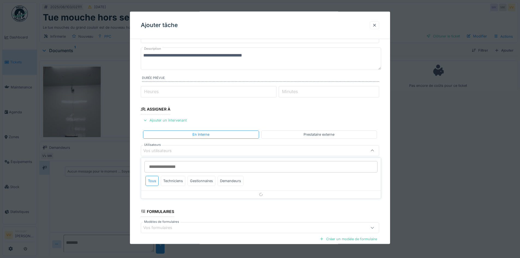
scroll to position [49, 0]
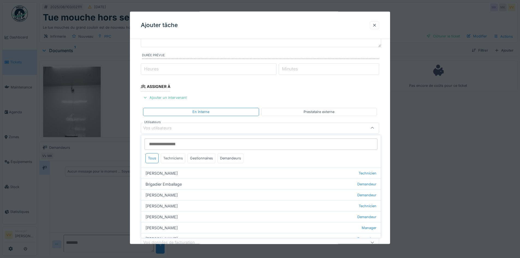
click at [171, 156] on div "Techniciens" at bounding box center [173, 158] width 25 height 10
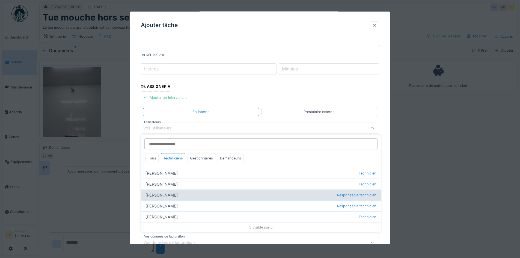
click at [156, 195] on div "Julien Bebronne Responsable technicien" at bounding box center [261, 194] width 240 height 11
type input "****"
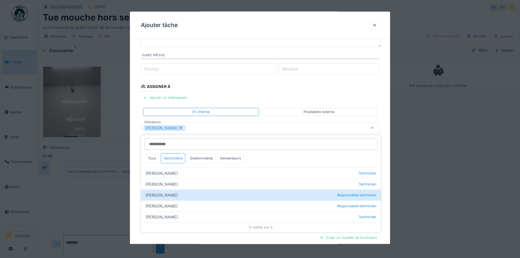
click at [316, 97] on fieldset "**********" at bounding box center [260, 141] width 238 height 295
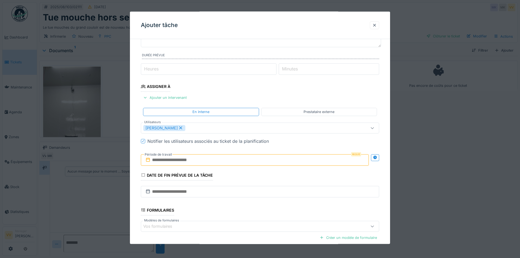
click at [208, 158] on input "text" at bounding box center [255, 159] width 228 height 11
click at [240, 231] on div "26" at bounding box center [238, 231] width 7 height 8
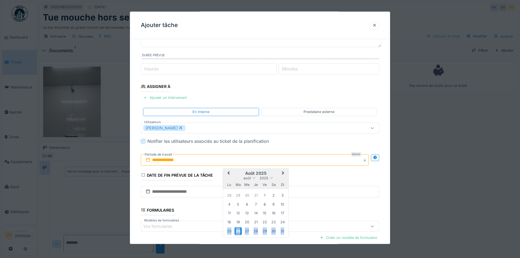
click at [240, 231] on div "26" at bounding box center [238, 231] width 7 height 8
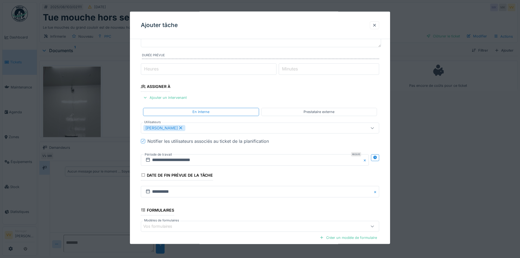
scroll to position [105, 0]
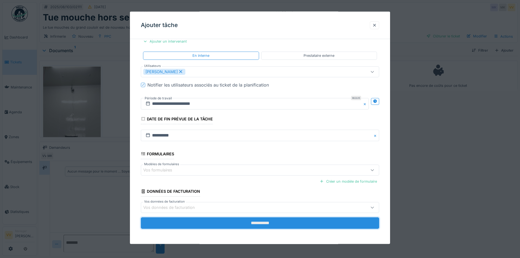
click at [250, 222] on input "**********" at bounding box center [260, 222] width 238 height 11
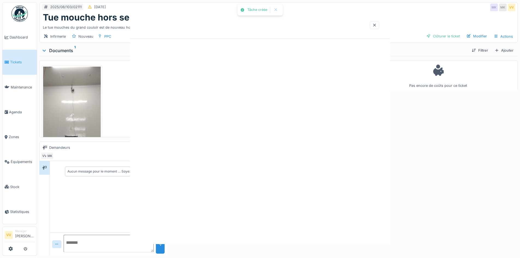
scroll to position [0, 0]
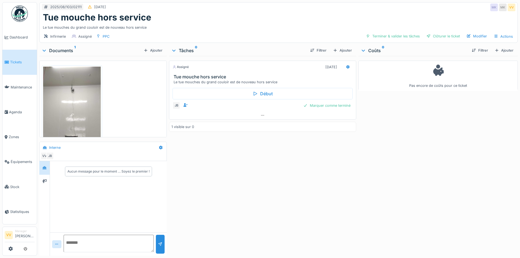
click at [11, 64] on link "Tickets" at bounding box center [19, 62] width 34 height 25
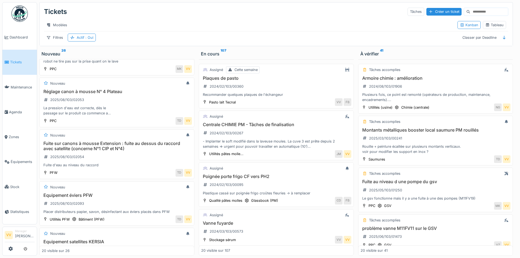
scroll to position [796, 0]
click at [99, 94] on h3 "Réglage canon à mousse N° 4 Plateau" at bounding box center [117, 91] width 150 height 5
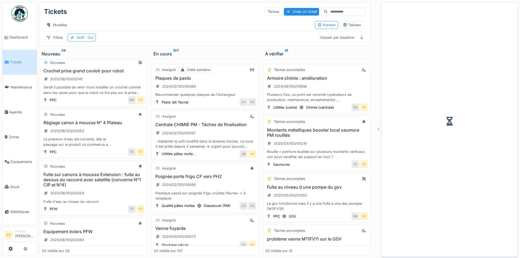
scroll to position [832, 0]
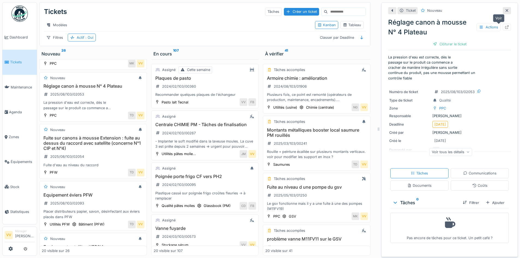
click at [505, 28] on icon at bounding box center [507, 27] width 4 height 4
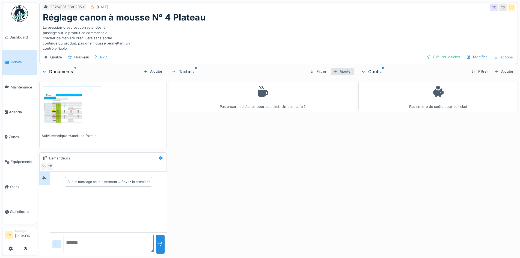
click at [344, 69] on div "Ajouter" at bounding box center [342, 71] width 23 height 7
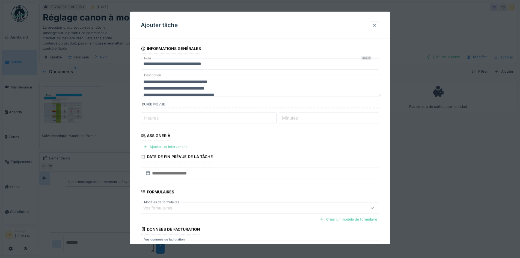
click at [178, 144] on div "Ajouter un intervenant" at bounding box center [165, 146] width 48 height 7
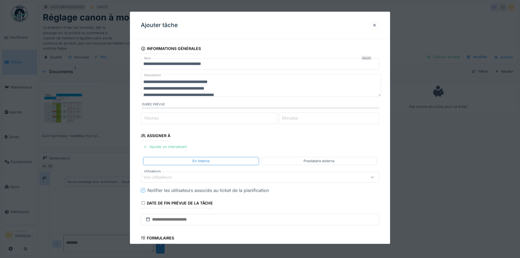
click at [165, 179] on div "Vos utilisateurs" at bounding box center [161, 177] width 36 height 6
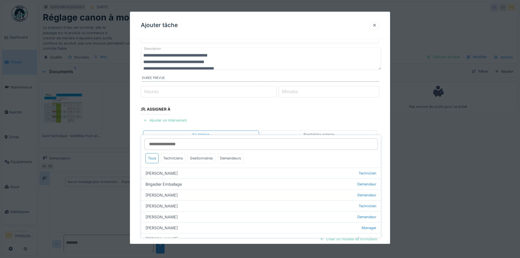
scroll to position [49, 0]
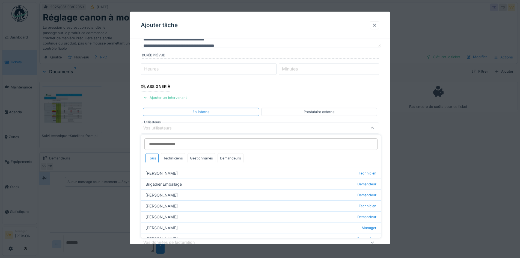
click at [170, 156] on div "Techniciens" at bounding box center [173, 158] width 25 height 10
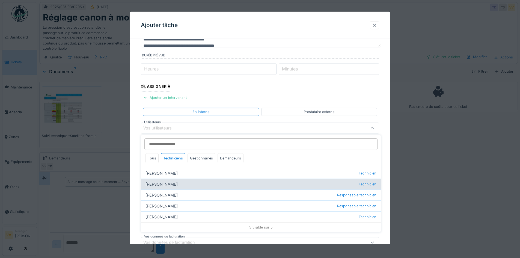
click at [156, 182] on div "[PERSON_NAME] Technicien" at bounding box center [261, 184] width 240 height 11
type input "****"
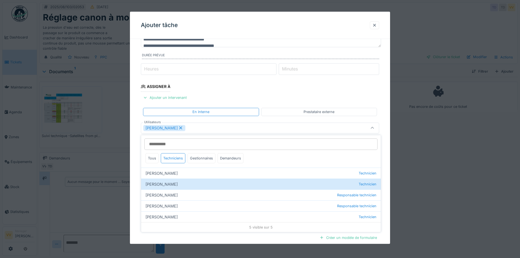
click at [313, 88] on fieldset "**********" at bounding box center [260, 141] width 238 height 295
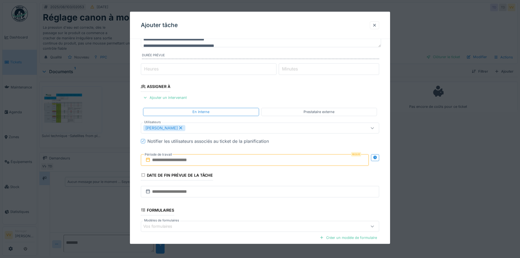
click at [183, 156] on input "text" at bounding box center [255, 159] width 228 height 11
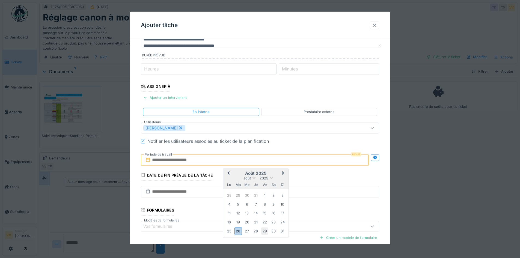
click at [265, 229] on div "29" at bounding box center [264, 230] width 7 height 7
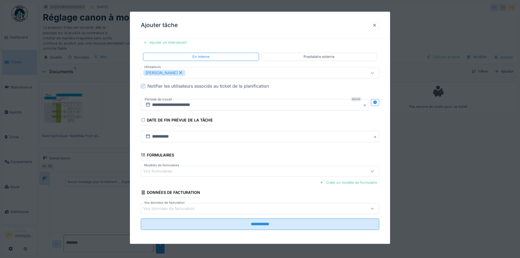
scroll to position [105, 0]
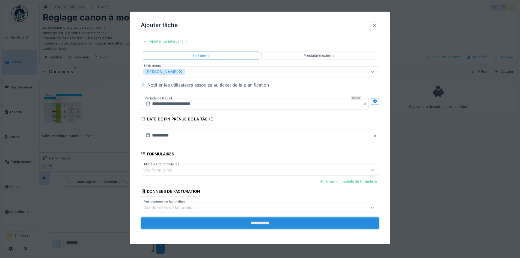
click at [232, 222] on input "**********" at bounding box center [260, 222] width 238 height 11
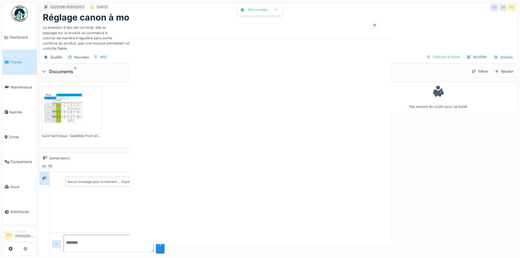
scroll to position [0, 0]
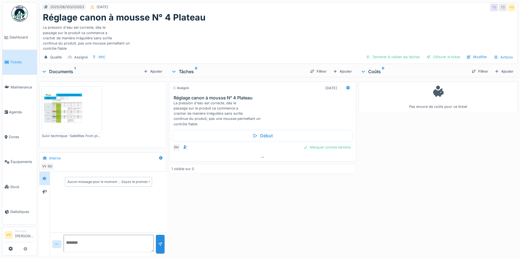
click at [19, 64] on span "Tickets" at bounding box center [22, 62] width 25 height 5
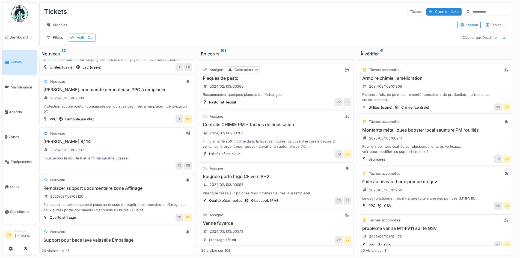
scroll to position [492, 0]
click at [114, 106] on div "[PERSON_NAME] commande démouleuse PPC à remplacer 2025/08/103/02009 Protection …" at bounding box center [117, 100] width 150 height 27
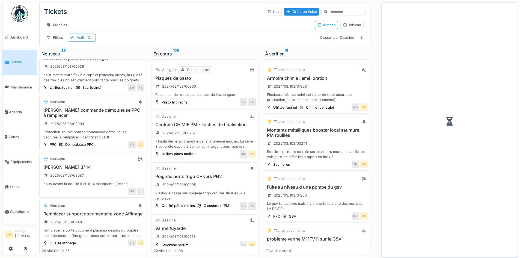
scroll to position [513, 0]
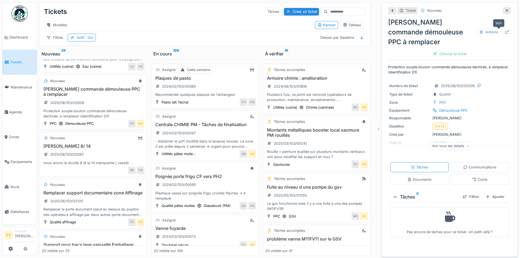
click at [503, 31] on div at bounding box center [507, 32] width 8 height 7
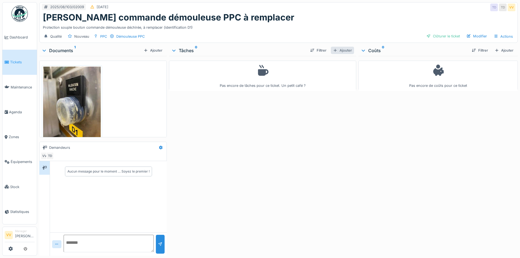
click at [333, 48] on div at bounding box center [335, 50] width 4 height 5
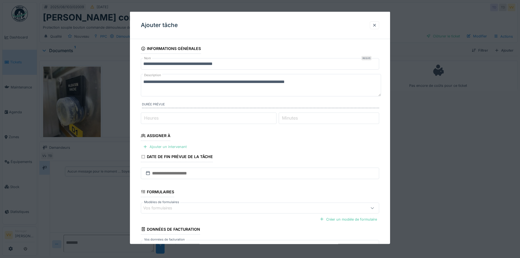
click at [158, 147] on div "Ajouter un intervenant" at bounding box center [165, 146] width 48 height 7
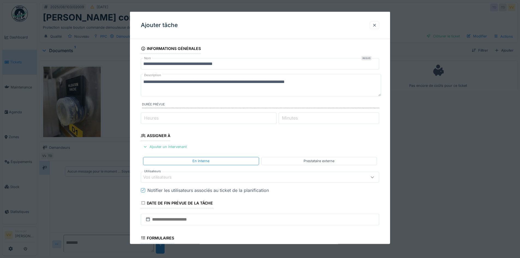
click at [175, 181] on div "Vos utilisateurs" at bounding box center [260, 176] width 238 height 11
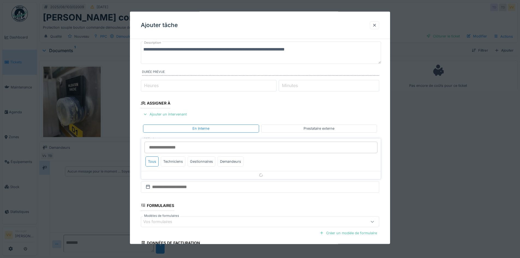
scroll to position [49, 0]
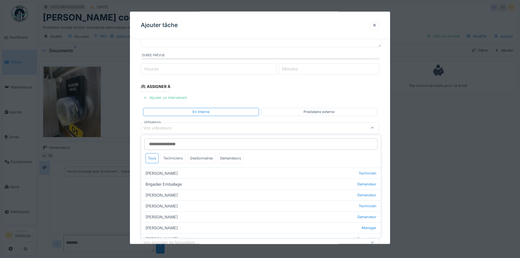
click at [173, 157] on div "Techniciens" at bounding box center [173, 158] width 25 height 10
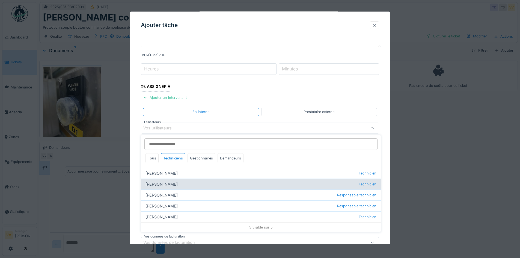
click at [163, 186] on div "Dan Ungureanu Technicien" at bounding box center [261, 184] width 240 height 11
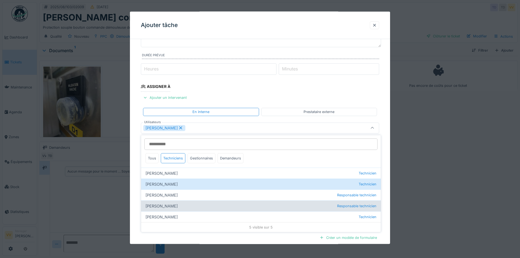
click at [162, 206] on div "Lucas Herbet Responsable technicien" at bounding box center [261, 205] width 240 height 11
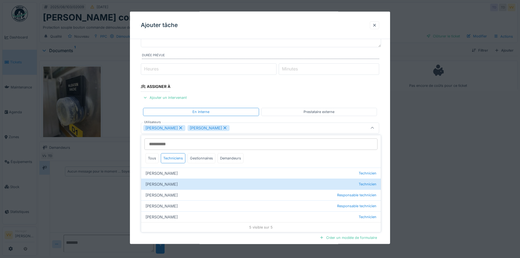
click at [178, 130] on div "[PERSON_NAME]" at bounding box center [164, 128] width 42 height 6
type input "*****"
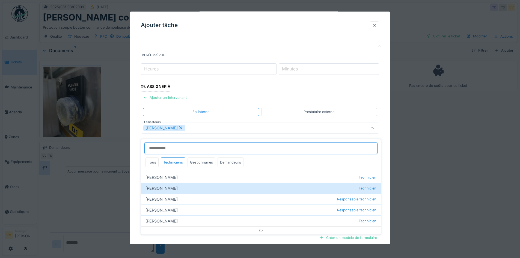
scroll to position [4, 0]
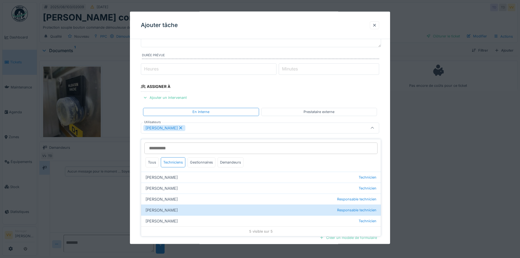
click at [327, 95] on fieldset "**********" at bounding box center [260, 141] width 238 height 295
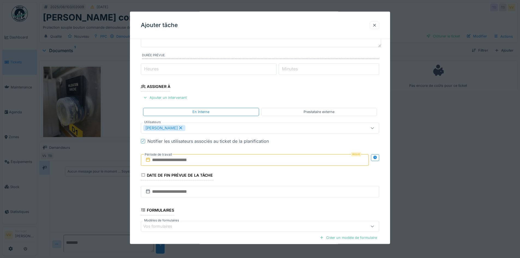
click at [209, 162] on input "text" at bounding box center [255, 159] width 228 height 11
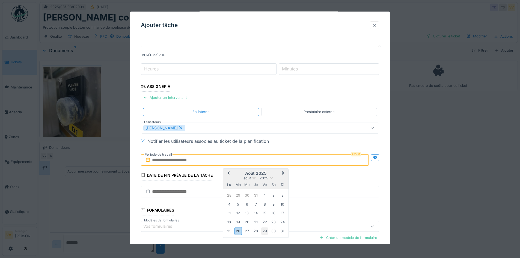
click at [262, 232] on div "29" at bounding box center [264, 230] width 7 height 7
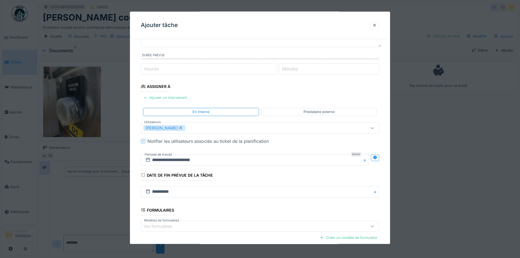
scroll to position [105, 0]
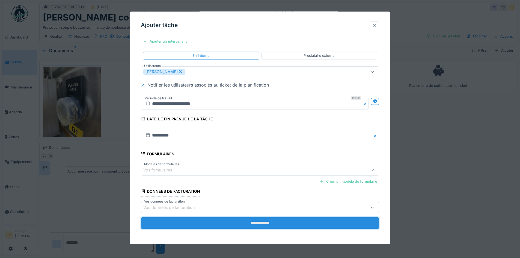
click at [227, 222] on input "**********" at bounding box center [260, 222] width 238 height 11
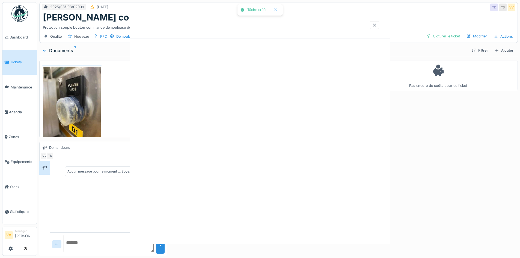
scroll to position [0, 0]
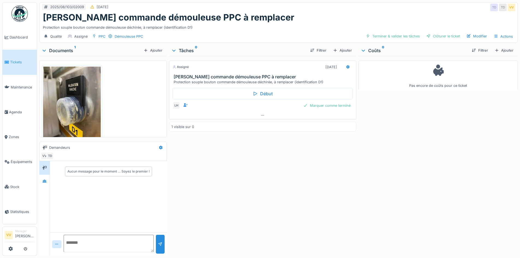
click at [18, 60] on span "Tickets" at bounding box center [22, 62] width 25 height 5
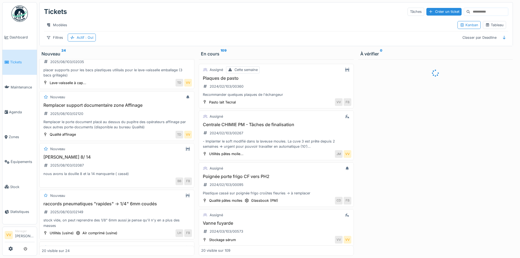
scroll to position [528, 0]
click at [119, 114] on div "Remplacer support documentaire zone Affinage 2025/08/103/02120 Remplacer le por…" at bounding box center [117, 115] width 150 height 27
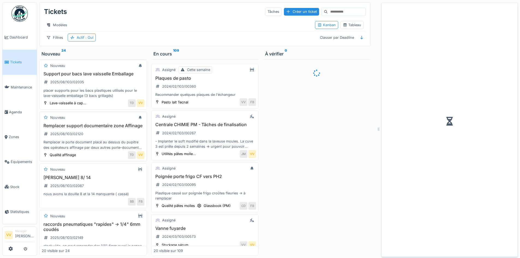
scroll to position [549, 0]
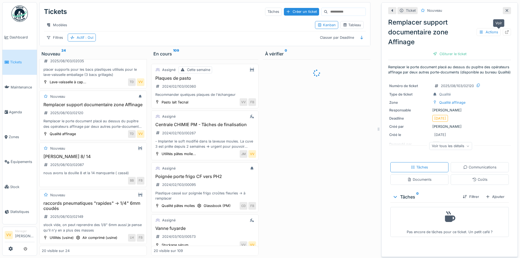
click at [505, 31] on icon at bounding box center [507, 32] width 4 height 4
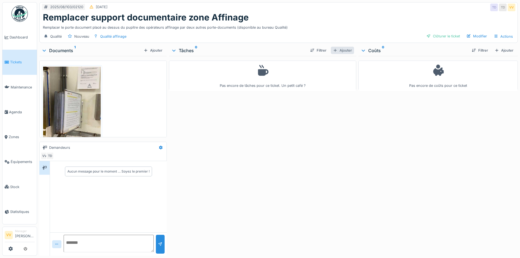
click at [346, 50] on div "Ajouter" at bounding box center [342, 50] width 23 height 7
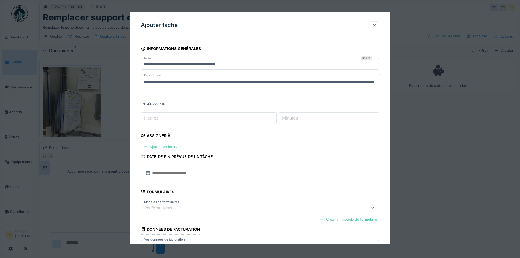
click at [168, 147] on div "Ajouter un intervenant" at bounding box center [165, 146] width 48 height 7
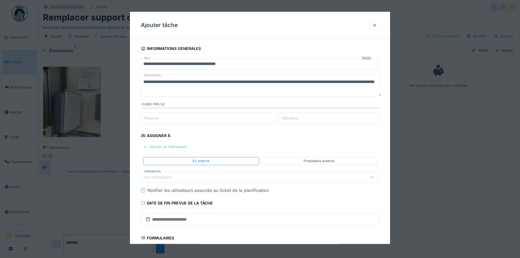
click at [197, 178] on div "Vos utilisateurs" at bounding box center [246, 177] width 206 height 6
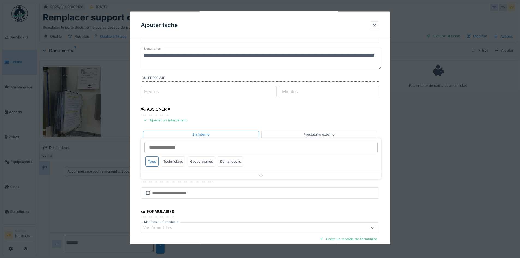
scroll to position [49, 0]
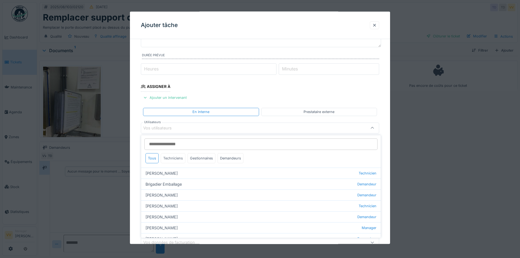
click at [171, 159] on div "Techniciens" at bounding box center [173, 158] width 25 height 10
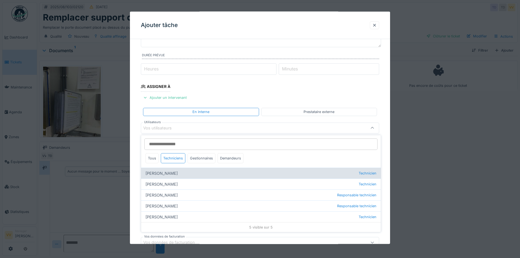
click at [167, 174] on div "Benjamin Bauwens Technicien" at bounding box center [261, 173] width 240 height 11
type input "*****"
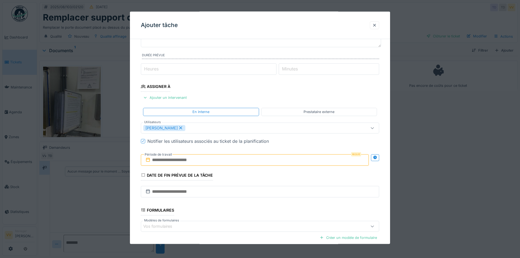
click at [290, 92] on fieldset "**********" at bounding box center [260, 141] width 238 height 295
click at [179, 160] on input "text" at bounding box center [255, 159] width 228 height 11
click at [285, 171] on button "Next Month" at bounding box center [283, 173] width 9 height 9
click at [230, 229] on div "29" at bounding box center [229, 230] width 7 height 7
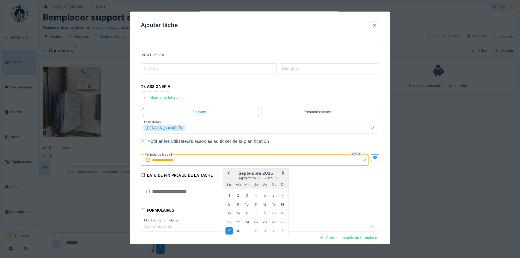
click at [230, 229] on div "29" at bounding box center [229, 230] width 7 height 7
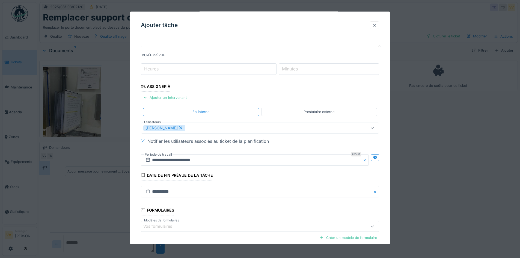
scroll to position [105, 0]
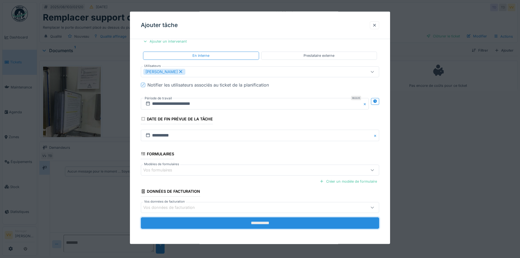
click at [214, 223] on input "**********" at bounding box center [260, 222] width 238 height 11
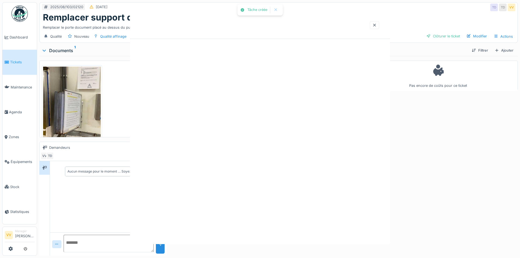
scroll to position [0, 0]
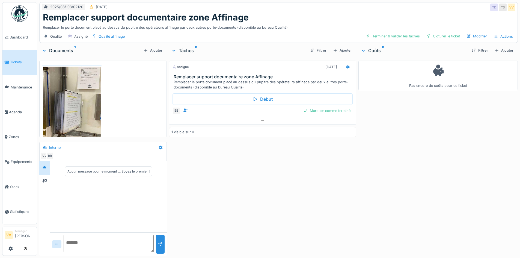
click at [6, 62] on icon at bounding box center [7, 62] width 4 height 4
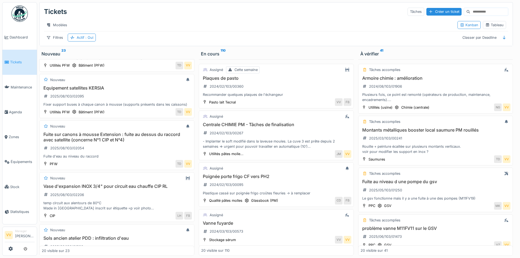
scroll to position [742, 0]
click at [134, 99] on div "Equipement satellites KERSIA 2025/08/103/02095 Fixer support buses à chaque can…" at bounding box center [117, 96] width 150 height 22
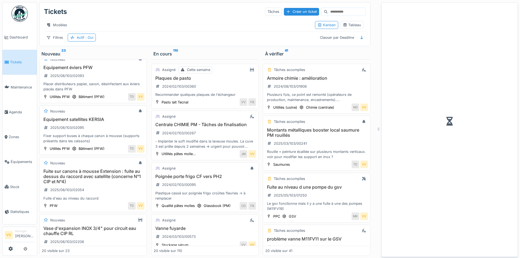
scroll to position [768, 0]
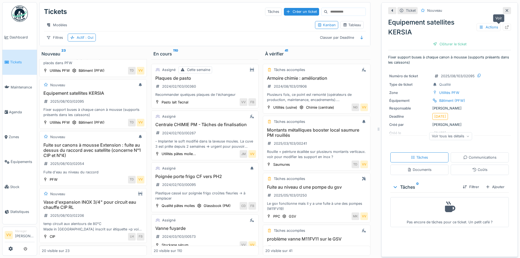
click at [505, 27] on icon at bounding box center [507, 27] width 4 height 4
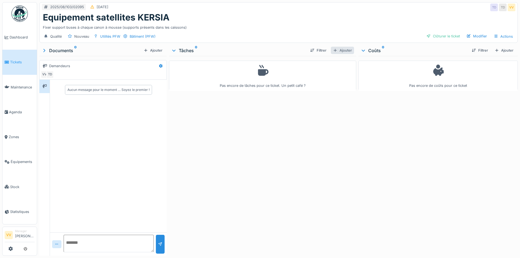
click at [346, 50] on div "Ajouter" at bounding box center [342, 50] width 23 height 7
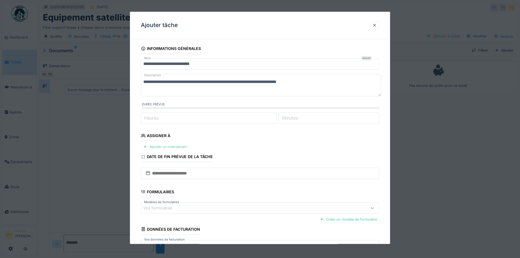
click at [174, 147] on div "Ajouter un intervenant" at bounding box center [165, 146] width 48 height 7
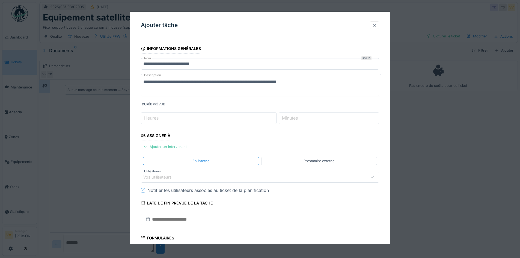
click at [183, 177] on div "Vos utilisateurs" at bounding box center [246, 177] width 206 height 6
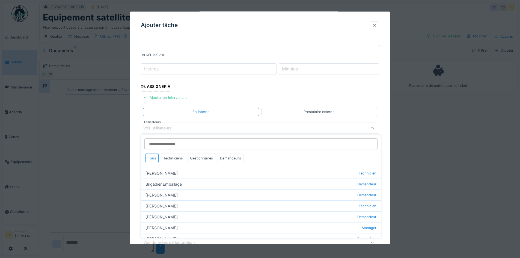
click at [179, 160] on div "Techniciens" at bounding box center [173, 158] width 25 height 10
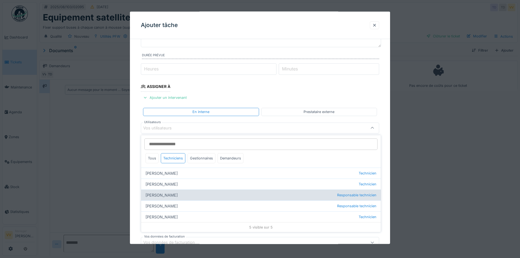
click at [167, 195] on div "Julien Bebronne Responsable technicien" at bounding box center [261, 194] width 240 height 11
type input "****"
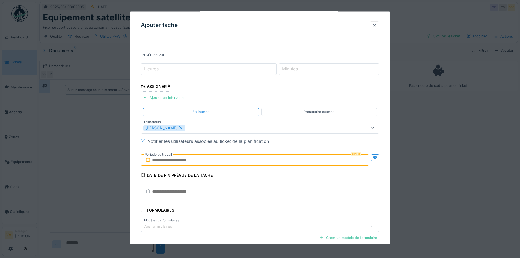
click at [130, 155] on div at bounding box center [260, 129] width 520 height 258
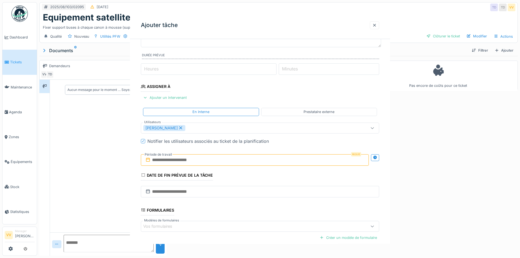
scroll to position [0, 0]
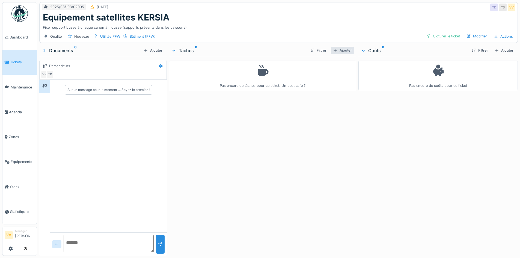
click at [346, 52] on div "Ajouter" at bounding box center [342, 50] width 23 height 7
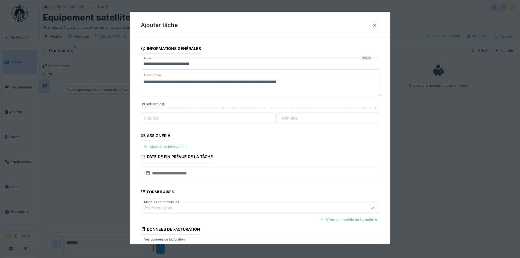
click at [163, 146] on div "Ajouter un intervenant" at bounding box center [165, 146] width 48 height 7
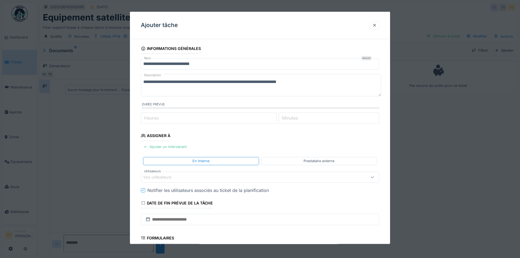
click at [240, 175] on div "Vos utilisateurs" at bounding box center [246, 177] width 206 height 6
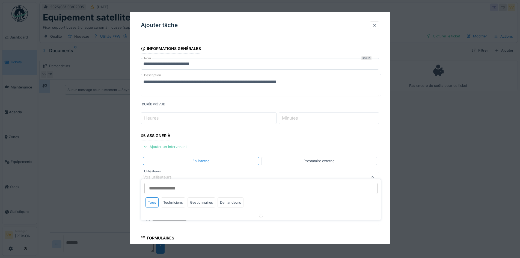
scroll to position [49, 0]
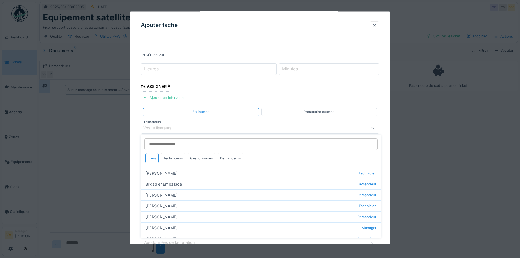
click at [173, 159] on div "Techniciens" at bounding box center [173, 158] width 25 height 10
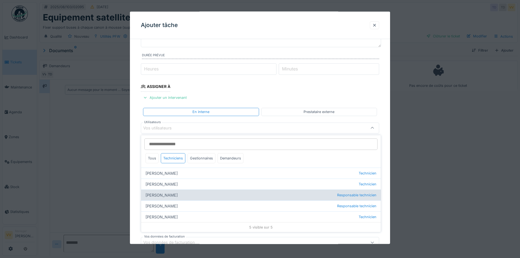
click at [165, 197] on div "Julien Bebronne Responsable technicien" at bounding box center [261, 194] width 240 height 11
type input "****"
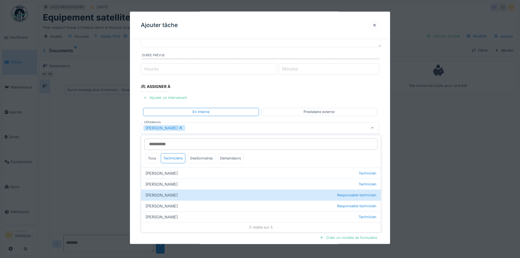
click at [138, 160] on div "**********" at bounding box center [260, 147] width 260 height 306
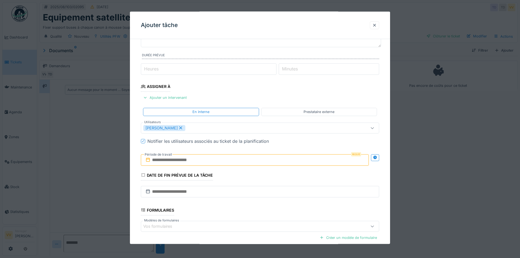
click at [162, 162] on input "text" at bounding box center [255, 159] width 228 height 11
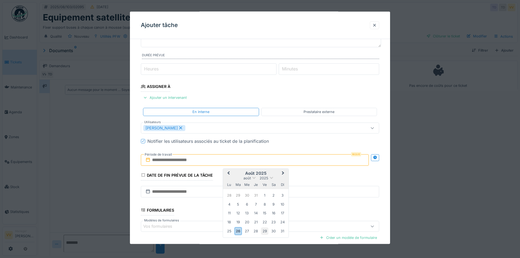
click at [266, 233] on div "29" at bounding box center [264, 230] width 7 height 7
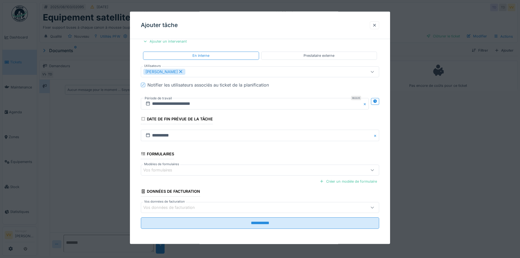
scroll to position [4, 0]
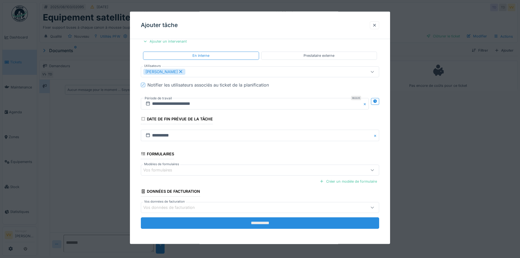
click at [267, 221] on input "**********" at bounding box center [260, 222] width 238 height 11
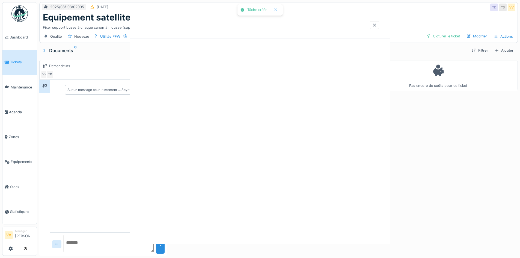
scroll to position [0, 0]
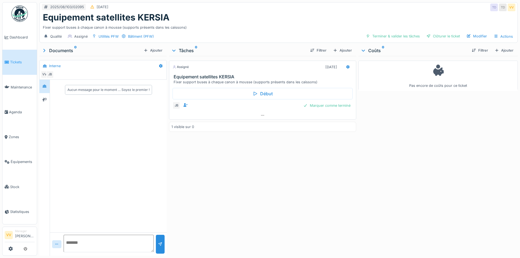
click at [12, 63] on span "Tickets" at bounding box center [22, 62] width 25 height 5
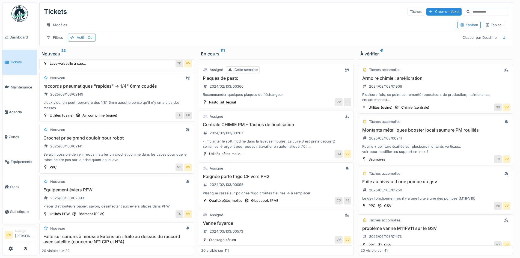
scroll to position [598, 0]
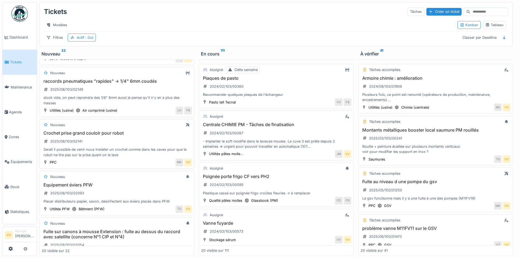
click at [86, 157] on div "Serait il possible de venir nous installer un crochet comme dans les caves pour…" at bounding box center [117, 152] width 150 height 10
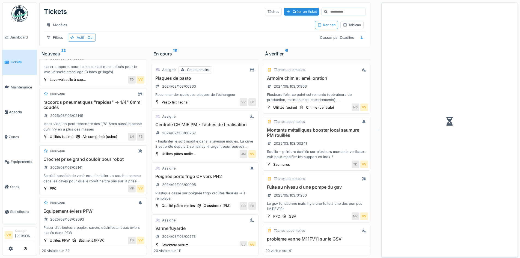
scroll to position [619, 0]
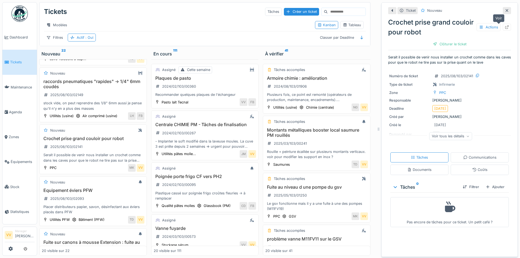
click at [503, 24] on div at bounding box center [507, 27] width 8 height 7
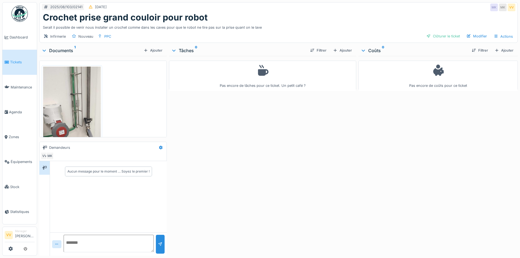
click at [20, 62] on span "Tickets" at bounding box center [22, 62] width 25 height 5
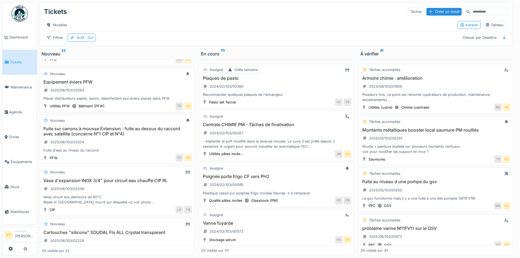
scroll to position [702, 0]
click at [143, 136] on h3 "Fuite sur canons à mousse Extension : fuite au dessus du raccord avec satellite…" at bounding box center [117, 130] width 150 height 10
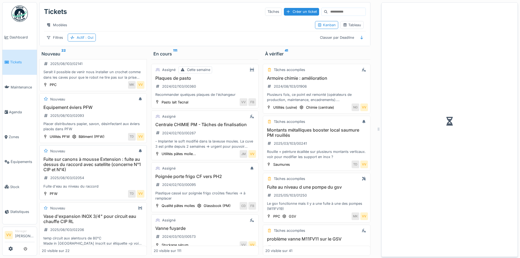
scroll to position [728, 0]
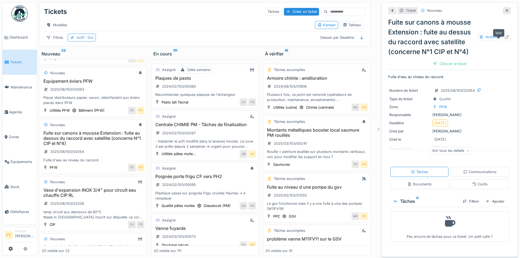
click at [505, 39] on icon at bounding box center [507, 37] width 4 height 4
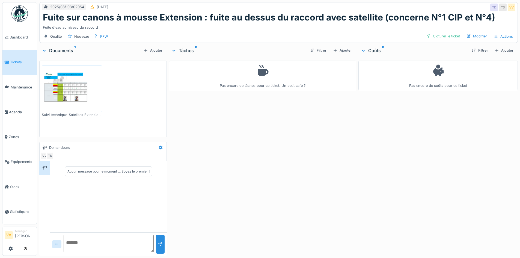
click at [337, 55] on div "Filtrer Ajouter" at bounding box center [330, 51] width 48 height 10
click at [342, 49] on div "Ajouter" at bounding box center [342, 50] width 23 height 7
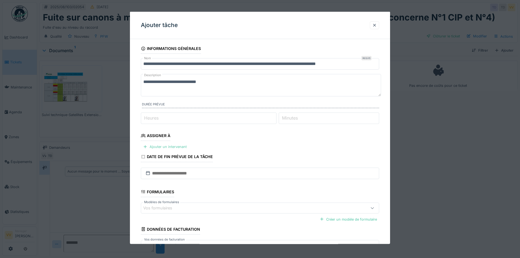
click at [171, 148] on div "Ajouter un intervenant" at bounding box center [165, 146] width 48 height 7
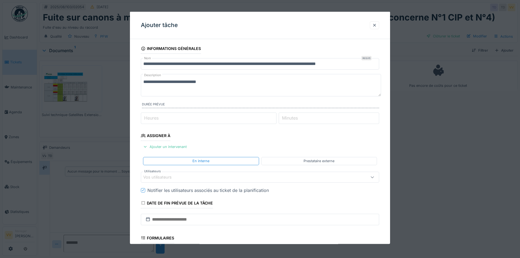
click at [194, 178] on div "Vos utilisateurs" at bounding box center [246, 177] width 206 height 6
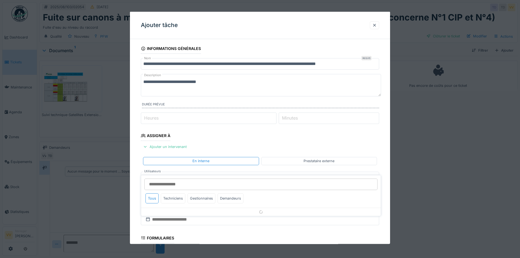
scroll to position [49, 0]
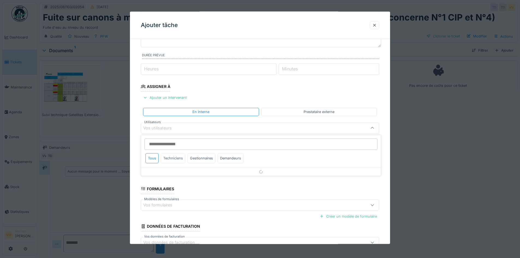
click at [176, 162] on div "Techniciens" at bounding box center [173, 158] width 25 height 10
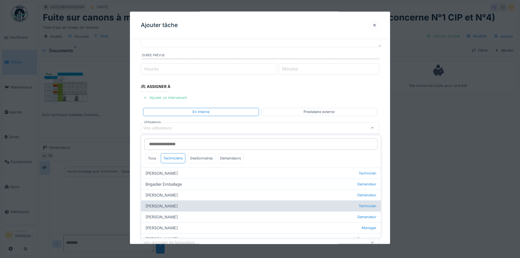
click at [166, 203] on div "Dan Ungureanu Technicien" at bounding box center [261, 205] width 240 height 11
type input "****"
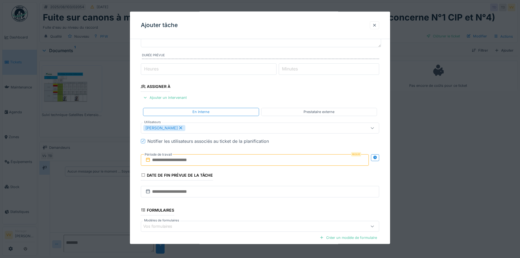
click at [283, 87] on fieldset "**********" at bounding box center [260, 141] width 238 height 295
click at [189, 161] on input "text" at bounding box center [255, 159] width 228 height 11
click at [239, 230] on div "26" at bounding box center [238, 231] width 7 height 8
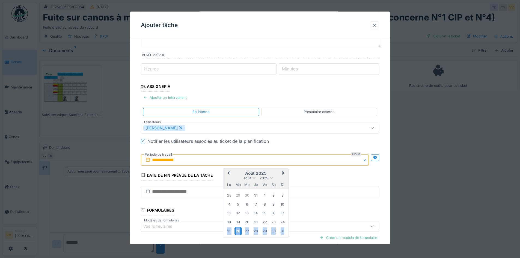
click at [239, 230] on div "26" at bounding box center [238, 231] width 7 height 8
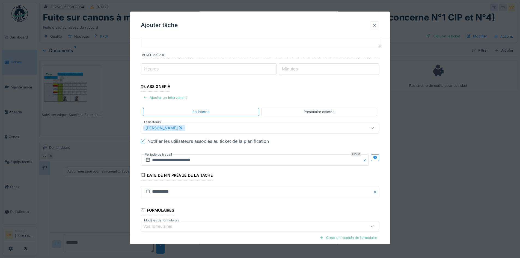
scroll to position [105, 0]
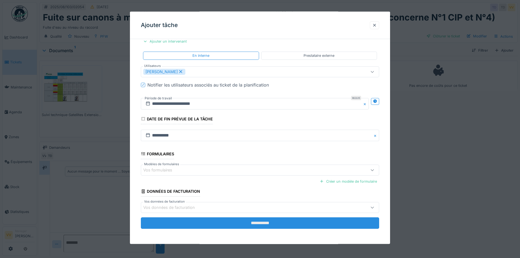
click at [246, 224] on input "**********" at bounding box center [260, 222] width 238 height 11
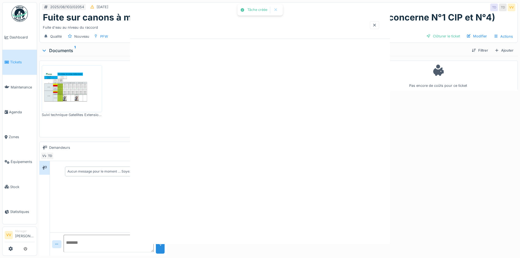
scroll to position [0, 0]
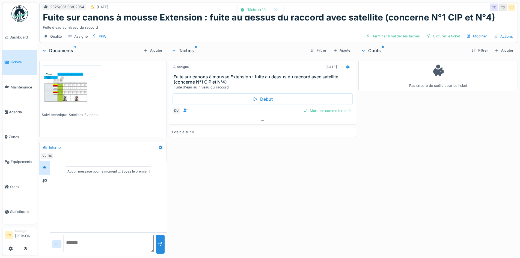
click at [13, 62] on span "Tickets" at bounding box center [22, 62] width 25 height 5
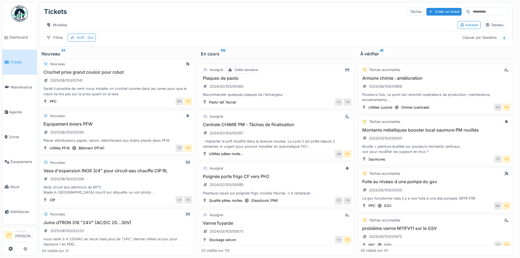
scroll to position [660, 0]
click at [68, 126] on h3 "Equipement éviers PFW" at bounding box center [117, 123] width 150 height 5
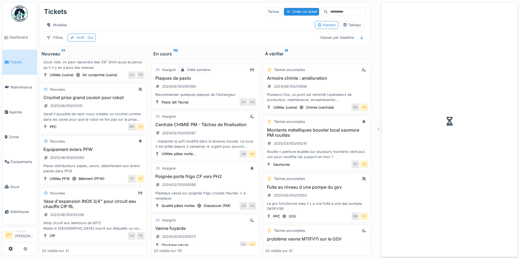
scroll to position [686, 0]
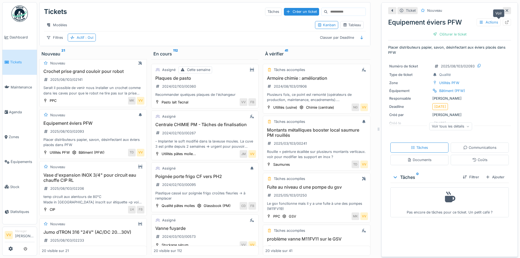
click at [505, 22] on icon at bounding box center [507, 22] width 4 height 4
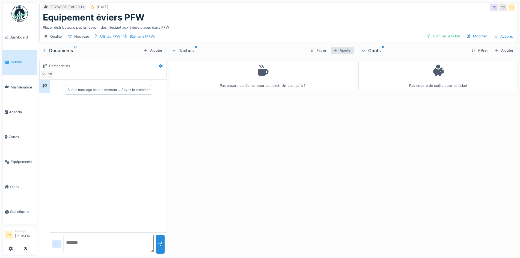
click at [342, 49] on div "Ajouter" at bounding box center [342, 50] width 23 height 7
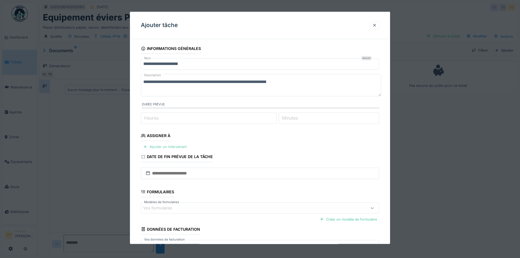
click at [161, 146] on div "Ajouter un intervenant" at bounding box center [165, 146] width 48 height 7
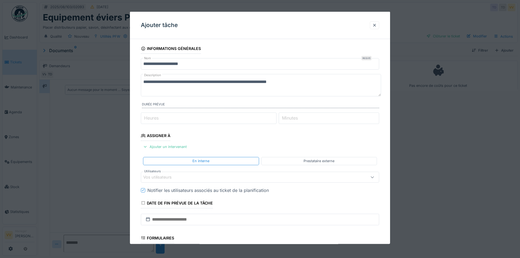
click at [207, 172] on div "Vos utilisateurs" at bounding box center [260, 176] width 238 height 11
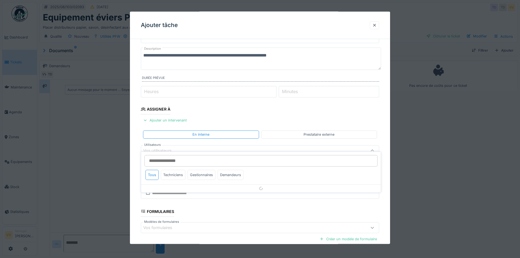
scroll to position [49, 0]
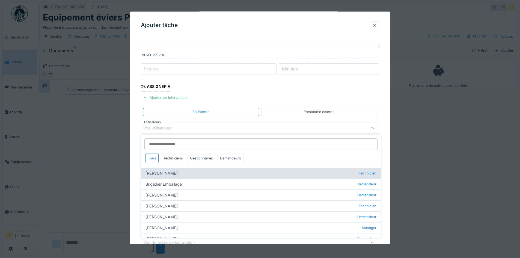
click at [179, 176] on div "Benjamin Bauwens Technicien" at bounding box center [261, 173] width 240 height 11
type input "*****"
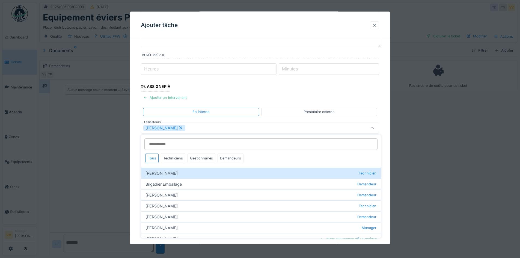
click at [322, 92] on fieldset "**********" at bounding box center [260, 141] width 238 height 295
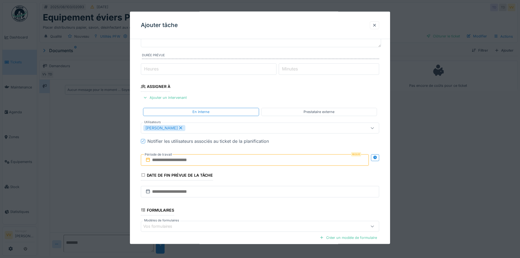
click at [268, 157] on input "text" at bounding box center [255, 159] width 228 height 11
click at [283, 173] on span "Next Month" at bounding box center [283, 173] width 0 height 7
click at [229, 195] on div "1" at bounding box center [229, 195] width 7 height 7
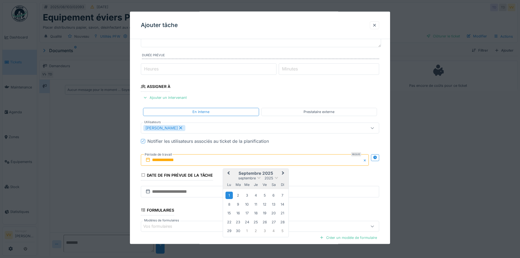
click at [229, 195] on div "1" at bounding box center [229, 195] width 7 height 7
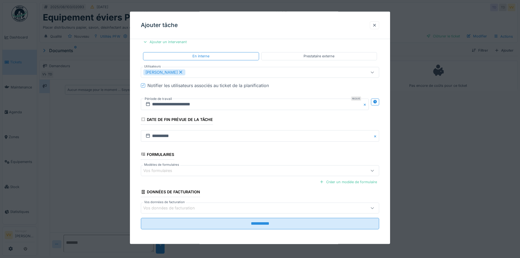
scroll to position [105, 0]
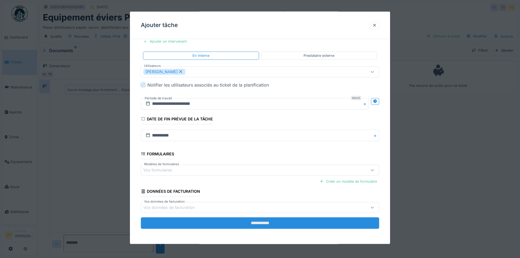
click at [258, 224] on input "**********" at bounding box center [260, 222] width 238 height 11
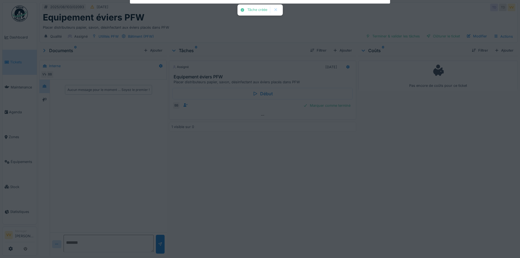
click at [258, 224] on div "Tâche créée Annuler 2025/08/103/02093 22/08/2025 TD TD VV Equipement éviers PFW…" at bounding box center [278, 129] width 483 height 258
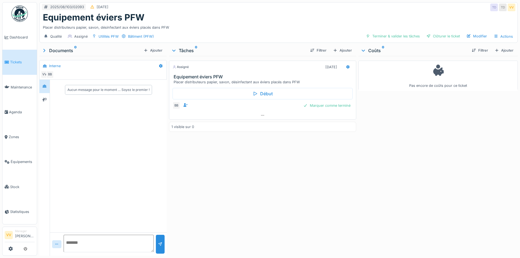
click at [6, 62] on icon at bounding box center [7, 62] width 4 height 4
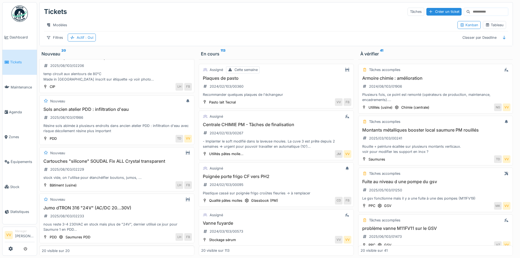
scroll to position [727, 0]
click at [100, 111] on h3 "Sols ancien atelier PDD : infiltration d'eau" at bounding box center [117, 108] width 150 height 5
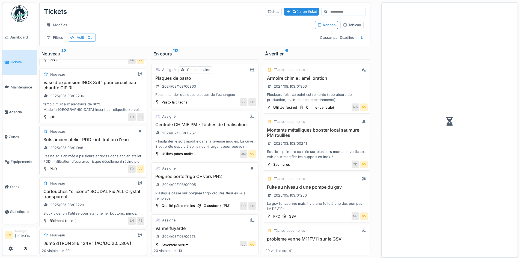
scroll to position [758, 0]
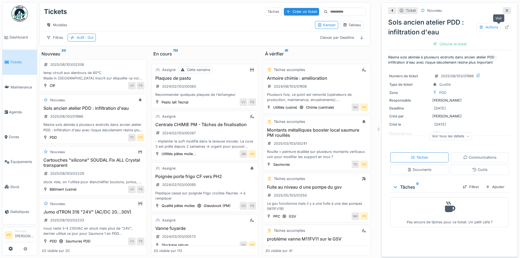
click at [503, 26] on div at bounding box center [507, 27] width 8 height 7
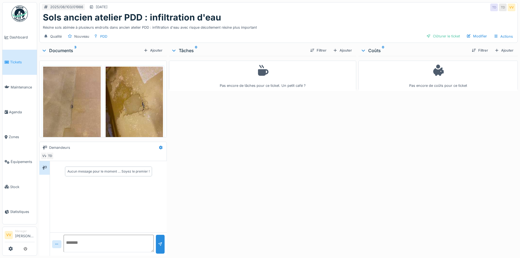
click at [49, 91] on img at bounding box center [72, 105] width 58 height 77
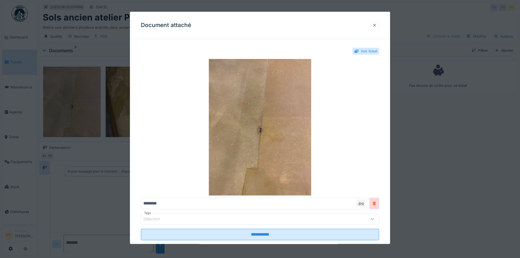
click at [379, 26] on div at bounding box center [374, 25] width 9 height 8
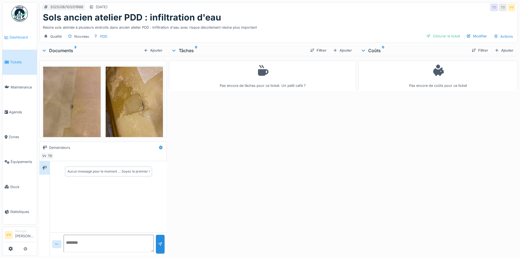
click at [13, 38] on span "Dashboard" at bounding box center [22, 37] width 25 height 5
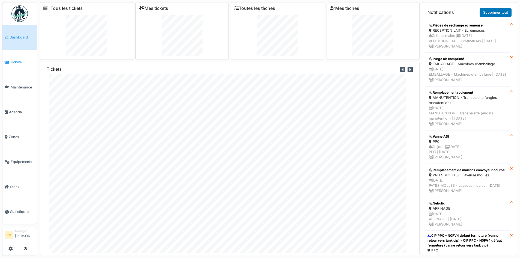
click at [16, 64] on link "Tickets" at bounding box center [19, 62] width 34 height 25
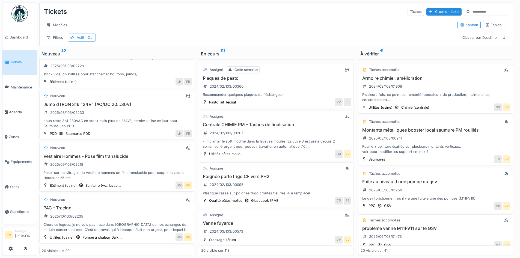
scroll to position [4, 0]
click at [77, 154] on h3 "Vestiaire Hommes - Pose film translucide" at bounding box center [117, 156] width 150 height 5
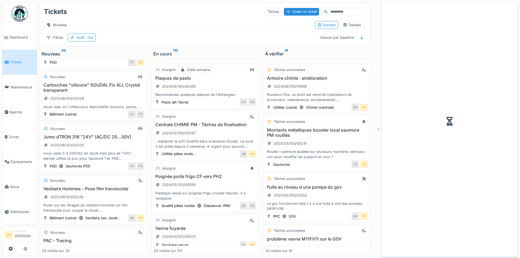
scroll to position [870, 0]
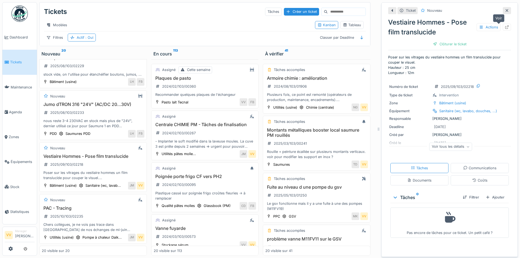
click at [505, 25] on icon at bounding box center [507, 27] width 4 height 4
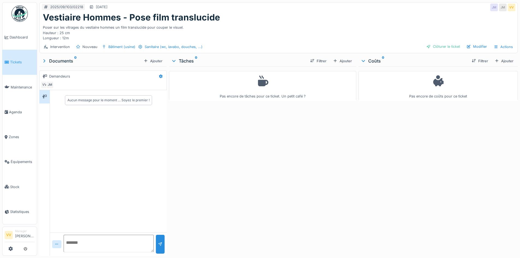
click at [13, 63] on span "Tickets" at bounding box center [22, 62] width 25 height 5
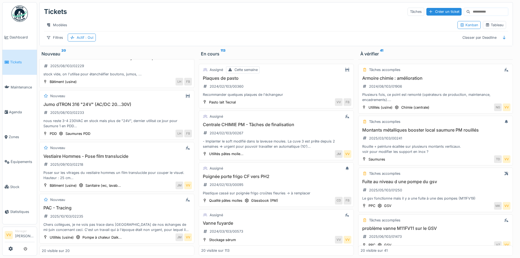
scroll to position [4, 0]
click at [119, 210] on div "PAC - Tracing 2025/10/103/02235 Chers collègues, je ne vois pas trace dans [GEO…" at bounding box center [117, 218] width 150 height 27
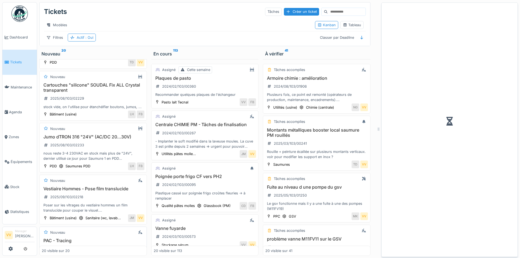
scroll to position [870, 0]
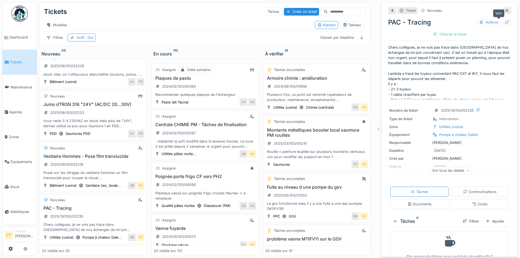
click at [503, 19] on div at bounding box center [507, 22] width 8 height 7
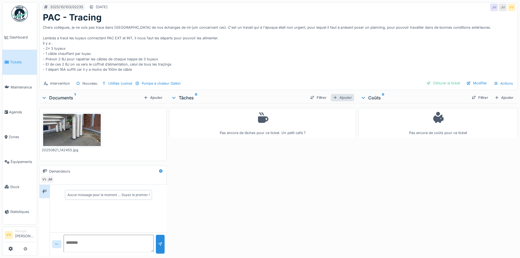
click at [341, 96] on div "Ajouter" at bounding box center [342, 97] width 23 height 7
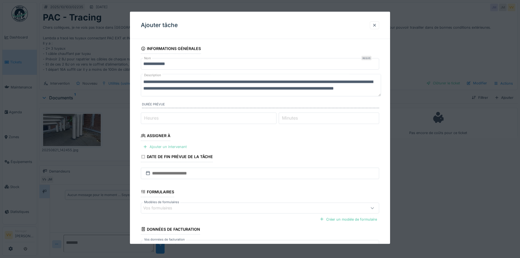
click at [160, 146] on div "Ajouter un intervenant" at bounding box center [165, 146] width 48 height 7
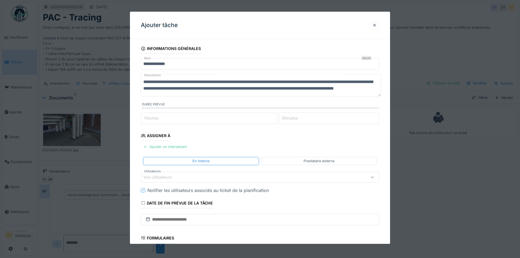
click at [200, 175] on div "Vos utilisateurs" at bounding box center [246, 177] width 206 height 6
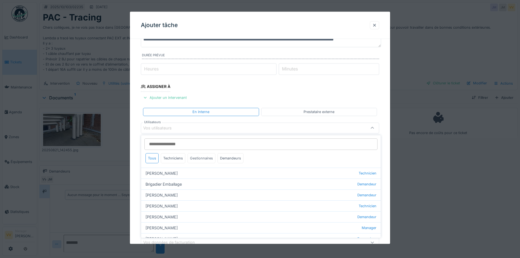
click at [195, 159] on div "Gestionnaires" at bounding box center [202, 158] width 28 height 10
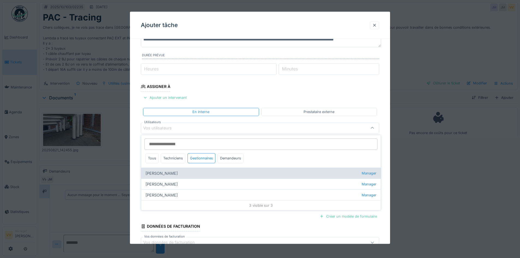
click at [168, 174] on div "Frédéric Beckers Manager" at bounding box center [261, 173] width 240 height 11
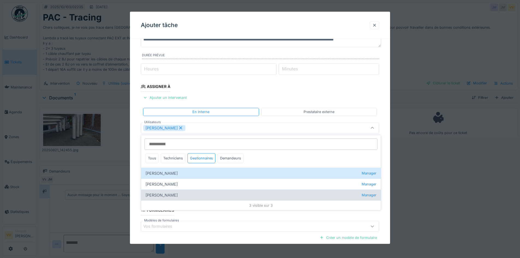
click at [157, 192] on div "Vincent Vaessen Manager" at bounding box center [261, 194] width 240 height 11
type input "*********"
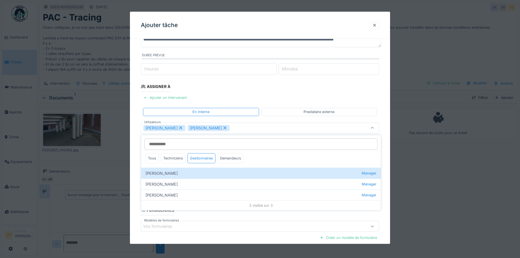
click at [282, 91] on fieldset "**********" at bounding box center [260, 141] width 238 height 295
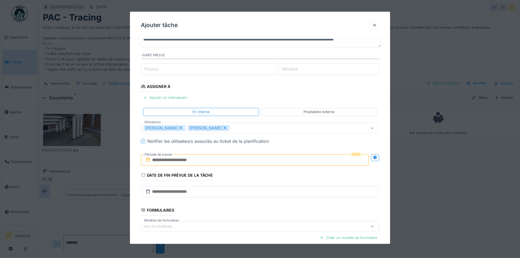
click at [233, 157] on input "text" at bounding box center [255, 159] width 228 height 11
click at [238, 232] on div "26" at bounding box center [238, 231] width 7 height 8
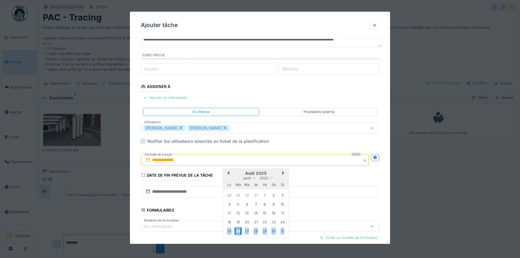
click at [238, 232] on div "26" at bounding box center [238, 231] width 7 height 8
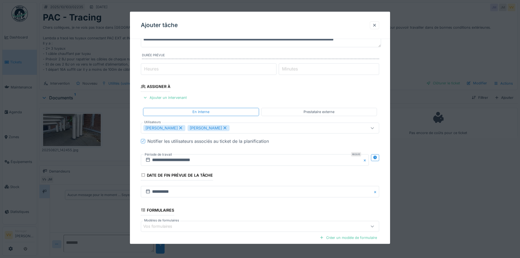
scroll to position [105, 0]
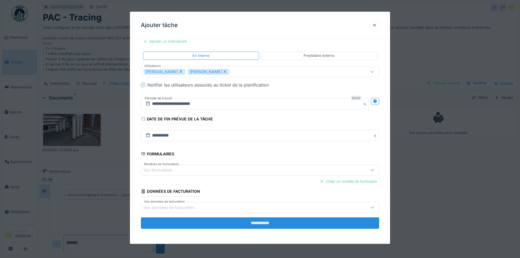
click at [237, 220] on input "**********" at bounding box center [260, 222] width 238 height 11
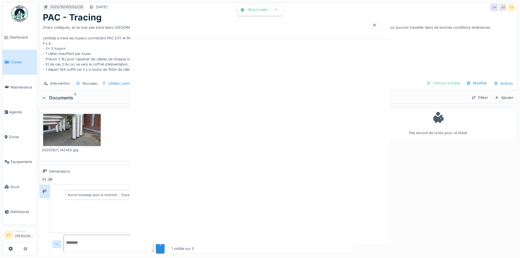
scroll to position [0, 0]
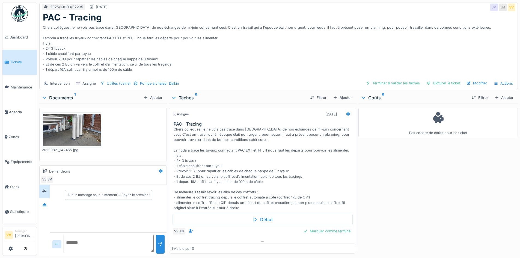
click at [16, 62] on span "Tickets" at bounding box center [22, 62] width 25 height 5
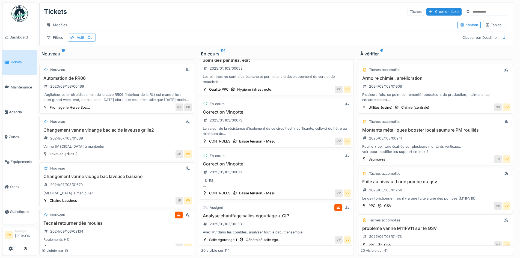
scroll to position [78, 0]
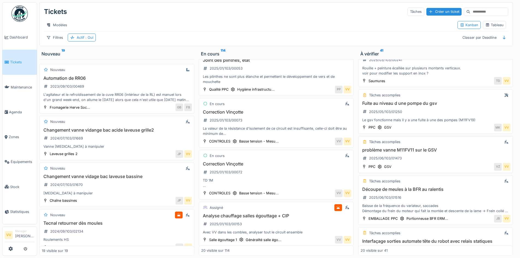
click at [365, 150] on h3 "problème vanne M11FV11 sur le GSV" at bounding box center [436, 149] width 150 height 5
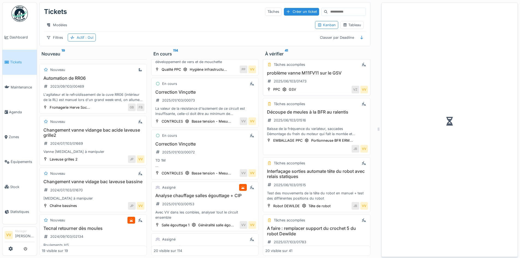
scroll to position [167, 0]
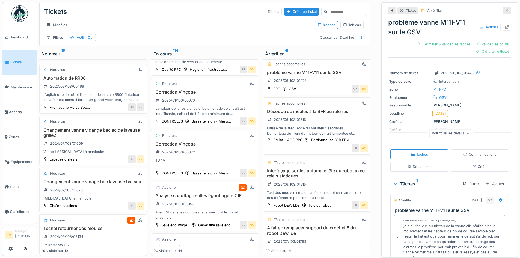
click at [505, 9] on icon at bounding box center [507, 11] width 4 height 4
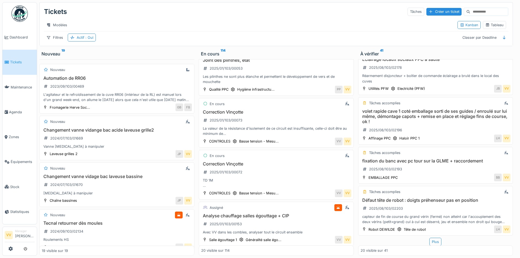
scroll to position [805, 0]
click at [17, 66] on link "Tickets" at bounding box center [19, 62] width 34 height 25
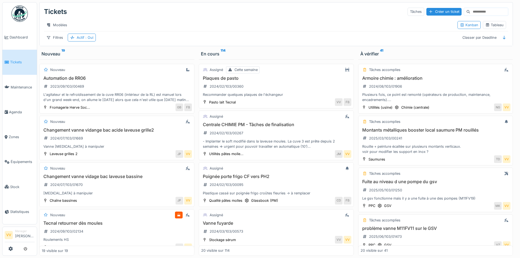
click at [16, 63] on span "Tickets" at bounding box center [22, 62] width 25 height 5
click at [23, 85] on span "Maintenance" at bounding box center [23, 87] width 24 height 5
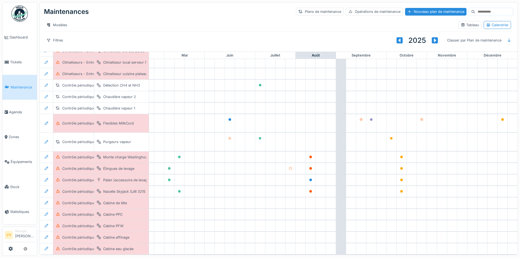
scroll to position [129, 179]
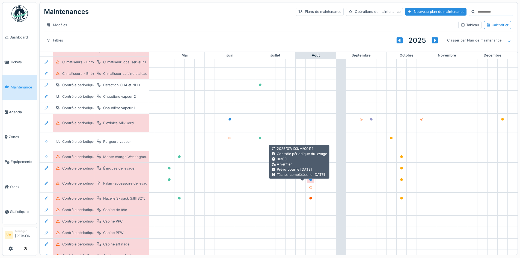
click at [309, 181] on icon at bounding box center [310, 179] width 3 height 3
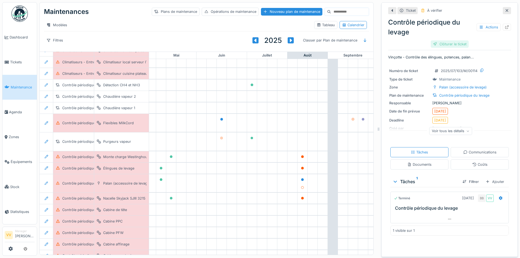
click at [442, 46] on div "Clôturer le ticket" at bounding box center [450, 43] width 38 height 7
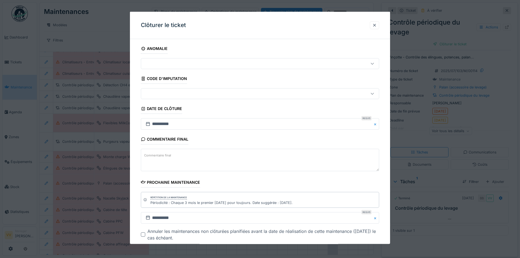
scroll to position [30, 0]
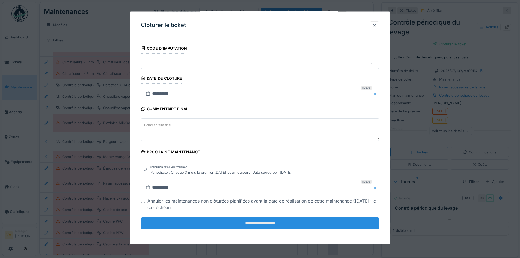
click at [255, 221] on input "**********" at bounding box center [260, 222] width 238 height 11
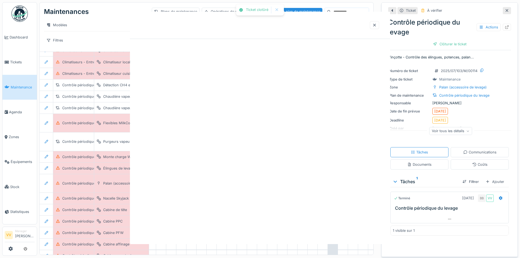
scroll to position [0, 0]
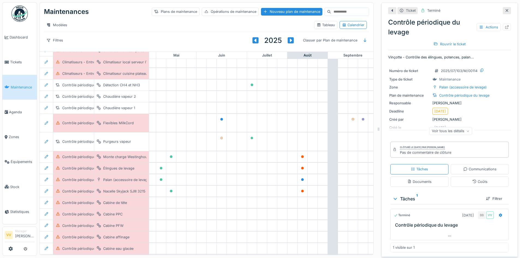
click at [505, 11] on icon at bounding box center [507, 11] width 4 height 4
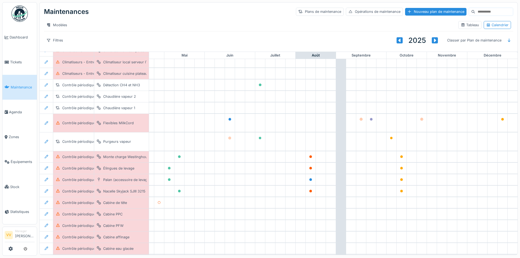
click at [28, 85] on span "Maintenance" at bounding box center [23, 87] width 24 height 5
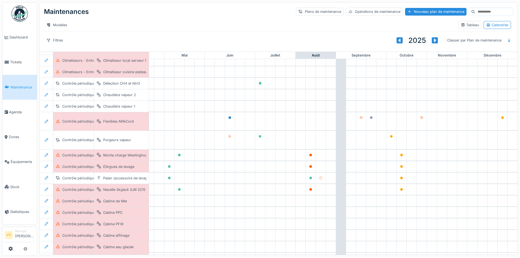
scroll to position [131, 179]
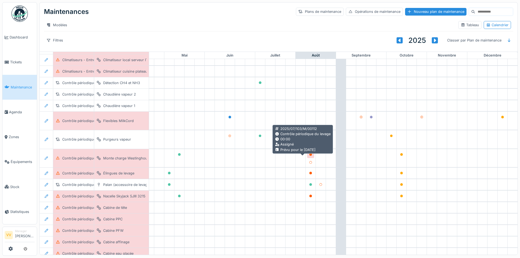
click at [309, 156] on icon at bounding box center [310, 154] width 3 height 3
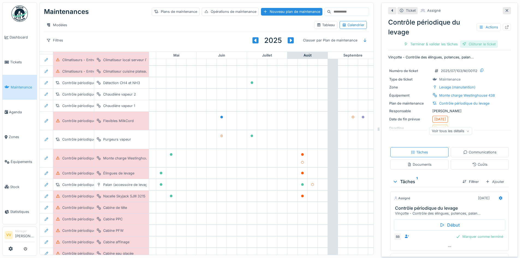
click at [464, 44] on div "Clôturer le ticket" at bounding box center [479, 43] width 38 height 7
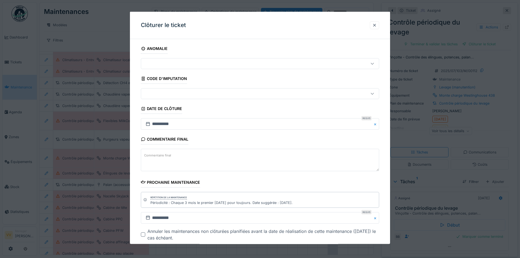
scroll to position [30, 0]
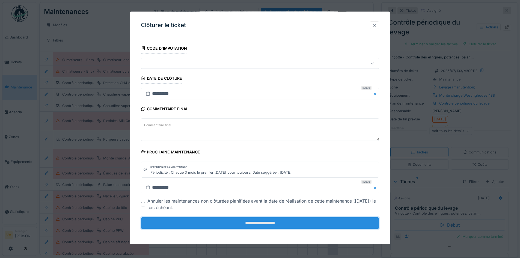
click at [238, 223] on input "**********" at bounding box center [260, 222] width 238 height 11
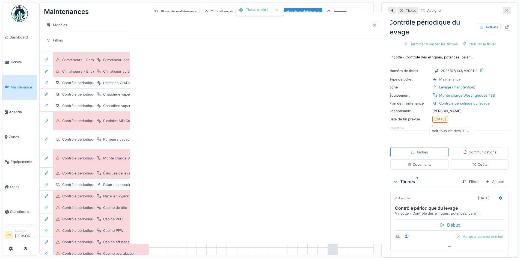
scroll to position [0, 0]
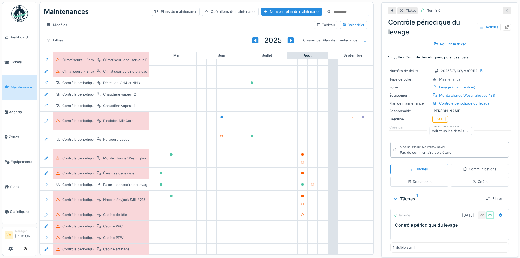
click at [505, 11] on icon at bounding box center [507, 11] width 4 height 4
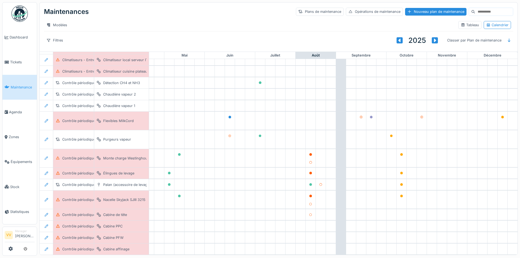
click at [23, 90] on link "Maintenance" at bounding box center [19, 87] width 34 height 25
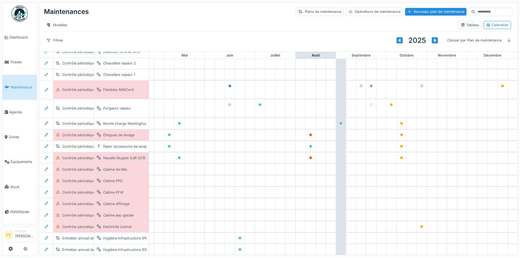
scroll to position [162, 179]
drag, startPoint x: 332, startPoint y: 123, endPoint x: 300, endPoint y: 125, distance: 31.7
click at [300, 125] on div "Contrôle périodique du levage Monte charge Westinghouse 438" at bounding box center [193, 123] width 649 height 11
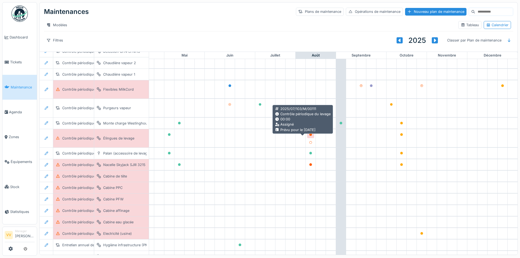
click at [309, 135] on icon at bounding box center [310, 134] width 3 height 3
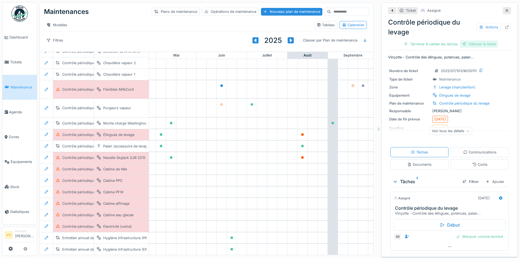
click at [476, 40] on div "Clôturer le ticket" at bounding box center [479, 43] width 38 height 7
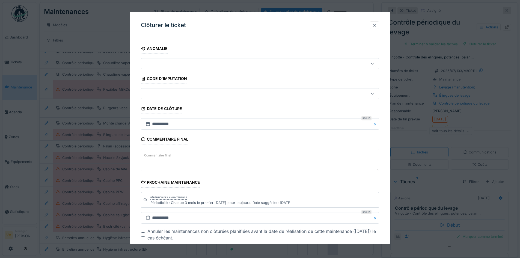
scroll to position [30, 0]
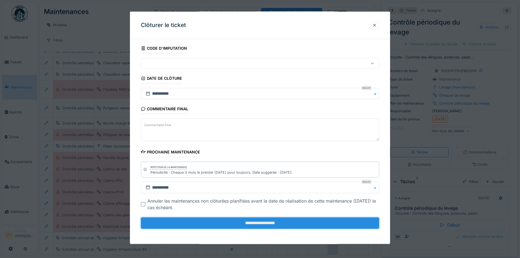
click at [306, 220] on input "**********" at bounding box center [260, 222] width 238 height 11
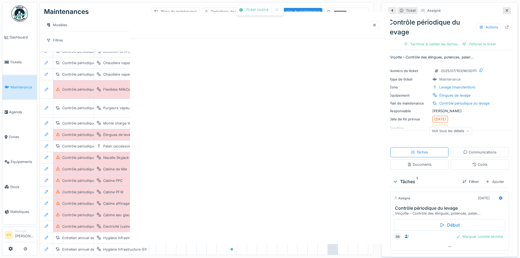
scroll to position [0, 0]
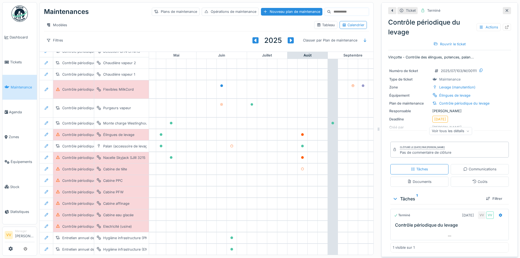
click at [17, 80] on link "Maintenance" at bounding box center [19, 87] width 34 height 25
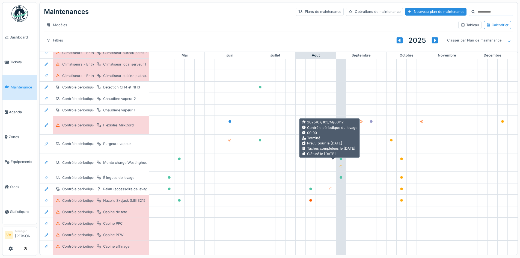
scroll to position [127, 179]
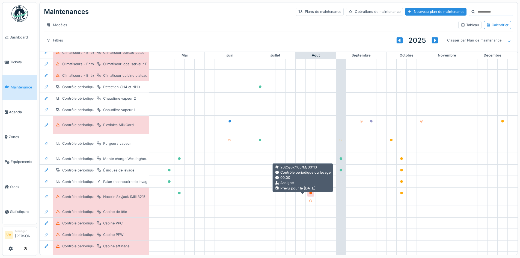
click at [309, 195] on div at bounding box center [310, 193] width 3 height 5
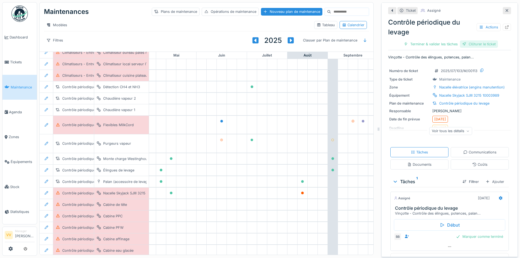
click at [473, 45] on div "Clôturer le ticket" at bounding box center [479, 43] width 38 height 7
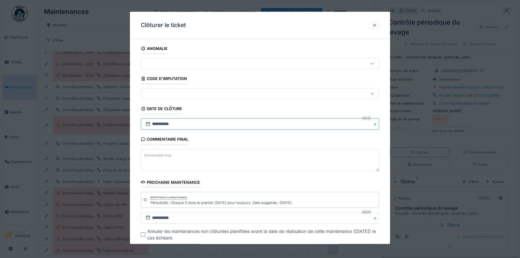
click at [231, 125] on input "**********" at bounding box center [260, 123] width 238 height 11
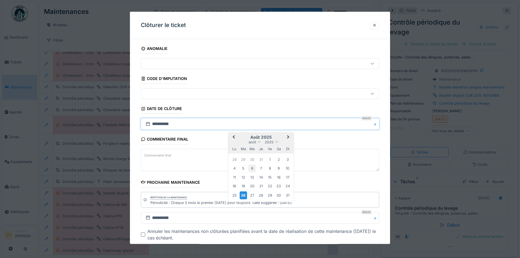
click at [253, 167] on div "6" at bounding box center [251, 168] width 7 height 7
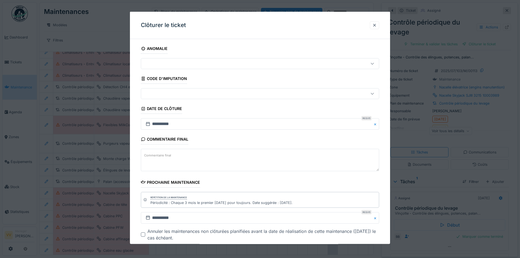
scroll to position [30, 0]
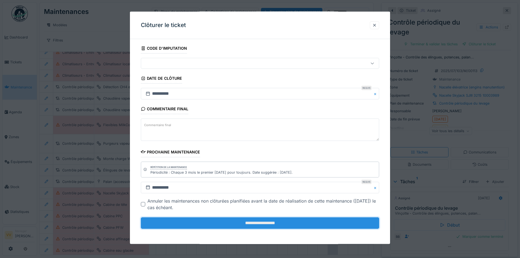
click at [245, 223] on input "**********" at bounding box center [260, 222] width 238 height 11
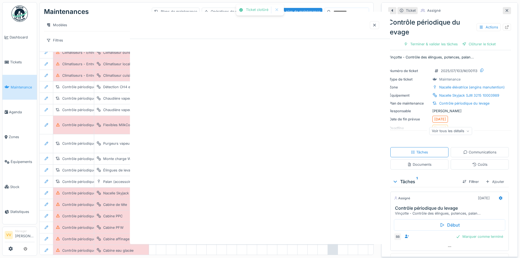
scroll to position [0, 0]
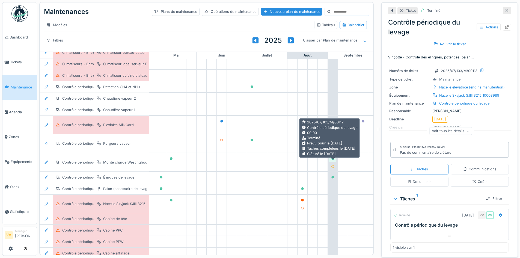
click at [333, 160] on icon at bounding box center [332, 158] width 3 height 3
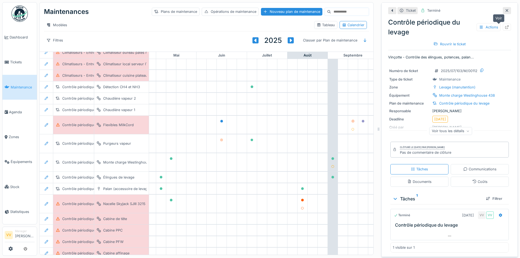
click at [505, 26] on icon at bounding box center [507, 27] width 4 height 4
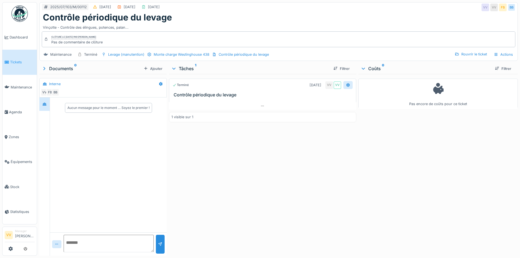
click at [346, 85] on icon at bounding box center [348, 85] width 4 height 4
click at [301, 156] on div "Terminé [DATE] VV VV Contrôle périodique du levage 1 visible sur 1" at bounding box center [262, 164] width 187 height 180
click at [460, 55] on div "Rouvrir le ticket" at bounding box center [471, 54] width 37 height 7
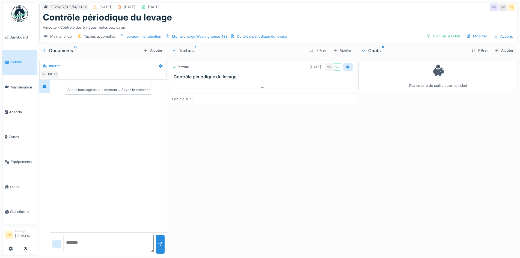
click at [346, 69] on icon at bounding box center [348, 67] width 4 height 4
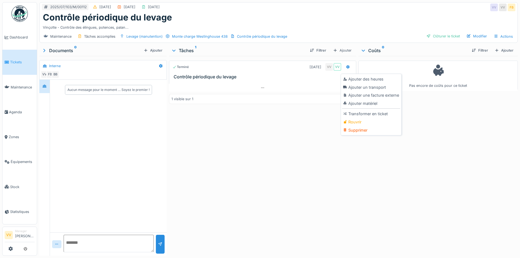
click at [306, 136] on div "Terminé 05/09/2025 VV VV Contrôle périodique du levage 1 visible sur 1" at bounding box center [262, 155] width 187 height 198
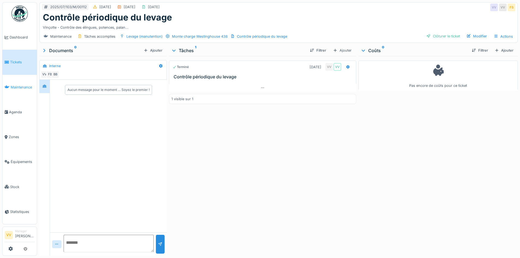
click at [19, 87] on span "Maintenance" at bounding box center [23, 87] width 24 height 5
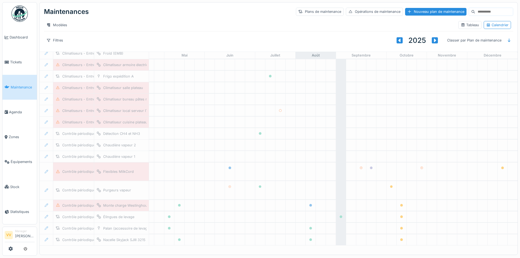
scroll to position [92, 172]
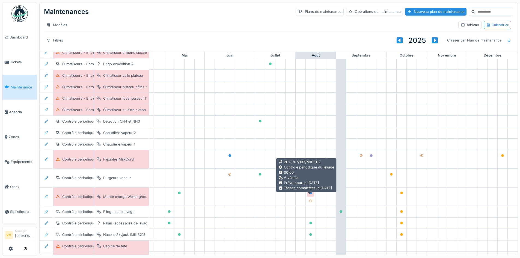
click at [310, 196] on div at bounding box center [310, 193] width 3 height 5
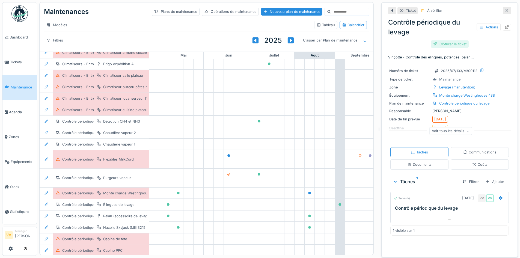
click at [442, 45] on div "Clôturer le ticket" at bounding box center [450, 43] width 38 height 7
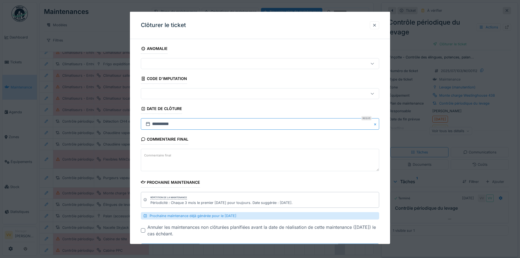
click at [228, 120] on input "**********" at bounding box center [260, 123] width 238 height 11
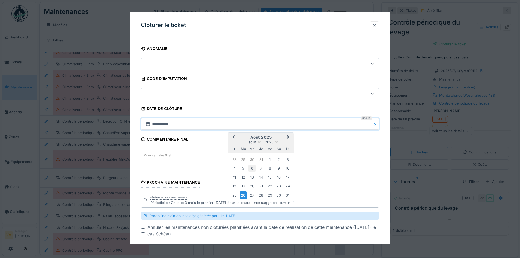
click at [253, 169] on div "6" at bounding box center [251, 168] width 7 height 7
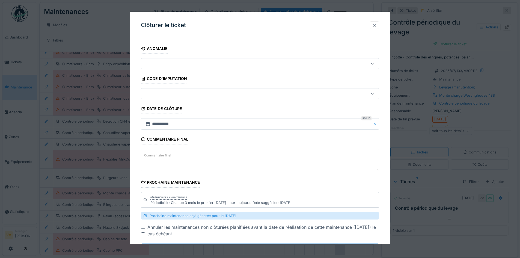
scroll to position [26, 0]
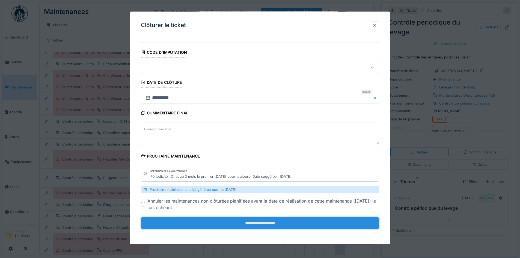
click at [248, 226] on input "**********" at bounding box center [260, 222] width 238 height 11
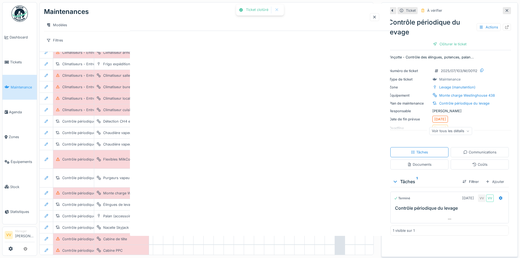
scroll to position [0, 0]
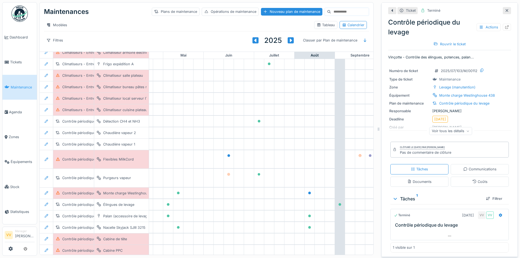
click at [20, 86] on span "Maintenance" at bounding box center [23, 87] width 24 height 5
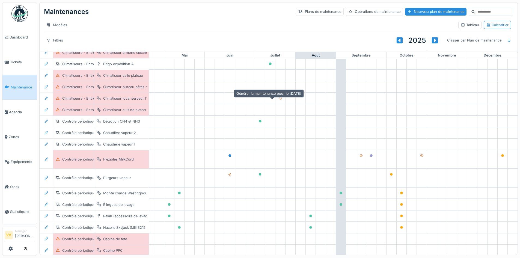
scroll to position [3, 0]
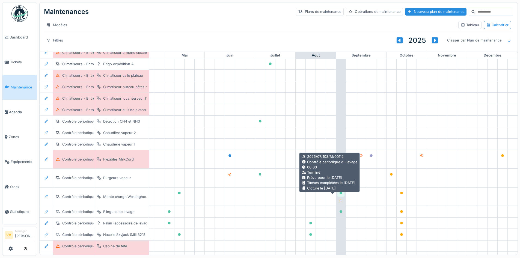
click at [340, 193] on icon at bounding box center [341, 193] width 3 height 3
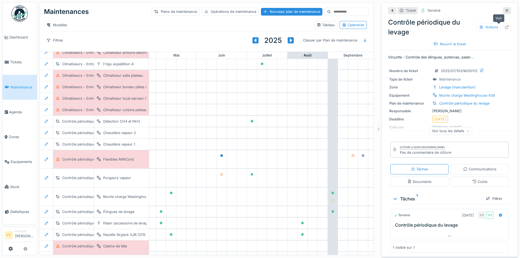
click at [505, 25] on icon at bounding box center [507, 27] width 4 height 4
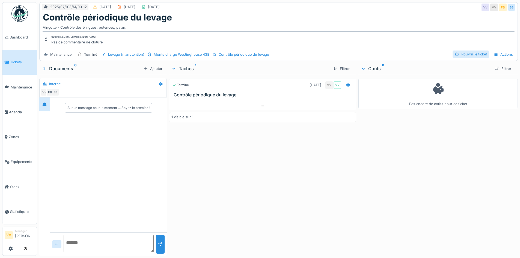
click at [465, 55] on div "Rouvrir le ticket" at bounding box center [471, 54] width 37 height 7
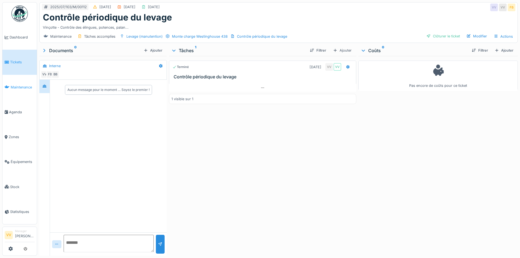
click at [24, 85] on span "Maintenance" at bounding box center [23, 87] width 24 height 5
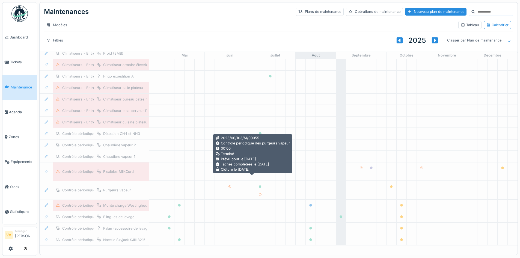
scroll to position [3, 0]
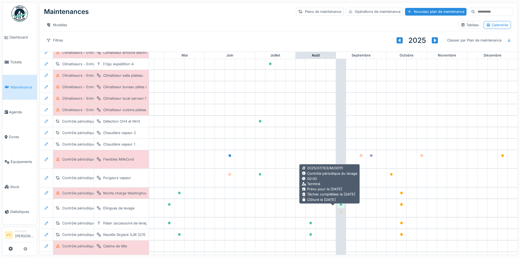
click at [340, 205] on icon at bounding box center [341, 204] width 3 height 3
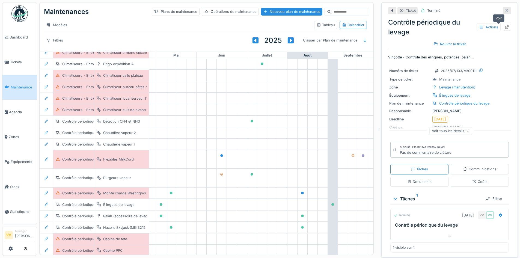
click at [505, 25] on icon at bounding box center [507, 27] width 4 height 4
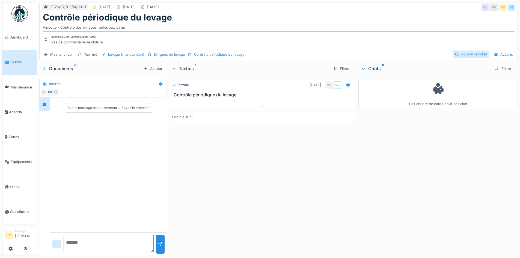
click at [474, 57] on div "Rouvrir le ticket" at bounding box center [471, 54] width 37 height 7
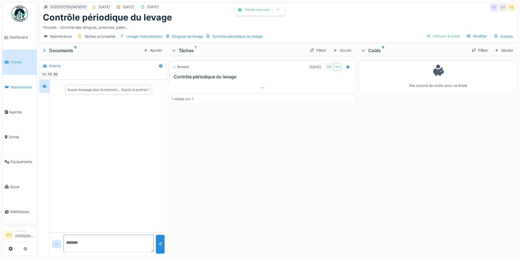
click at [12, 85] on span "Maintenance" at bounding box center [23, 87] width 24 height 5
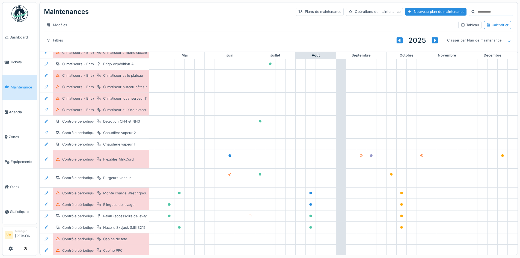
scroll to position [3, 0]
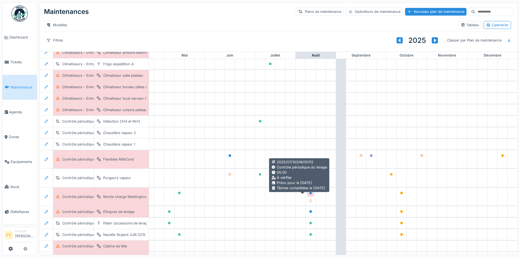
click at [309, 193] on icon at bounding box center [310, 193] width 3 height 3
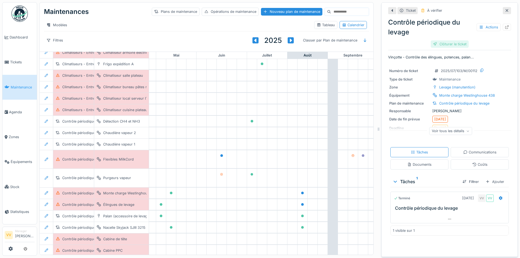
click at [452, 41] on div "Clôturer le ticket" at bounding box center [450, 43] width 38 height 7
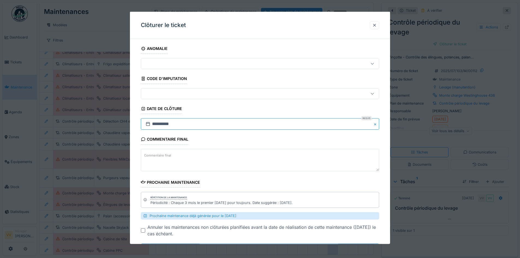
click at [178, 124] on input "**********" at bounding box center [260, 123] width 238 height 11
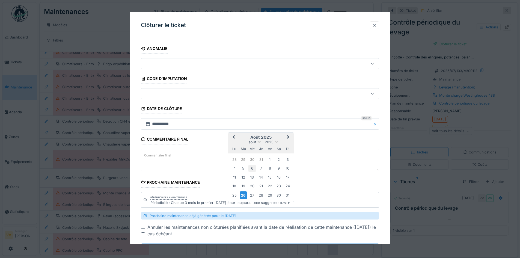
click at [251, 170] on div "6" at bounding box center [251, 168] width 7 height 7
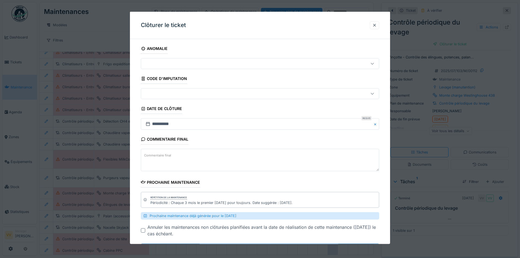
scroll to position [26, 0]
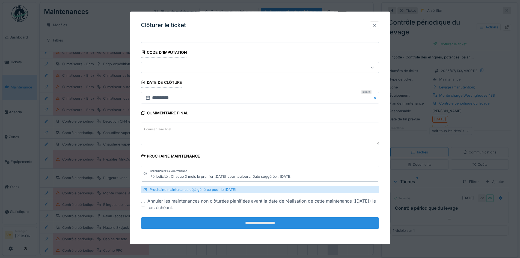
click at [243, 222] on input "**********" at bounding box center [260, 222] width 238 height 11
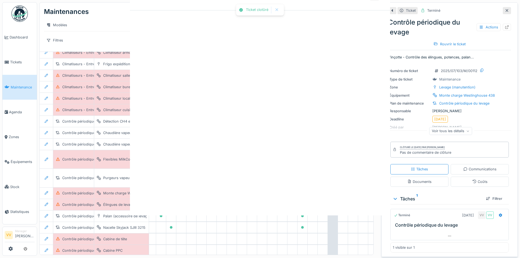
scroll to position [0, 0]
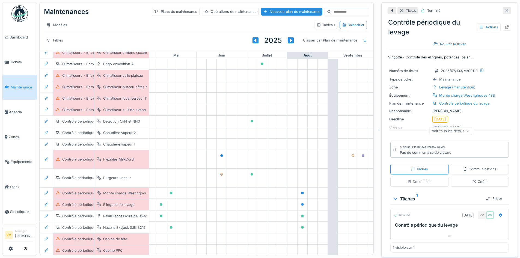
click at [505, 9] on icon at bounding box center [507, 11] width 4 height 4
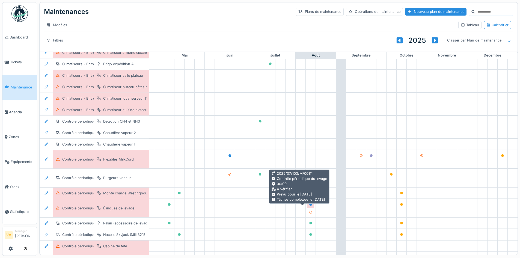
click at [307, 205] on div at bounding box center [310, 204] width 7 height 7
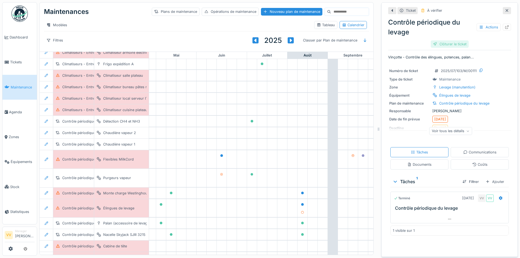
click at [454, 40] on div "Clôturer le ticket" at bounding box center [450, 43] width 38 height 7
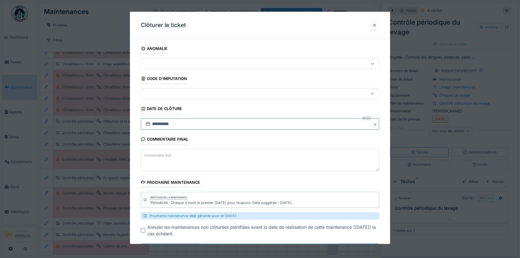
click at [188, 123] on input "**********" at bounding box center [260, 123] width 238 height 11
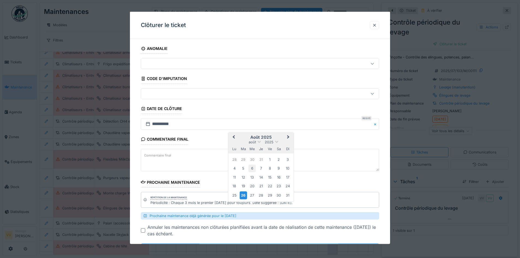
click at [253, 168] on div "6" at bounding box center [251, 168] width 7 height 7
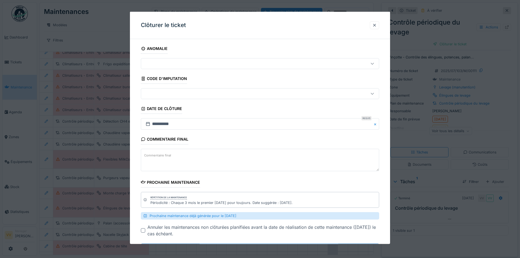
scroll to position [26, 0]
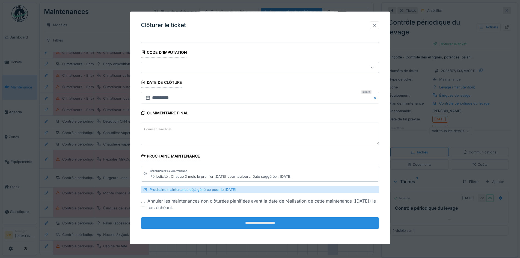
click at [247, 227] on input "**********" at bounding box center [260, 222] width 238 height 11
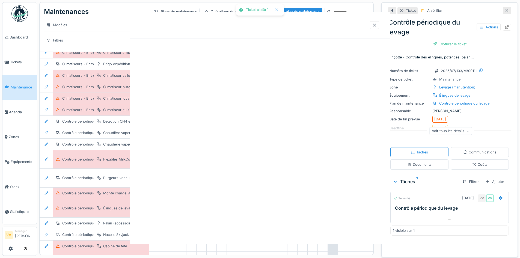
scroll to position [0, 0]
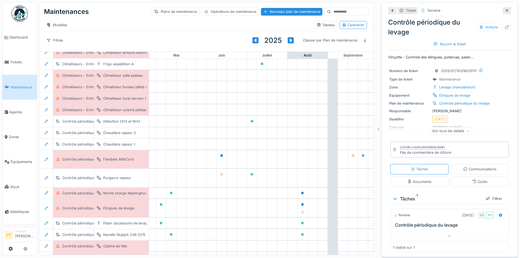
click at [11, 85] on span "Maintenance" at bounding box center [23, 87] width 24 height 5
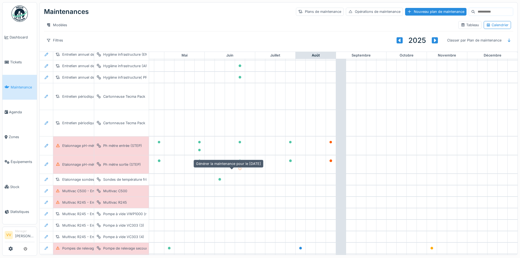
scroll to position [365, 179]
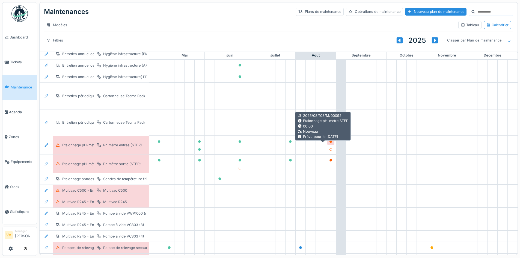
click at [330, 143] on icon at bounding box center [331, 141] width 3 height 3
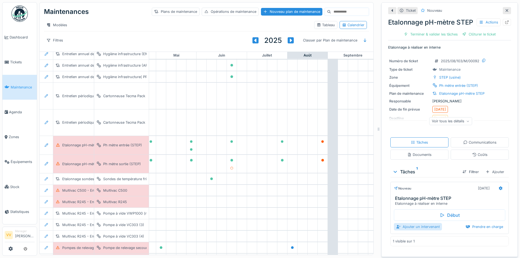
click at [416, 230] on div "Ajouter un intervenant" at bounding box center [418, 226] width 48 height 7
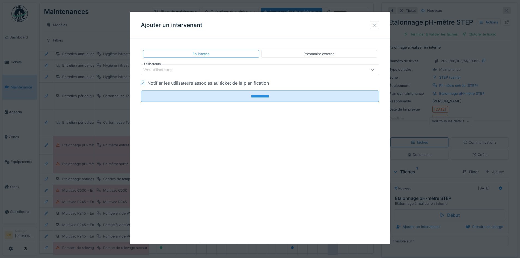
click at [253, 70] on div "Vos utilisateurs" at bounding box center [246, 70] width 206 height 6
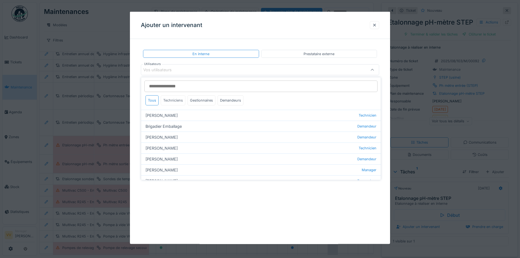
click at [177, 99] on div "Techniciens" at bounding box center [173, 100] width 25 height 10
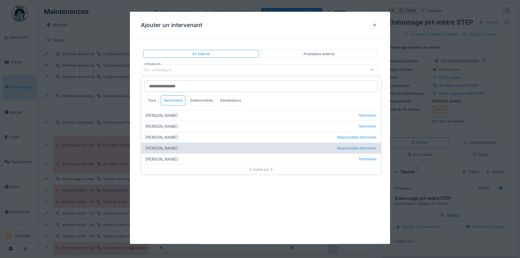
click at [167, 145] on div "Lucas Herbet Responsable technicien" at bounding box center [261, 148] width 240 height 11
type input "*****"
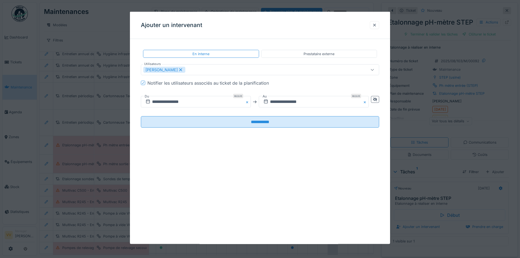
click at [277, 204] on div "**********" at bounding box center [260, 128] width 260 height 232
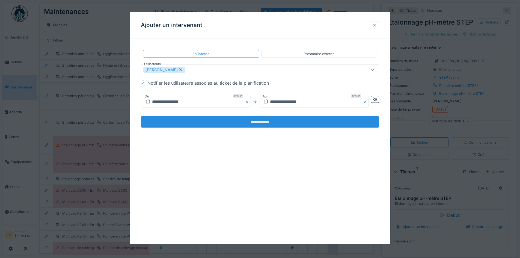
click at [254, 125] on input "**********" at bounding box center [260, 121] width 238 height 11
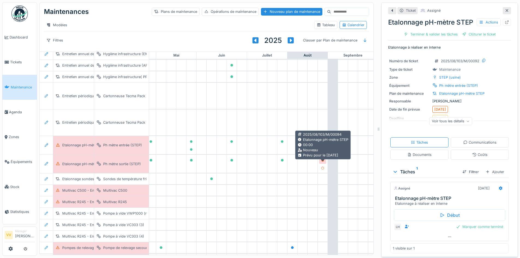
click at [324, 162] on icon at bounding box center [322, 160] width 3 height 3
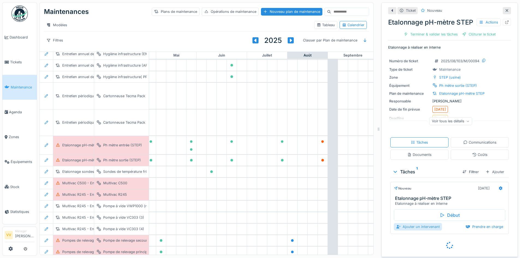
click at [423, 230] on div "Ajouter un intervenant" at bounding box center [418, 226] width 48 height 7
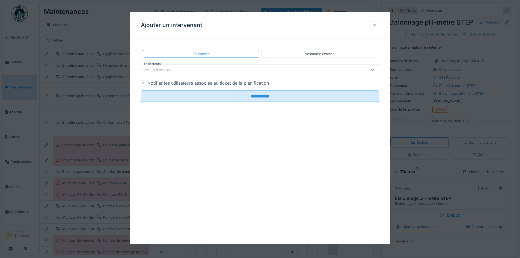
click at [253, 67] on div "Vos utilisateurs" at bounding box center [246, 70] width 206 height 6
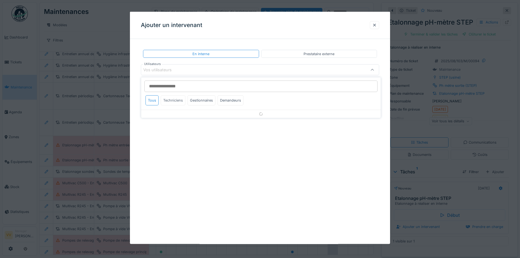
click at [176, 97] on div "Techniciens" at bounding box center [173, 100] width 25 height 10
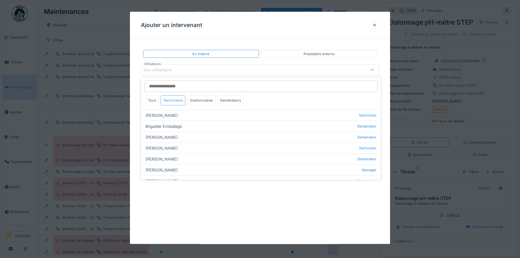
click at [173, 102] on div "Techniciens" at bounding box center [173, 100] width 25 height 10
click at [171, 99] on div "Techniciens" at bounding box center [173, 100] width 25 height 10
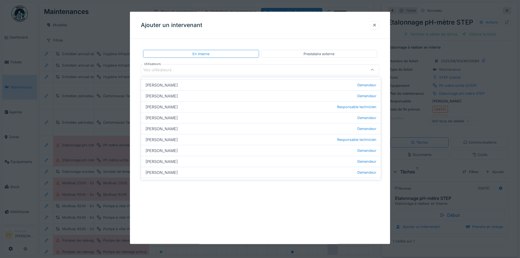
scroll to position [96, 0]
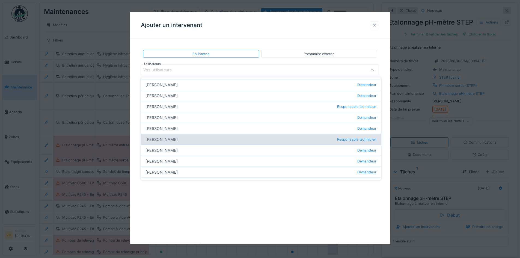
click at [164, 137] on div "Lucas Herbet Responsable technicien" at bounding box center [261, 139] width 240 height 11
type input "*****"
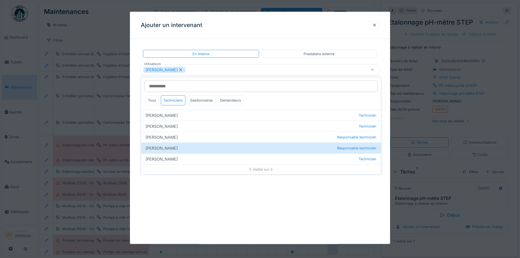
click at [253, 230] on div "**********" at bounding box center [260, 128] width 260 height 232
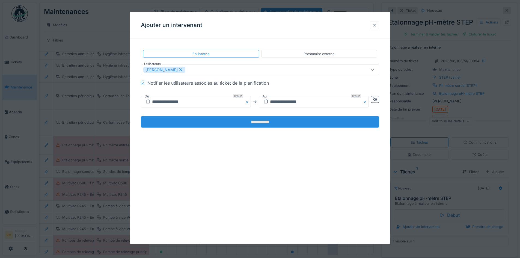
click at [246, 120] on input "**********" at bounding box center [260, 121] width 238 height 11
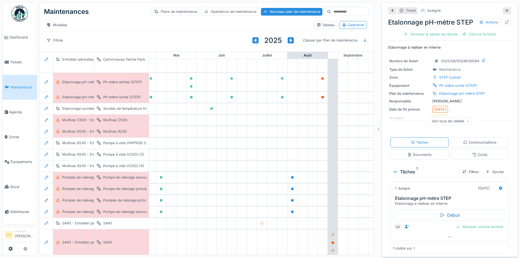
scroll to position [471, 179]
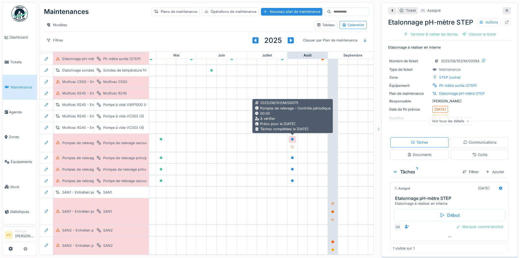
click at [292, 136] on div at bounding box center [292, 139] width 7 height 7
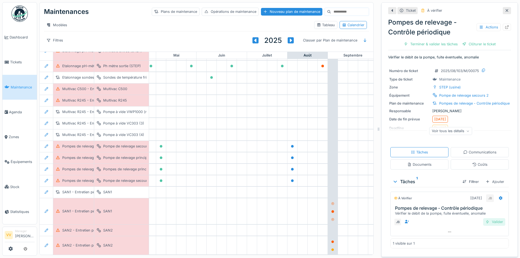
click at [486, 221] on div "Valider" at bounding box center [494, 221] width 22 height 7
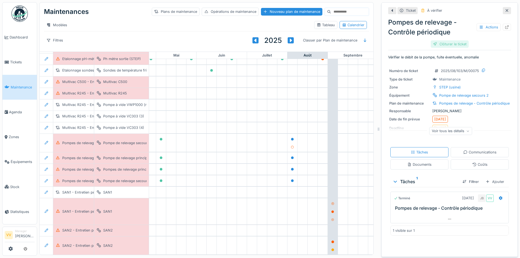
click at [435, 45] on div "Clôturer le ticket" at bounding box center [450, 43] width 38 height 7
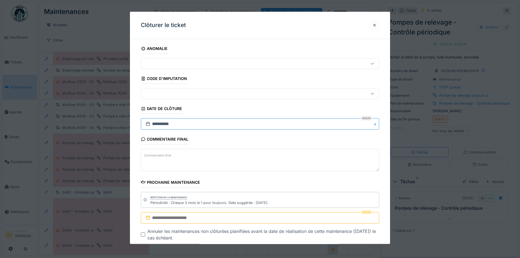
click at [207, 125] on input "**********" at bounding box center [260, 123] width 238 height 11
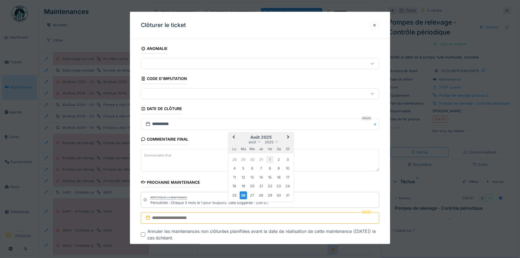
click at [273, 161] on div "1" at bounding box center [269, 159] width 7 height 7
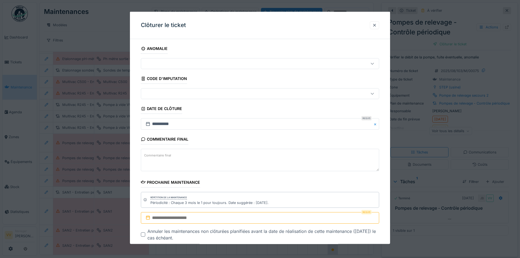
scroll to position [30, 0]
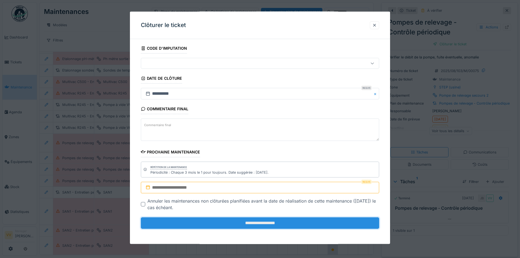
click at [256, 224] on input "**********" at bounding box center [260, 222] width 238 height 11
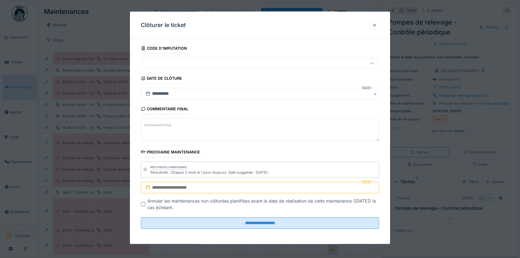
click at [258, 185] on input "text" at bounding box center [260, 187] width 238 height 11
click at [202, 147] on fieldset "**********" at bounding box center [260, 123] width 238 height 220
click at [220, 186] on input "text" at bounding box center [260, 187] width 238 height 11
click at [285, 114] on button "Next Month" at bounding box center [289, 114] width 9 height 9
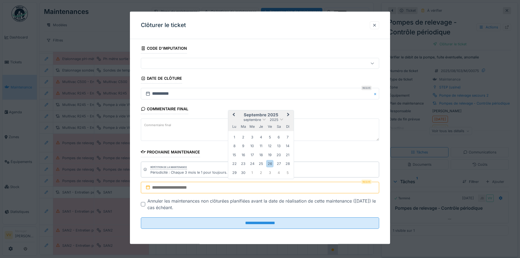
click at [285, 114] on button "Next Month" at bounding box center [289, 115] width 9 height 9
click at [234, 145] on div "3" at bounding box center [234, 145] width 7 height 7
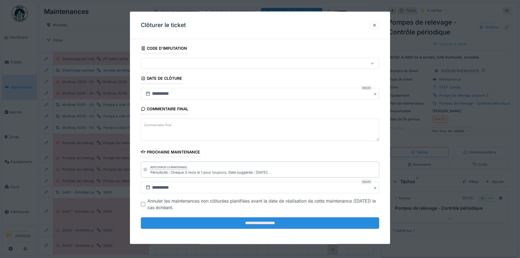
click at [267, 226] on input "**********" at bounding box center [260, 222] width 238 height 11
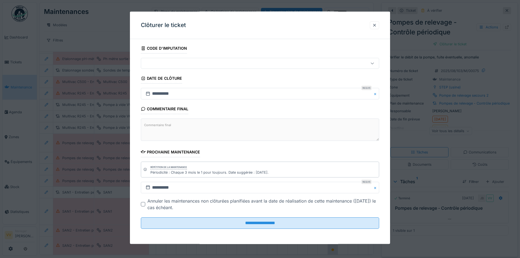
scroll to position [4, 0]
click at [377, 25] on div at bounding box center [374, 24] width 4 height 5
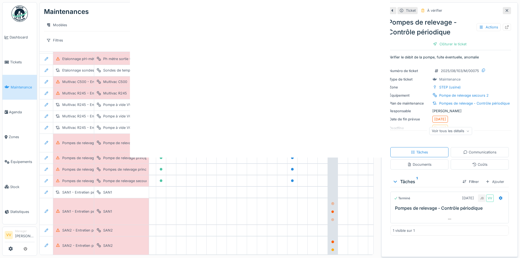
scroll to position [0, 0]
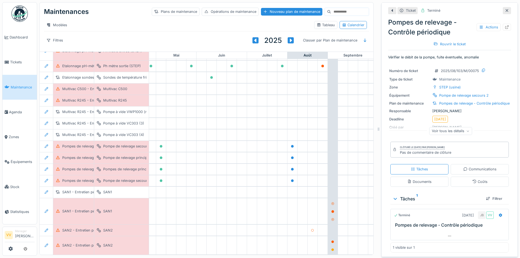
click at [24, 87] on span "Maintenance" at bounding box center [23, 87] width 24 height 5
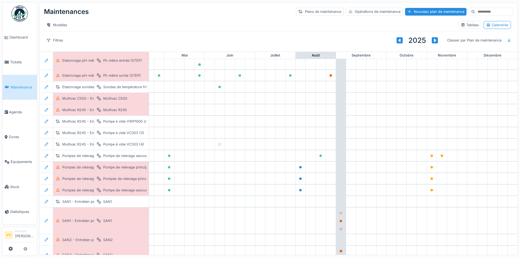
scroll to position [464, 179]
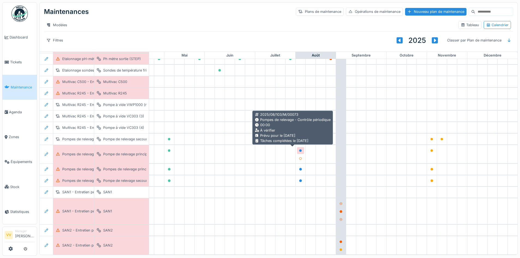
click at [299, 149] on icon at bounding box center [300, 150] width 3 height 3
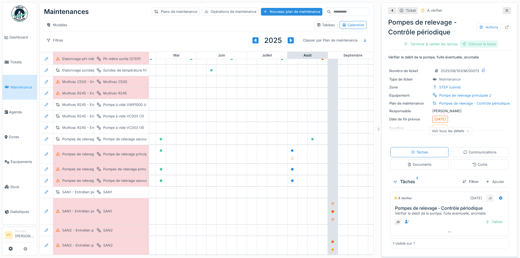
click at [475, 42] on div "Clôturer le ticket" at bounding box center [479, 43] width 38 height 7
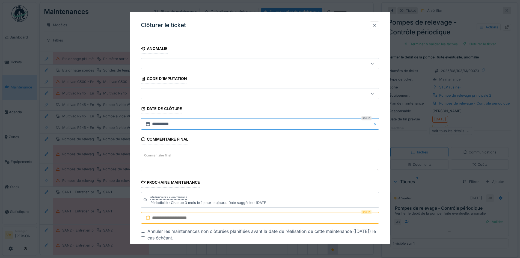
click at [230, 123] on input "**********" at bounding box center [260, 123] width 238 height 11
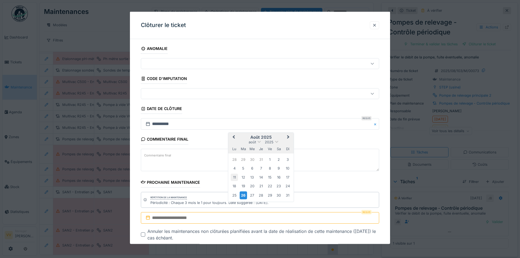
click at [233, 173] on div "11" at bounding box center [234, 176] width 7 height 7
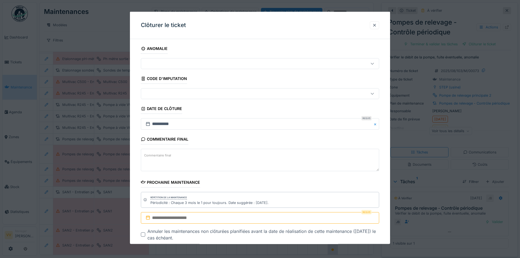
scroll to position [30, 0]
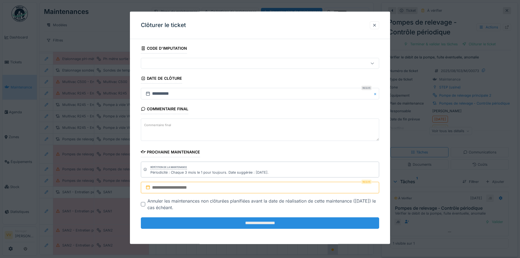
click at [250, 226] on input "**********" at bounding box center [260, 222] width 238 height 11
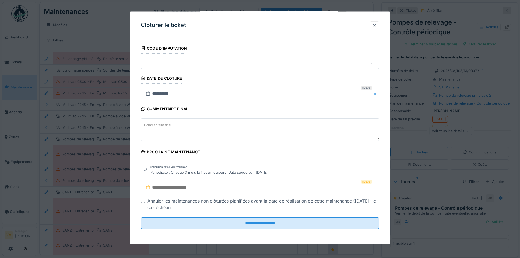
click at [256, 186] on input "text" at bounding box center [260, 187] width 238 height 11
click at [235, 155] on div "11" at bounding box center [234, 153] width 7 height 7
click at [244, 185] on input "text" at bounding box center [260, 187] width 238 height 11
click at [240, 155] on div "12" at bounding box center [243, 153] width 7 height 7
click at [232, 187] on input "**********" at bounding box center [260, 187] width 238 height 11
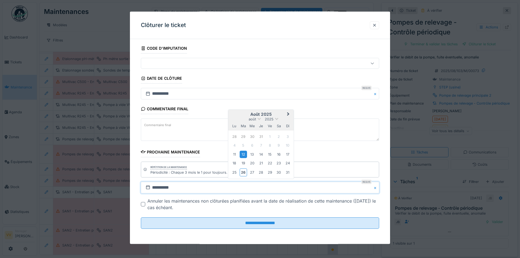
click at [288, 112] on button "Next Month" at bounding box center [289, 114] width 9 height 9
click at [288, 112] on button "Next Month" at bounding box center [289, 115] width 9 height 9
click at [234, 147] on div "3" at bounding box center [234, 145] width 7 height 7
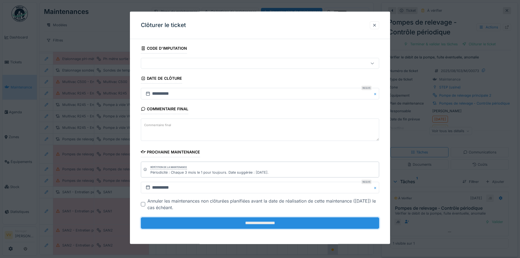
click at [258, 224] on input "**********" at bounding box center [260, 222] width 238 height 11
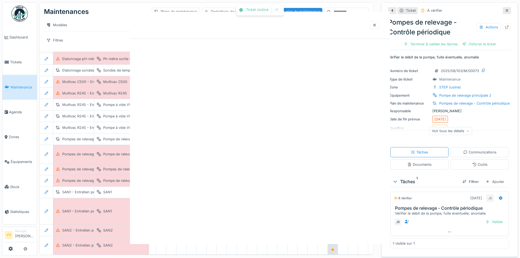
scroll to position [0, 0]
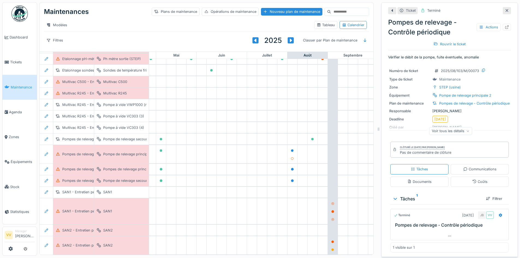
click at [21, 85] on span "Maintenance" at bounding box center [23, 87] width 24 height 5
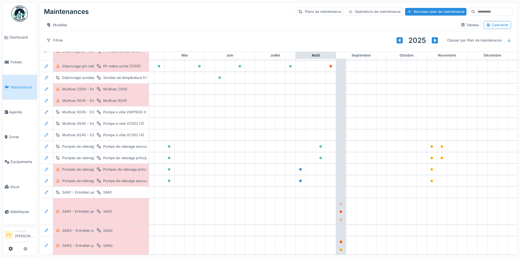
scroll to position [464, 182]
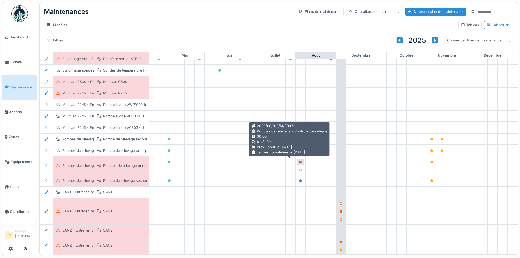
click at [299, 159] on div at bounding box center [300, 161] width 3 height 5
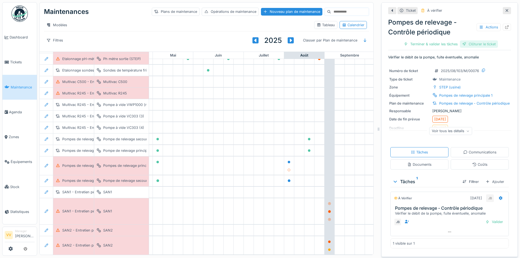
click at [462, 42] on div at bounding box center [464, 44] width 4 height 5
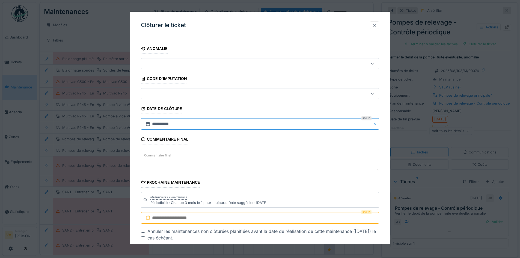
click at [196, 120] on input "**********" at bounding box center [260, 123] width 238 height 11
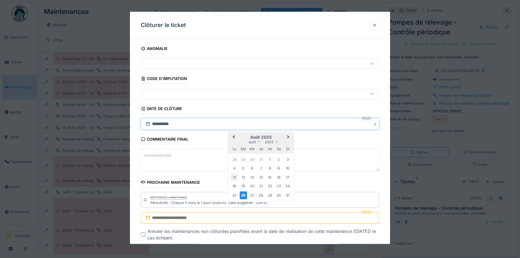
click at [234, 175] on div "11" at bounding box center [234, 176] width 7 height 7
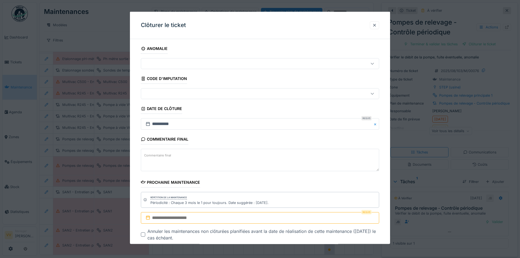
scroll to position [30, 0]
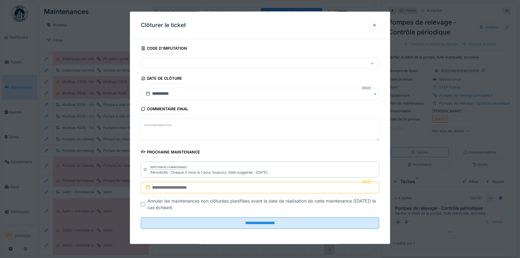
click at [229, 183] on input "text" at bounding box center [260, 187] width 238 height 11
click at [288, 116] on button "Next Month" at bounding box center [289, 114] width 9 height 9
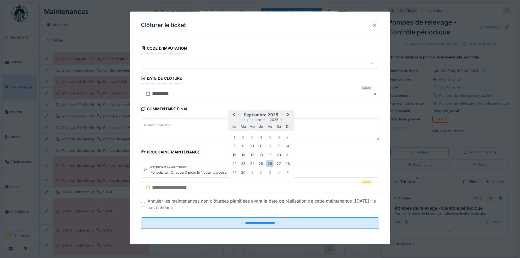
click at [288, 116] on button "Next Month" at bounding box center [289, 115] width 9 height 9
click at [238, 148] on div "3" at bounding box center [234, 145] width 7 height 7
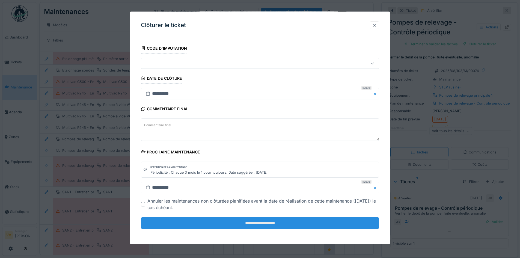
click at [232, 221] on input "**********" at bounding box center [260, 222] width 238 height 11
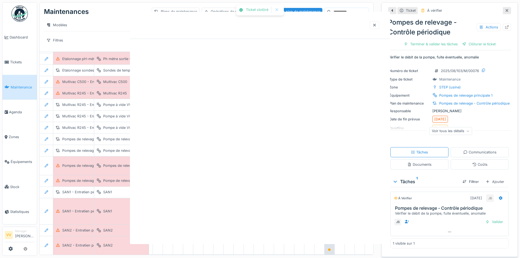
scroll to position [0, 0]
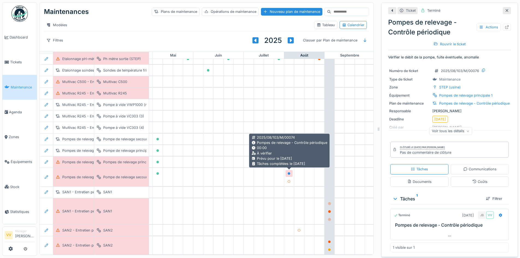
click at [289, 172] on icon at bounding box center [289, 173] width 3 height 3
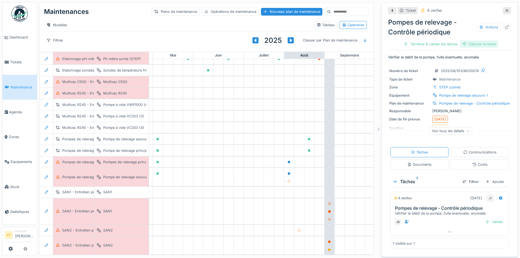
click at [481, 41] on div "Clôturer le ticket" at bounding box center [479, 43] width 38 height 7
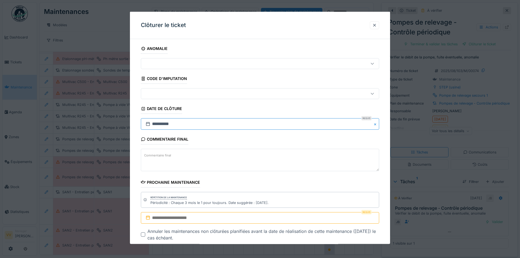
click at [203, 125] on input "**********" at bounding box center [260, 123] width 238 height 11
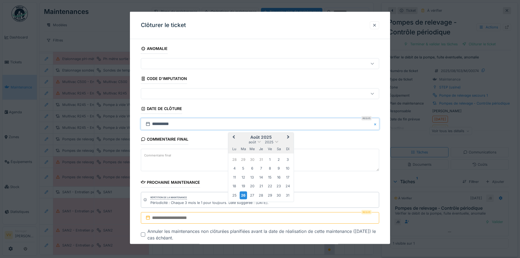
click at [290, 135] on button "Next Month" at bounding box center [289, 137] width 9 height 9
click at [187, 123] on input "**********" at bounding box center [260, 123] width 238 height 11
click at [236, 177] on div "11" at bounding box center [234, 176] width 7 height 7
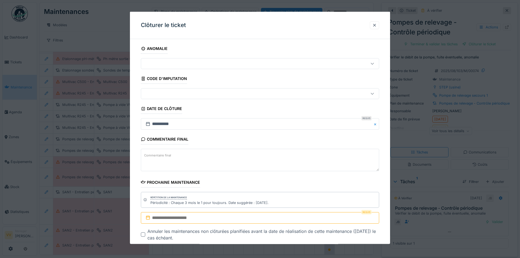
click at [211, 219] on input "text" at bounding box center [260, 217] width 238 height 11
click at [290, 144] on button "Next Month" at bounding box center [289, 145] width 9 height 9
click at [238, 173] on div "3" at bounding box center [234, 176] width 7 height 7
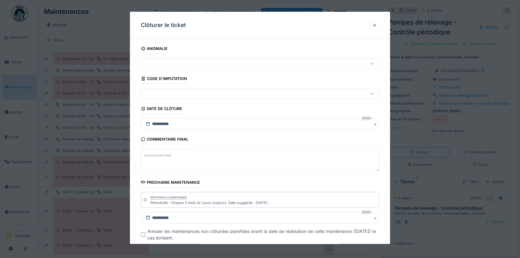
scroll to position [30, 0]
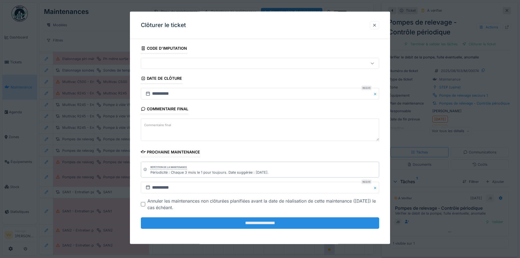
click at [270, 221] on input "**********" at bounding box center [260, 222] width 238 height 11
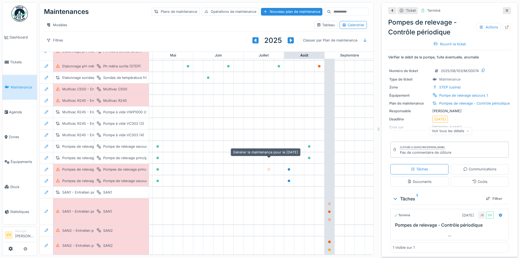
scroll to position [4, 0]
click at [15, 85] on span "Maintenance" at bounding box center [23, 87] width 24 height 5
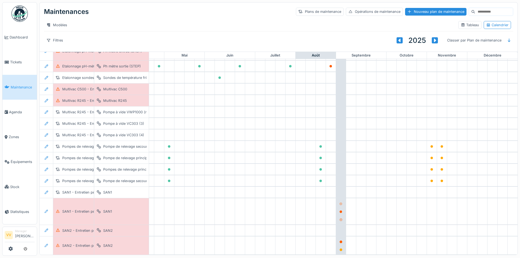
scroll to position [464, 179]
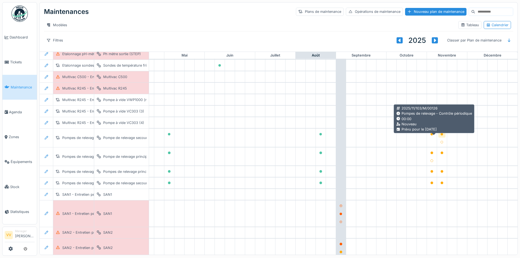
click at [440, 133] on div at bounding box center [441, 134] width 3 height 5
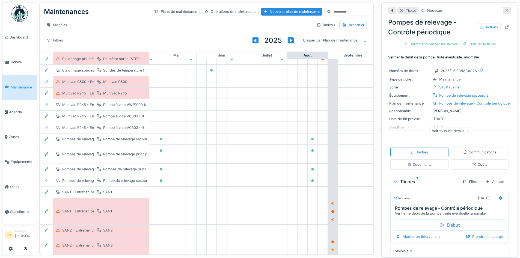
click at [505, 9] on icon at bounding box center [507, 11] width 4 height 4
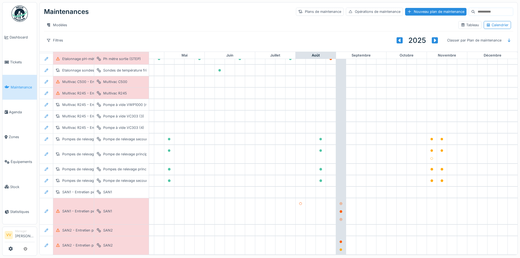
scroll to position [471, 179]
click at [14, 61] on span "Tickets" at bounding box center [22, 62] width 25 height 5
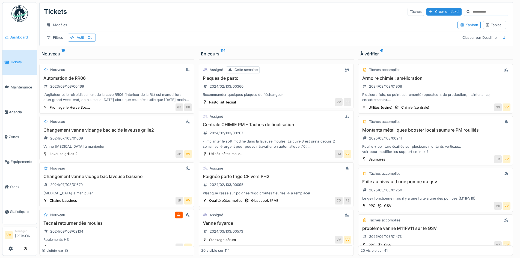
click at [13, 38] on span "Dashboard" at bounding box center [22, 37] width 25 height 5
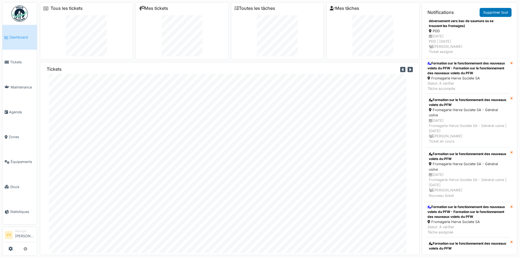
scroll to position [1148, 0]
click at [463, 75] on div "Formation sur le fonctionnement des nouveaux volets du PFW - Formation sur le f…" at bounding box center [468, 68] width 81 height 15
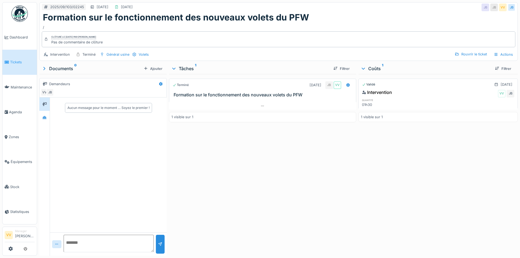
click at [19, 55] on link "Tickets" at bounding box center [19, 62] width 34 height 25
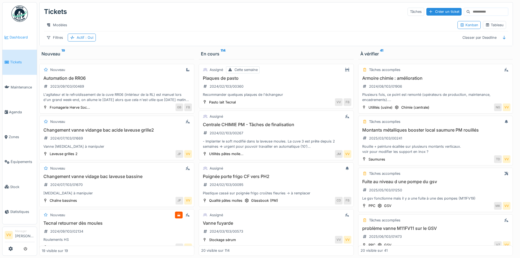
click at [13, 37] on span "Dashboard" at bounding box center [22, 37] width 25 height 5
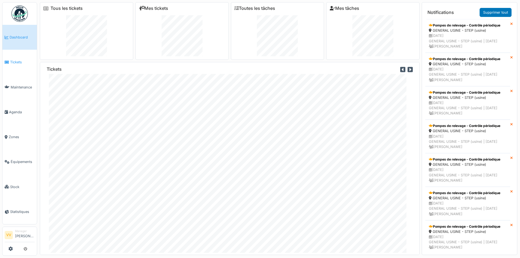
click at [14, 66] on link "Tickets" at bounding box center [19, 62] width 34 height 25
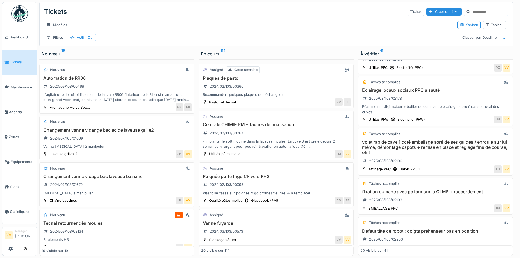
click at [433, 92] on h3 "Eclairage locaux sociaux PPC a sauté" at bounding box center [436, 90] width 150 height 5
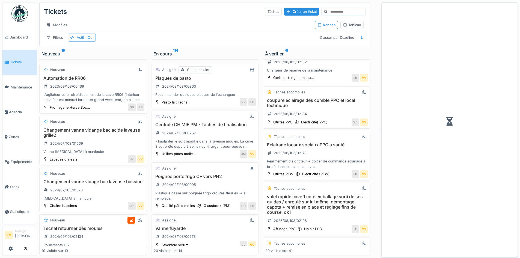
scroll to position [826, 0]
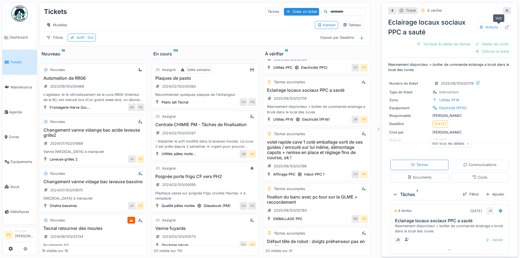
click at [505, 26] on icon at bounding box center [507, 27] width 4 height 4
click at [505, 9] on icon at bounding box center [507, 11] width 4 height 4
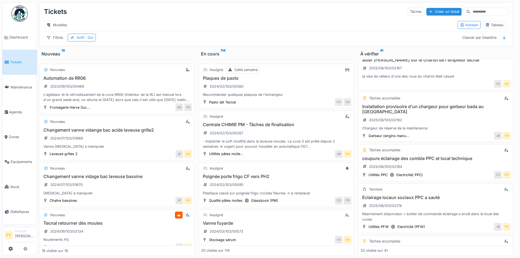
scroll to position [633, 0]
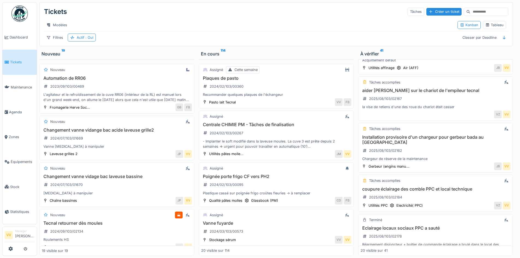
click at [12, 61] on span "Tickets" at bounding box center [22, 62] width 25 height 5
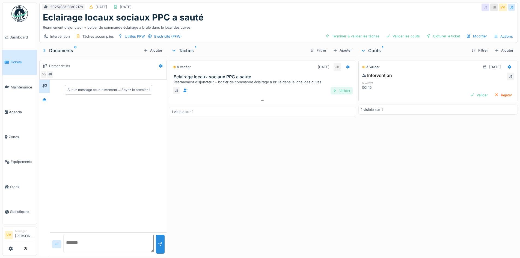
click at [344, 90] on div "Valider" at bounding box center [342, 90] width 22 height 7
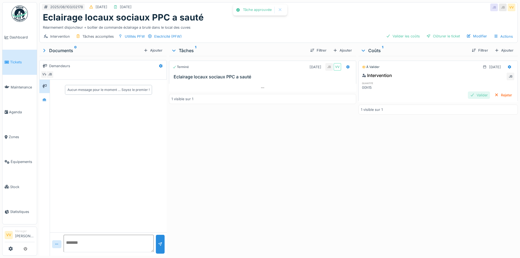
click at [468, 95] on div "Valider" at bounding box center [479, 94] width 22 height 7
click at [433, 36] on div "Clôturer le ticket" at bounding box center [443, 35] width 38 height 7
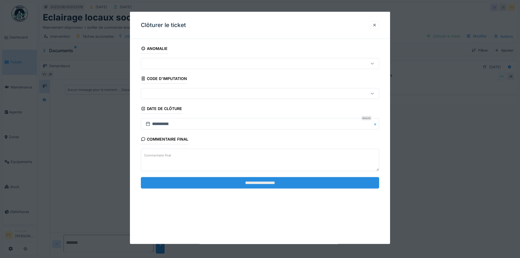
click at [262, 185] on input "**********" at bounding box center [260, 182] width 238 height 11
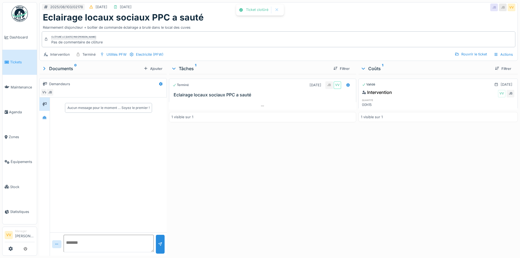
click at [238, 166] on div "Terminé 13/08/2025 JB VV Eclairage locaux sociaux PPC a sauté 1 visible sur 1" at bounding box center [262, 164] width 187 height 180
click at [17, 57] on link "Tickets" at bounding box center [19, 62] width 34 height 25
